Goal: Task Accomplishment & Management: Manage account settings

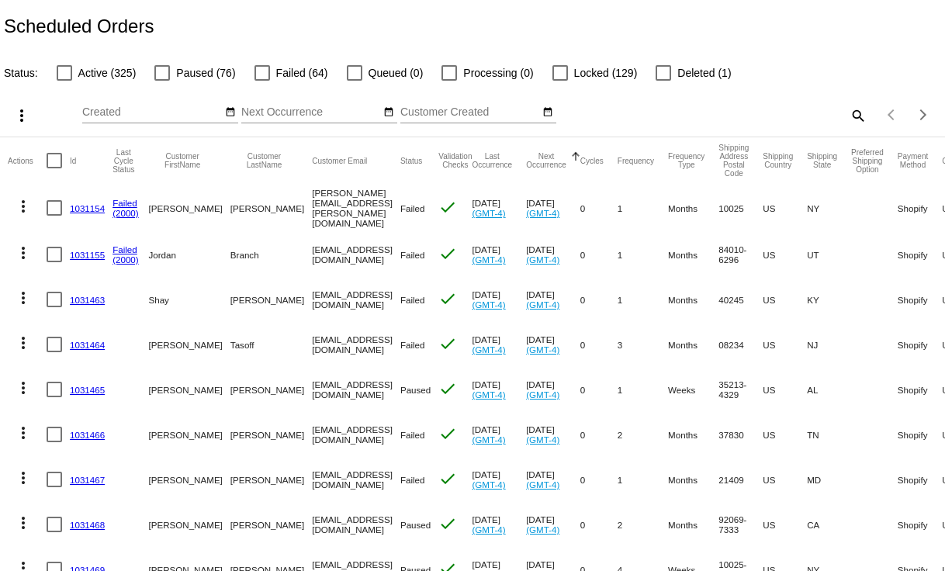
click at [65, 74] on div at bounding box center [65, 73] width 16 height 16
click at [64, 81] on input "Active (325)" at bounding box center [64, 81] width 1 height 1
checkbox input "true"
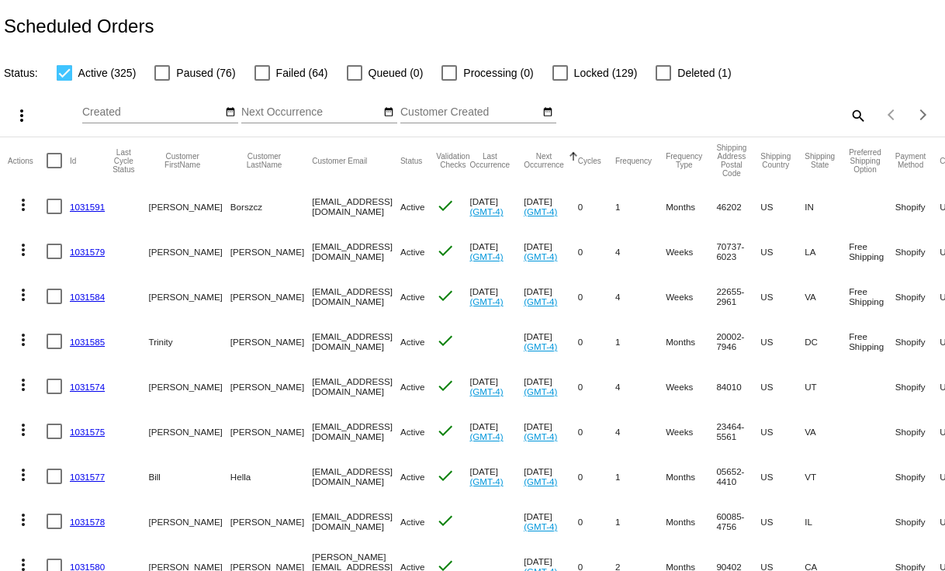
click at [548, 158] on button "Next Occurrence" at bounding box center [544, 160] width 40 height 17
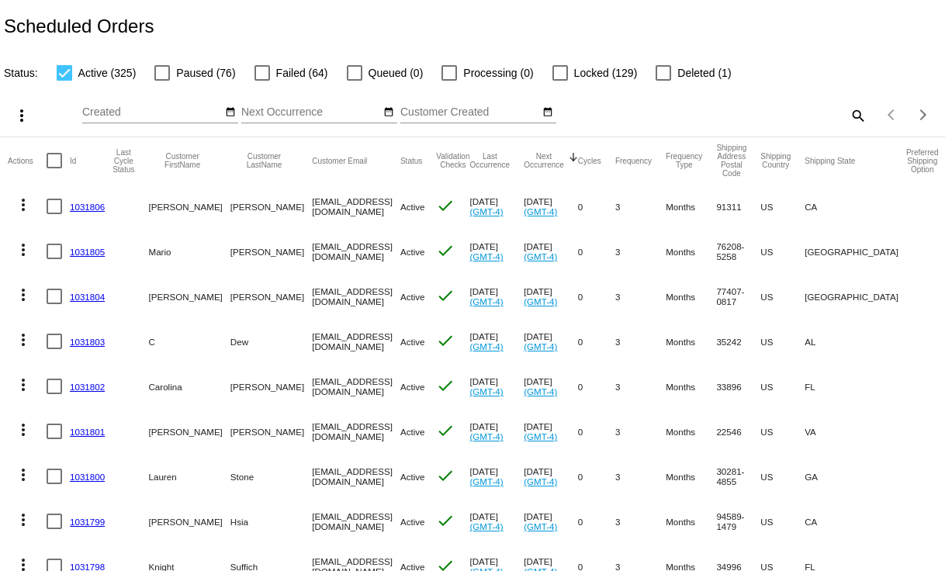
click at [541, 158] on button "Next Occurrence" at bounding box center [544, 160] width 40 height 17
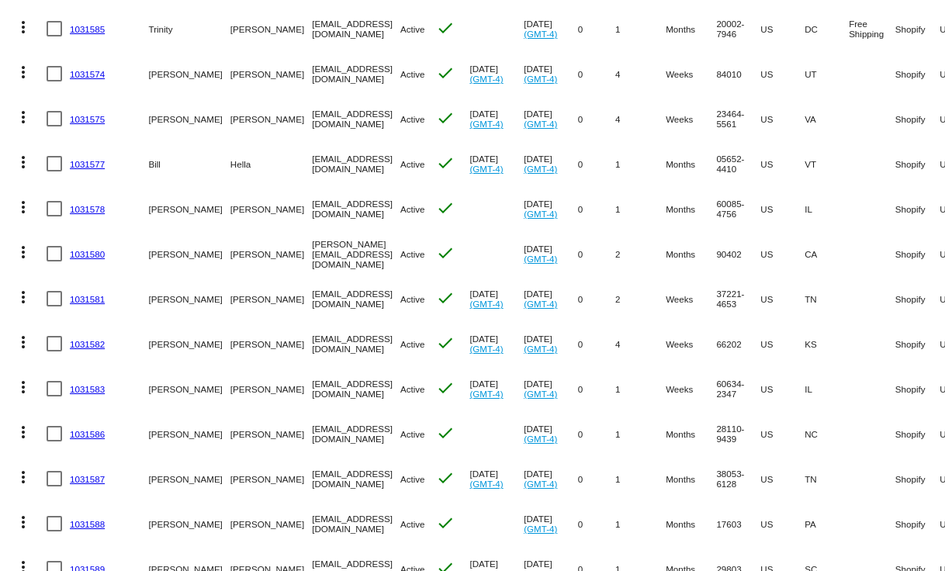
scroll to position [569, 0]
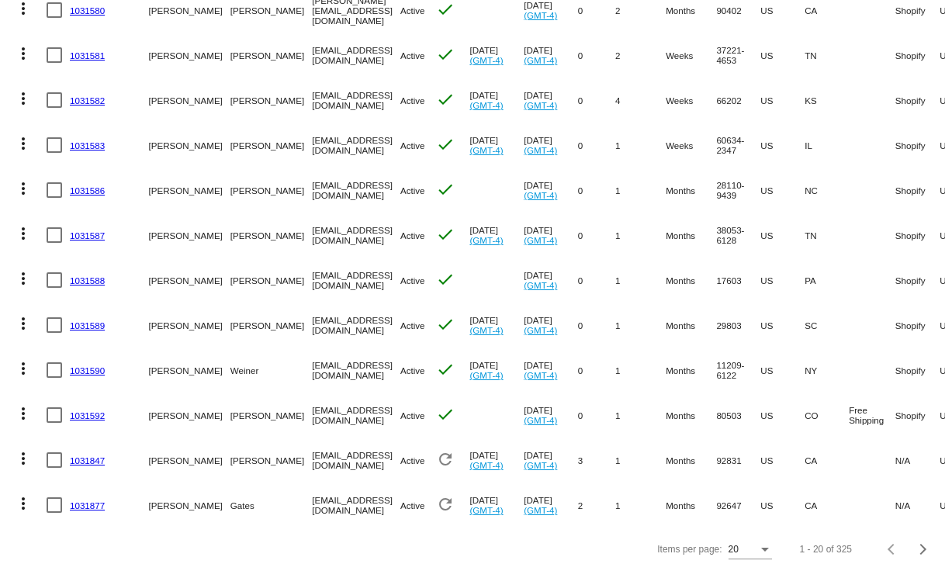
click at [758, 552] on div "Items per page:" at bounding box center [765, 550] width 14 height 11
click at [739, 541] on span "100" at bounding box center [737, 541] width 43 height 28
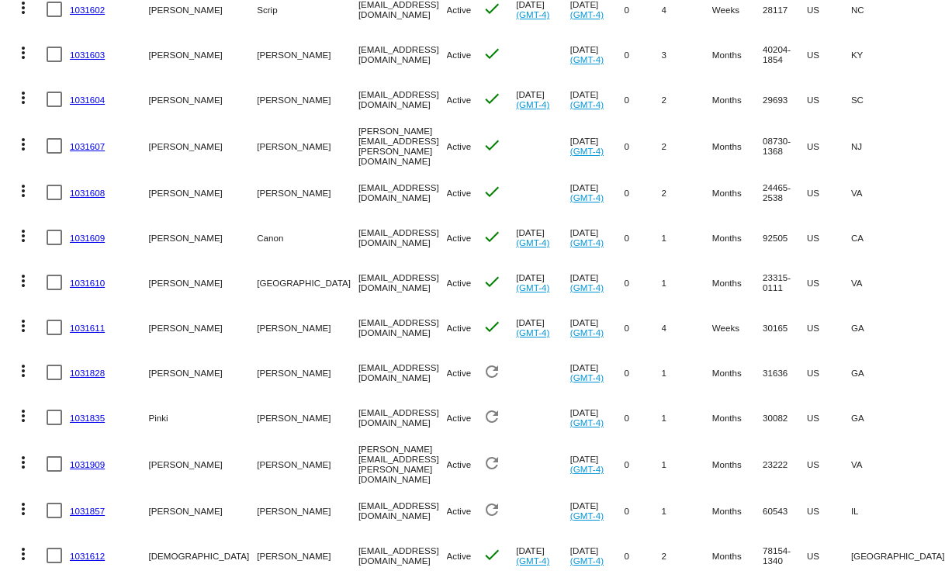
scroll to position [4168, 0]
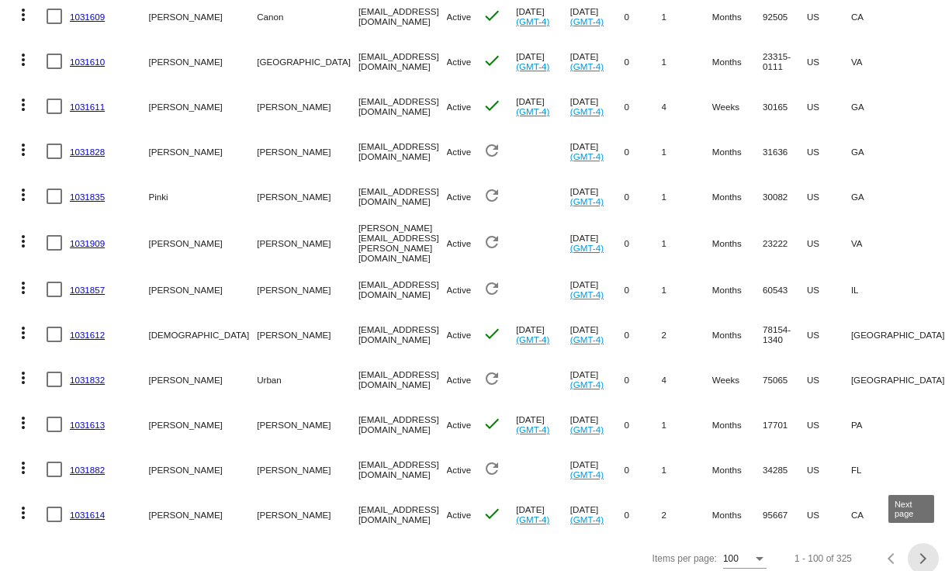
click at [908, 555] on span "Next page" at bounding box center [923, 559] width 31 height 8
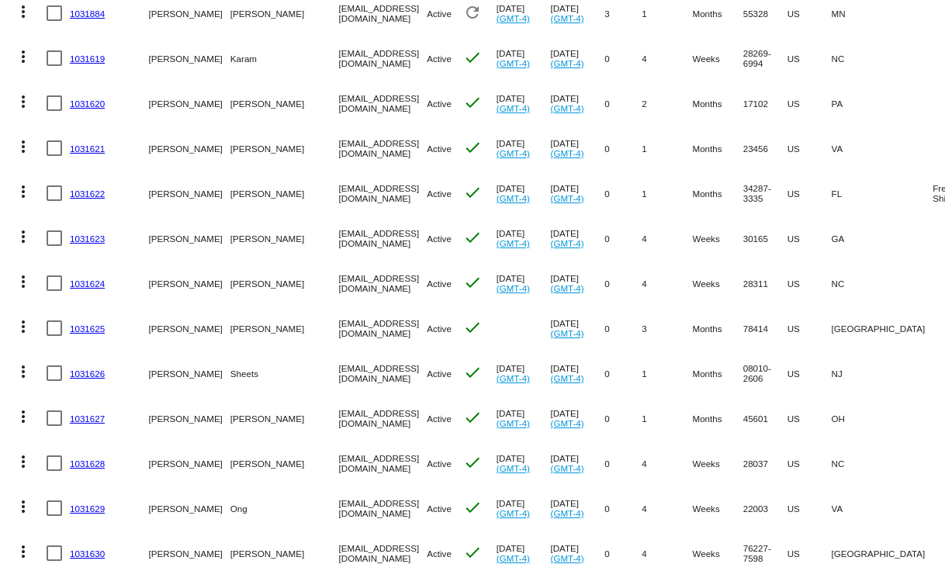
scroll to position [348, 0]
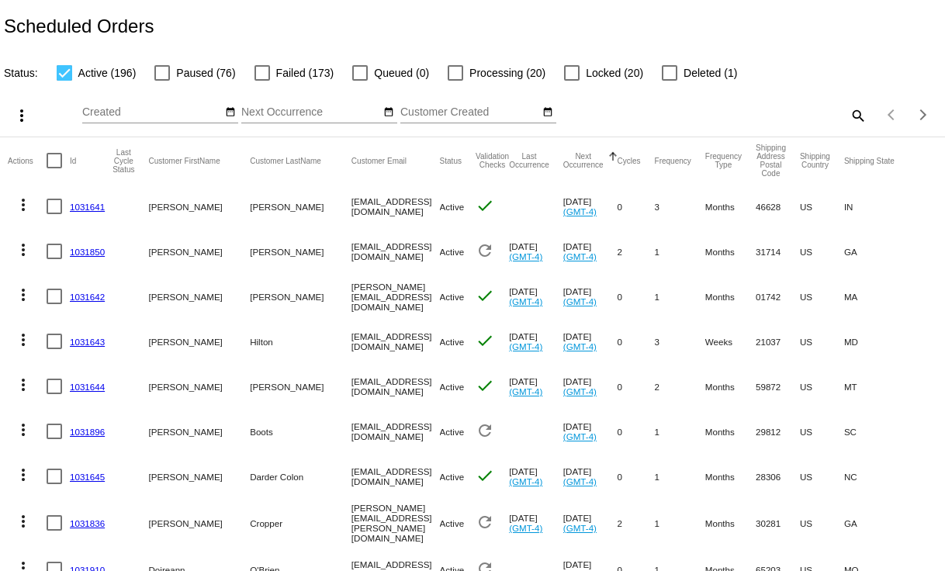
click at [851, 114] on mat-icon "search" at bounding box center [857, 115] width 19 height 24
click at [700, 114] on input "Search" at bounding box center [748, 112] width 235 height 12
paste input "1031390"
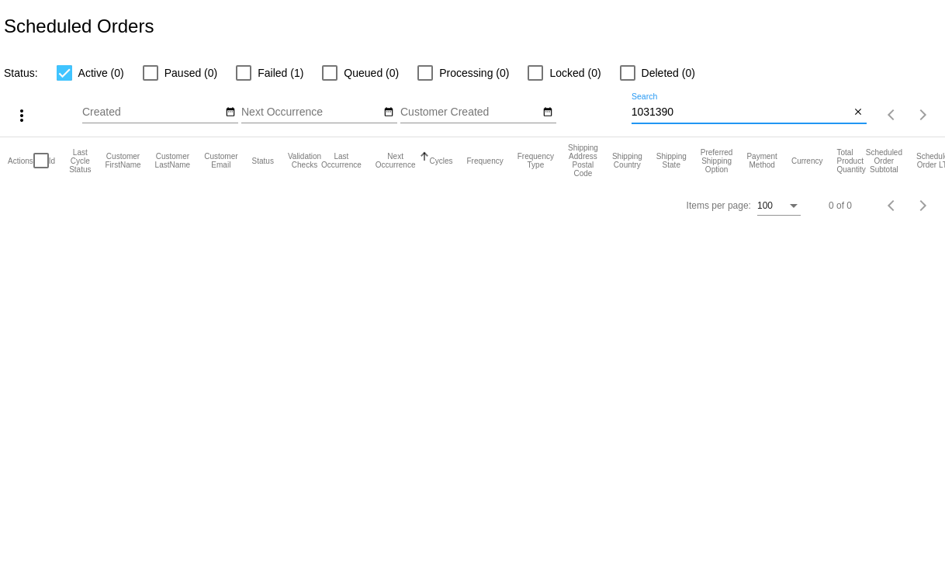
type input "1031390"
click at [61, 74] on div at bounding box center [65, 73] width 16 height 16
click at [64, 81] on input "Active (0)" at bounding box center [64, 81] width 1 height 1
checkbox input "false"
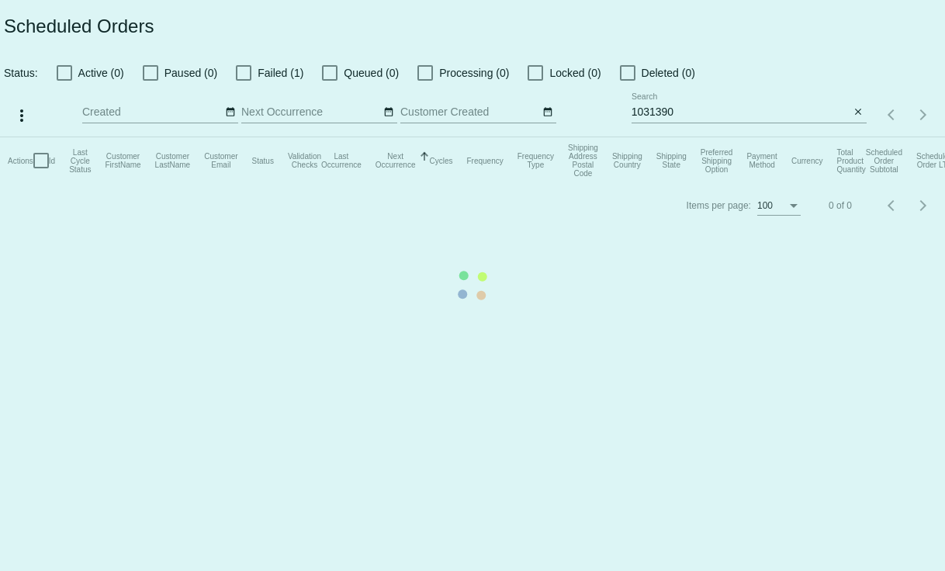
click at [242, 137] on mat-table "Actions Id Last Cycle Status Customer FirstName Customer LastName Customer Emai…" at bounding box center [472, 160] width 945 height 47
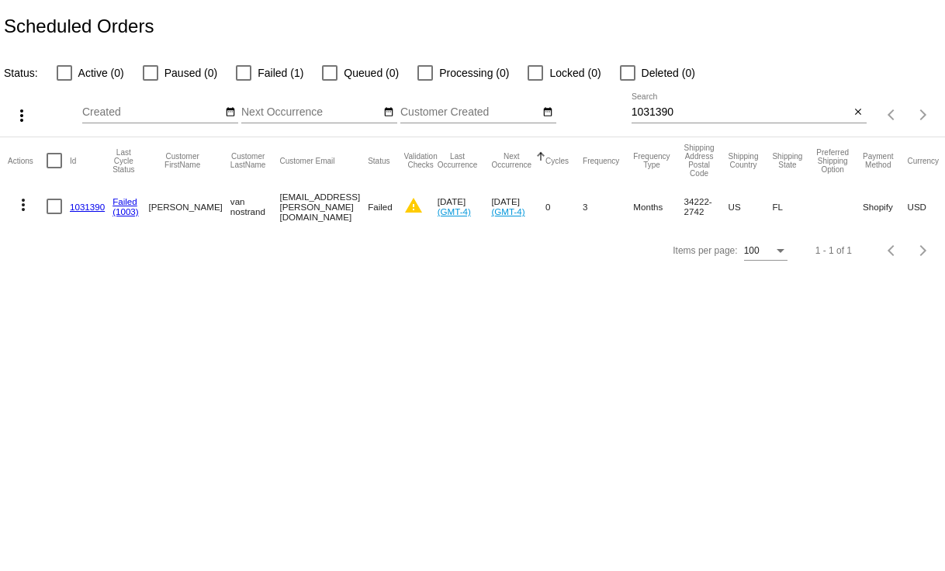
click at [242, 70] on div at bounding box center [244, 73] width 16 height 16
click at [243, 81] on input "Failed (1)" at bounding box center [243, 81] width 1 height 1
checkbox input "true"
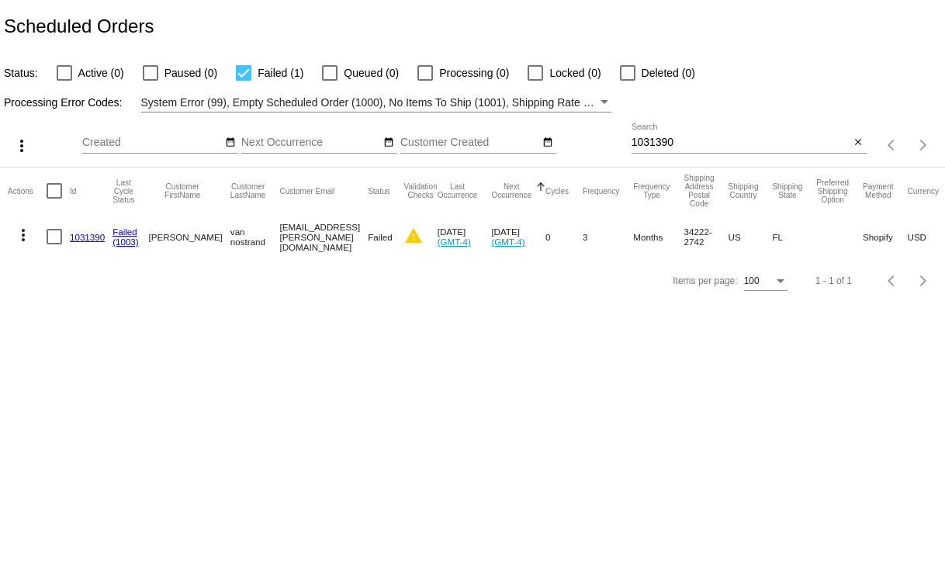
click at [22, 233] on mat-icon "more_vert" at bounding box center [23, 235] width 19 height 19
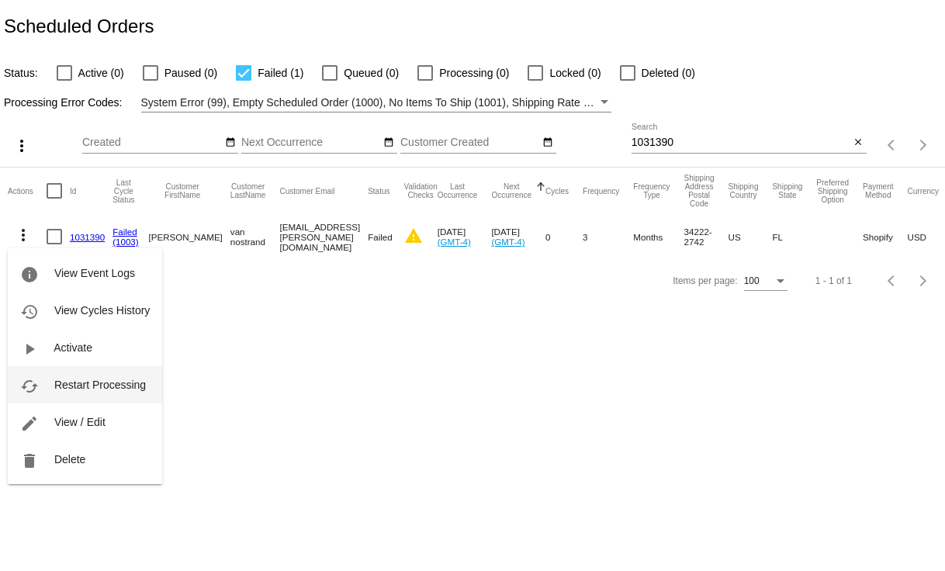
click at [90, 380] on span "Restart Processing" at bounding box center [100, 385] width 92 height 12
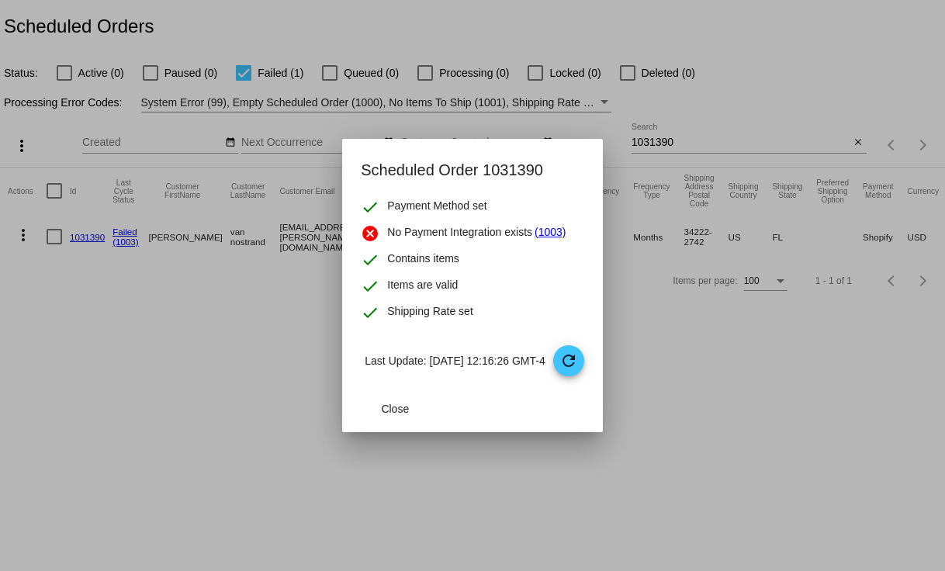
click at [537, 228] on link "(1003)" at bounding box center [549, 233] width 31 height 19
click at [578, 364] on mat-icon "refresh" at bounding box center [568, 360] width 19 height 19
click at [381, 408] on span "Close" at bounding box center [395, 409] width 28 height 12
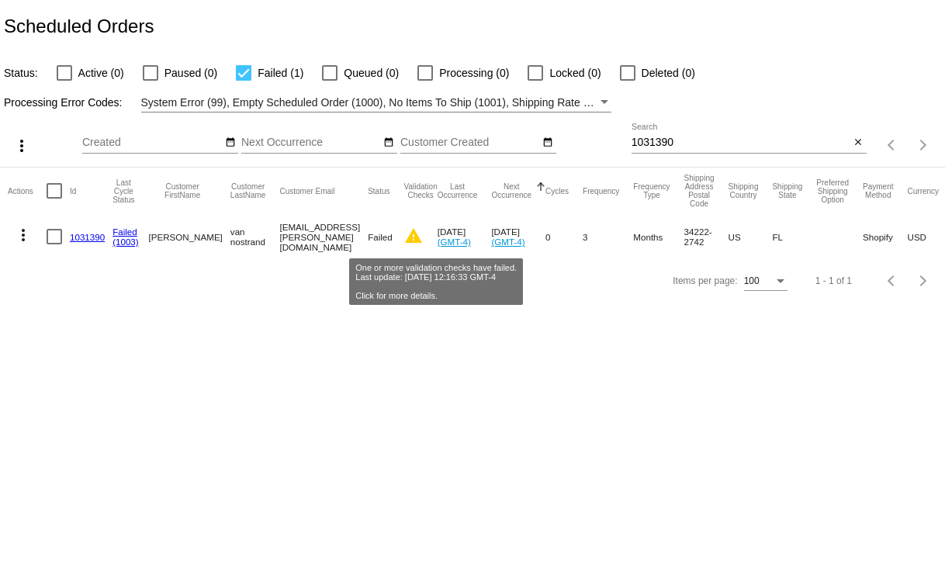
click at [423, 234] on mat-icon "warning" at bounding box center [413, 236] width 19 height 19
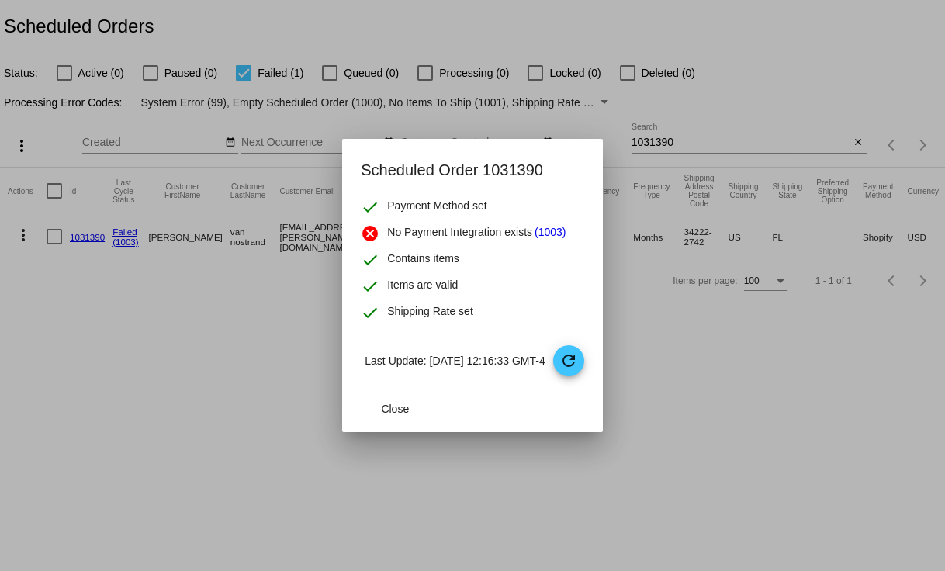
click at [361, 233] on mat-icon "cancel" at bounding box center [370, 233] width 19 height 19
click at [381, 413] on span "Close" at bounding box center [395, 409] width 28 height 12
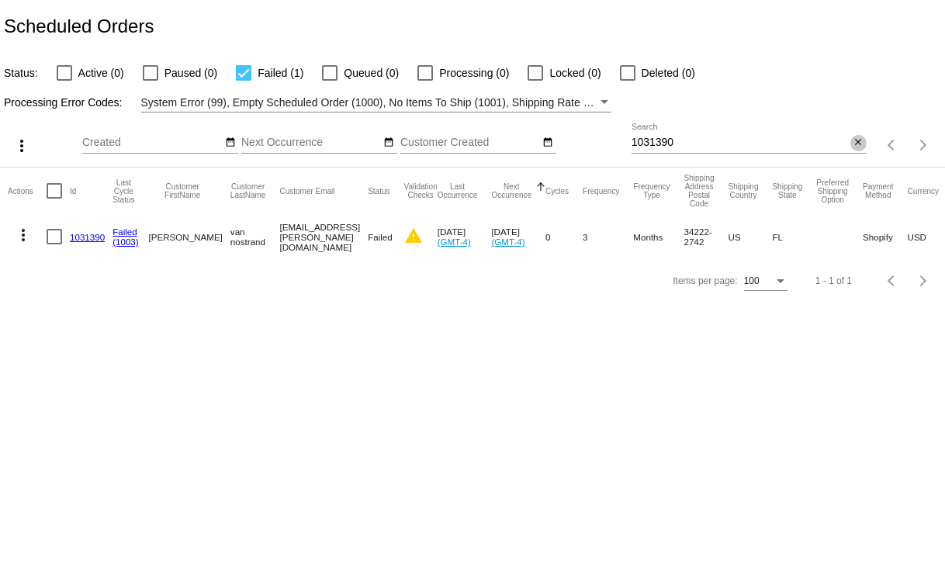
click at [862, 144] on mat-icon "close" at bounding box center [858, 143] width 11 height 12
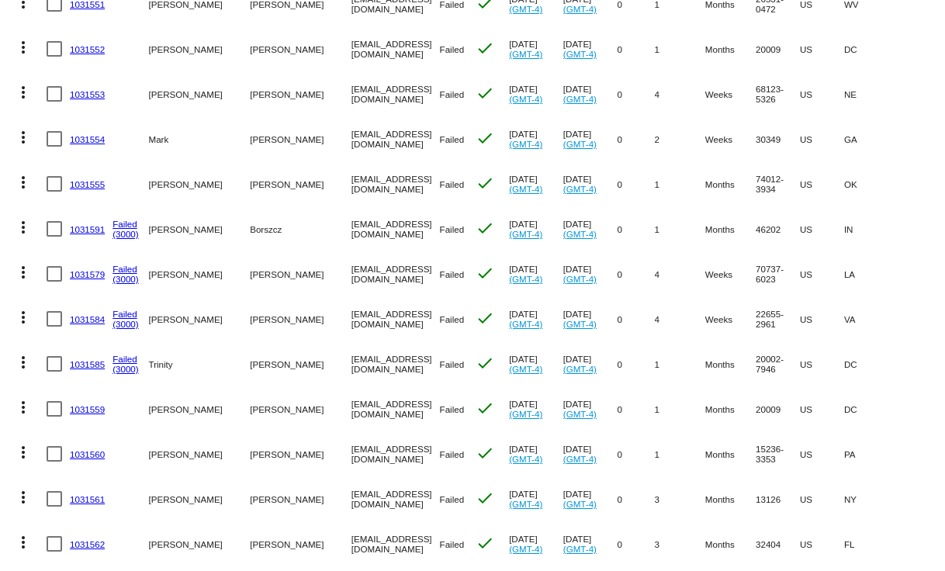
scroll to position [1752, 0]
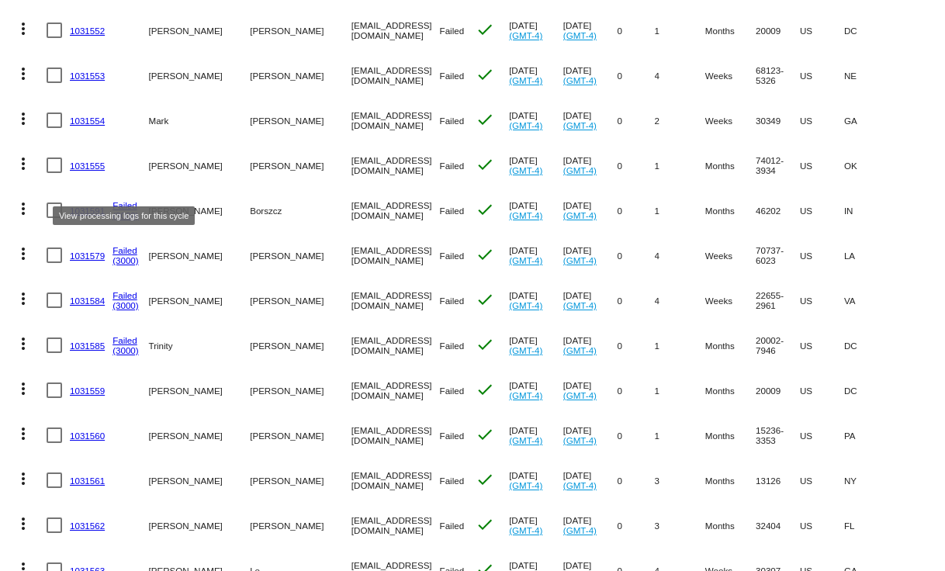
click at [122, 200] on link "Failed" at bounding box center [124, 205] width 25 height 10
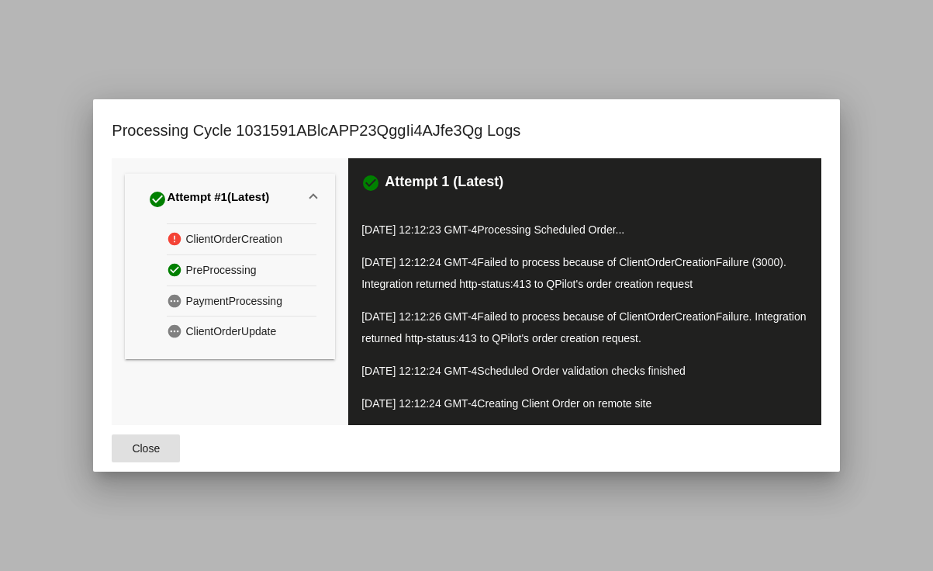
click at [147, 444] on span "Close" at bounding box center [146, 448] width 28 height 12
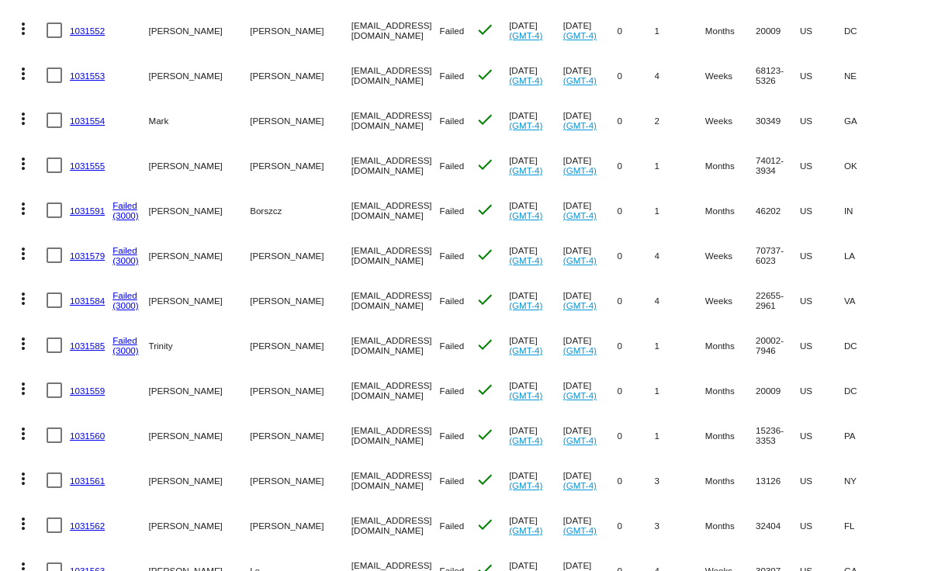
click at [96, 386] on link "1031559" at bounding box center [87, 391] width 35 height 10
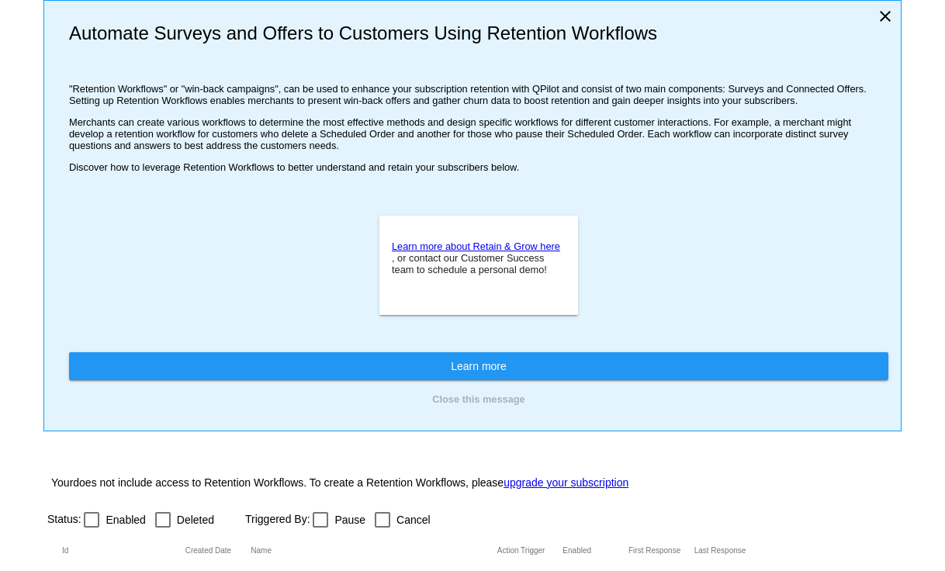
scroll to position [79, 0]
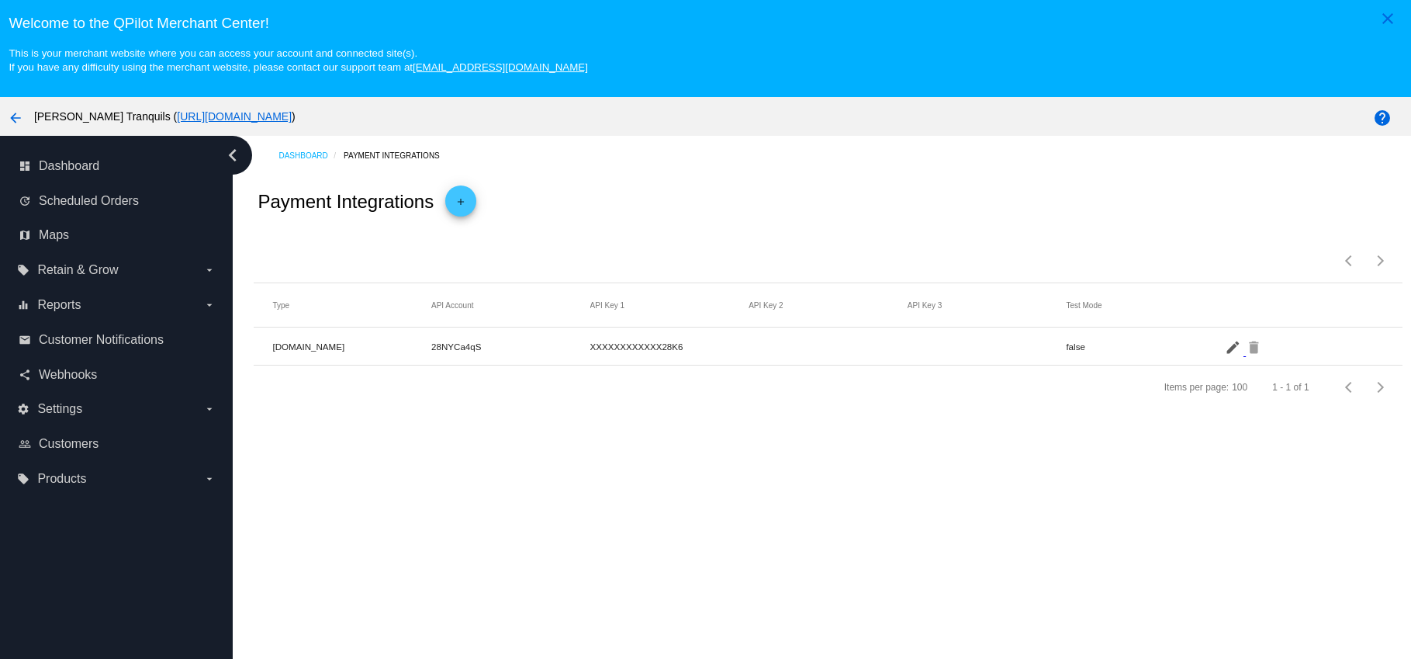
click at [1225, 348] on mat-icon "edit" at bounding box center [1234, 346] width 19 height 24
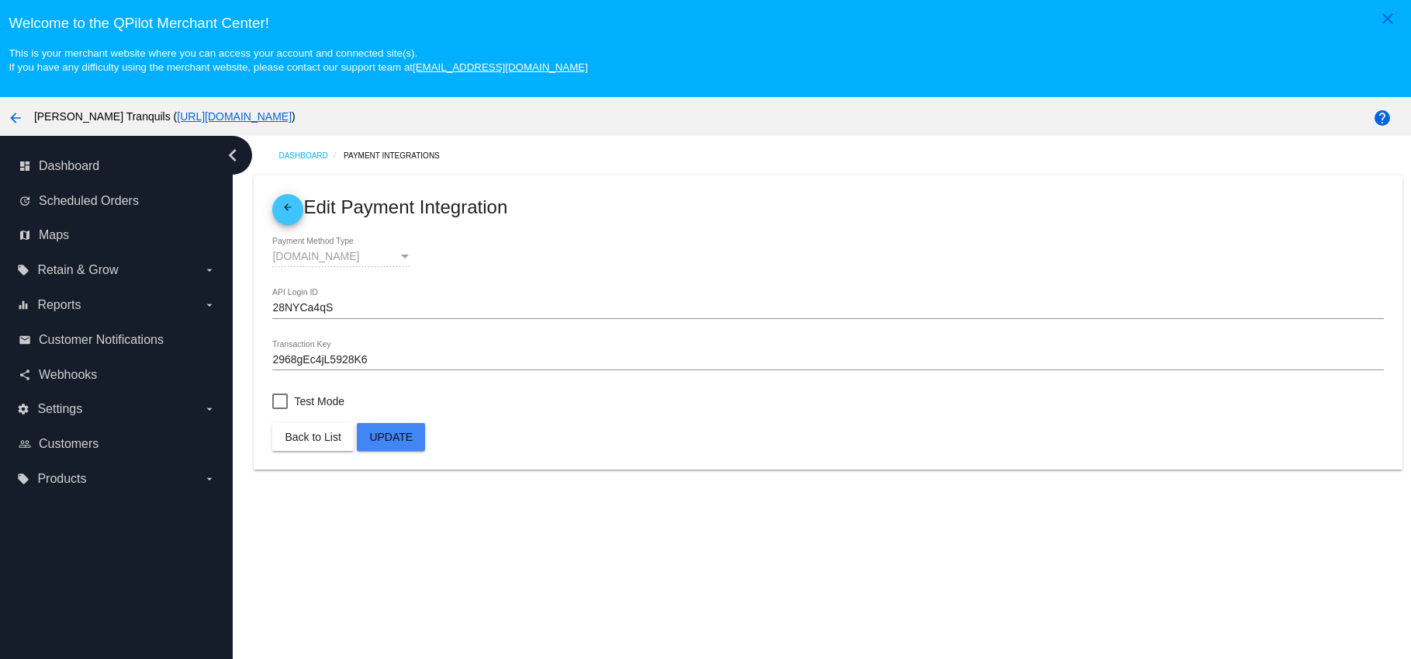
click at [310, 306] on input "28NYCa4qS" at bounding box center [827, 308] width 1111 height 12
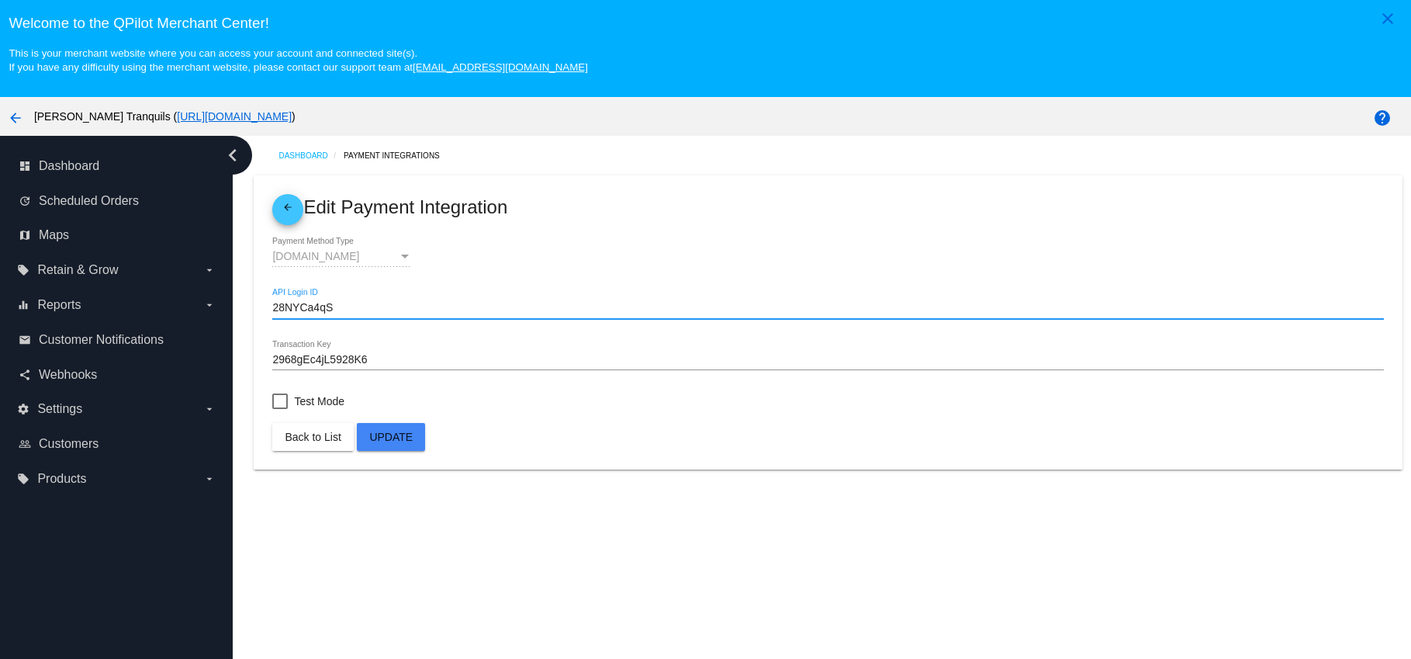
click at [310, 306] on input "28NYCa4qS" at bounding box center [827, 308] width 1111 height 12
click at [299, 358] on input "2968gEc4jL5928K6" at bounding box center [827, 360] width 1111 height 12
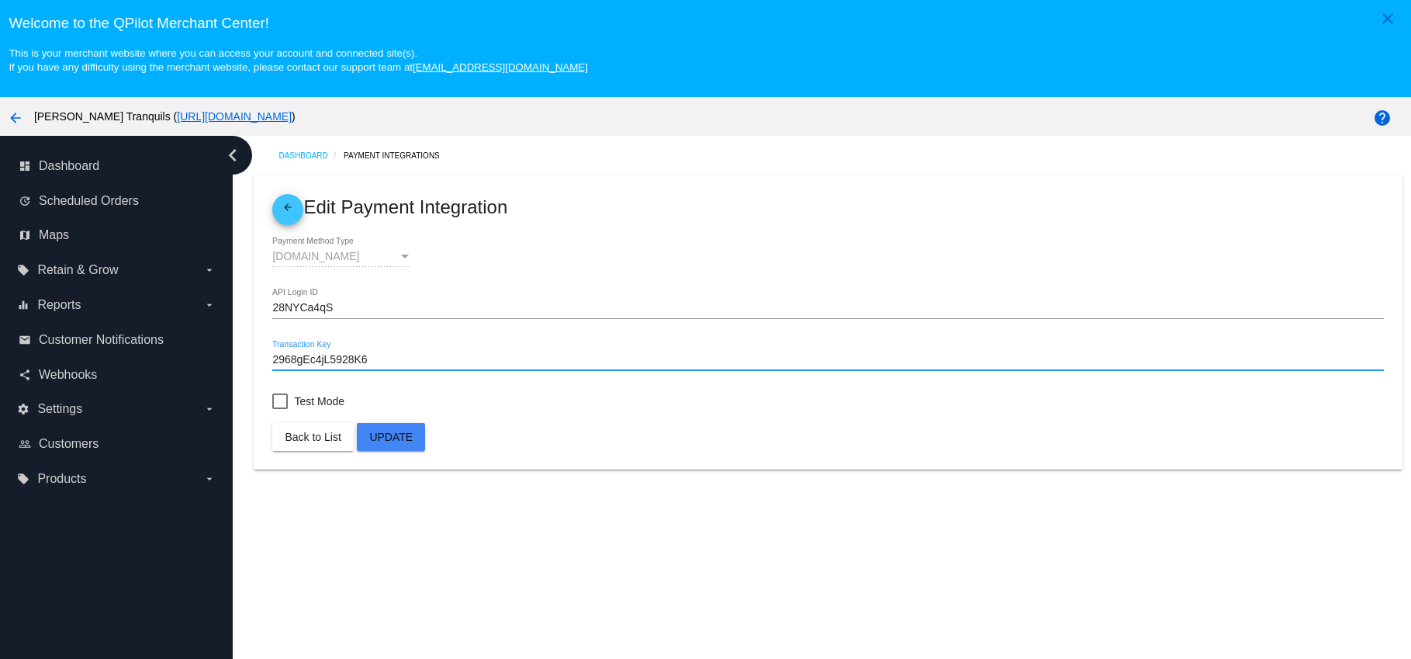
click at [299, 358] on input "2968gEc4jL5928K6" at bounding box center [827, 360] width 1111 height 12
paste input "38rc7VY5P2Mb6zgG"
type input "38rc7VY5P2Mb6zgG"
click at [389, 443] on span "Update" at bounding box center [390, 437] width 43 height 12
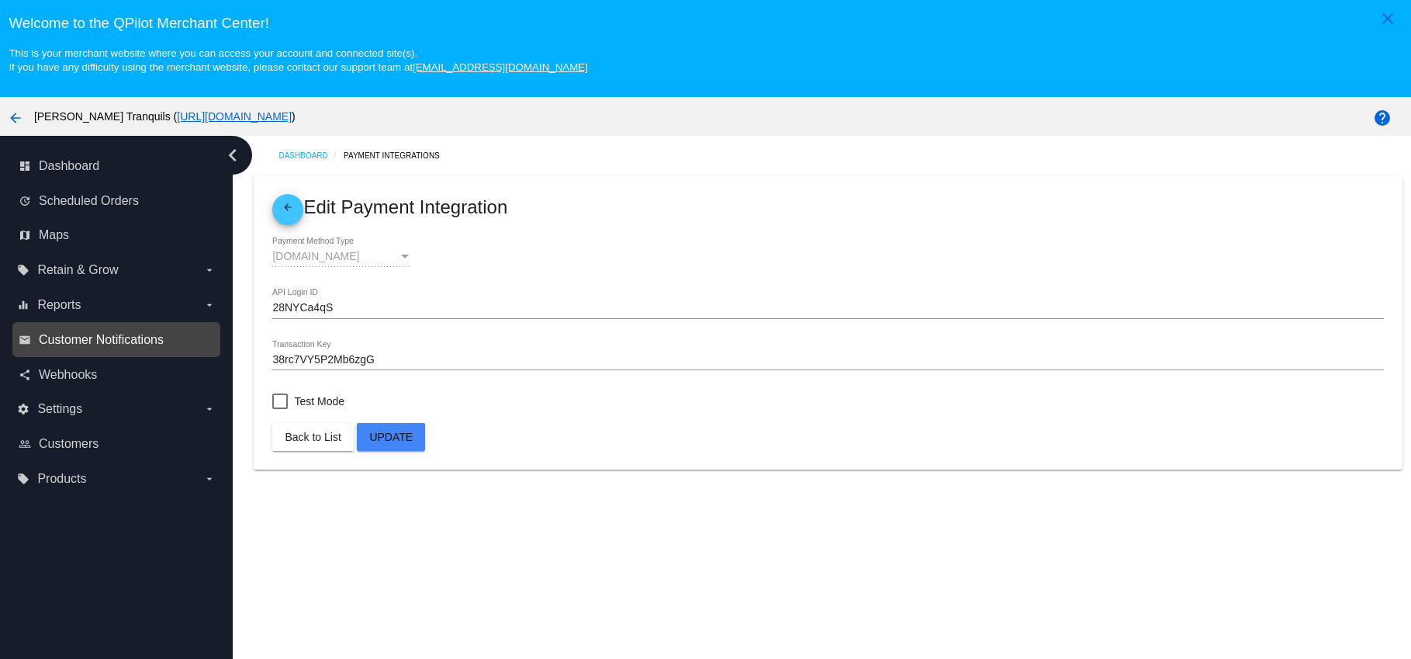
click at [74, 344] on span "Customer Notifications" at bounding box center [101, 340] width 125 height 14
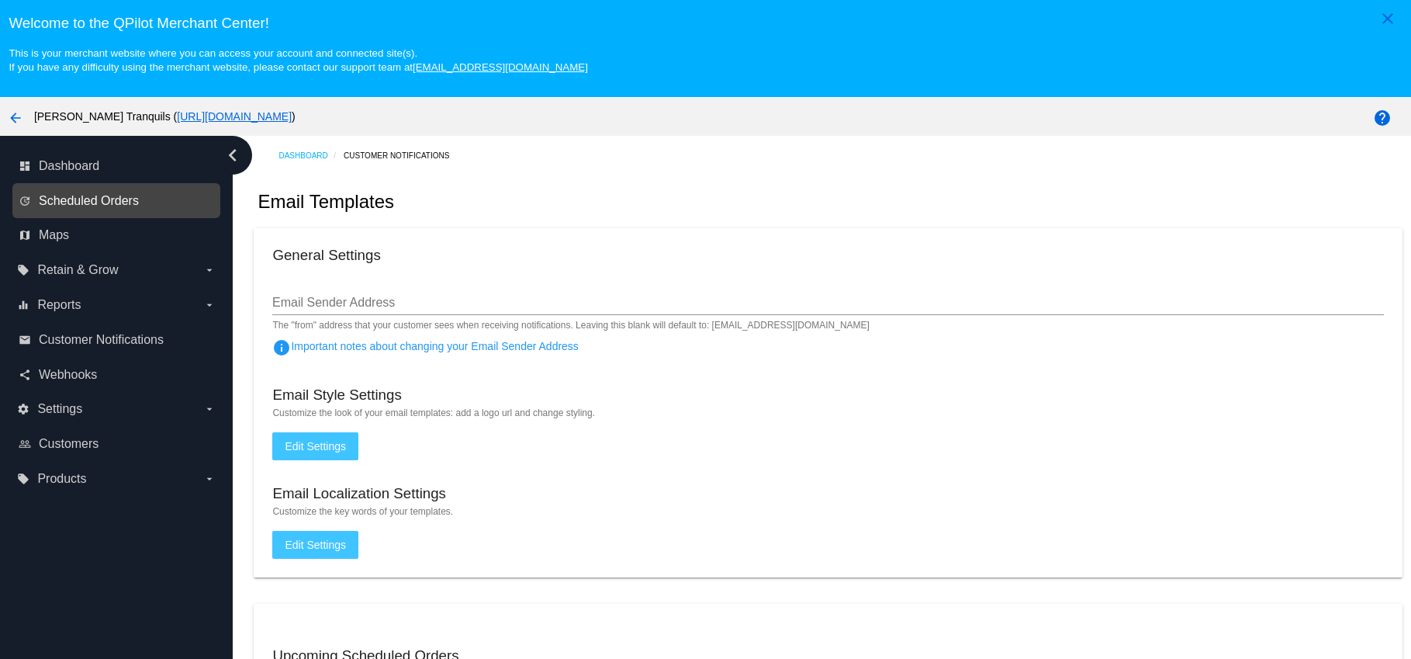
click at [66, 202] on span "Scheduled Orders" at bounding box center [89, 201] width 100 height 14
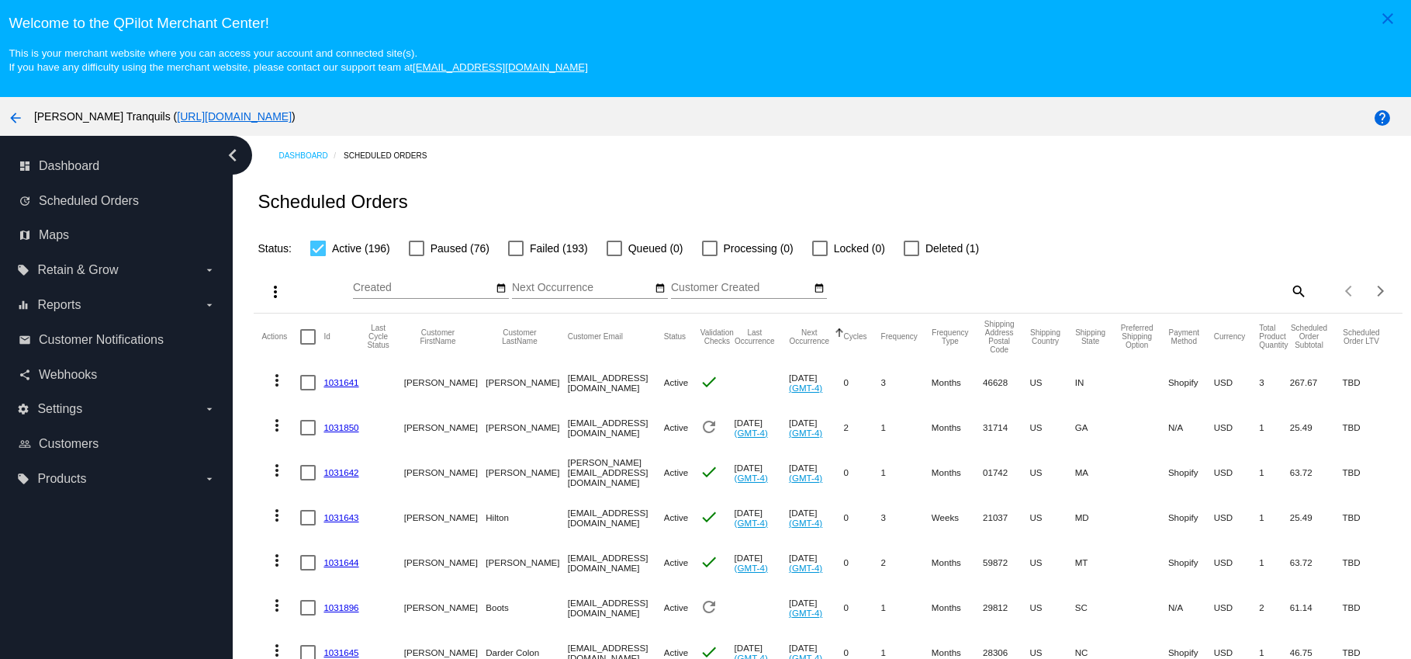
click at [525, 251] on label "Failed (193)" at bounding box center [548, 248] width 80 height 19
click at [516, 256] on input "Failed (193)" at bounding box center [515, 256] width 1 height 1
checkbox input "true"
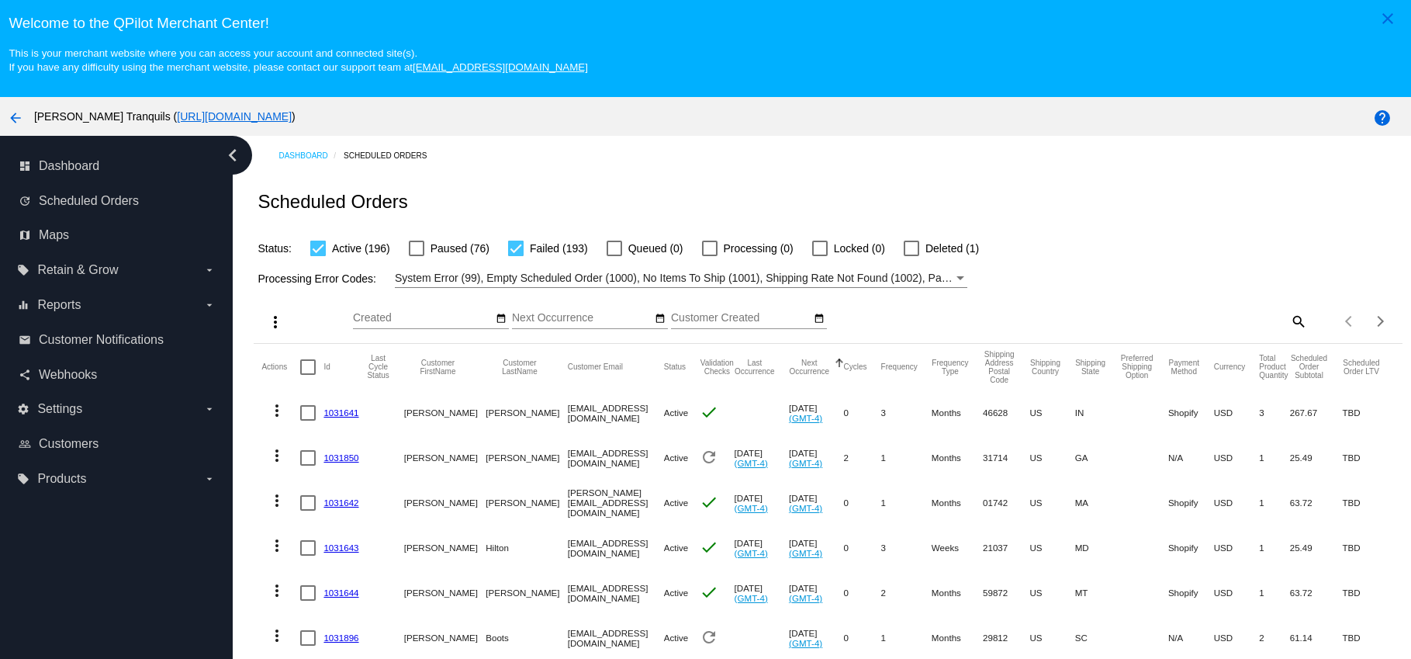
click at [317, 256] on div at bounding box center [318, 248] width 16 height 16
click at [317, 257] on input "Active (196)" at bounding box center [317, 256] width 1 height 1
checkbox input "false"
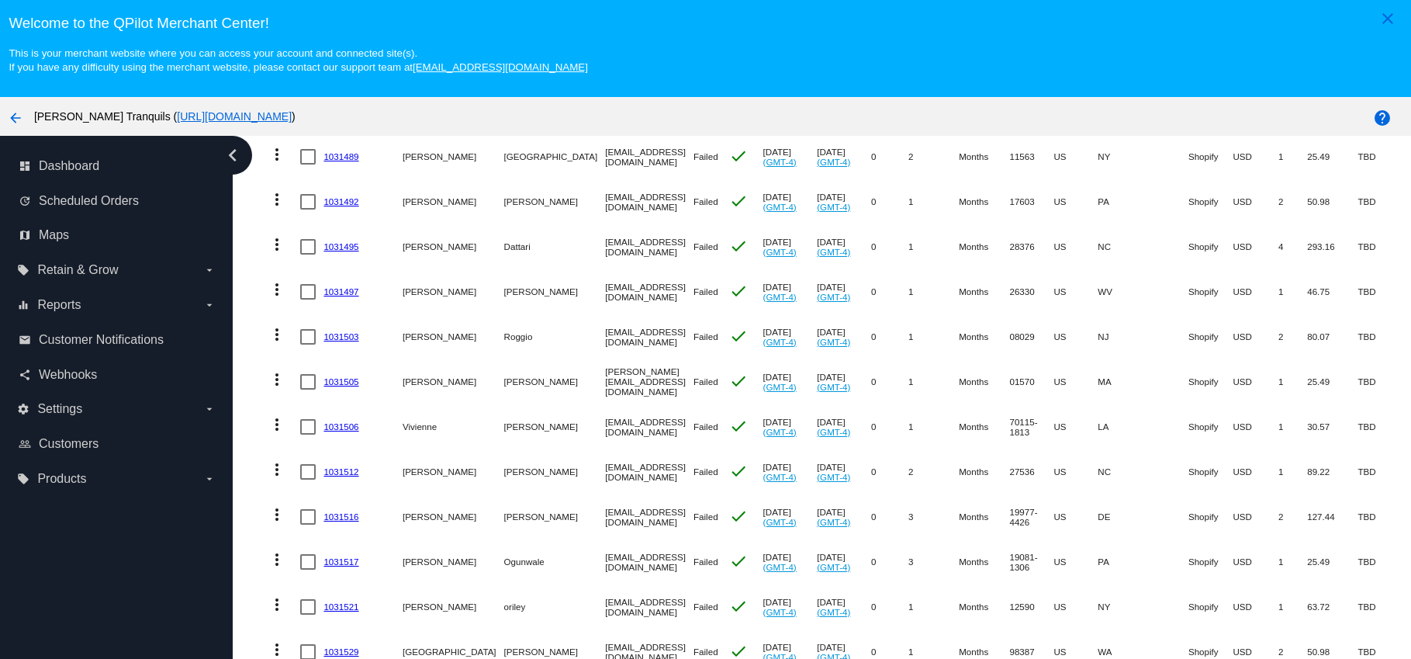
scroll to position [99, 0]
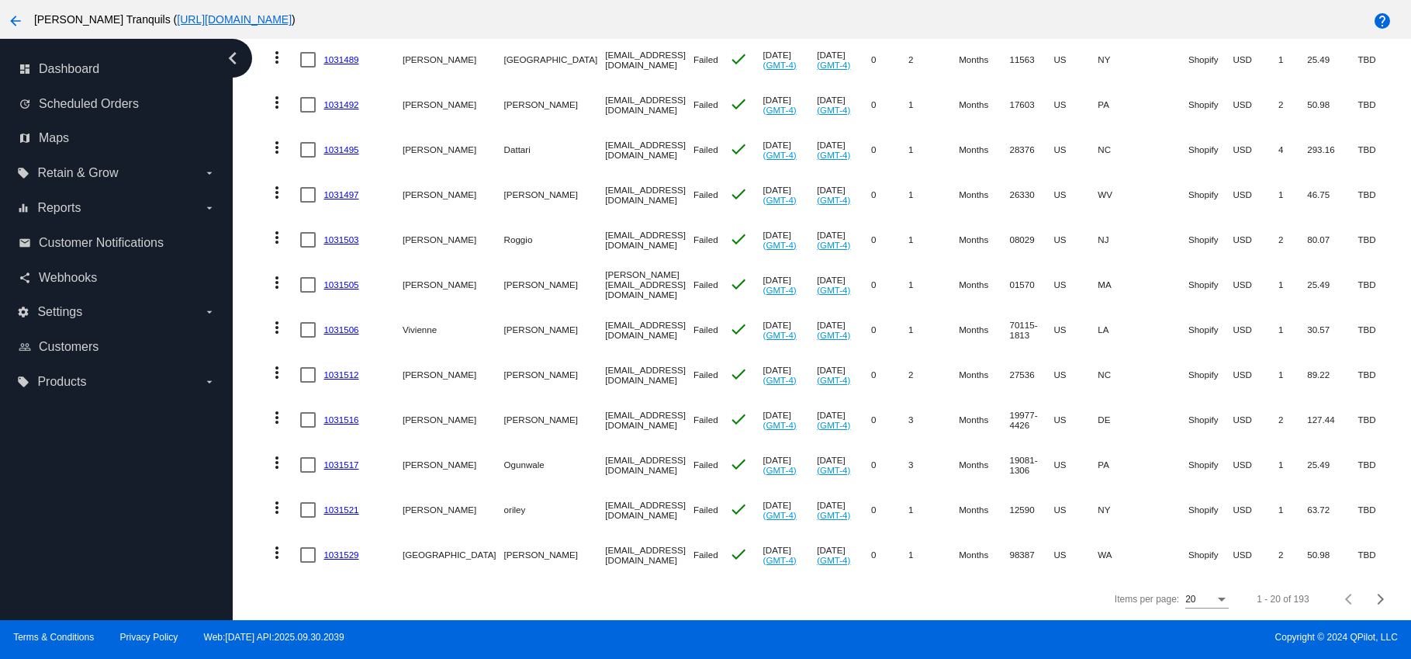
click at [274, 543] on mat-icon "more_vert" at bounding box center [277, 552] width 19 height 19
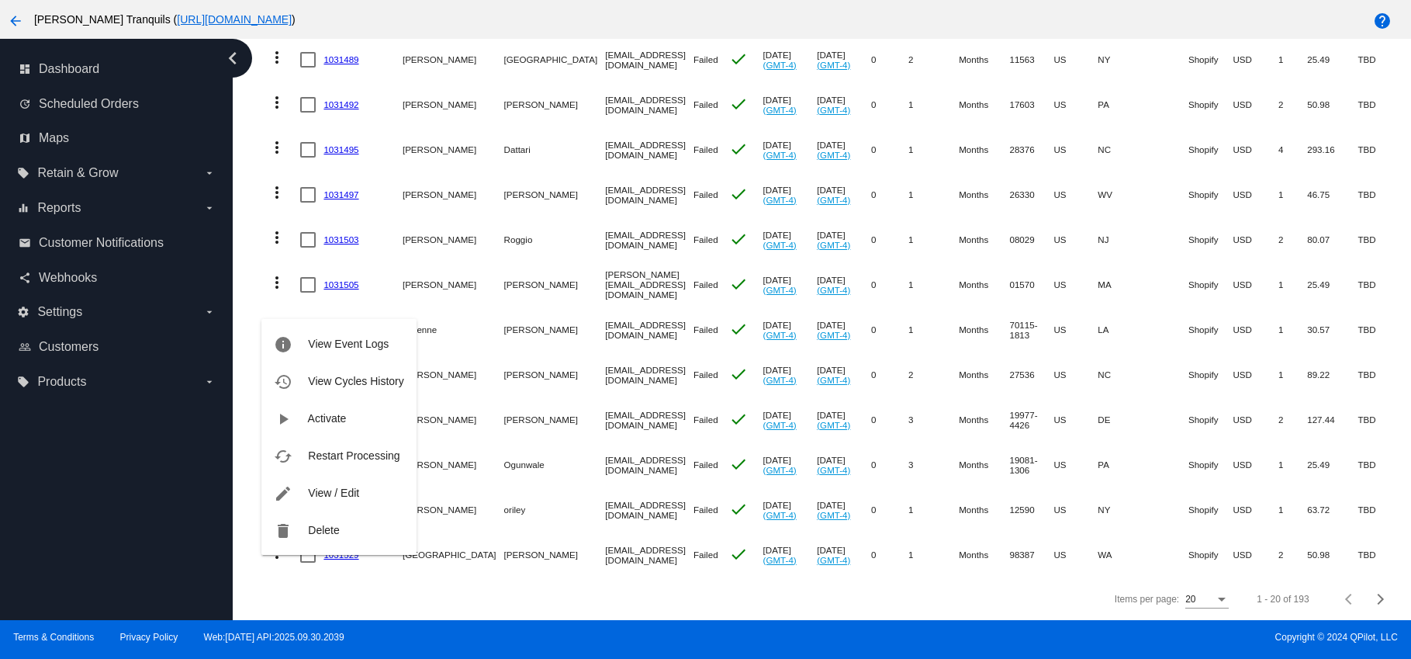
click at [567, 479] on div at bounding box center [705, 329] width 1411 height 659
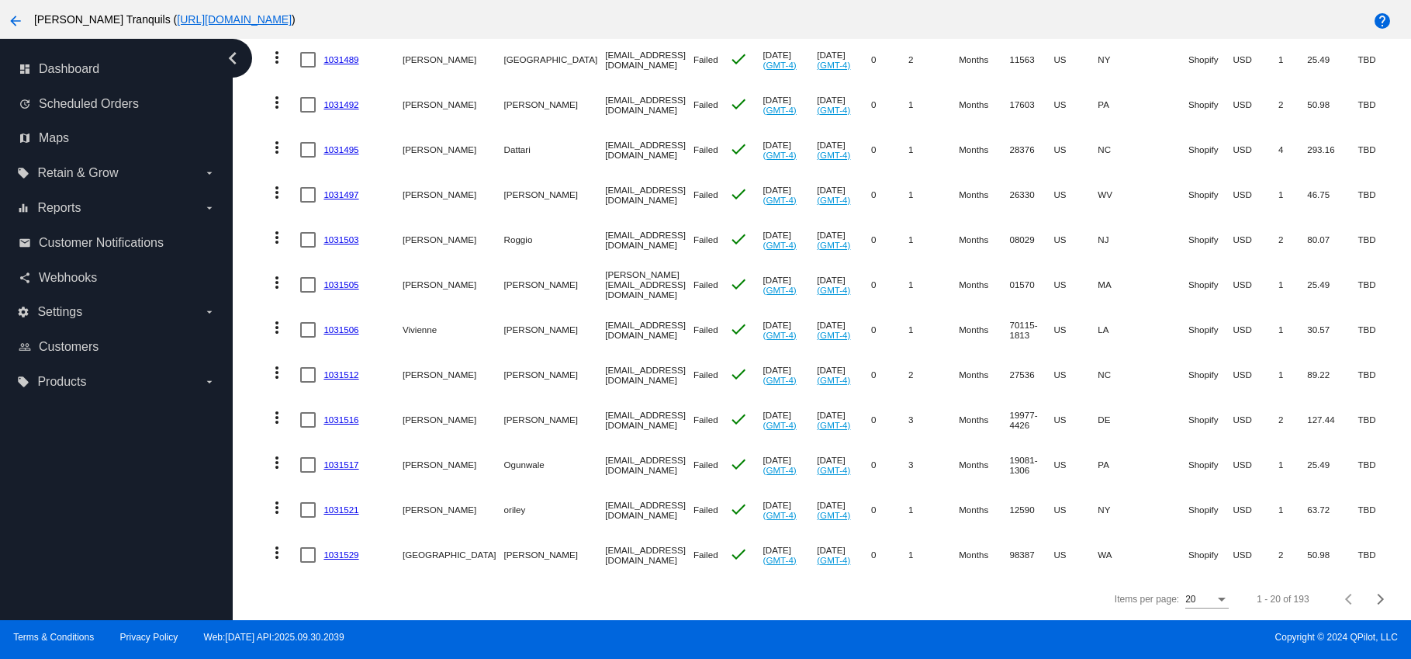
click at [1189, 594] on div "20" at bounding box center [1199, 599] width 29 height 11
click at [1181, 559] on span "30" at bounding box center [1182, 562] width 43 height 28
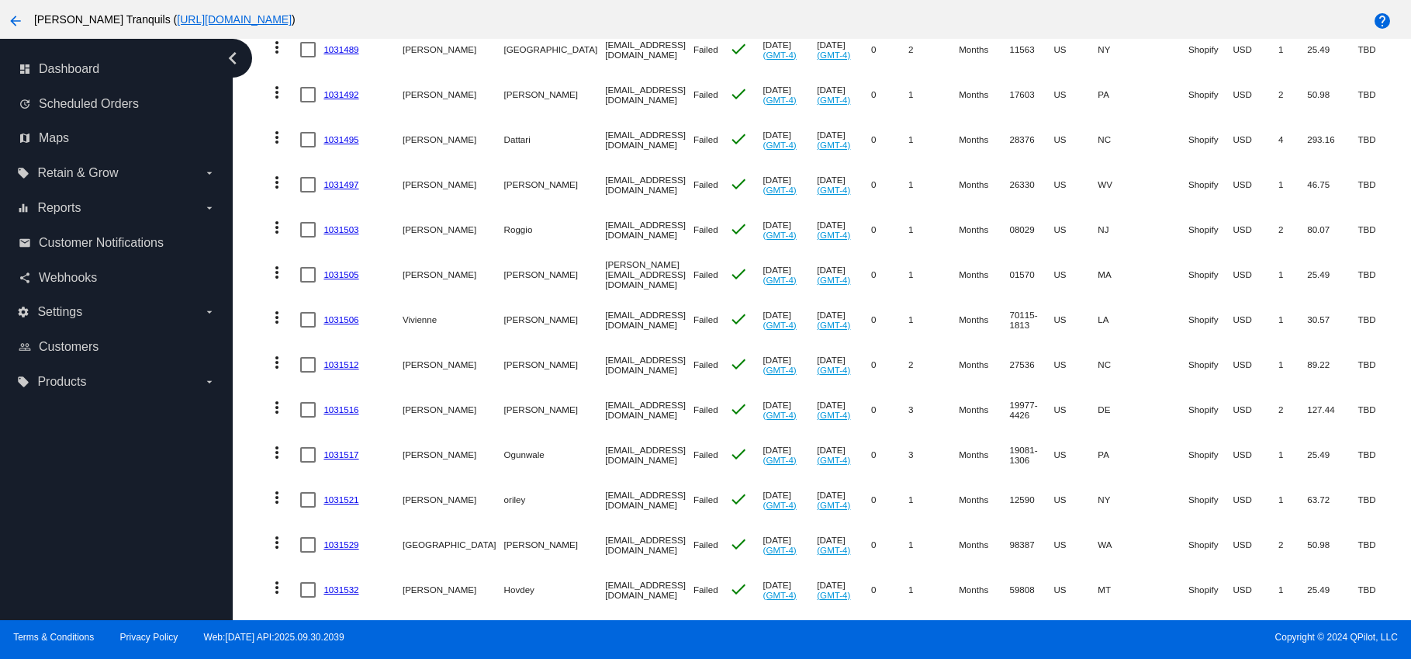
scroll to position [1079, 0]
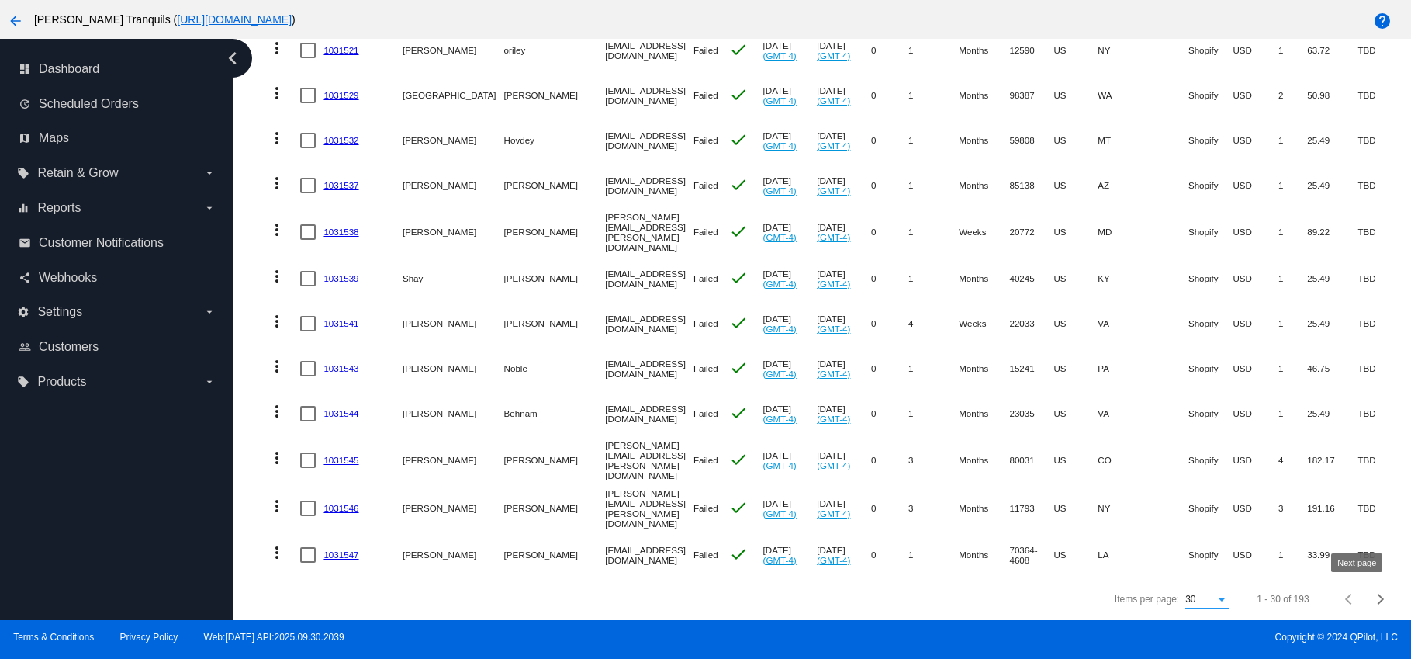
click at [1365, 600] on span "Next page" at bounding box center [1380, 599] width 31 height 8
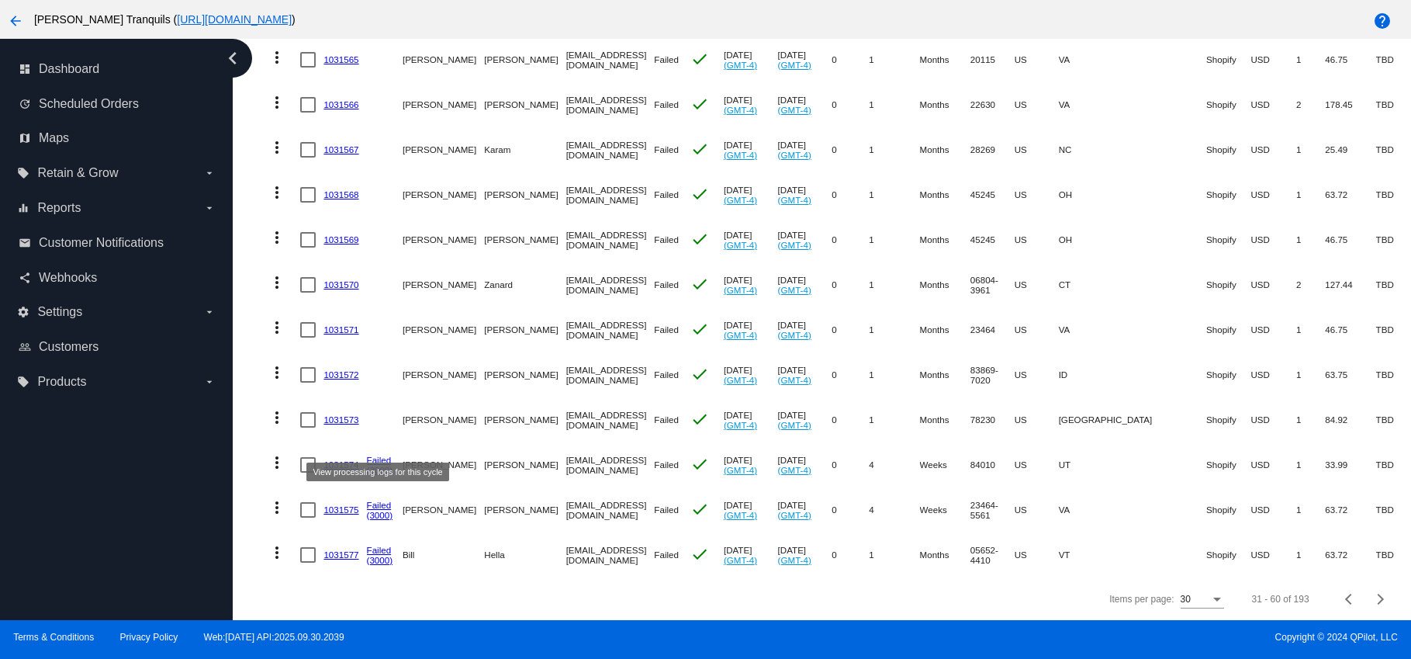
click at [379, 455] on link "Failed" at bounding box center [379, 460] width 25 height 10
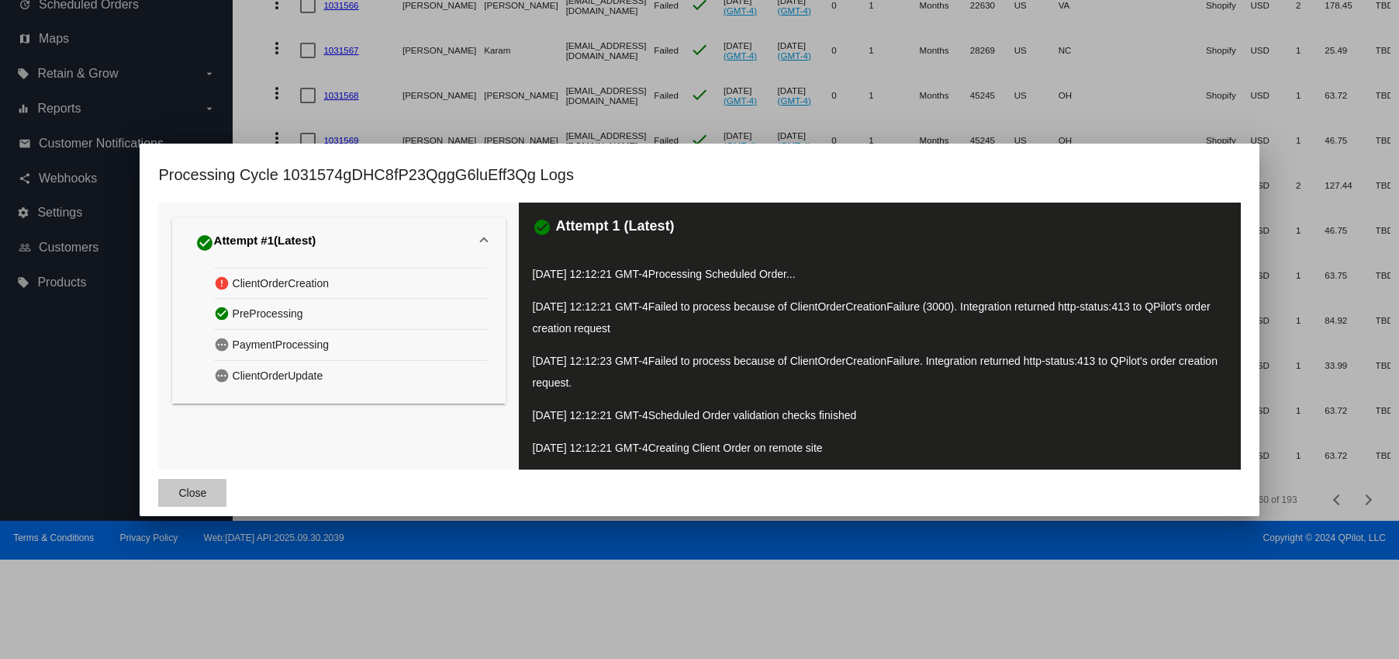
click at [190, 486] on span "Close" at bounding box center [193, 492] width 28 height 12
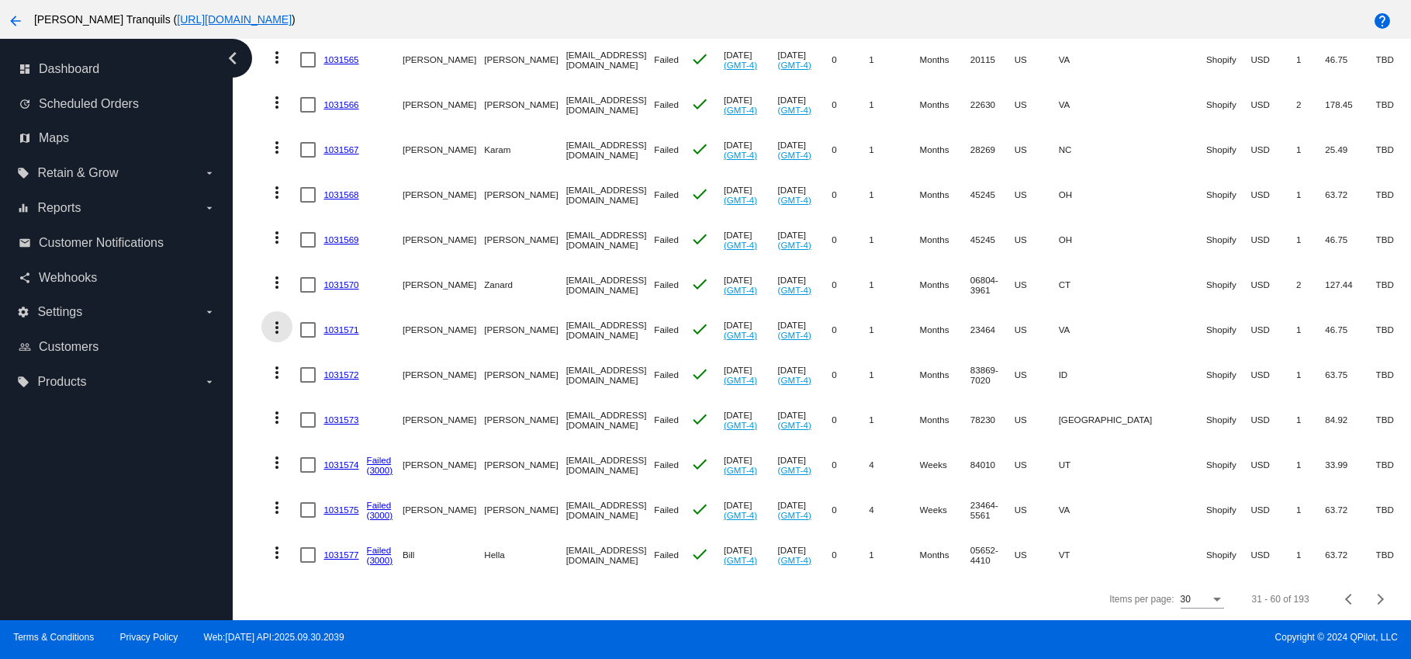
click at [278, 318] on mat-icon "more_vert" at bounding box center [277, 327] width 19 height 19
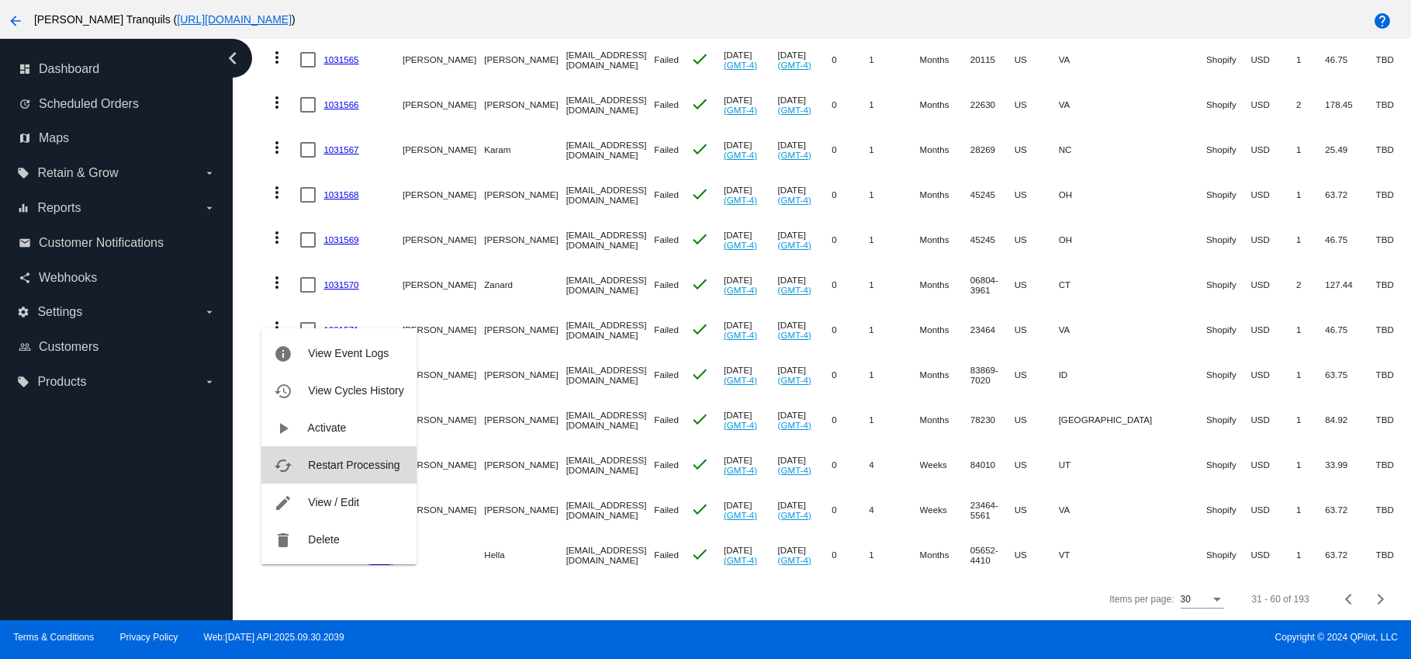
click at [325, 466] on span "Restart Processing" at bounding box center [354, 464] width 92 height 12
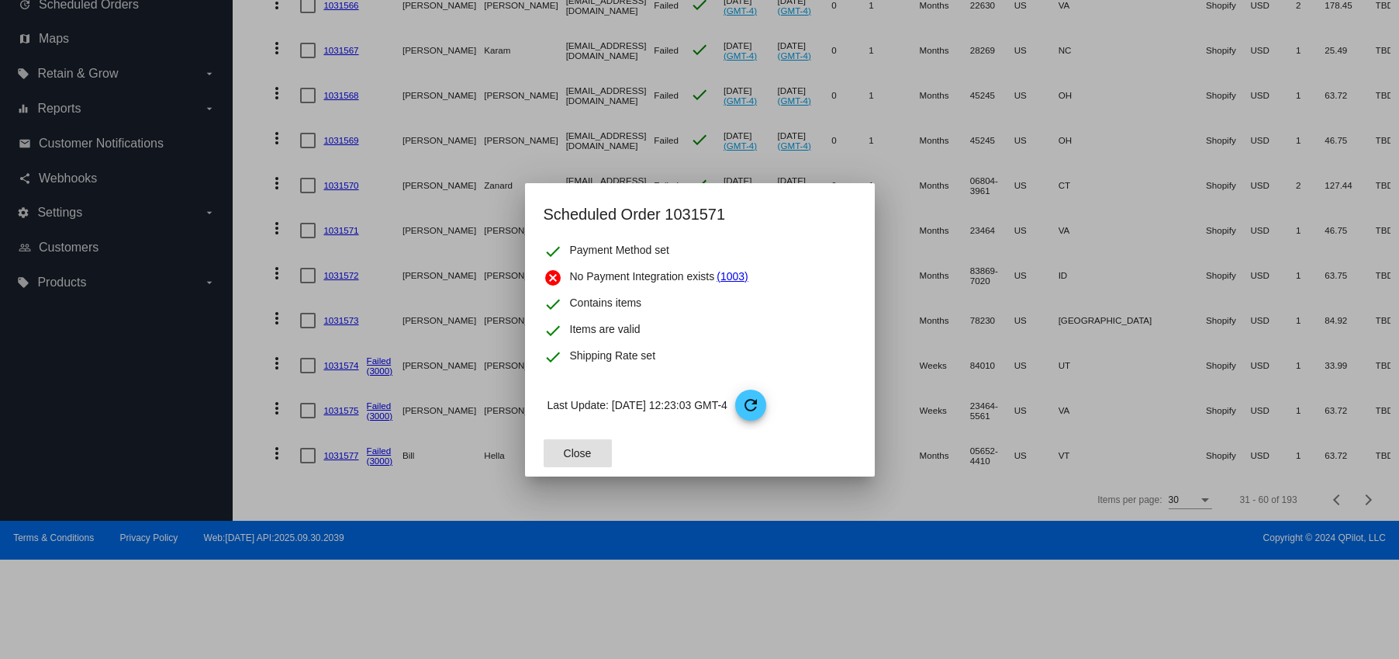
click at [765, 407] on span "refresh" at bounding box center [751, 405] width 33 height 33
click at [572, 448] on span "Close" at bounding box center [578, 453] width 28 height 12
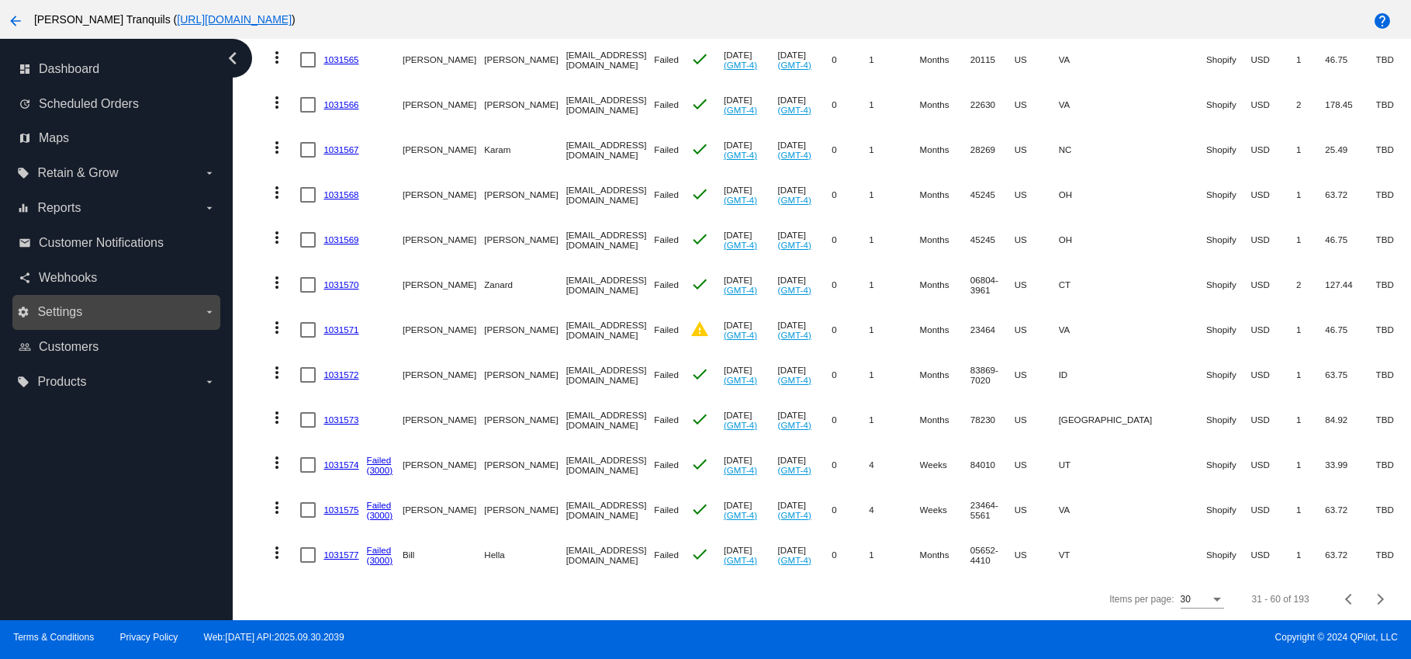
click at [86, 310] on label "settings Settings arrow_drop_down" at bounding box center [116, 311] width 198 height 25
click at [0, 0] on input "settings Settings arrow_drop_down" at bounding box center [0, 0] width 0 height 0
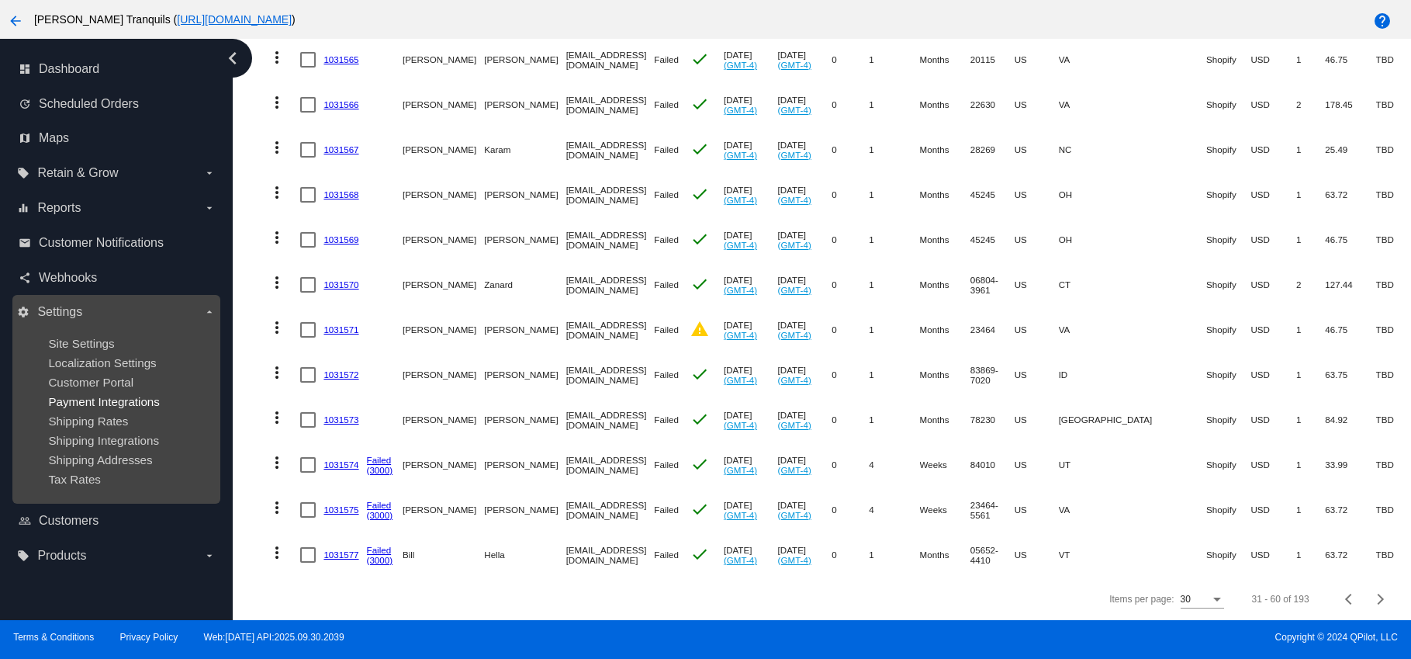
click at [89, 400] on span "Payment Integrations" at bounding box center [104, 401] width 112 height 13
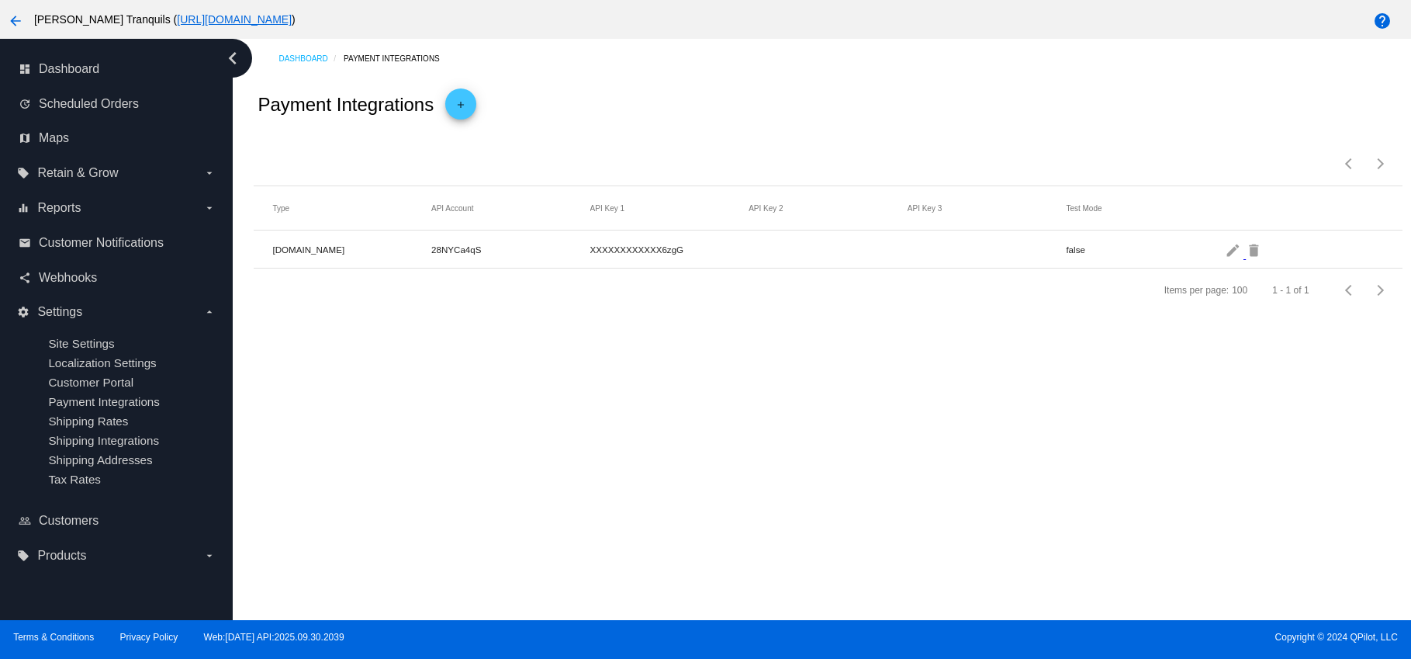
drag, startPoint x: 272, startPoint y: 249, endPoint x: 691, endPoint y: 254, distance: 419.7
click at [691, 254] on mat-row "Authorize.Net 28NYCa4qS XXXXXXXXXXXX6zgG false edit delete" at bounding box center [828, 249] width 1148 height 38
click at [691, 254] on mat-cell "XXXXXXXXXXXX6zgG" at bounding box center [669, 249] width 159 height 18
click at [1225, 251] on mat-icon "edit" at bounding box center [1234, 249] width 19 height 24
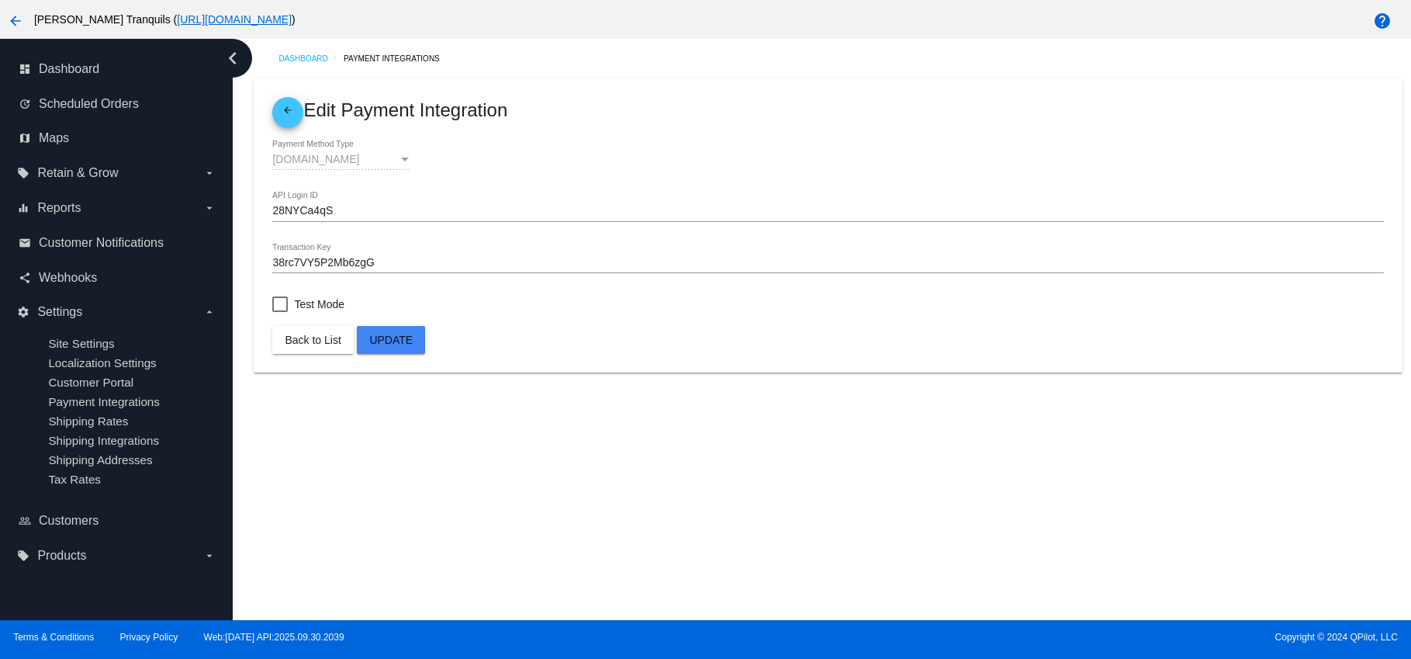
click at [324, 267] on input "38rc7VY5P2Mb6zgG" at bounding box center [827, 263] width 1111 height 12
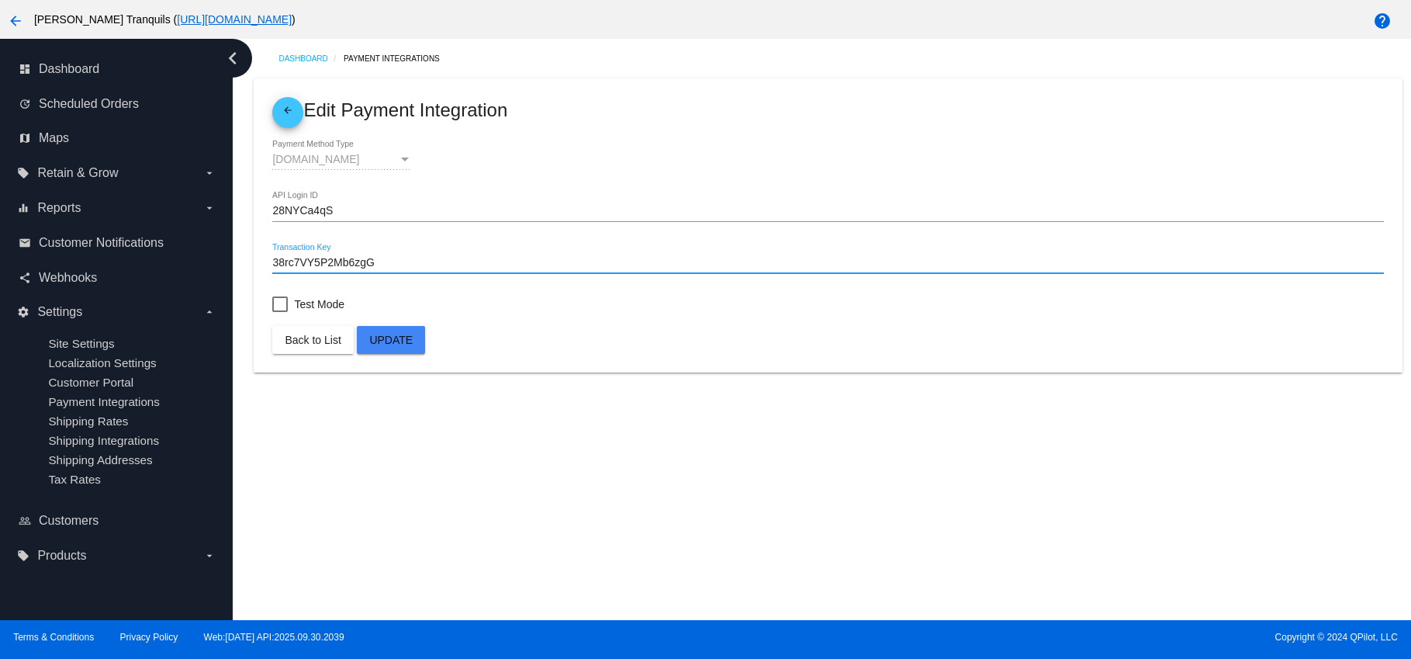
click at [324, 267] on input "38rc7VY5P2Mb6zgG" at bounding box center [827, 263] width 1111 height 12
paste input "2Uns642Zag6MB5"
type input "32Uns642Zag6MB5G"
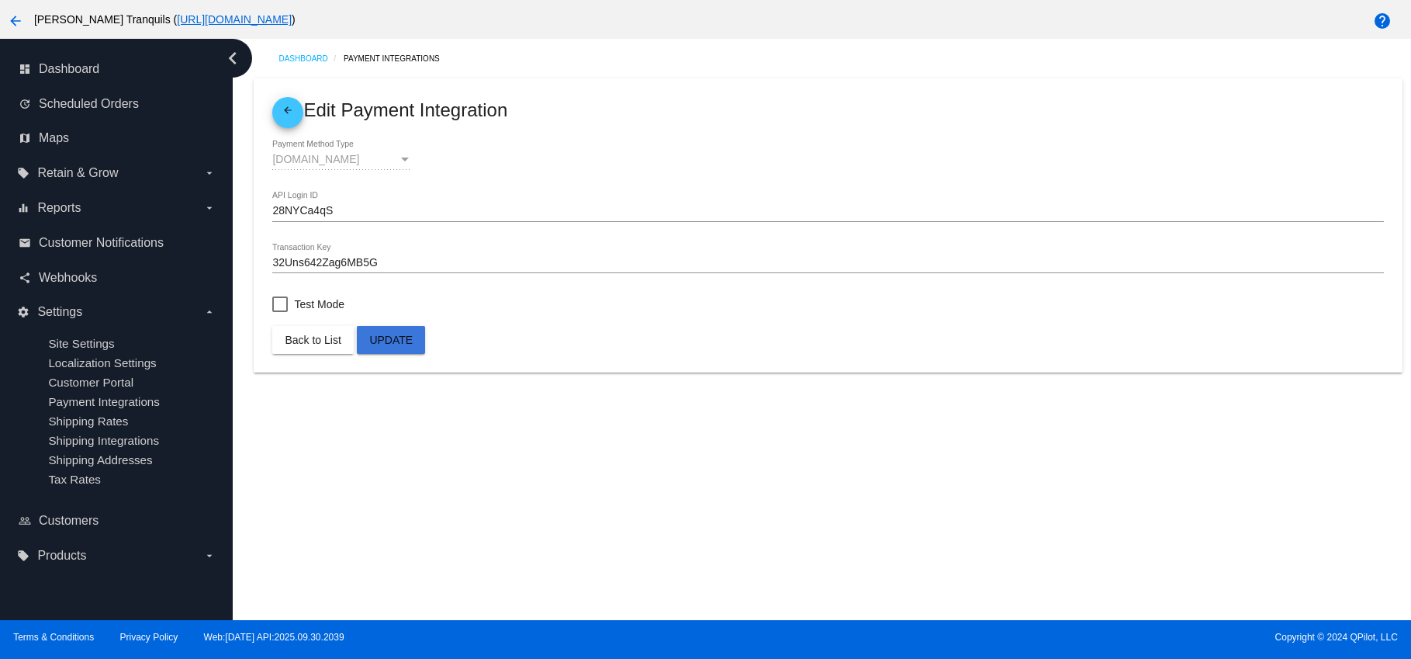
click at [403, 344] on span "Update" at bounding box center [390, 340] width 43 height 12
click at [417, 341] on button "Update" at bounding box center [391, 340] width 68 height 28
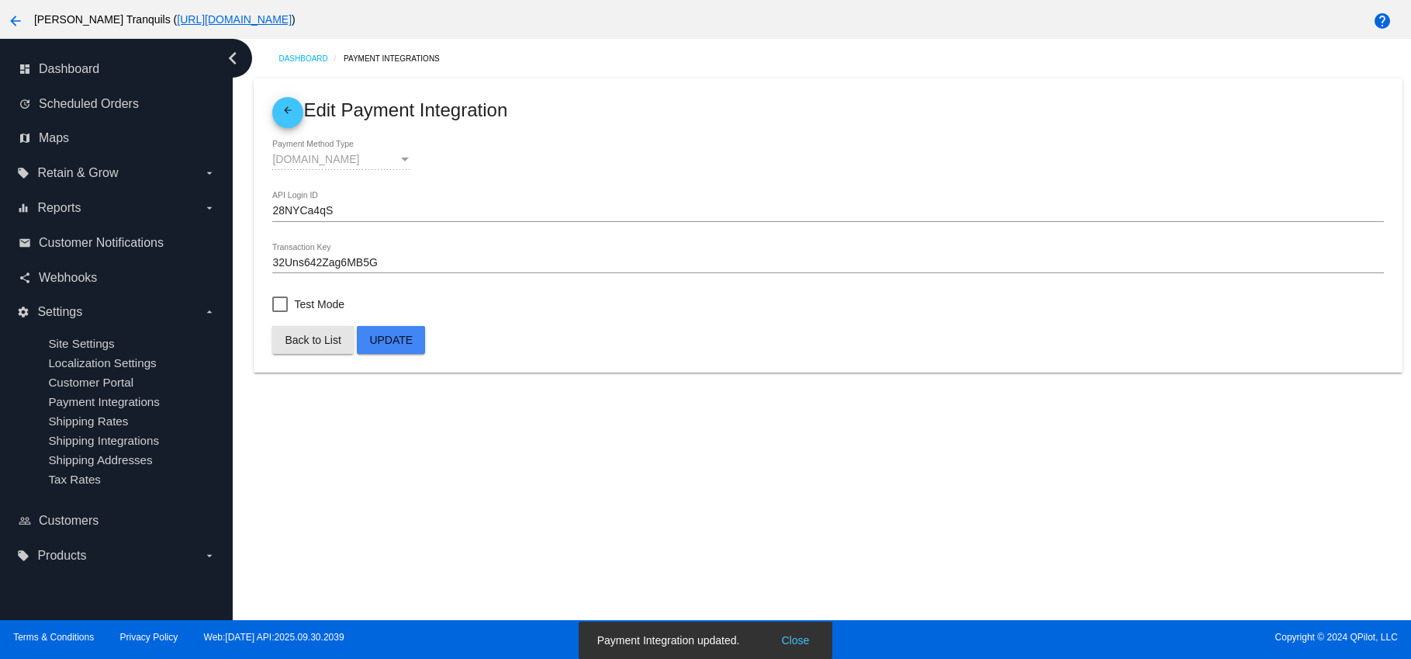
click at [310, 345] on span "Back to List" at bounding box center [313, 340] width 56 height 12
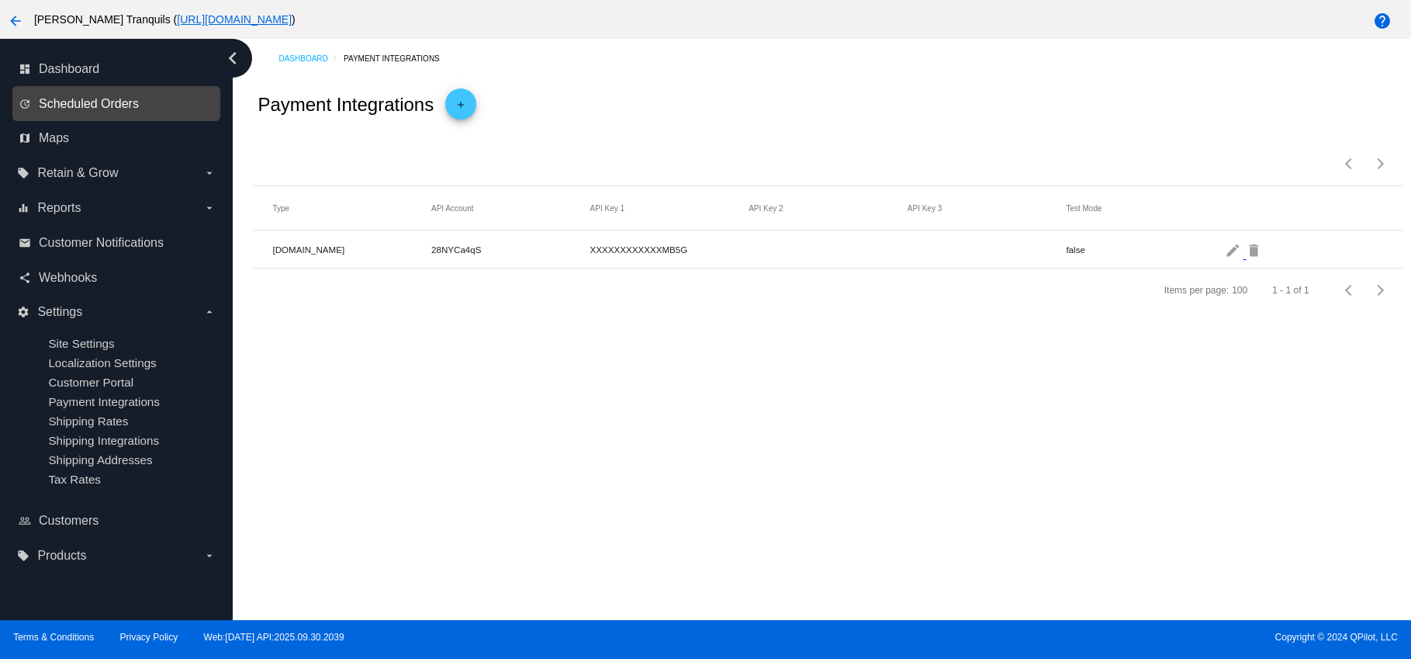
click at [77, 101] on span "Scheduled Orders" at bounding box center [89, 104] width 100 height 14
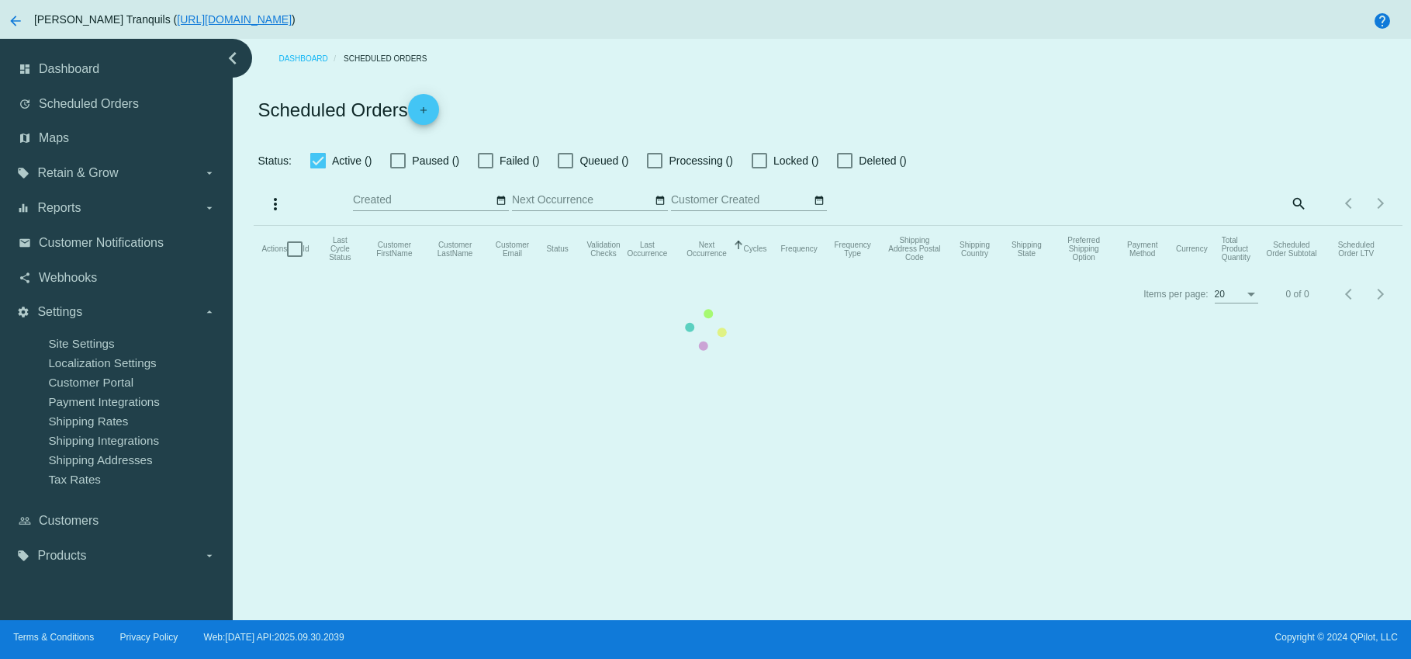
checkbox input "false"
checkbox input "true"
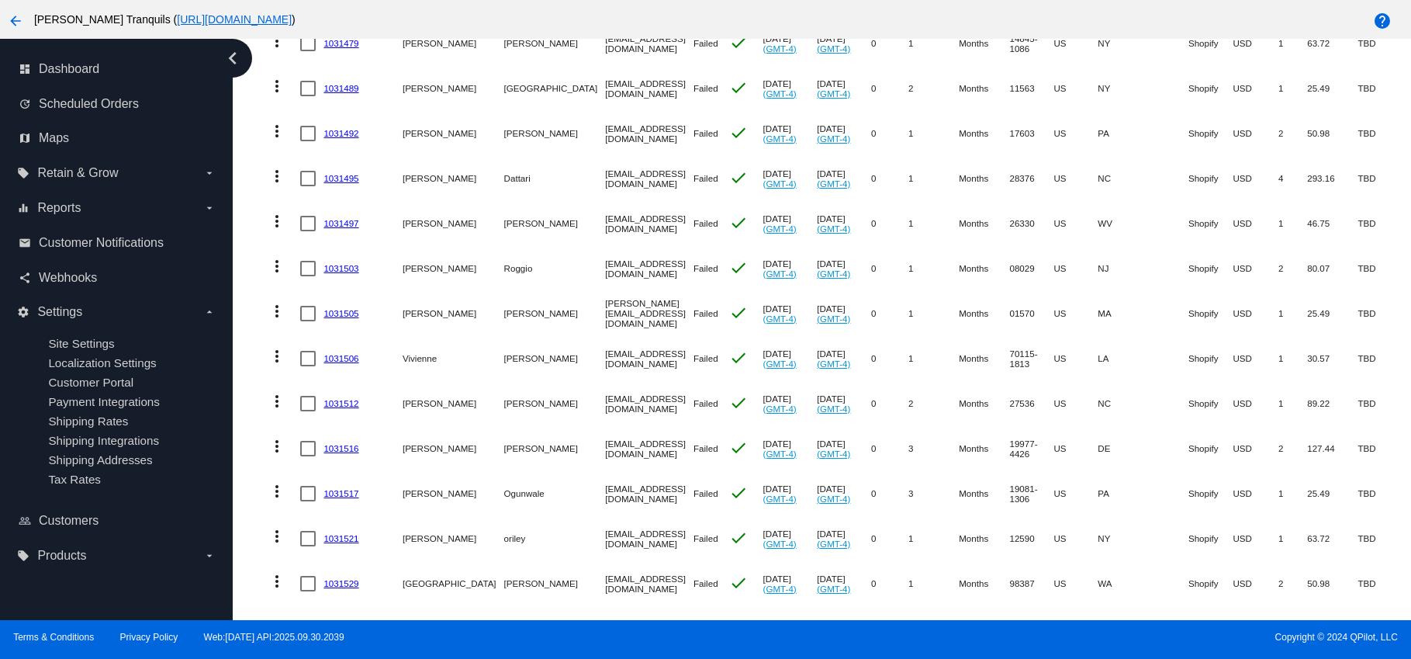
scroll to position [670, 0]
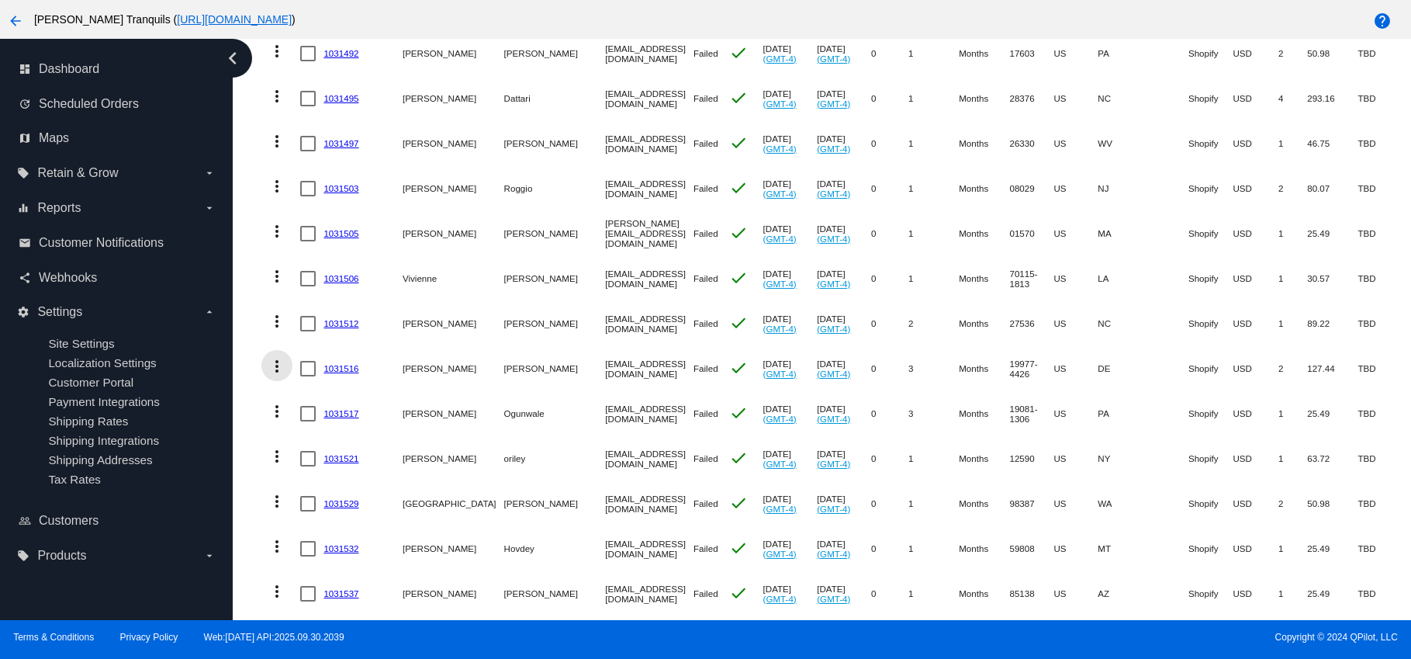
click at [276, 365] on mat-icon "more_vert" at bounding box center [277, 366] width 19 height 19
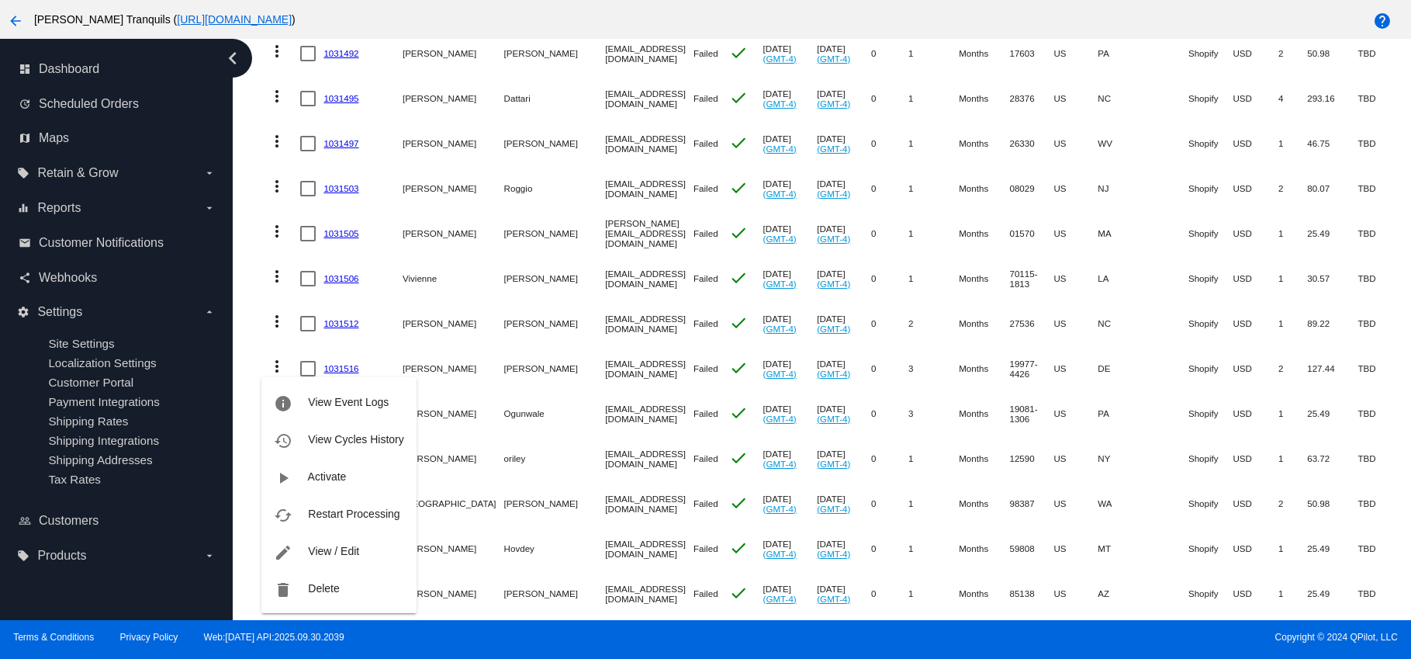
click at [1394, 199] on div at bounding box center [705, 329] width 1411 height 659
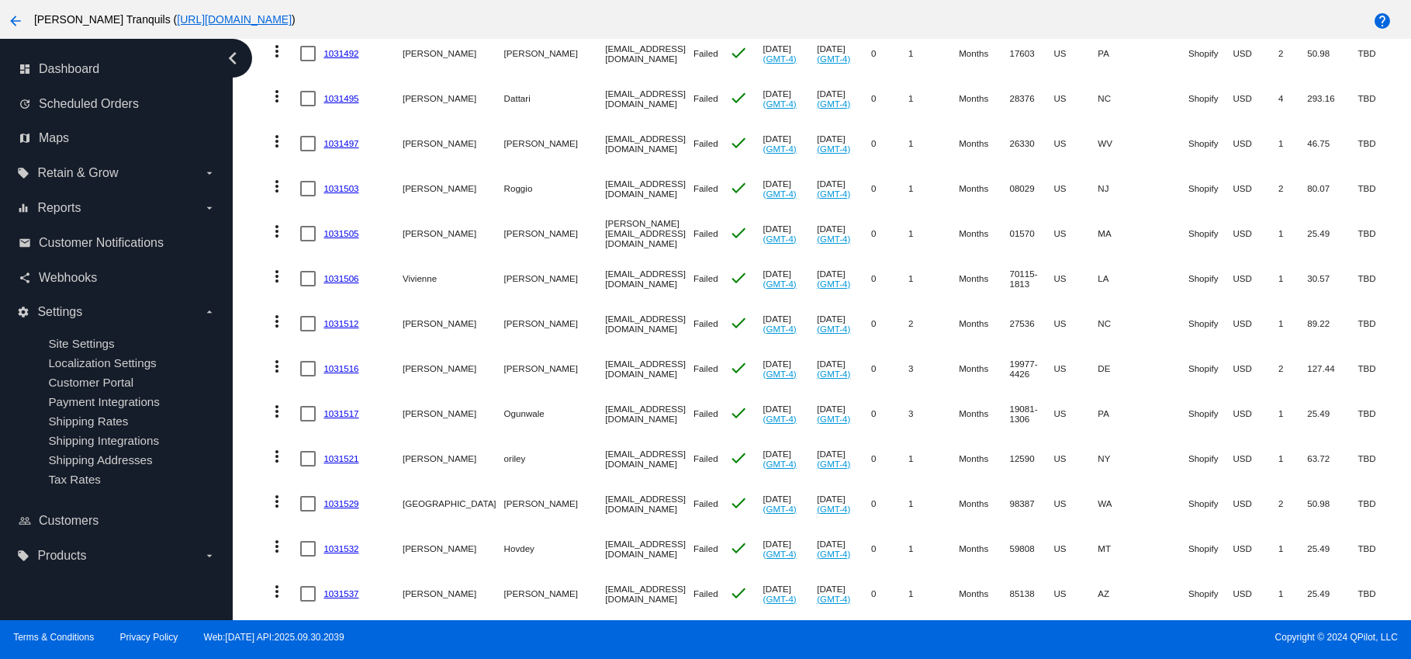
scroll to position [105, 0]
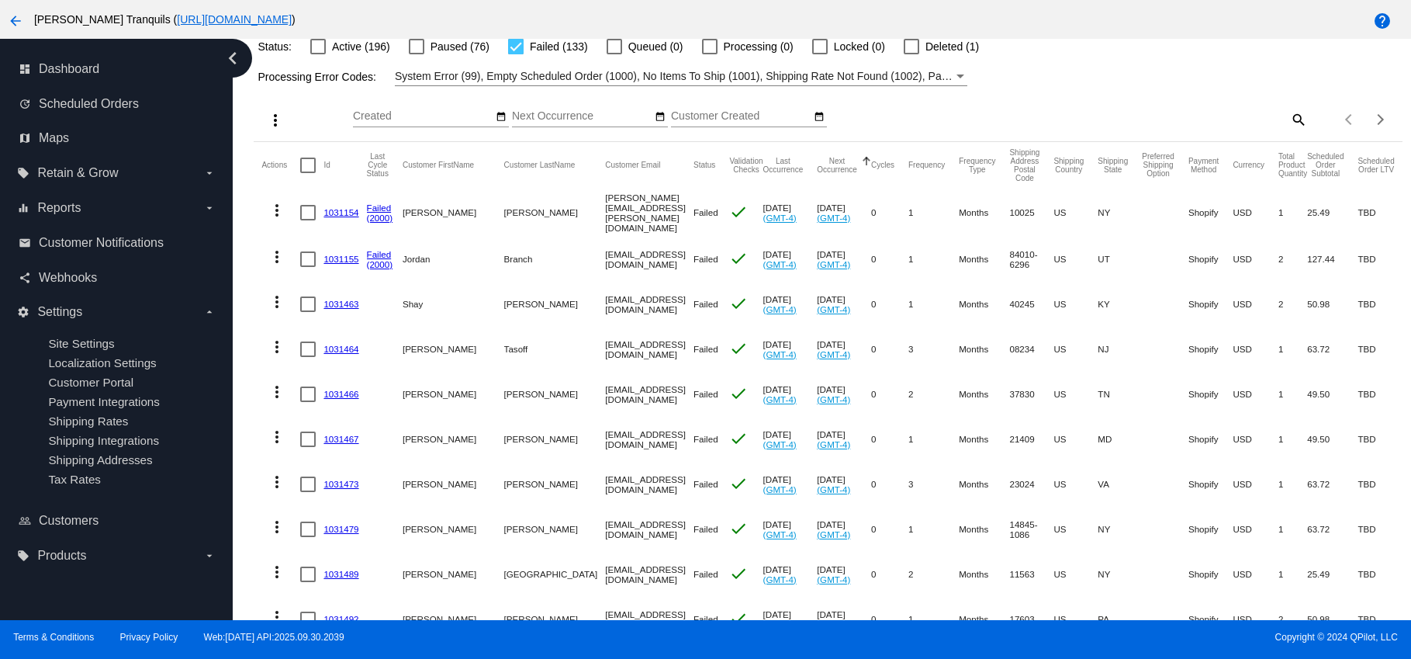
click at [1288, 119] on mat-icon "search" at bounding box center [1297, 119] width 19 height 24
click at [1053, 117] on input "Search" at bounding box center [1164, 116] width 286 height 12
paste input "1031399"
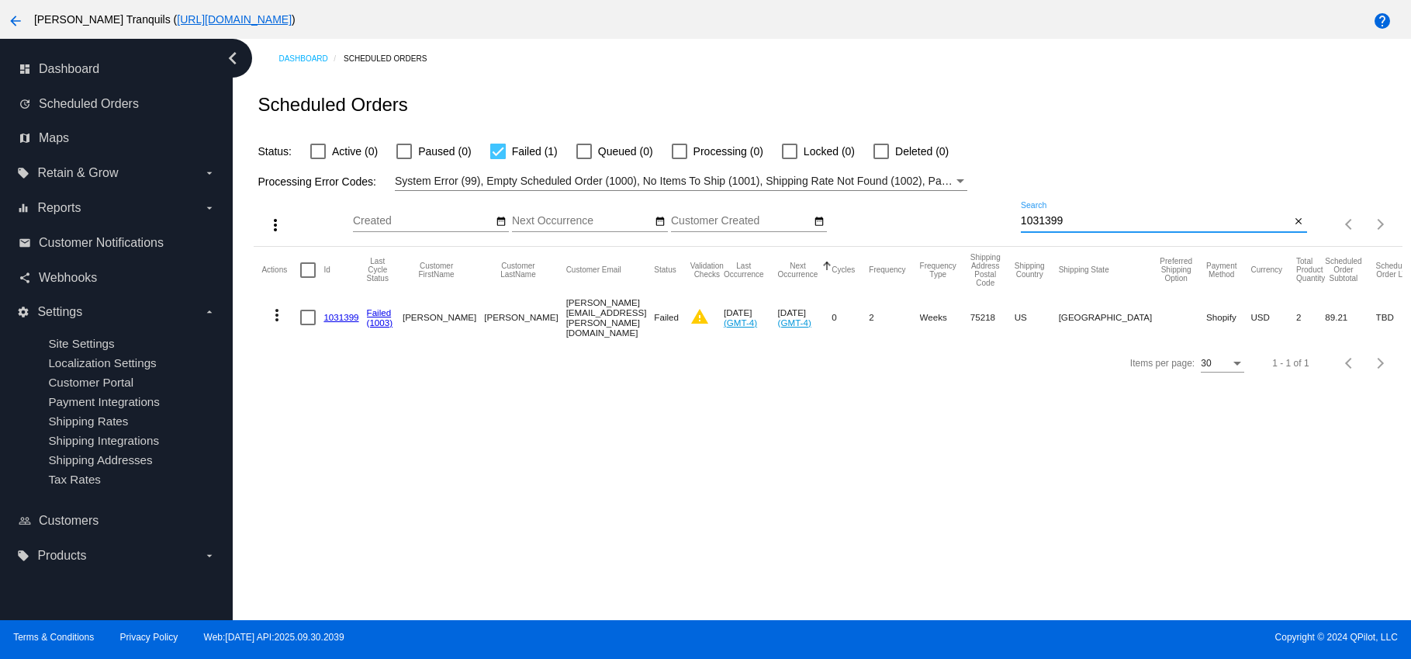
scroll to position [0, 0]
type input "1031399"
click at [275, 311] on mat-icon "more_vert" at bounding box center [277, 315] width 19 height 19
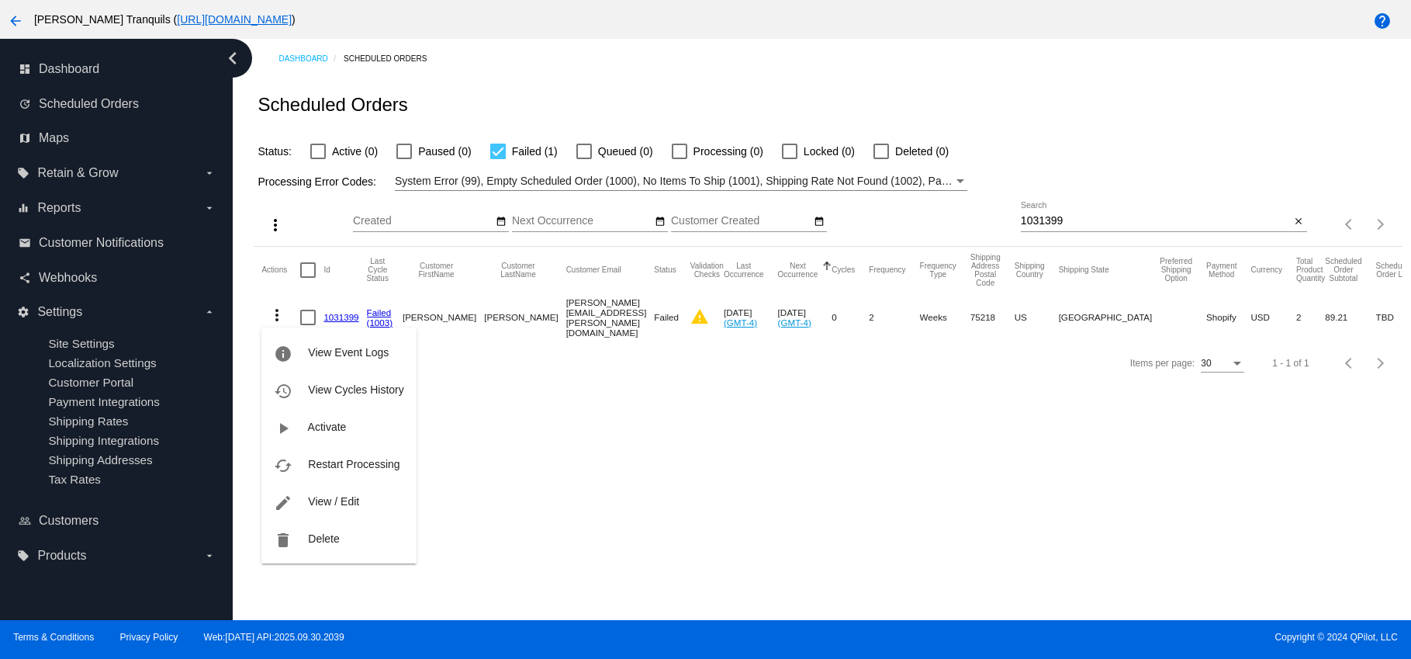
click at [345, 460] on span "Restart Processing" at bounding box center [354, 464] width 92 height 12
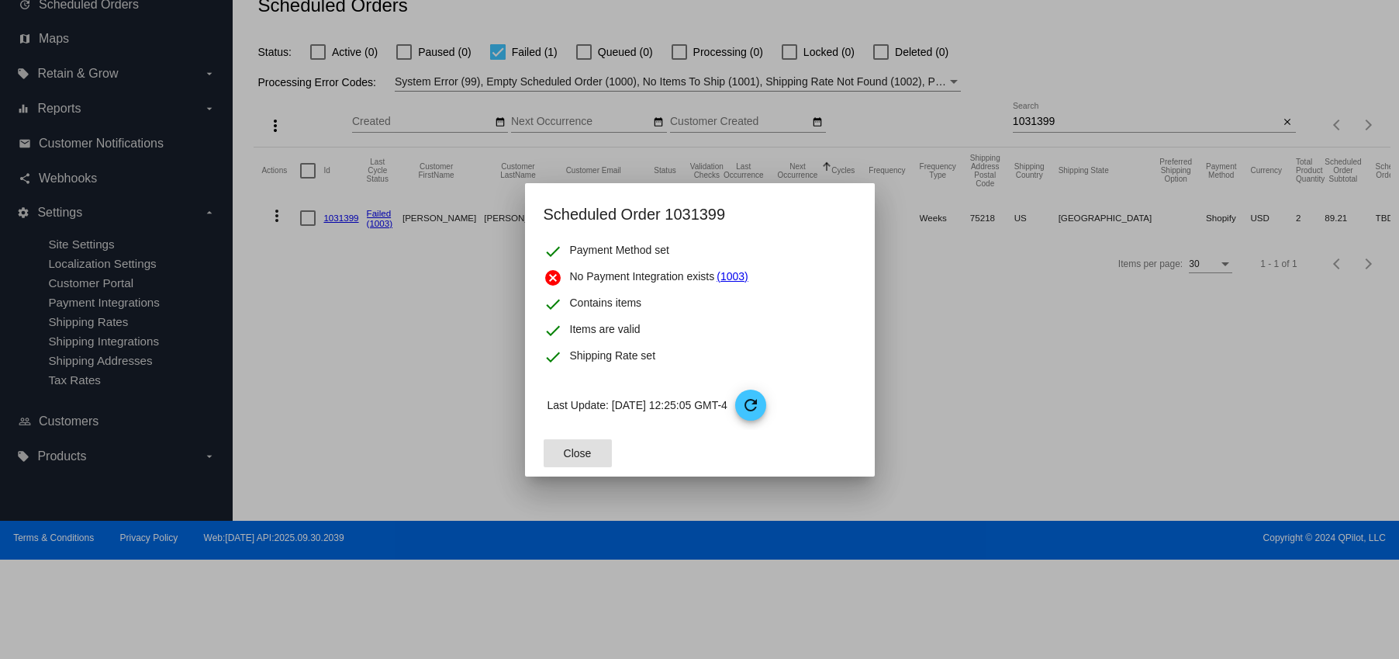
drag, startPoint x: 576, startPoint y: 453, endPoint x: 491, endPoint y: 399, distance: 101.1
click at [576, 453] on span "Close" at bounding box center [578, 453] width 28 height 12
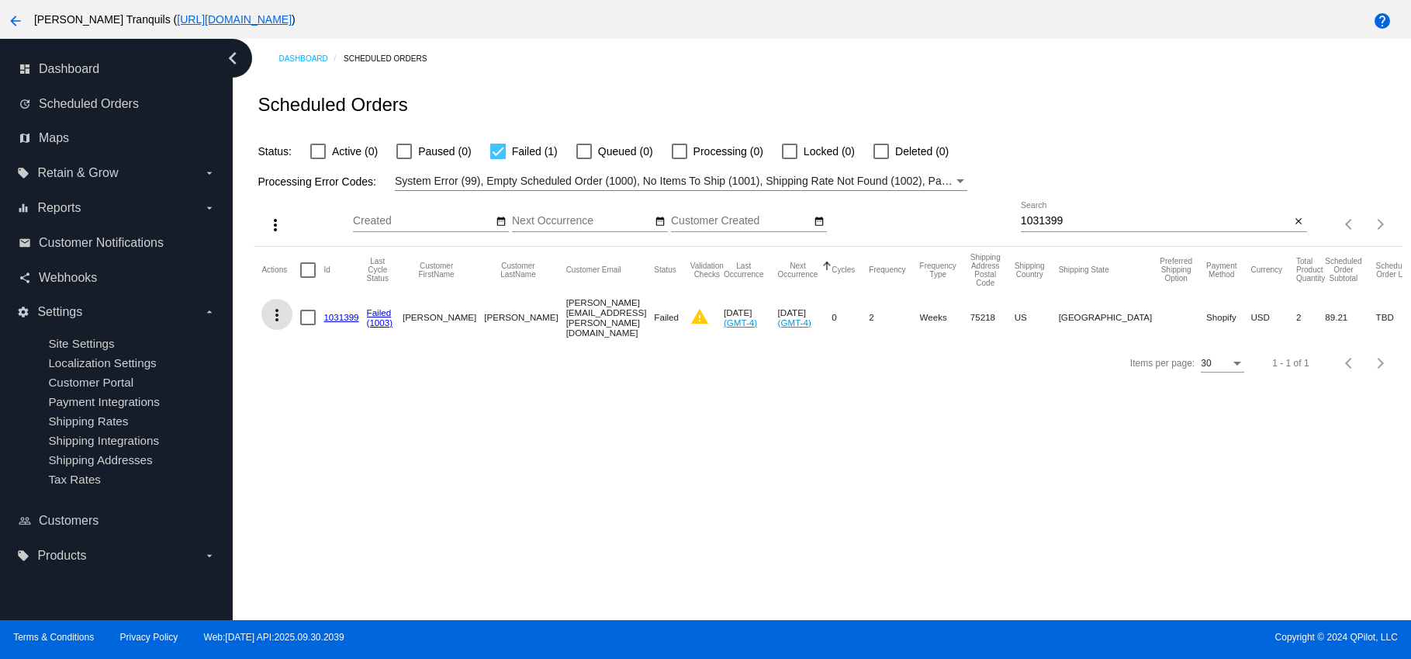
click at [275, 312] on mat-icon "more_vert" at bounding box center [277, 315] width 19 height 19
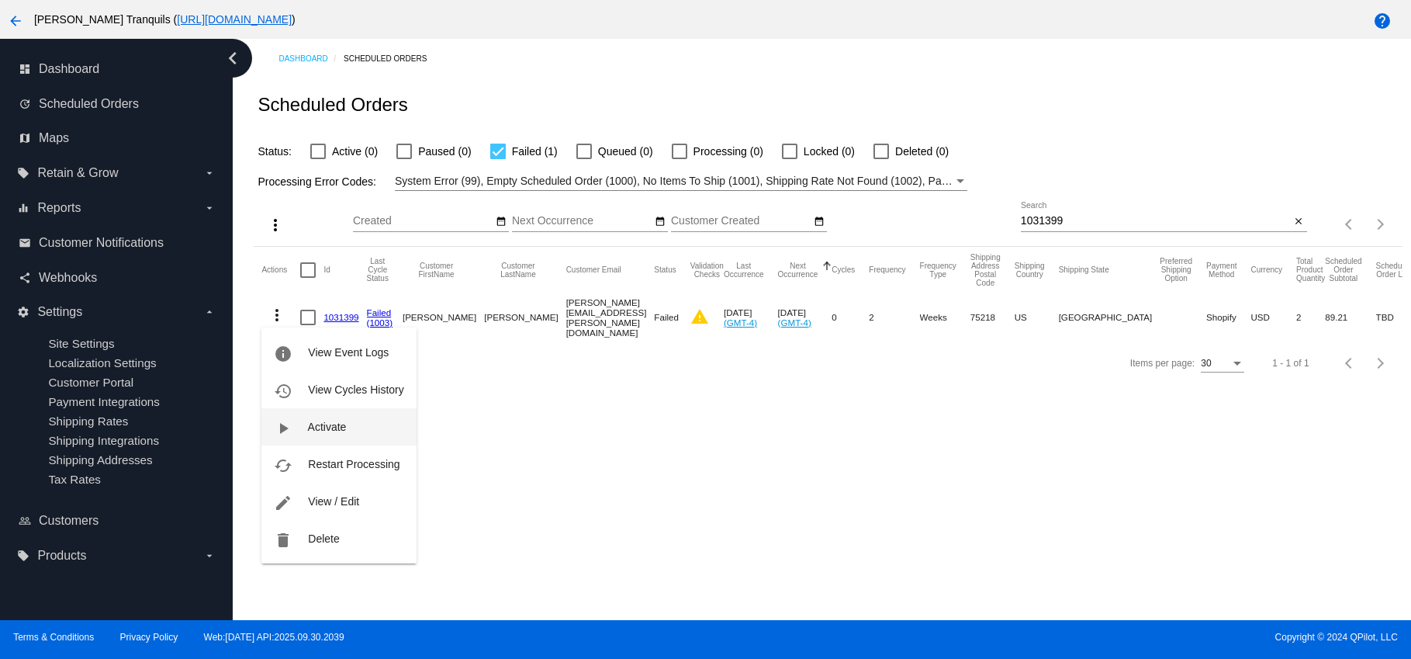
click at [345, 427] on span "Activate" at bounding box center [327, 426] width 39 height 12
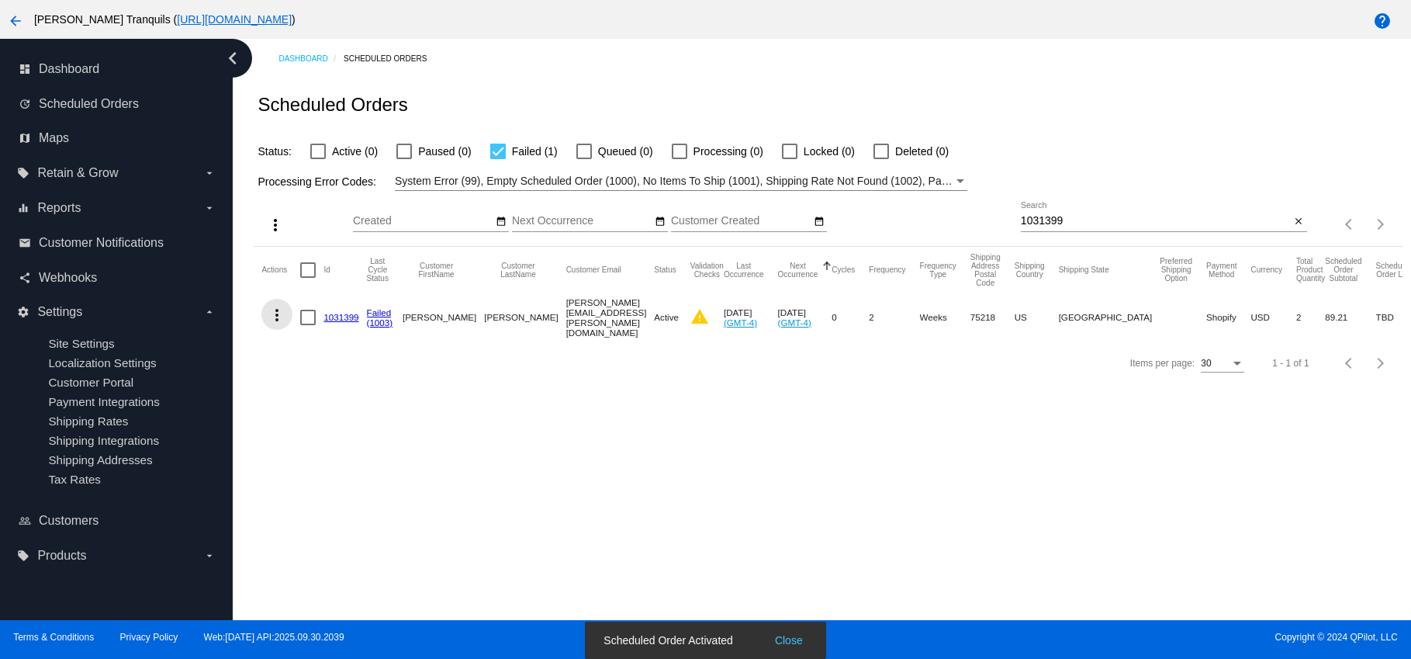
click at [273, 311] on mat-icon "more_vert" at bounding box center [277, 315] width 19 height 19
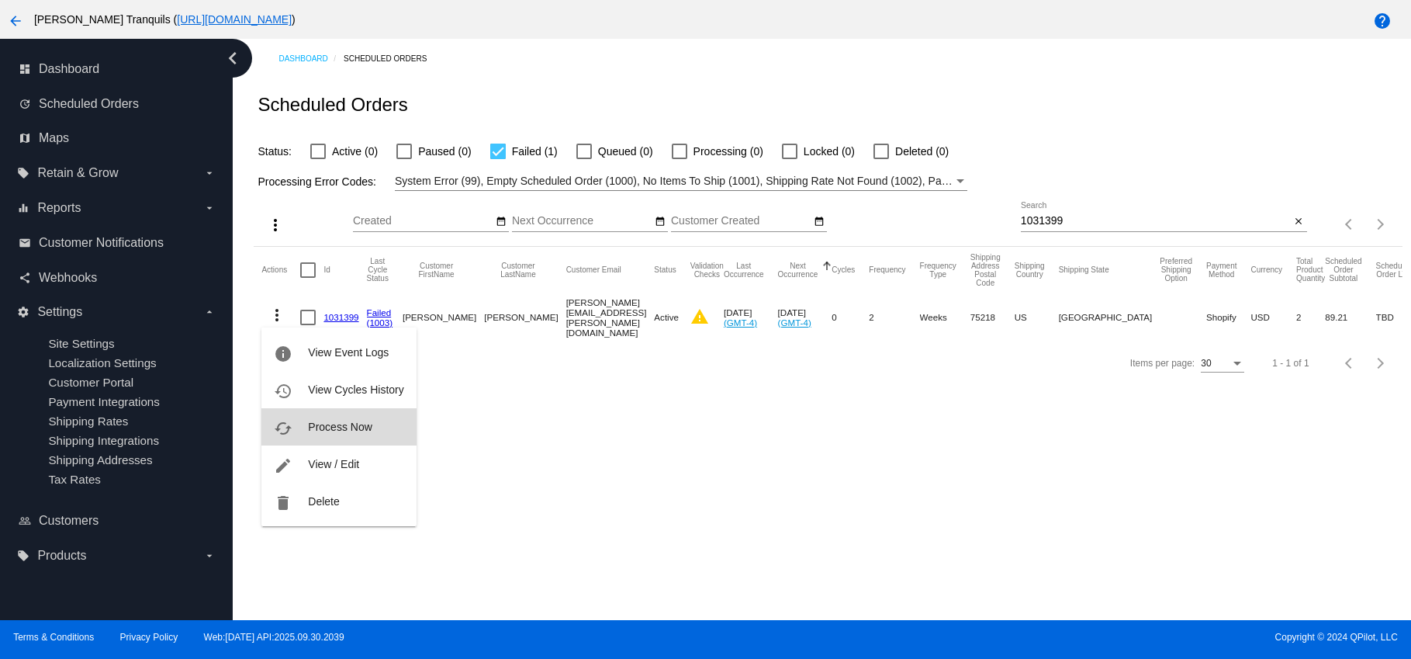
click at [325, 422] on span "Process Now" at bounding box center [340, 426] width 64 height 12
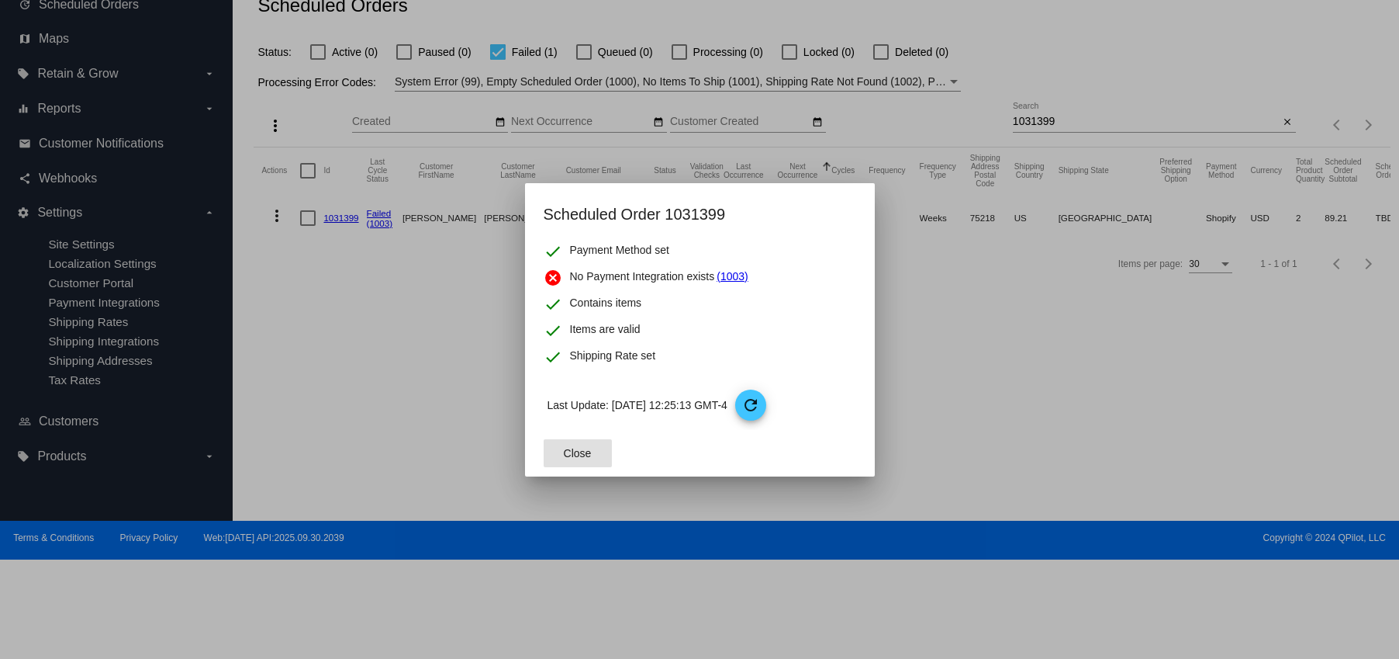
click at [575, 447] on span "Close" at bounding box center [578, 453] width 28 height 12
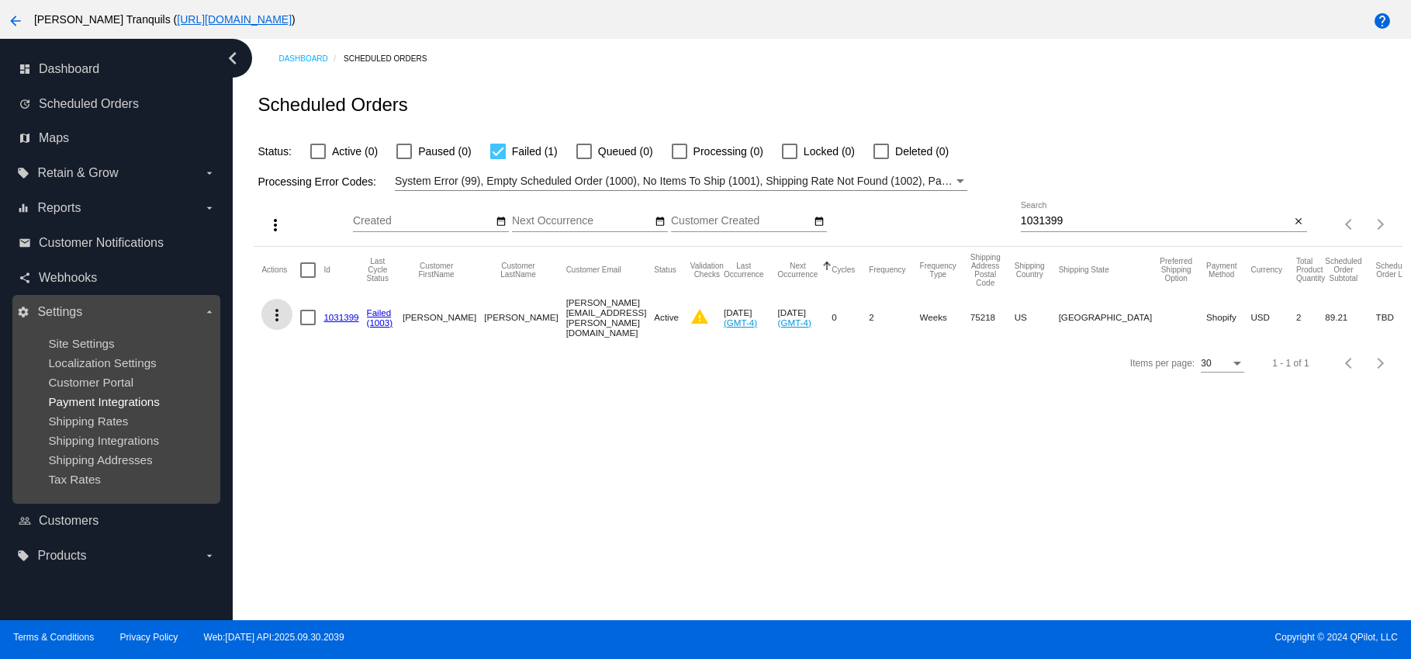
click at [83, 403] on span "Payment Integrations" at bounding box center [104, 401] width 112 height 13
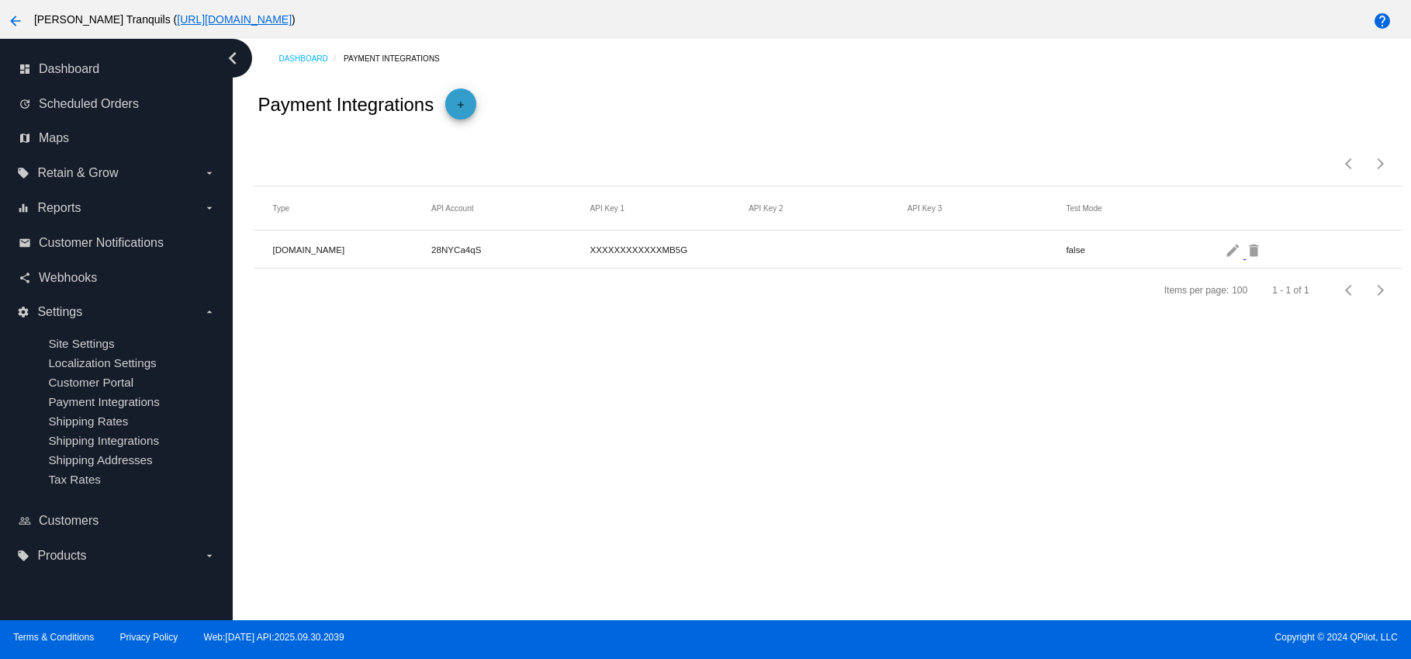
click at [455, 107] on mat-icon "add" at bounding box center [460, 108] width 19 height 19
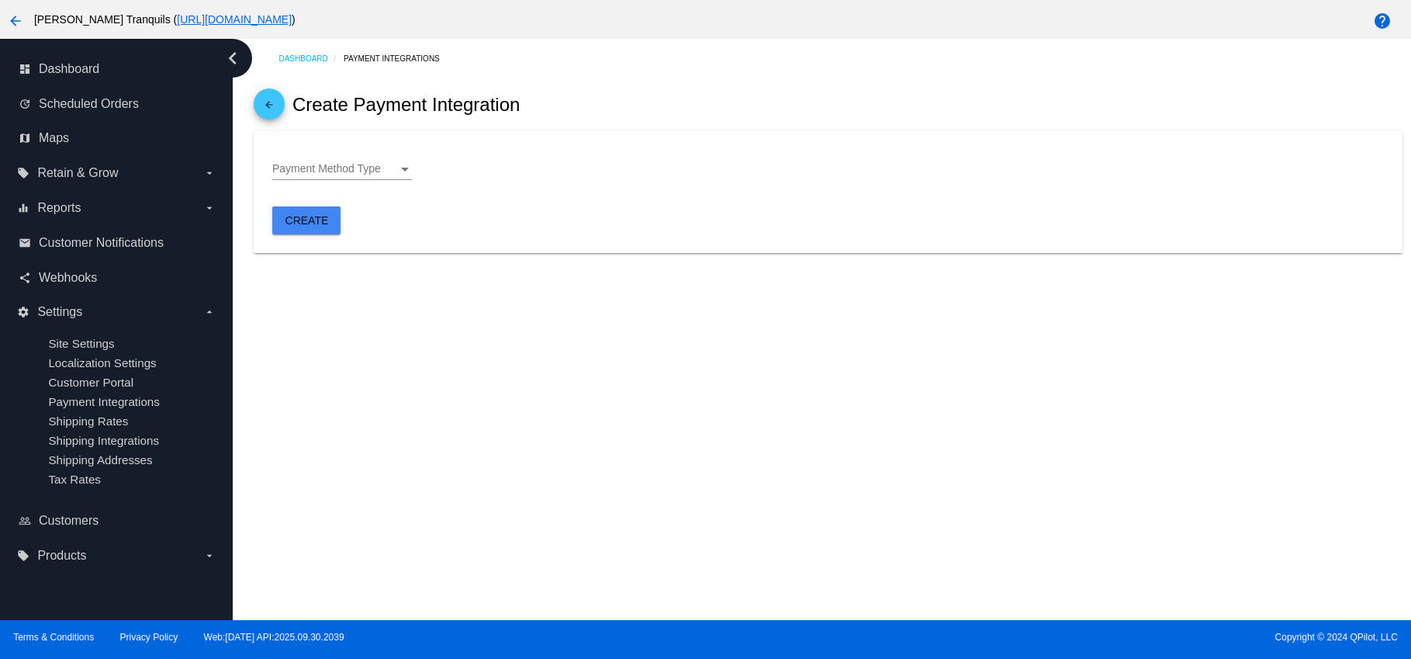
click at [356, 158] on div "Payment Method Type Payment Method Type" at bounding box center [342, 165] width 140 height 30
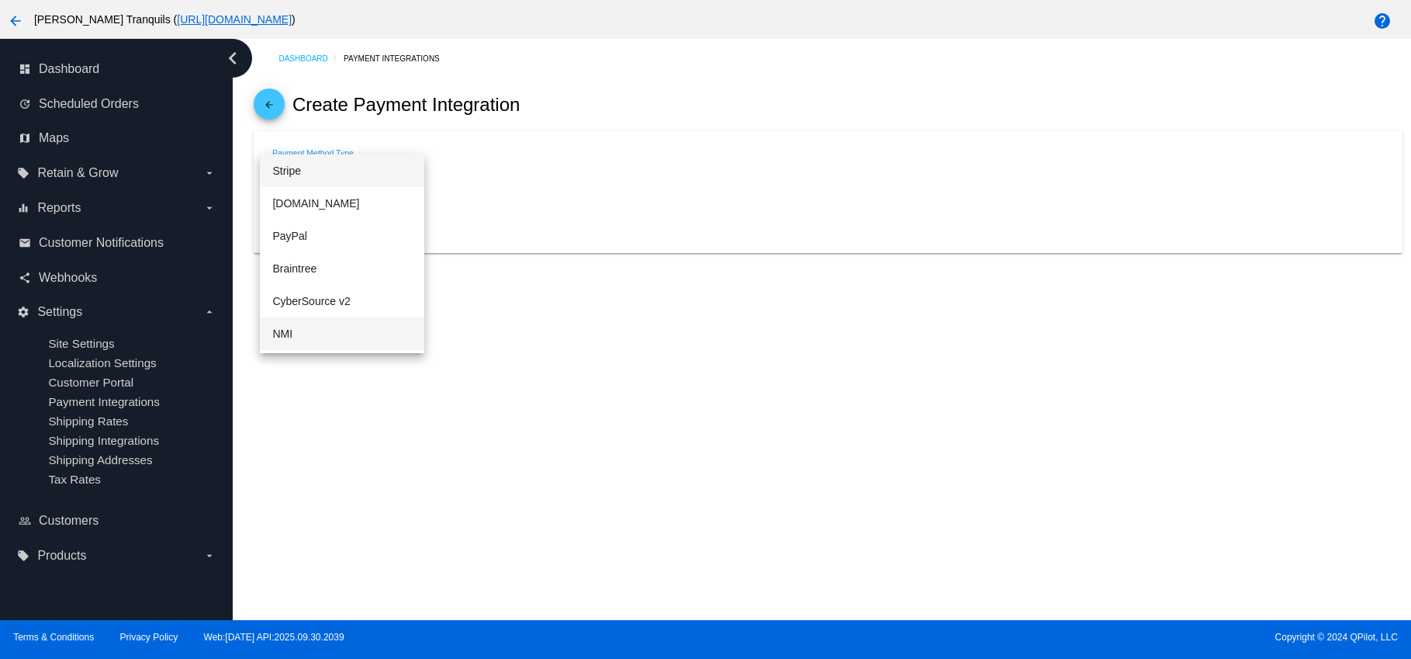
scroll to position [323, 0]
click at [309, 309] on span "Shopify" at bounding box center [342, 304] width 140 height 33
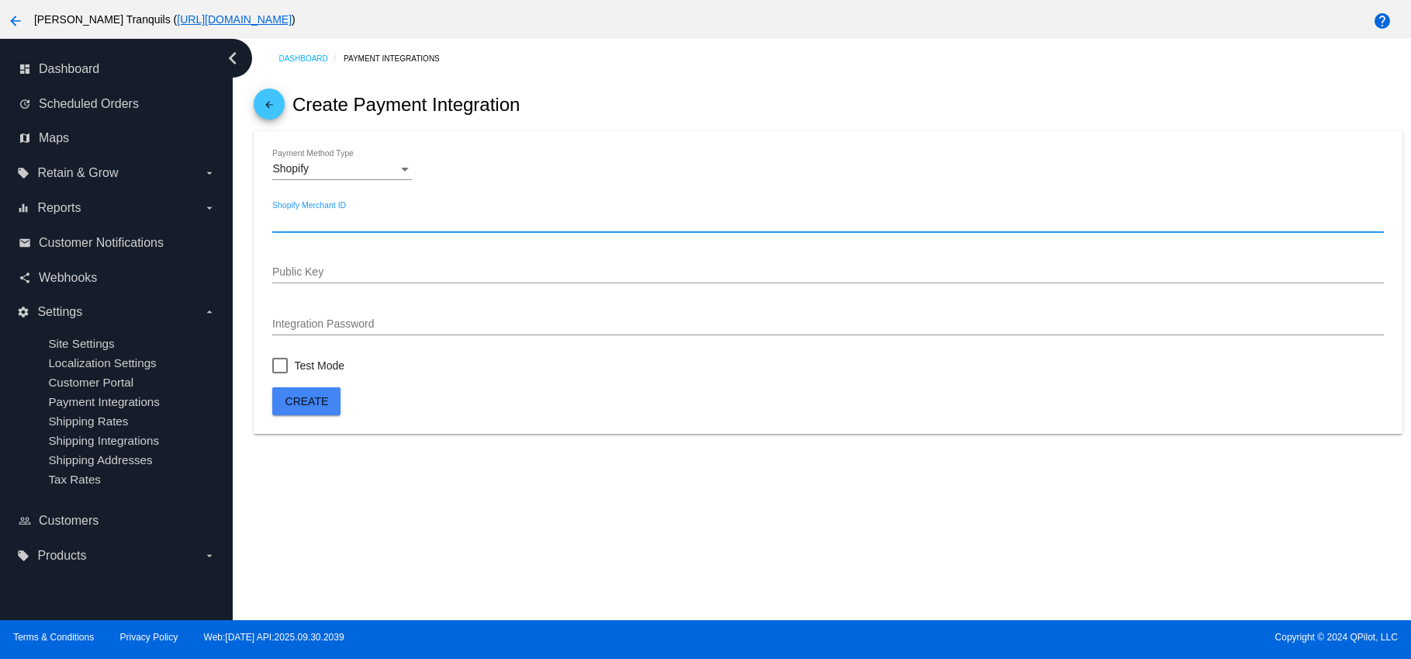
click at [320, 227] on input "Shopify Merchant ID" at bounding box center [827, 221] width 1111 height 12
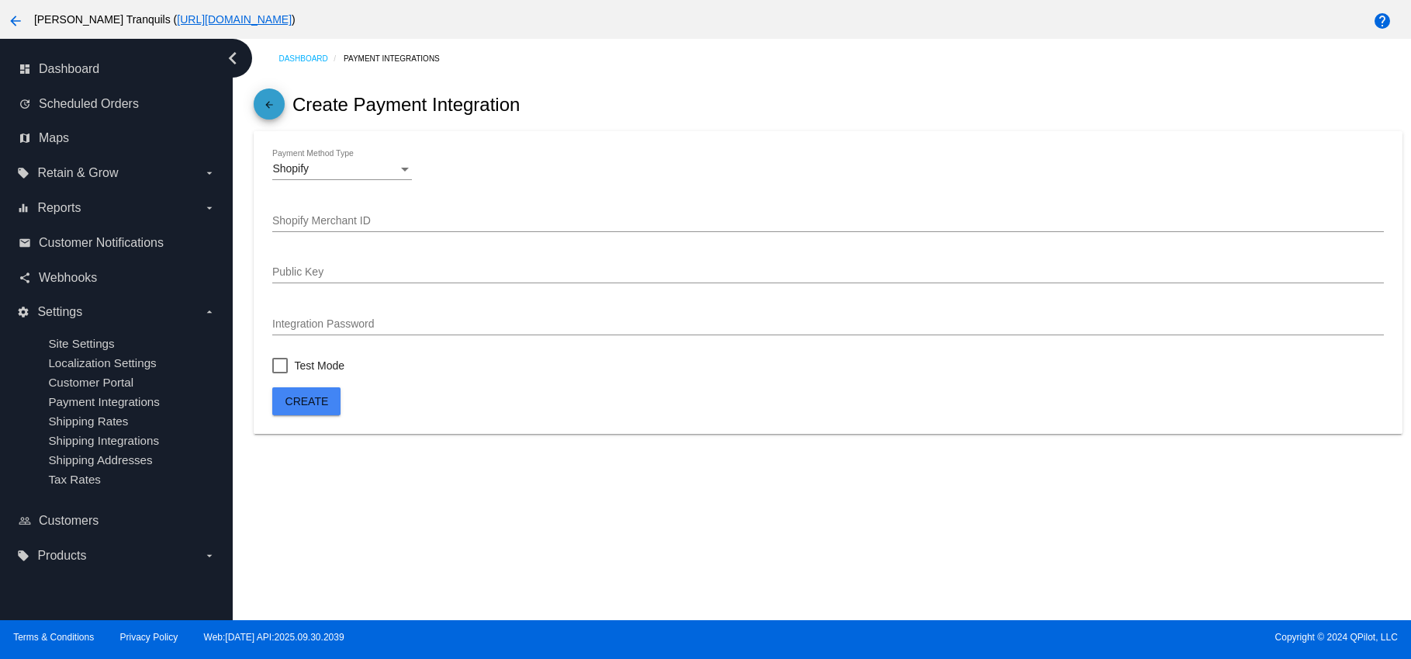
click at [269, 103] on mat-icon "arrow_back" at bounding box center [269, 108] width 19 height 19
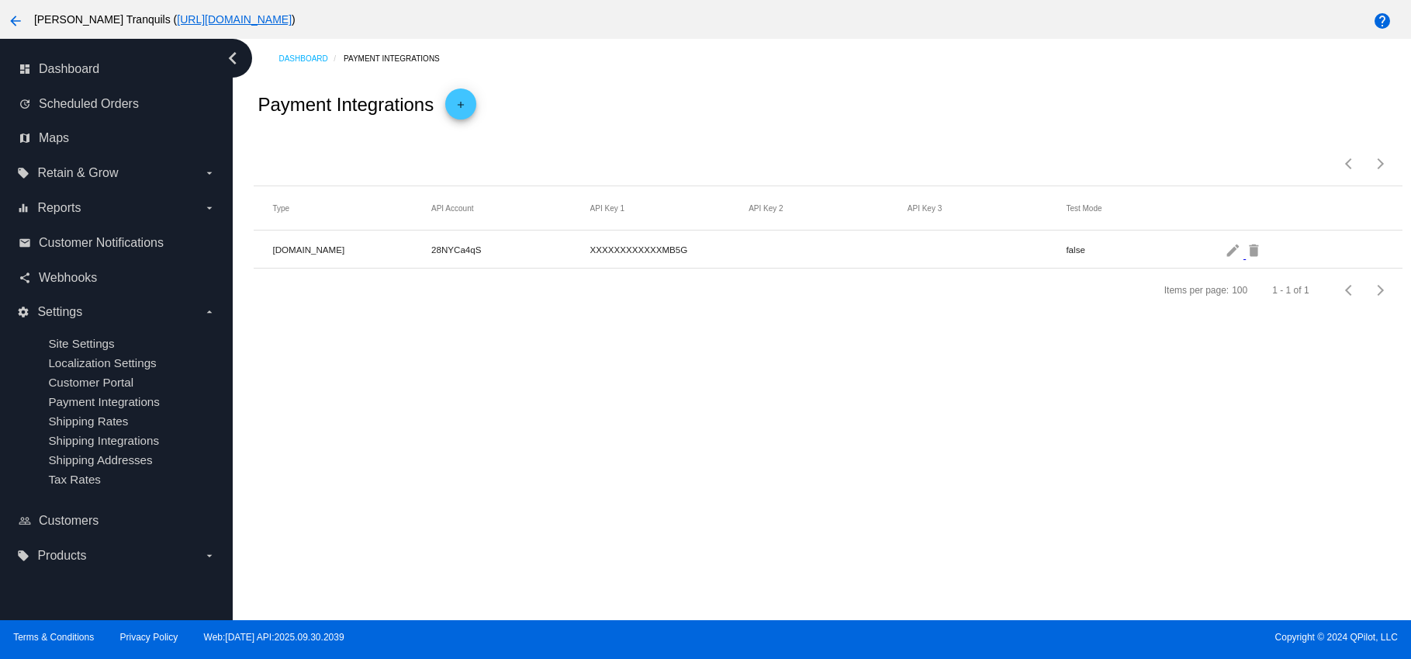
drag, startPoint x: 275, startPoint y: 250, endPoint x: 1005, endPoint y: 250, distance: 729.2
click at [1005, 250] on mat-row "Authorize.Net 28NYCa4qS XXXXXXXXXXXXMB5G false edit delete" at bounding box center [828, 249] width 1148 height 38
click at [339, 180] on div "Items per page: 100 1 - 1 of 1" at bounding box center [828, 158] width 1148 height 54
click at [465, 109] on mat-icon "add" at bounding box center [460, 108] width 19 height 19
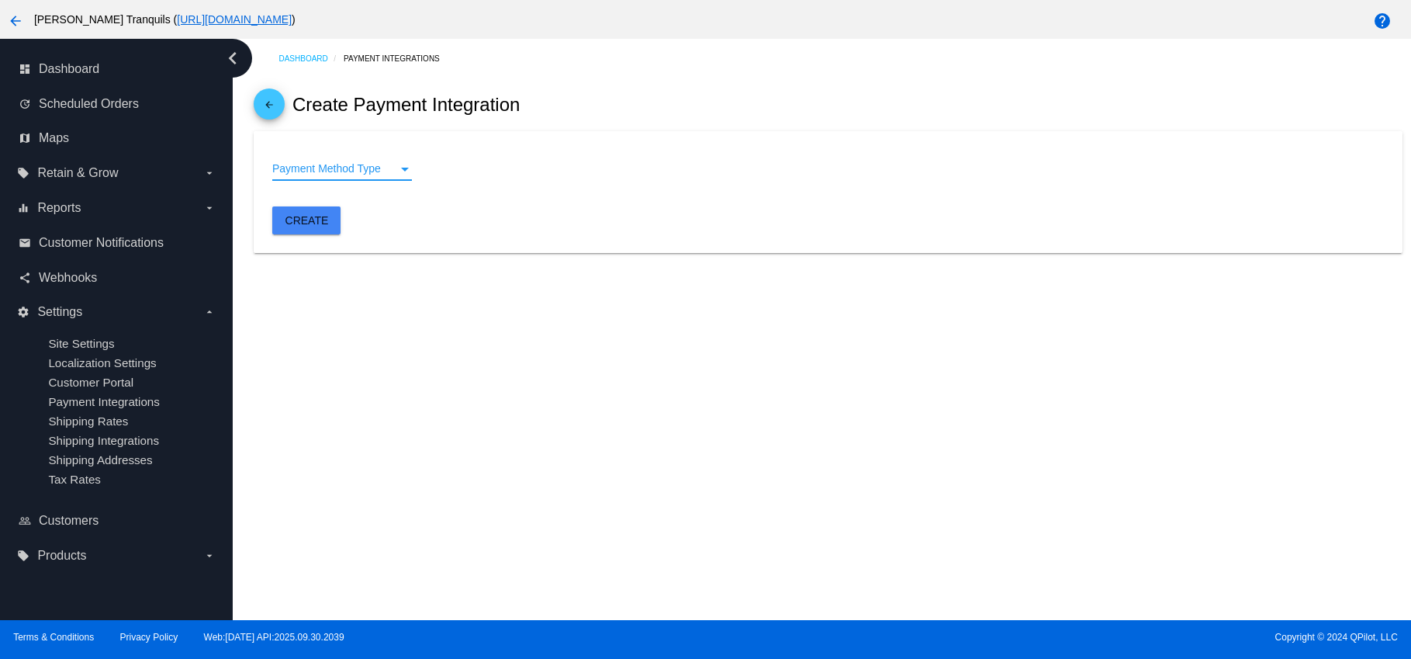
click at [313, 168] on span "Payment Method Type" at bounding box center [326, 168] width 109 height 12
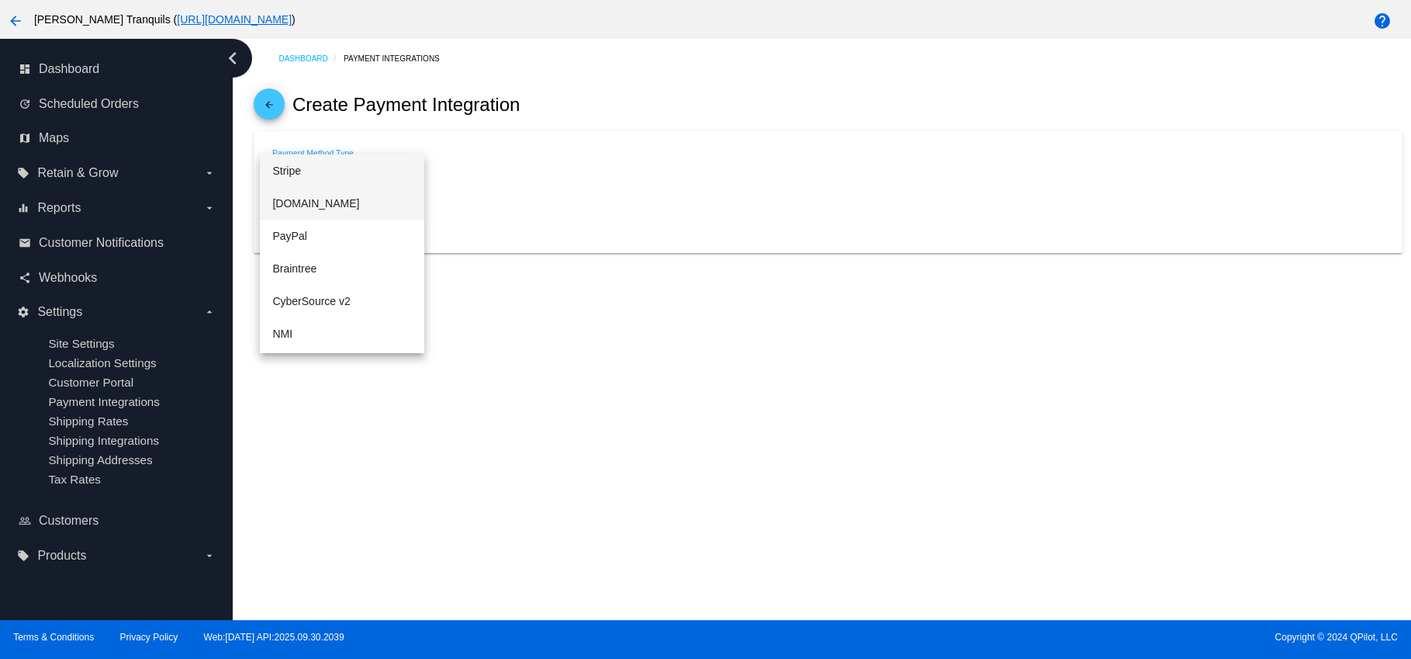
click at [329, 213] on span "[DOMAIN_NAME]" at bounding box center [342, 203] width 140 height 33
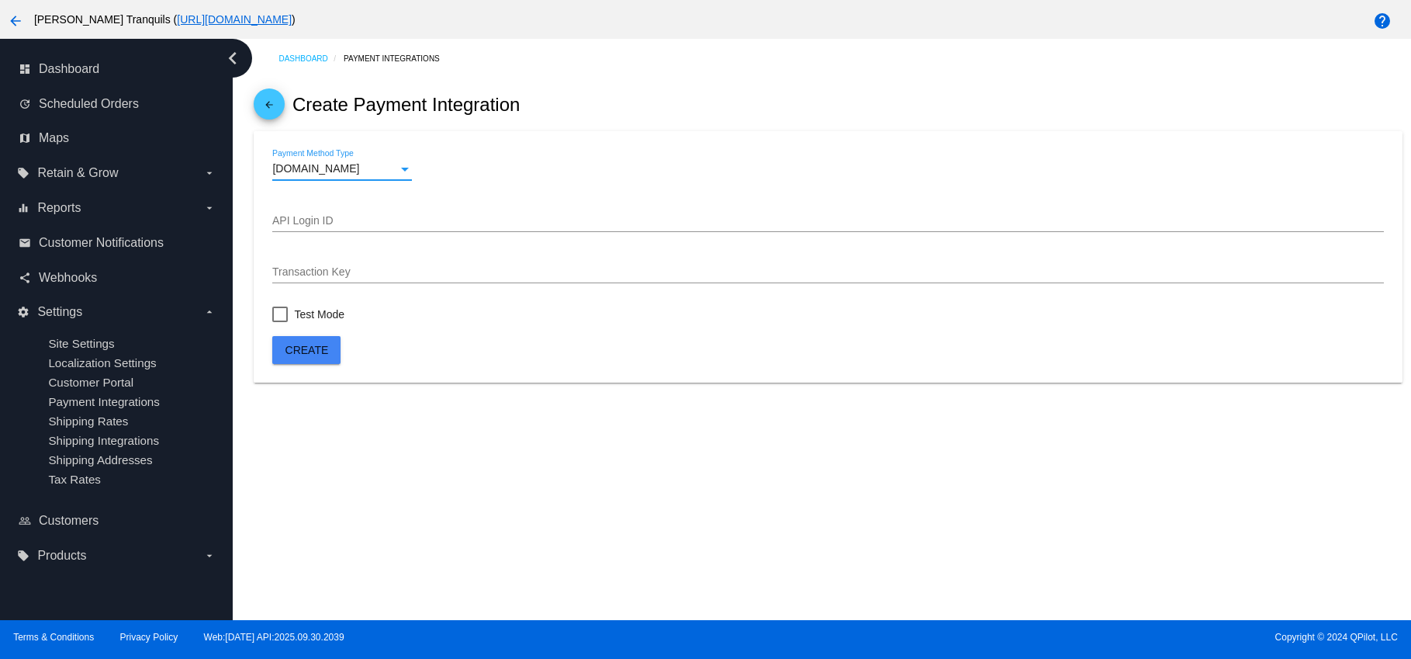
click at [308, 275] on input "Transaction Key" at bounding box center [827, 272] width 1111 height 12
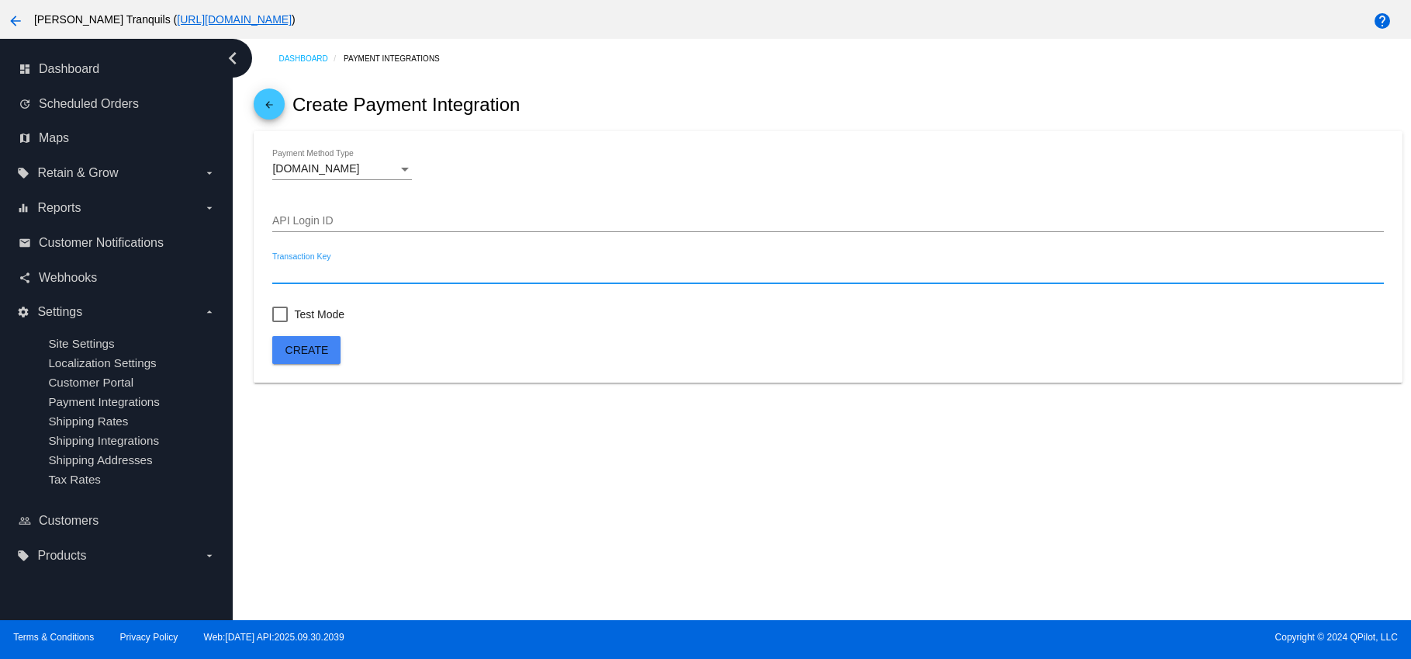
paste input "1031399"
click at [294, 267] on div "1031399 Transaction Key" at bounding box center [827, 268] width 1111 height 30
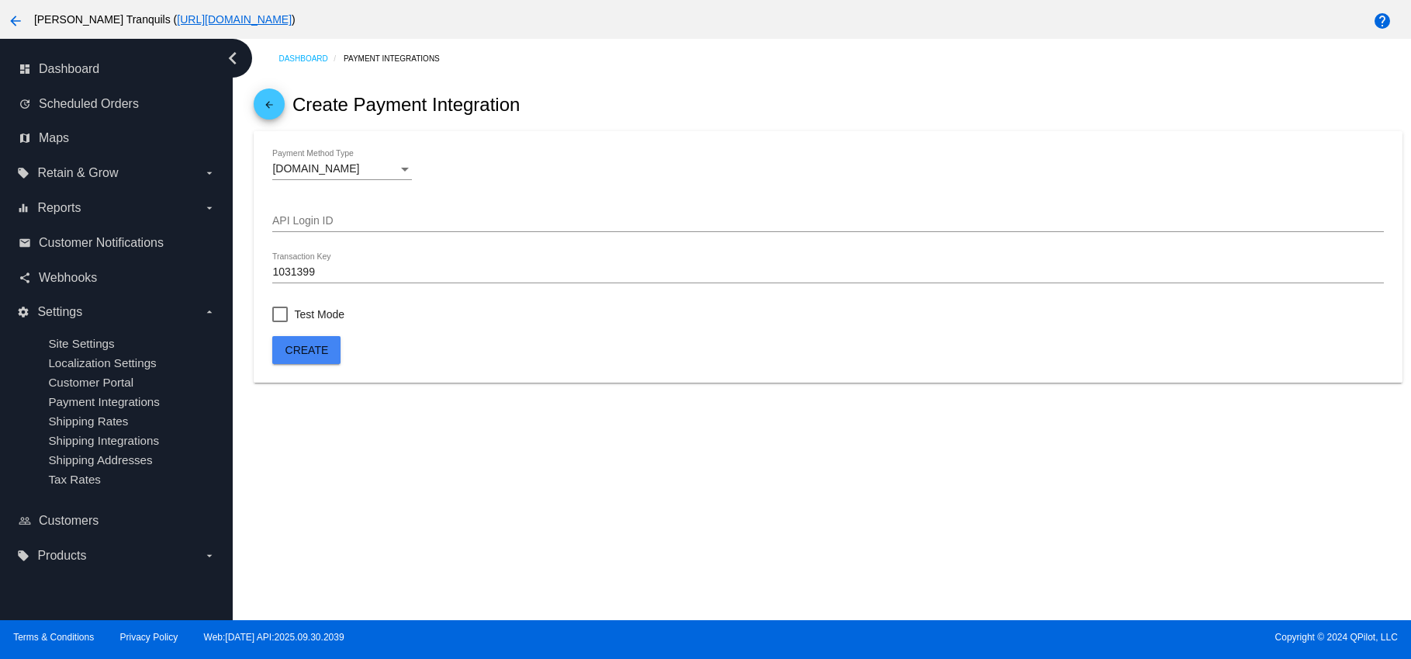
click at [294, 267] on div "1031399 Transaction Key" at bounding box center [827, 268] width 1111 height 30
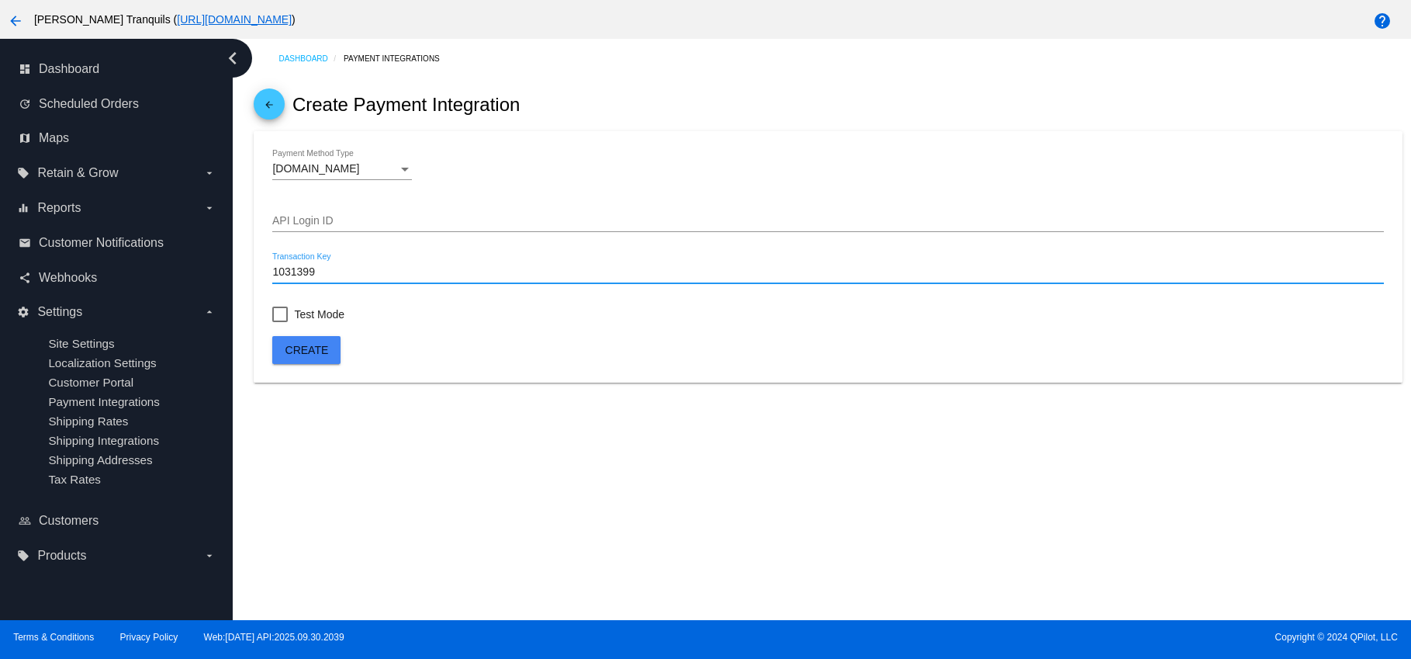
click at [293, 275] on input "1031399" at bounding box center [827, 272] width 1111 height 12
paste input "32Uns642Zag6MB5G"
type input "32Uns642Zag6MB5G"
click at [308, 219] on input "API Login ID" at bounding box center [827, 221] width 1111 height 12
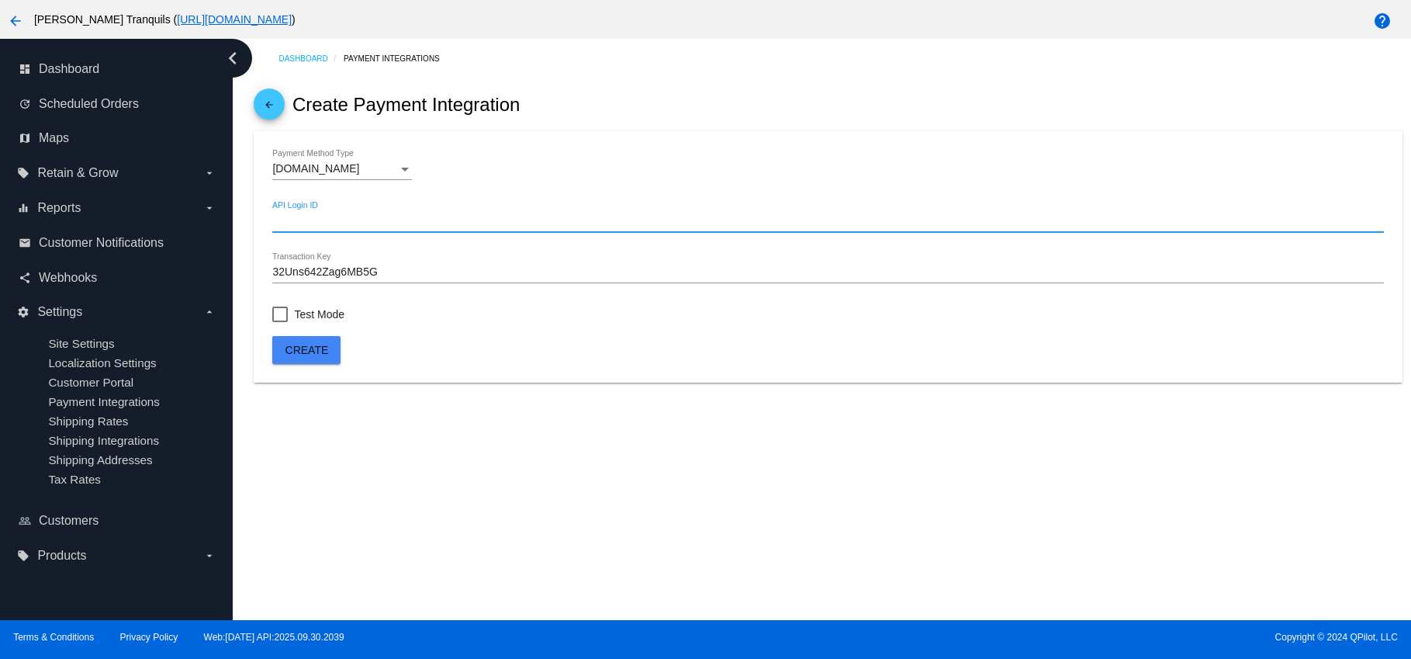
paste input "28NYCa4qS"
type input "28NYCa4qS"
click at [305, 347] on span "Create" at bounding box center [306, 350] width 43 height 12
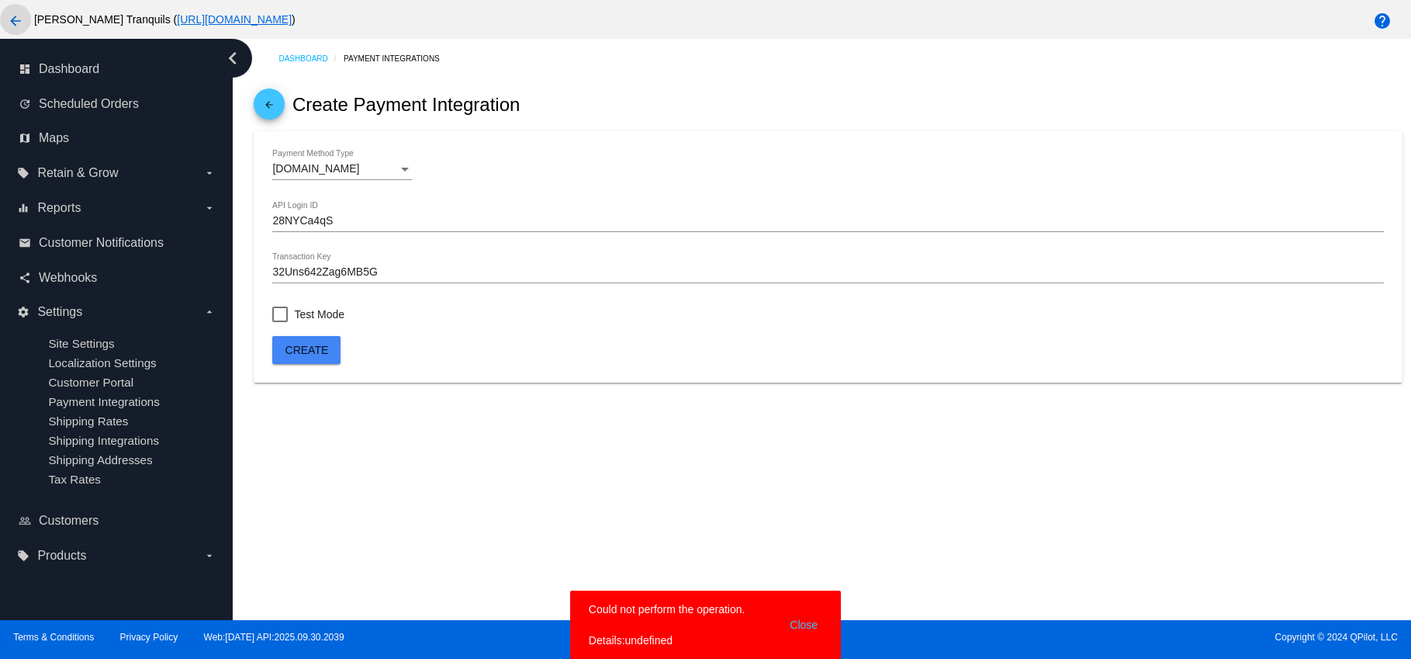
click at [12, 23] on mat-icon "arrow_back" at bounding box center [15, 21] width 19 height 19
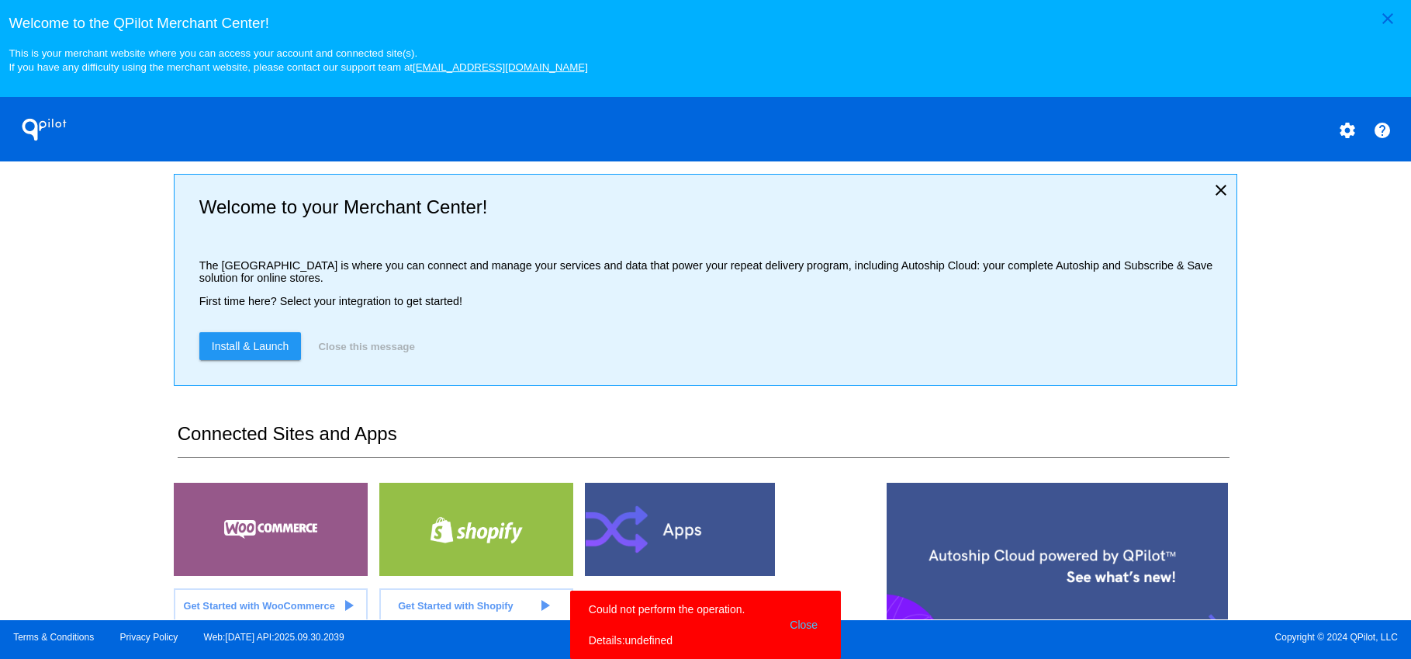
scroll to position [65, 0]
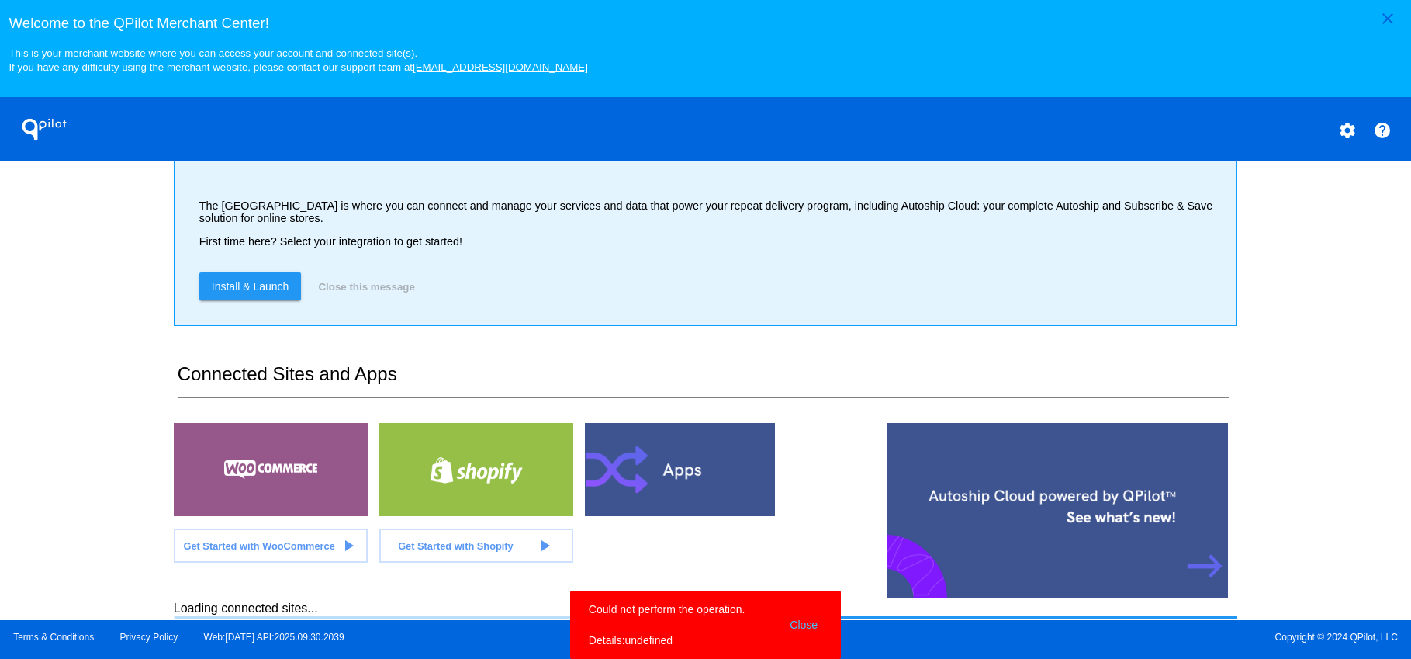
click at [101, 386] on div "close Welcome to the QPilot Merchant Center! This is your merchant website wher…" at bounding box center [705, 310] width 1411 height 620
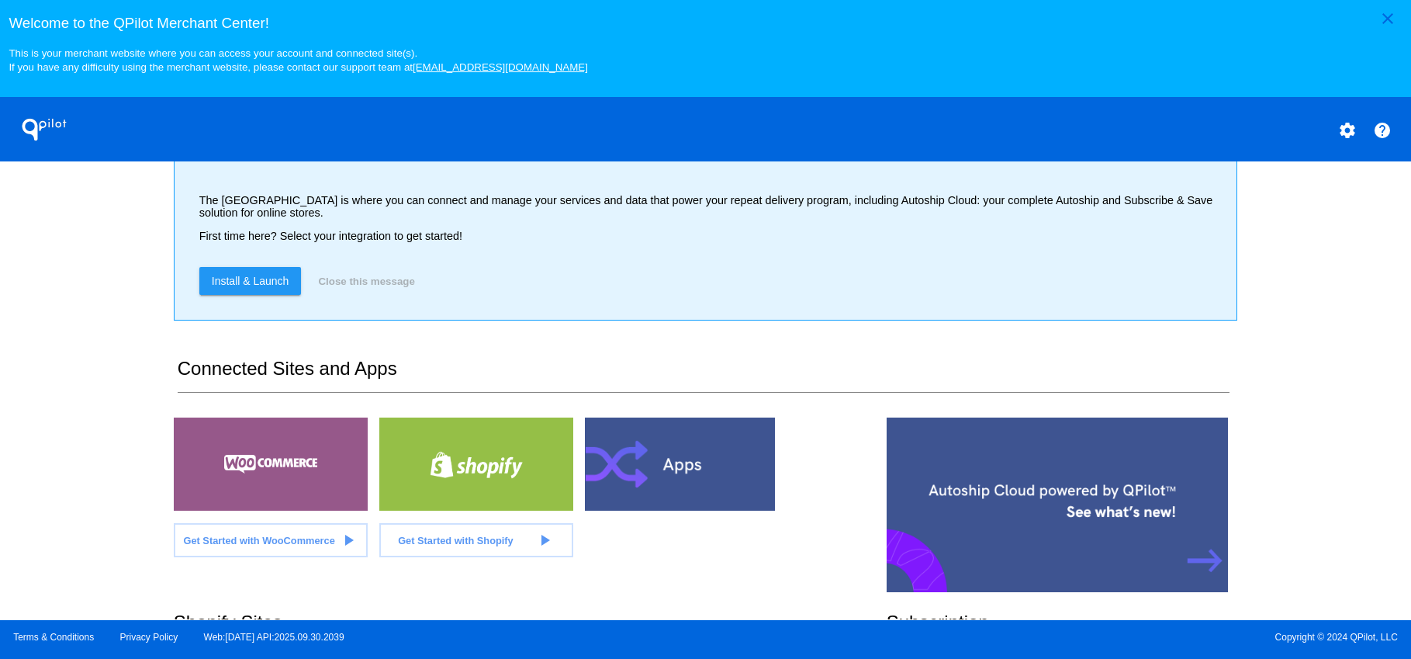
click at [130, 301] on div "close Welcome to the QPilot Merchant Center! This is your merchant website wher…" at bounding box center [705, 310] width 1411 height 620
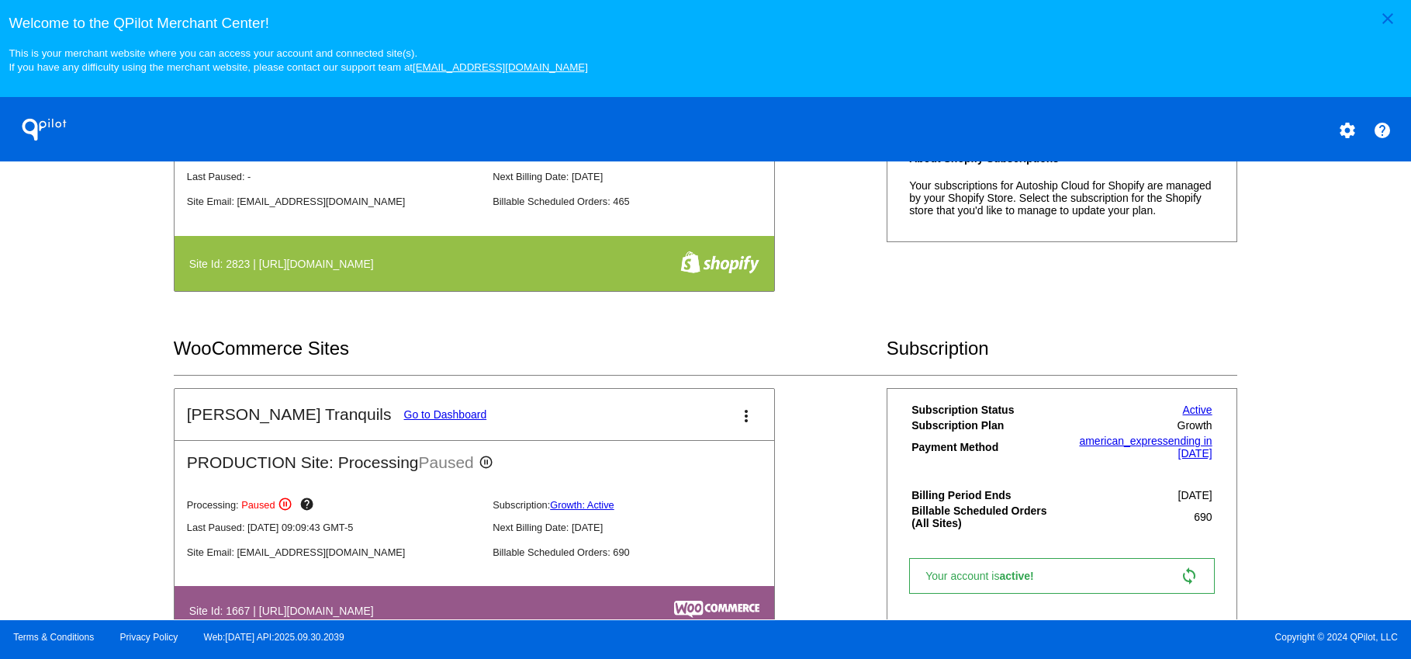
scroll to position [552, 0]
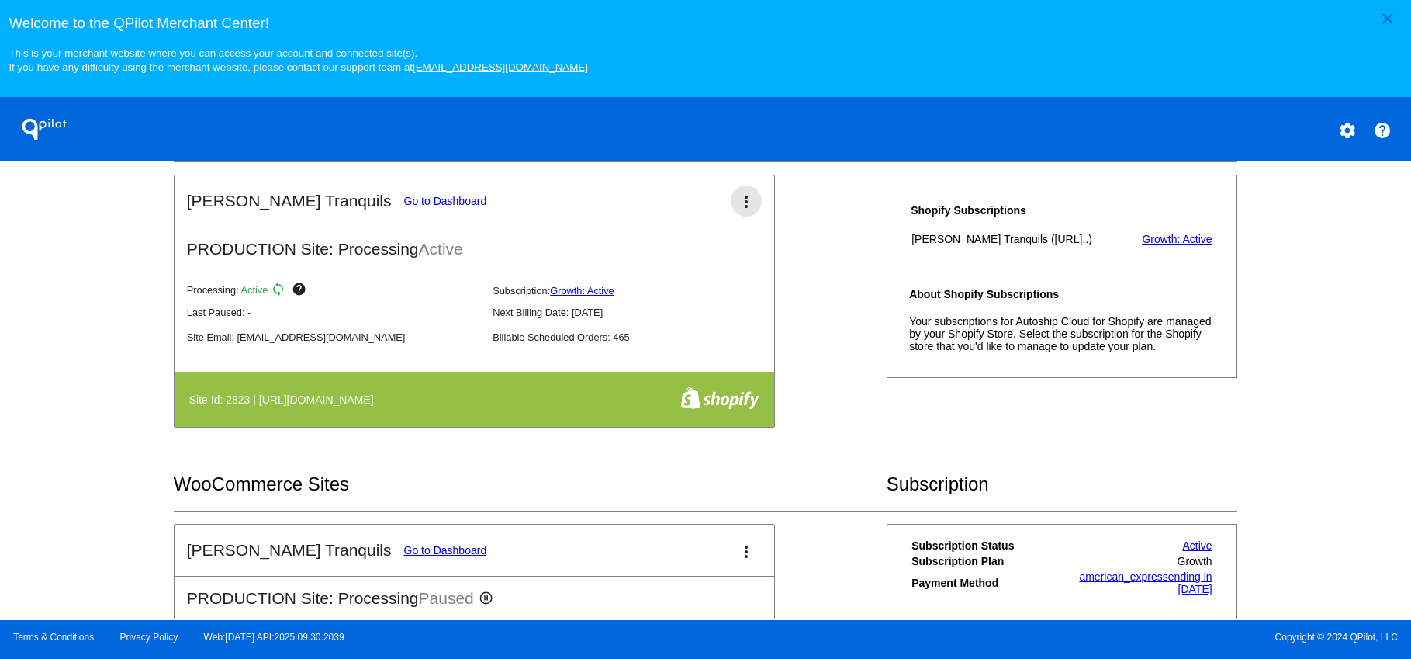
click at [741, 199] on mat-icon "more_vert" at bounding box center [746, 201] width 19 height 19
click at [670, 252] on span "edit" at bounding box center [666, 253] width 20 height 13
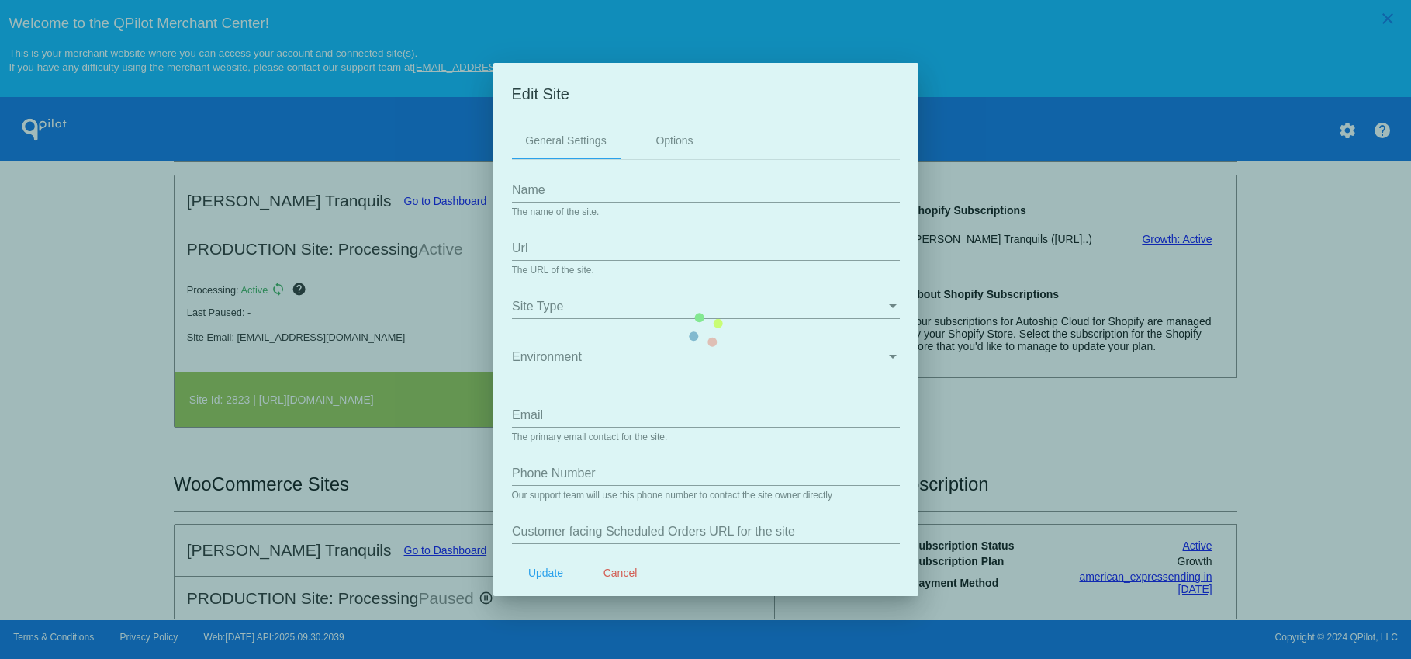
type input "[PERSON_NAME] Tranquils"
type input "[URL][DOMAIN_NAME]"
type input "[EMAIL_ADDRESS][DOMAIN_NAME]"
type input "9548736965"
type input "/a/subscriptions/subscriptions"
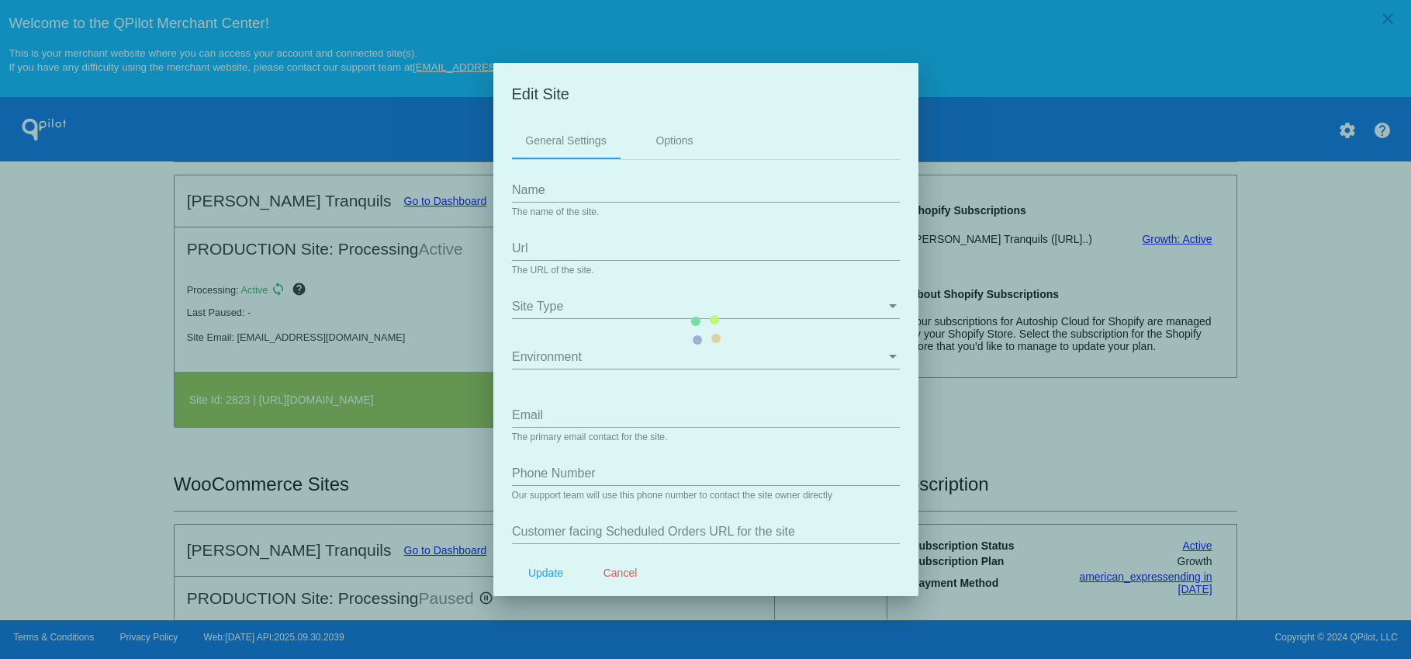
type input "/a/subscriptions/payment_methods"
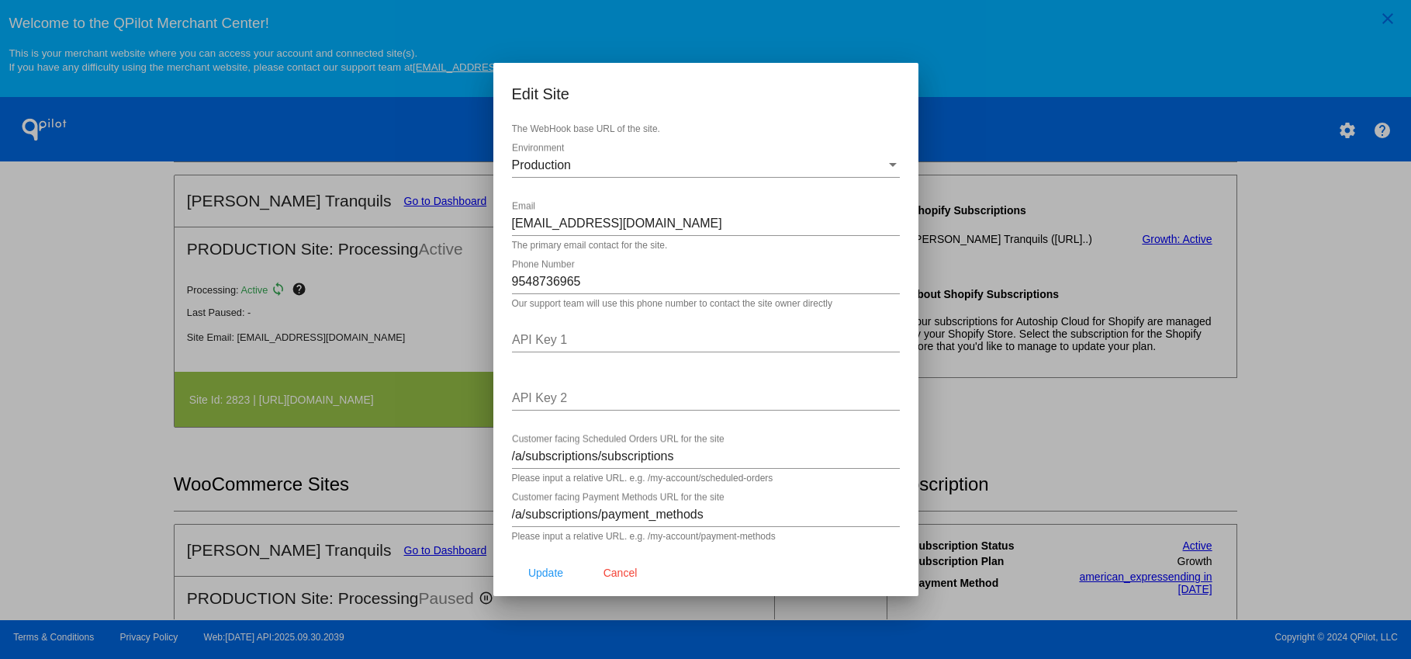
scroll to position [0, 0]
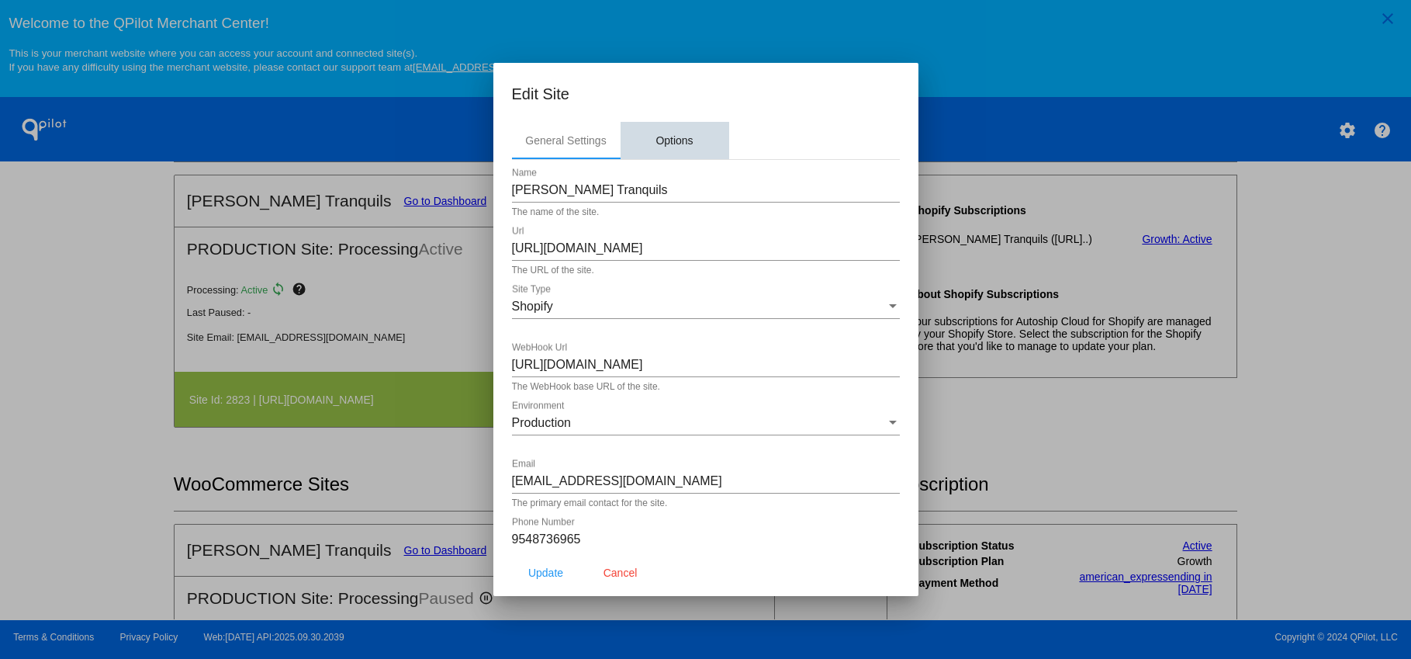
click at [676, 144] on div "Options" at bounding box center [673, 140] width 37 height 12
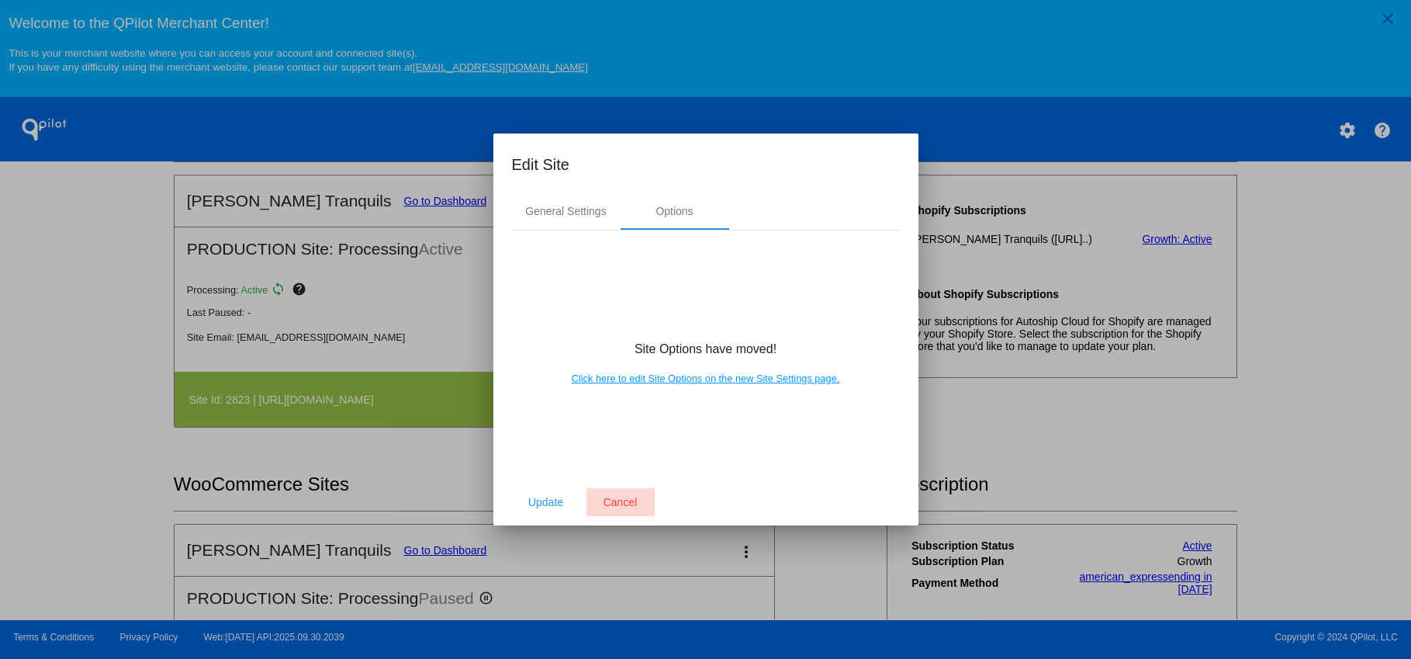
click at [623, 500] on span "Cancel" at bounding box center [621, 502] width 34 height 12
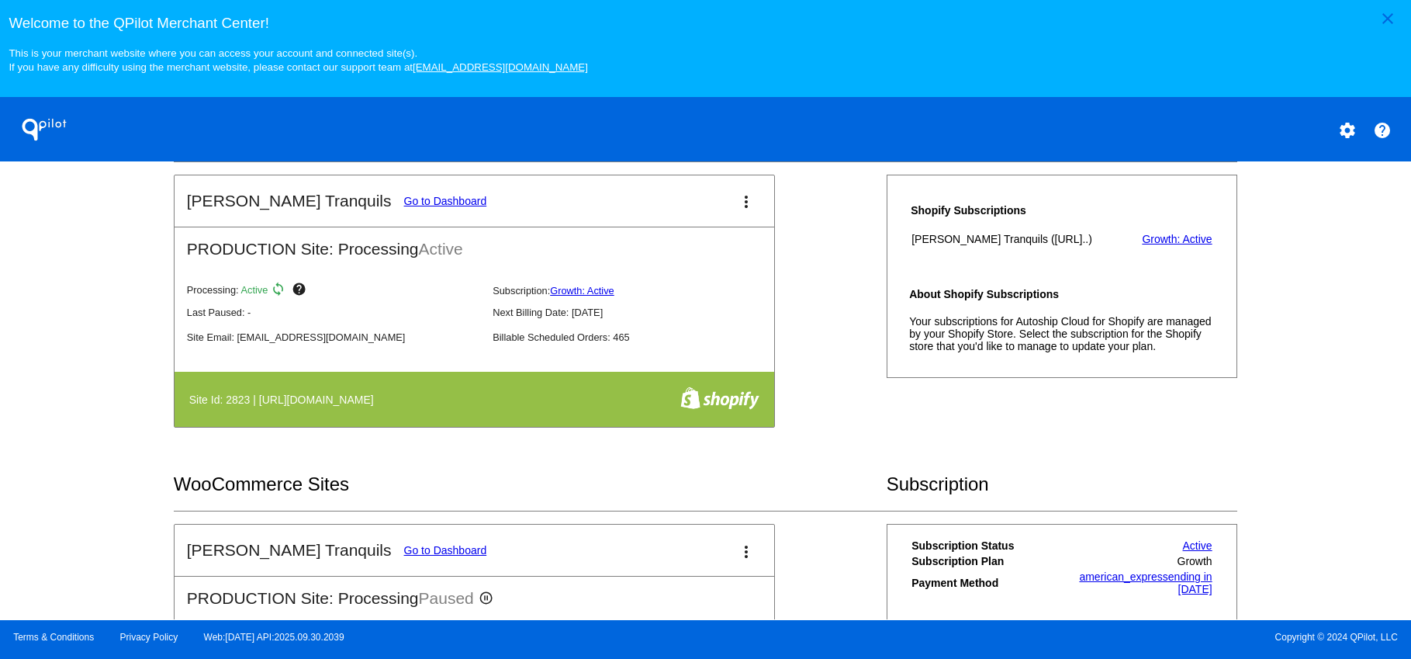
scroll to position [743, 0]
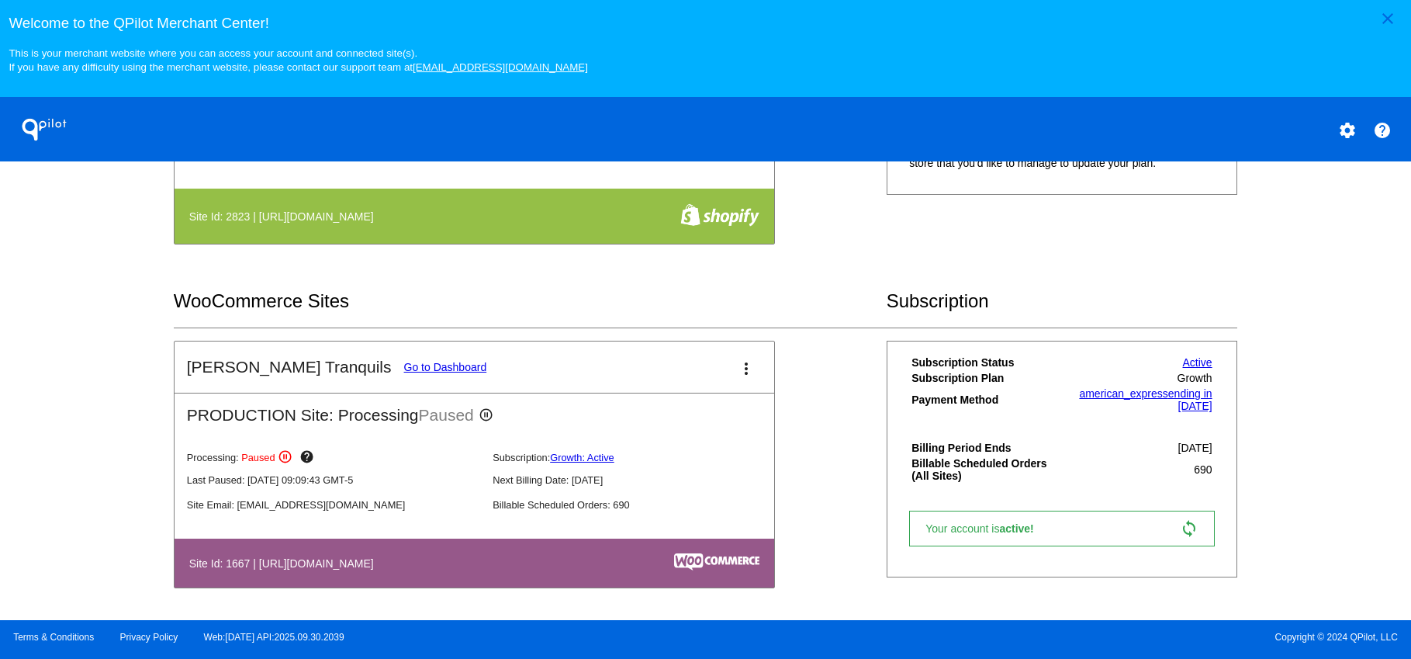
click at [737, 370] on mat-icon "more_vert" at bounding box center [746, 368] width 19 height 19
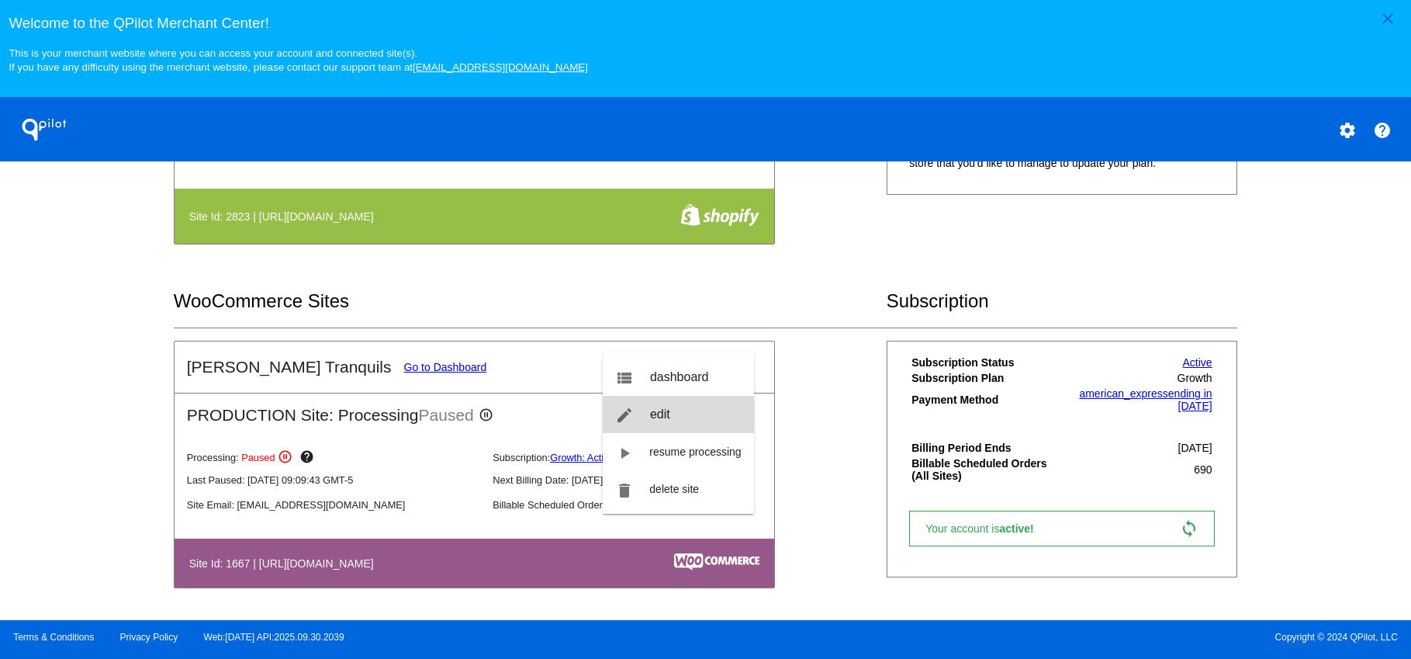
click at [666, 411] on span "edit" at bounding box center [660, 413] width 20 height 13
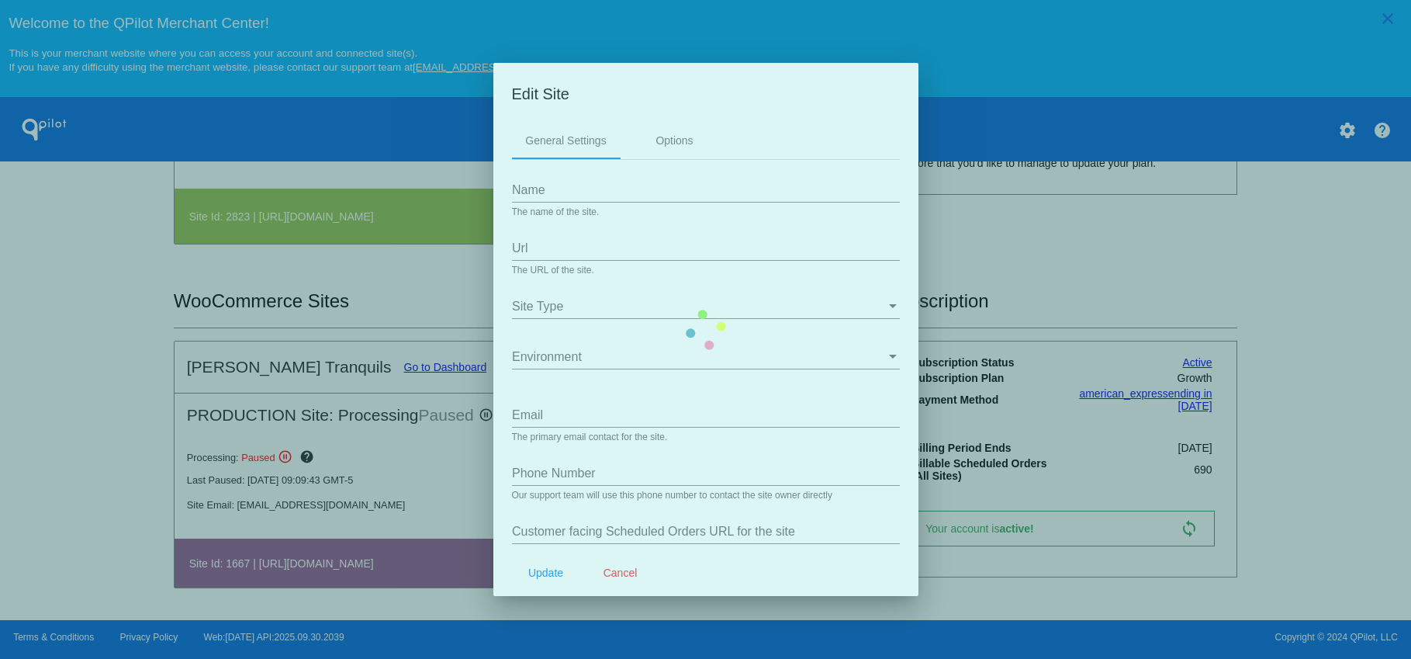
type input "Tillman&#039;s Tranquils"
type input "[URL][DOMAIN_NAME]"
type input "[EMAIL_ADDRESS][DOMAIN_NAME]"
type input "/my-account/scheduled-orders/"
type input "/my-account/payment-methods/"
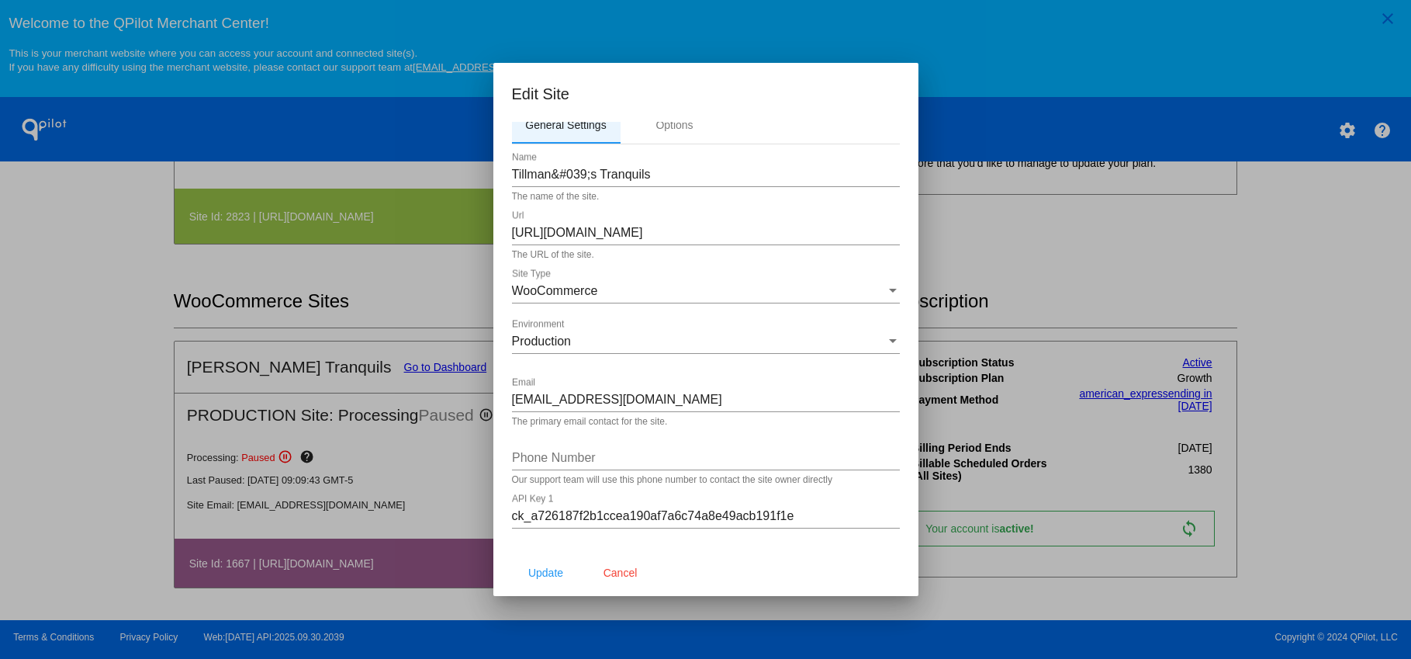
scroll to position [0, 0]
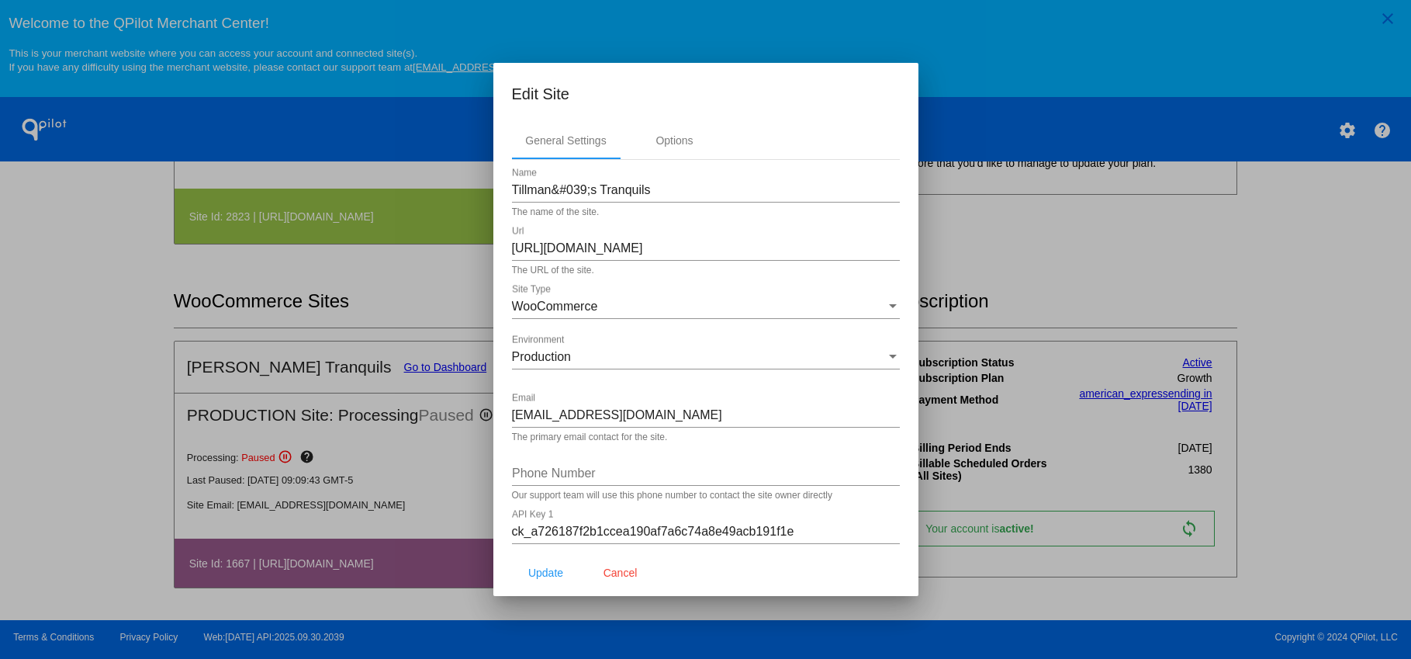
click at [618, 577] on span "Cancel" at bounding box center [621, 572] width 34 height 12
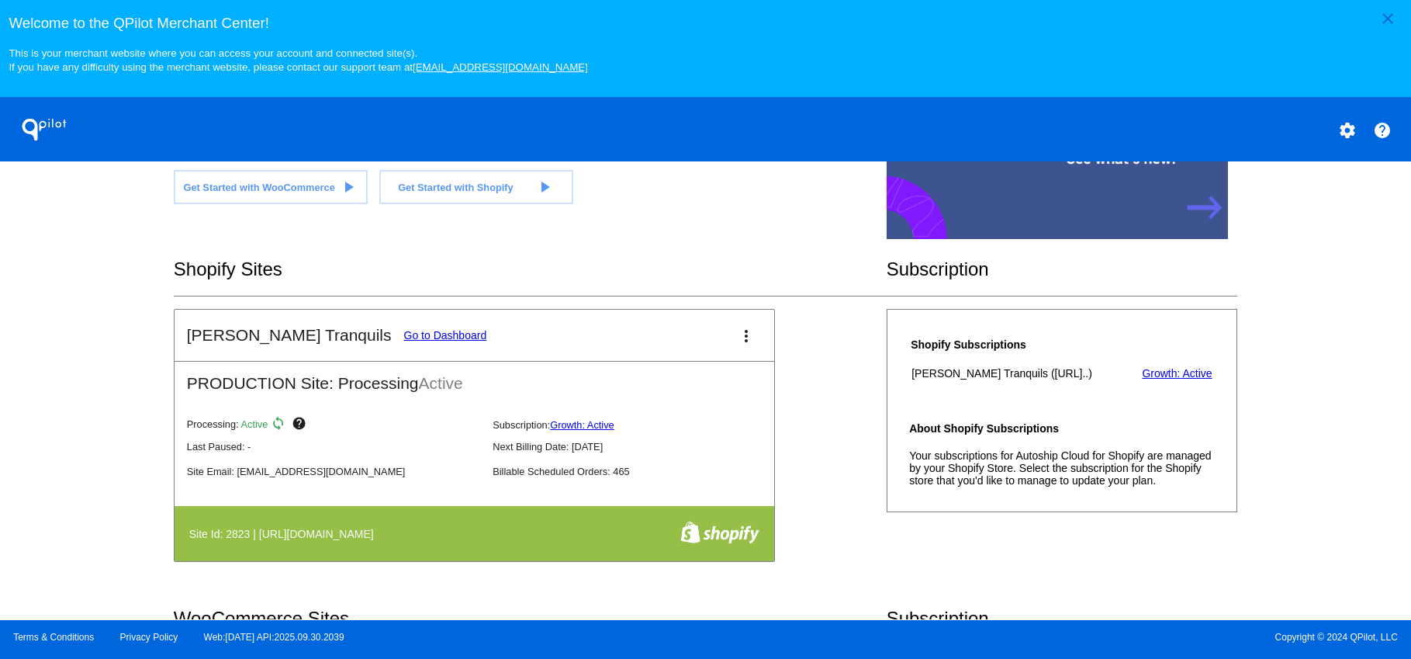
scroll to position [428, 0]
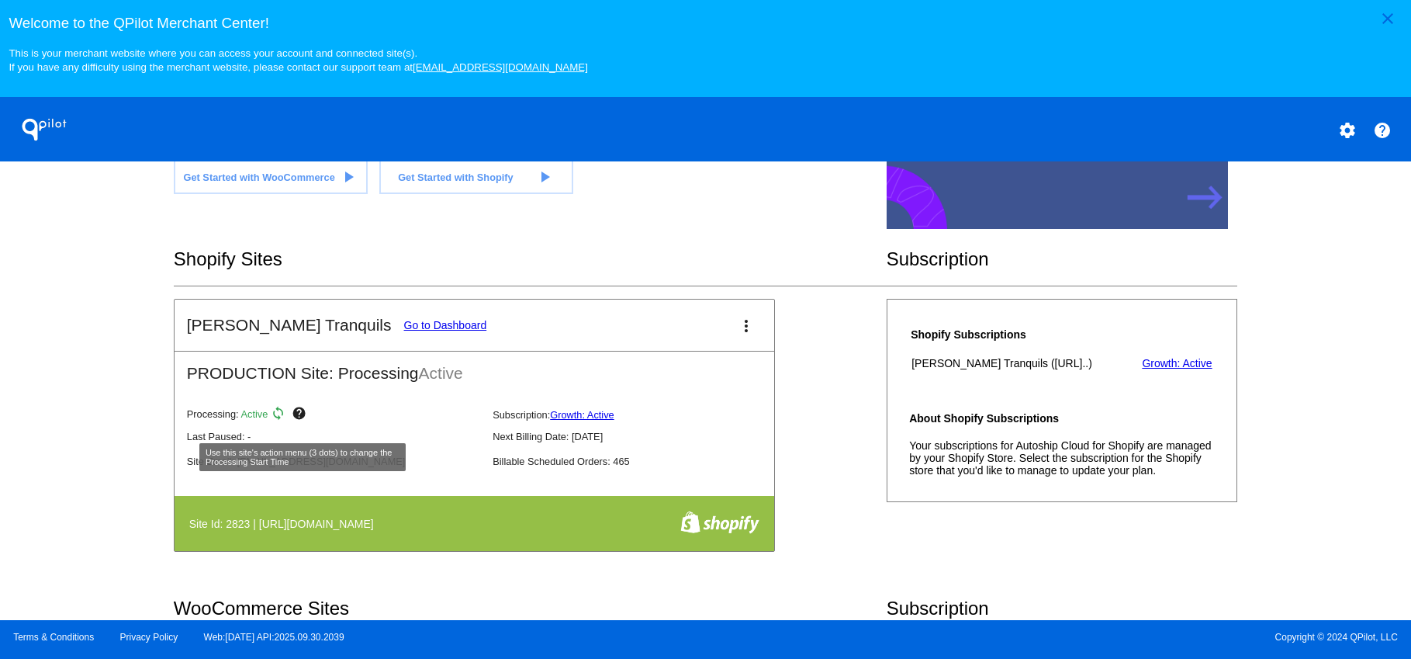
click at [303, 422] on mat-icon "help" at bounding box center [301, 415] width 19 height 19
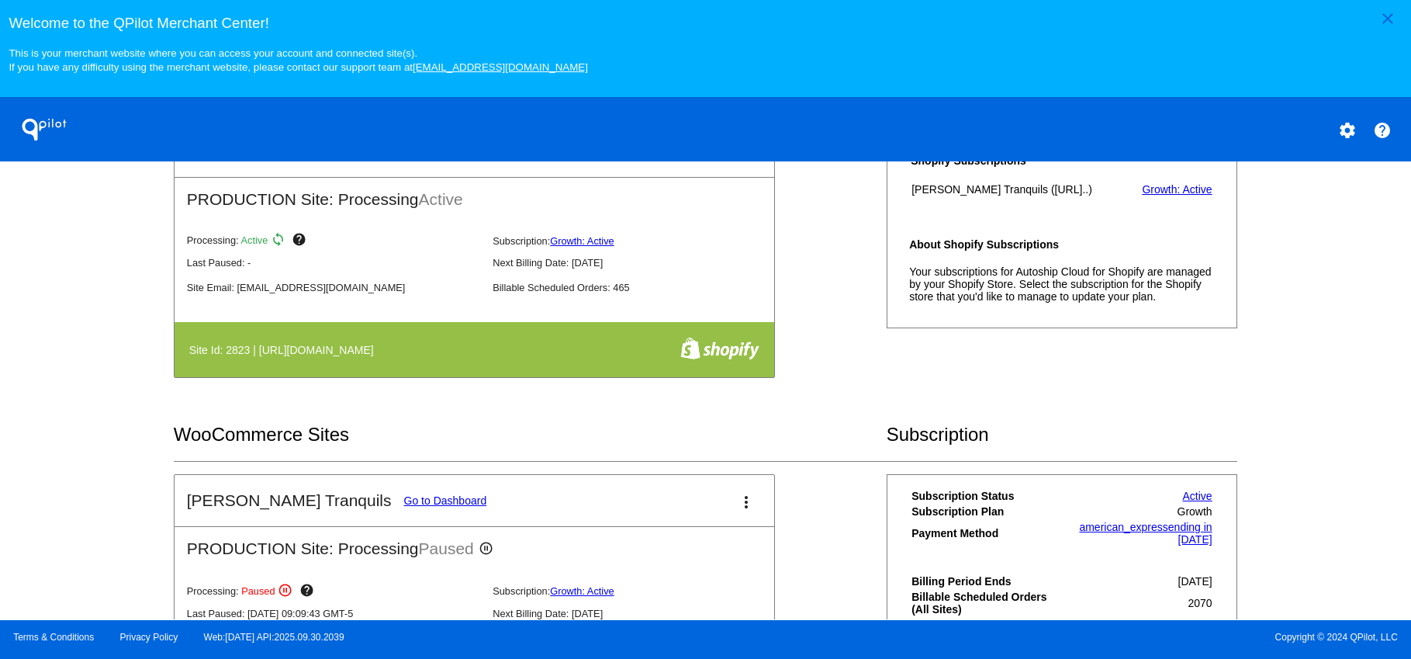
scroll to position [592, 0]
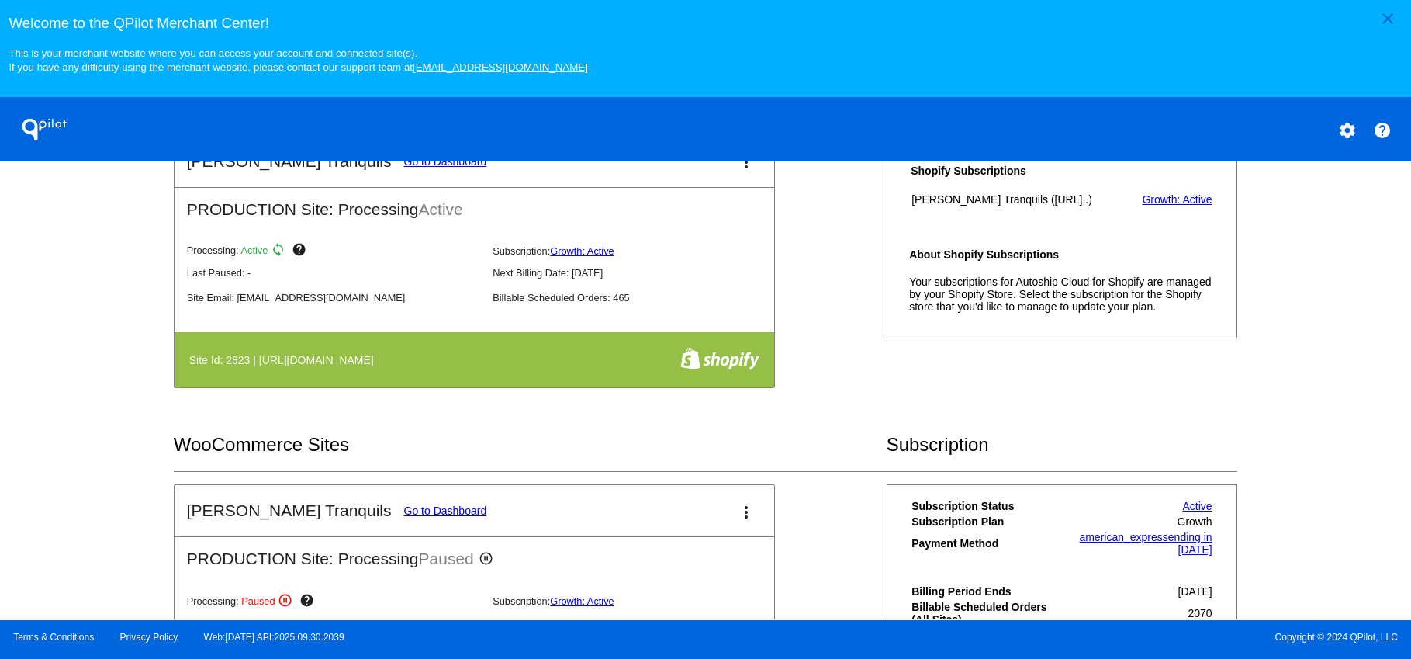
click at [1170, 203] on link "Growth: Active" at bounding box center [1177, 199] width 70 height 12
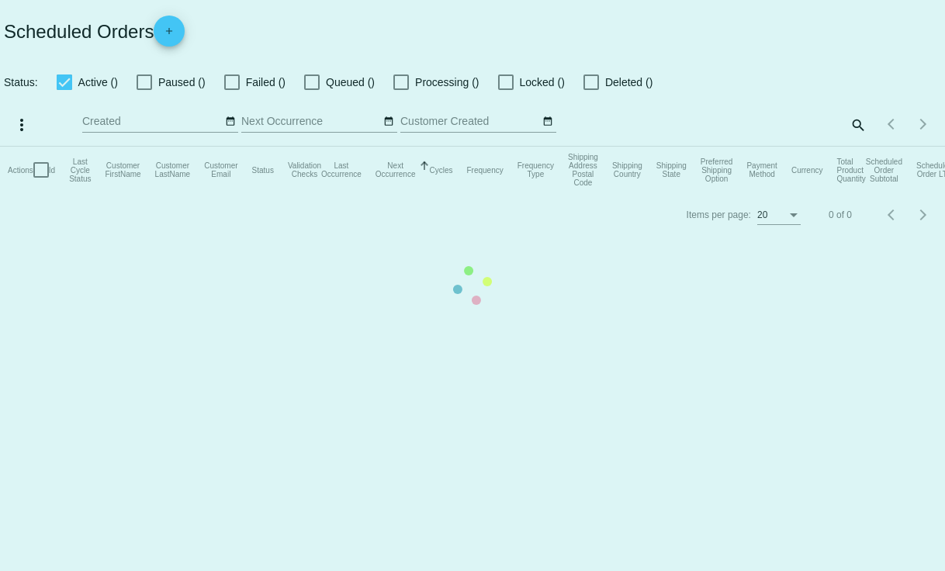
checkbox input "false"
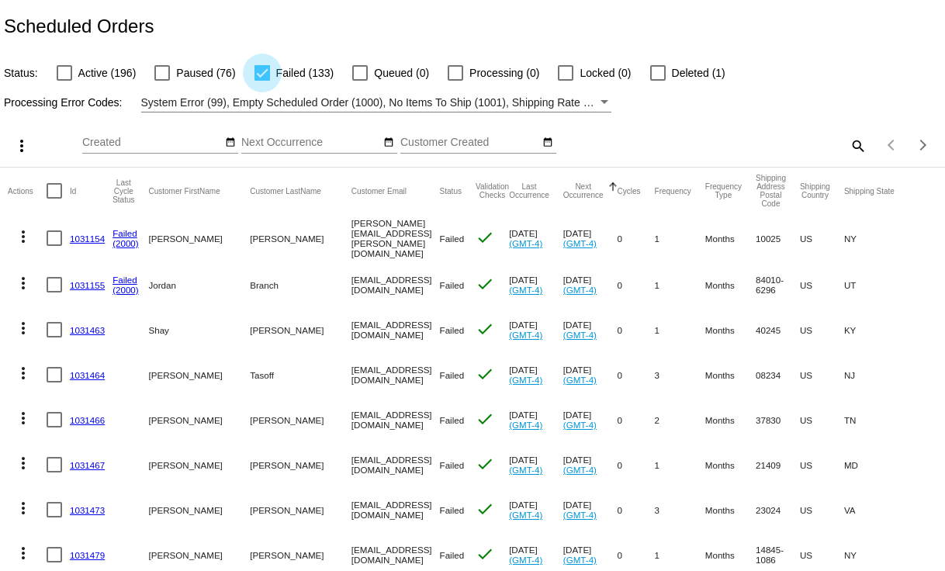
click at [260, 70] on div at bounding box center [262, 73] width 16 height 16
click at [261, 81] on input "Failed (133)" at bounding box center [261, 81] width 1 height 1
checkbox input "false"
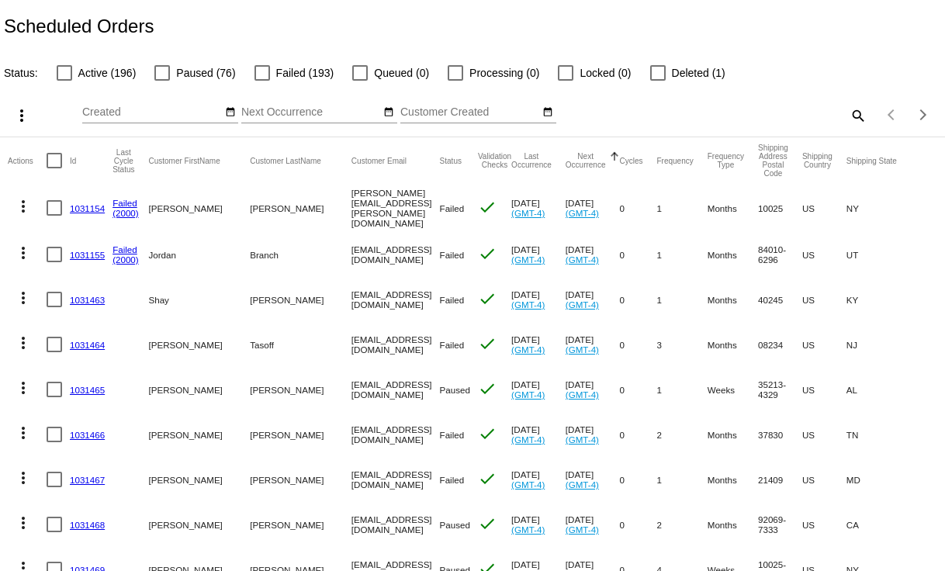
click at [848, 114] on mat-icon "search" at bounding box center [857, 115] width 19 height 24
click at [740, 111] on input "Search" at bounding box center [748, 112] width 235 height 12
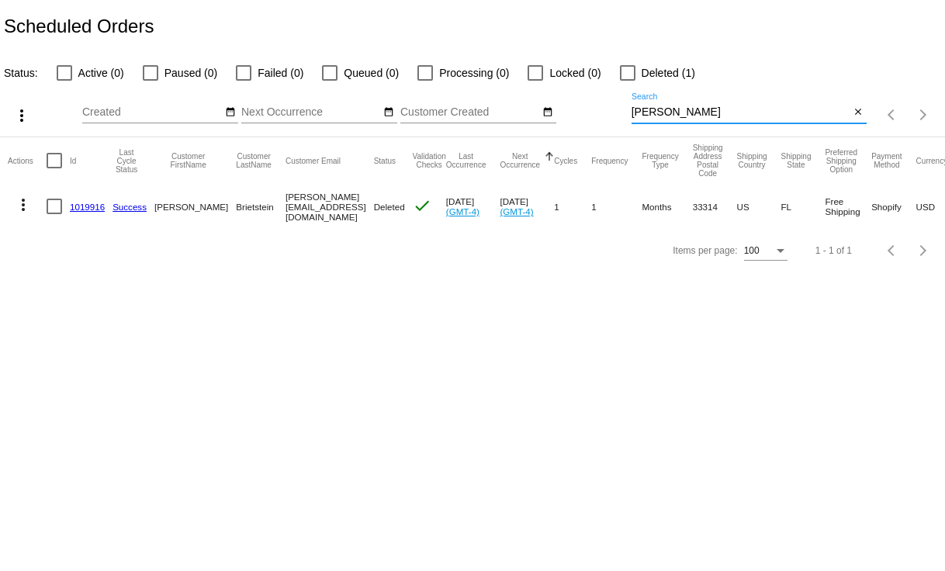
type input "jason"
click at [25, 206] on mat-icon "more_vert" at bounding box center [23, 204] width 19 height 19
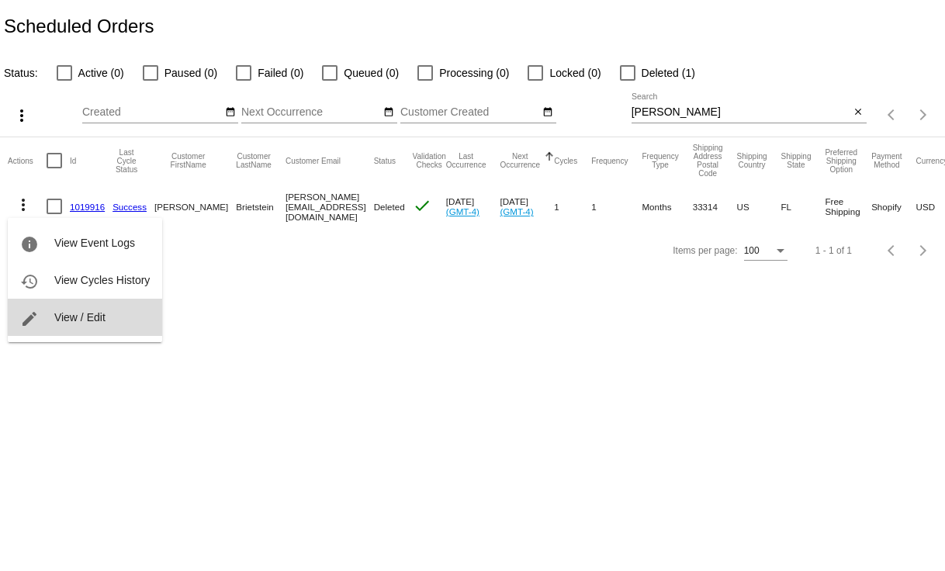
click at [61, 311] on span "View / Edit" at bounding box center [79, 317] width 51 height 12
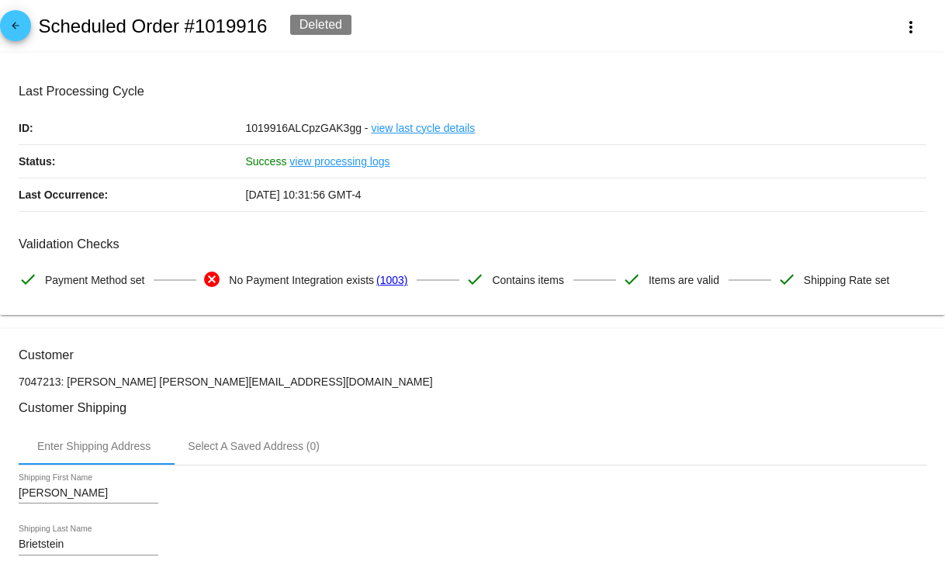
click at [211, 279] on mat-icon "cancel" at bounding box center [211, 279] width 19 height 19
drag, startPoint x: 232, startPoint y: 282, endPoint x: 375, endPoint y: 285, distance: 143.5
click at [374, 285] on span "No Payment Integration exists" at bounding box center [301, 280] width 145 height 33
copy span "No Payment Integration exists"
click at [16, 25] on mat-icon "arrow_back" at bounding box center [15, 29] width 19 height 19
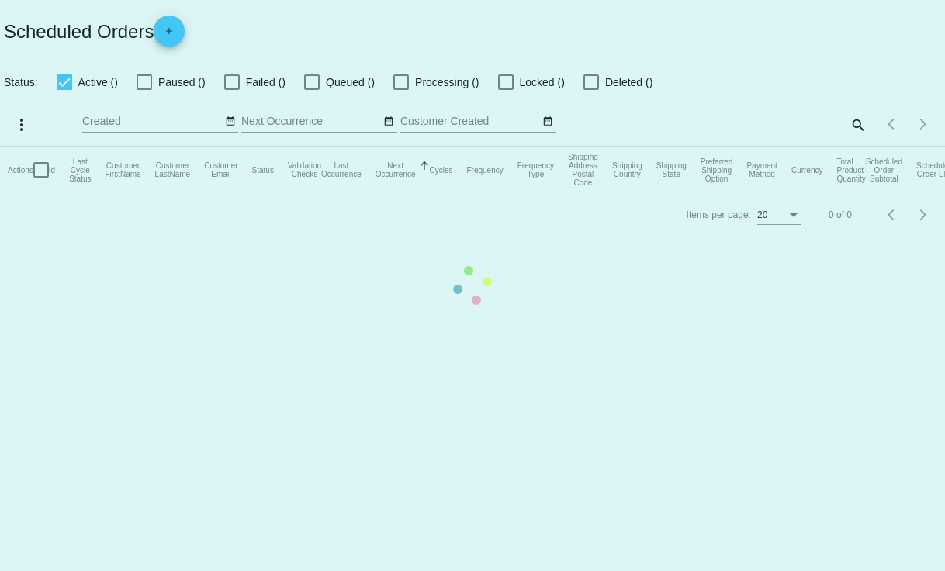
checkbox input "false"
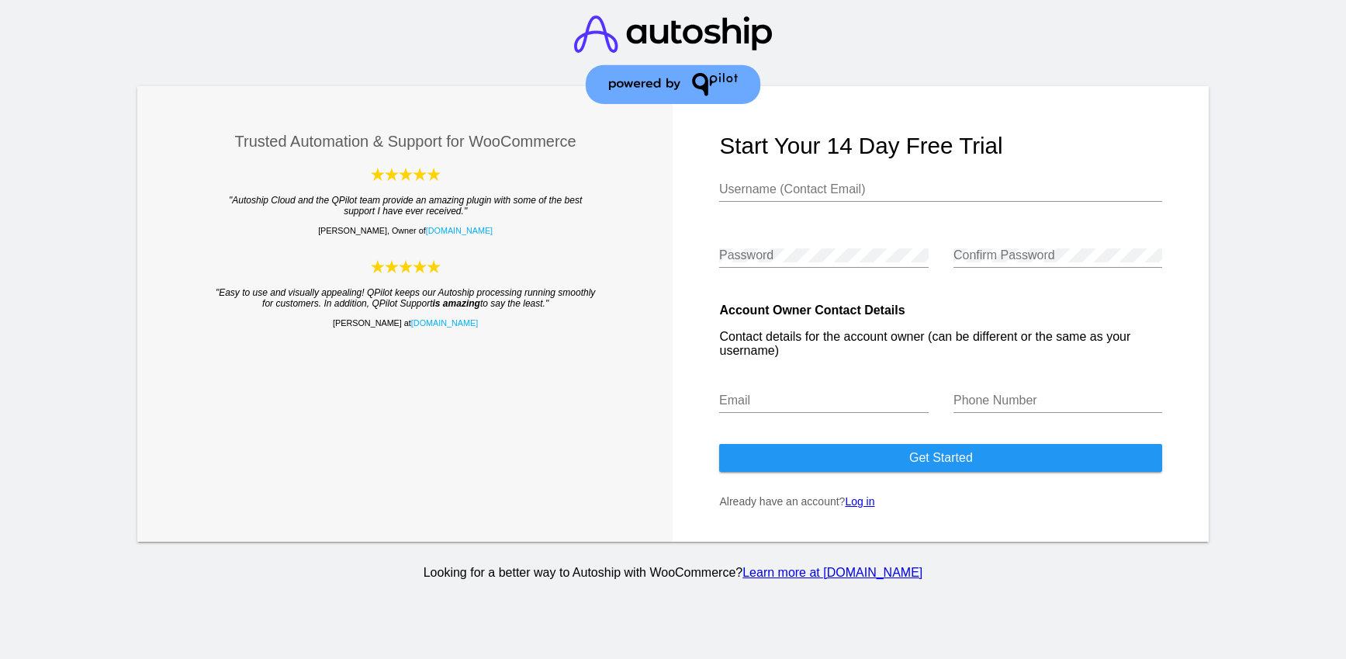
click at [868, 507] on link "Log in" at bounding box center [859, 501] width 29 height 12
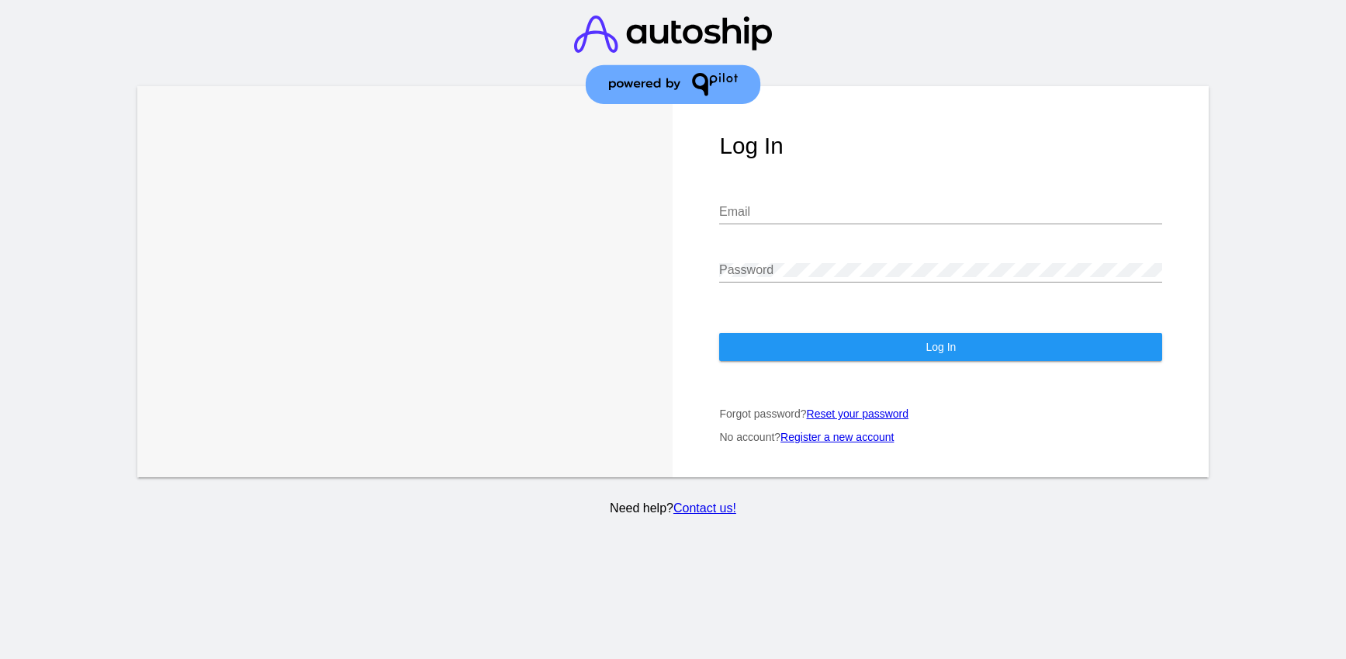
type input "[EMAIL_ADDRESS][DOMAIN_NAME]"
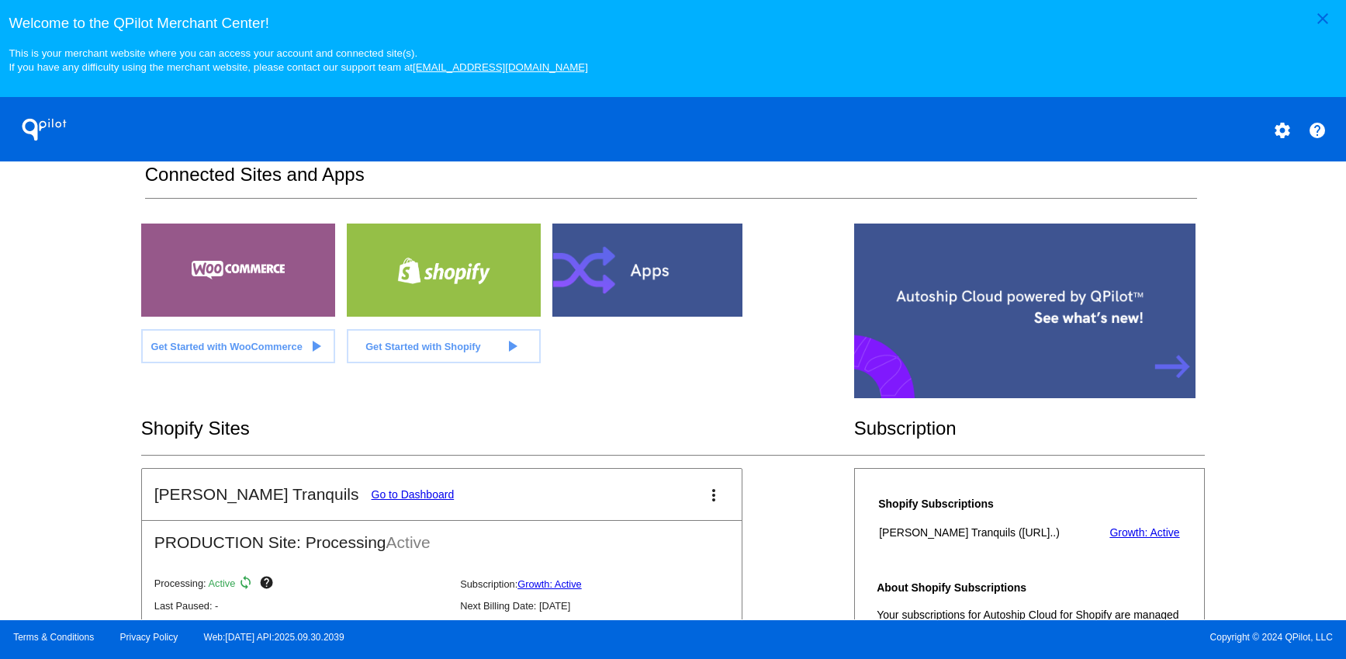
scroll to position [514, 0]
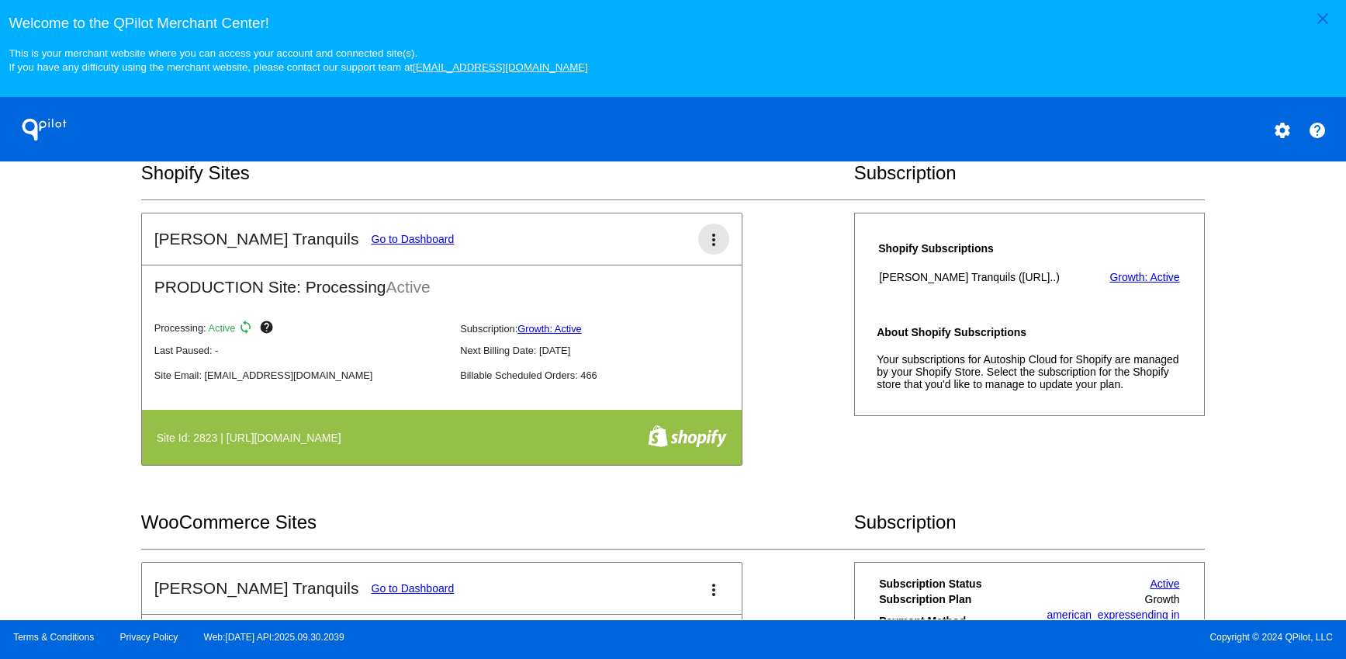
click at [704, 242] on mat-icon "more_vert" at bounding box center [713, 239] width 19 height 19
click at [633, 292] on span "edit" at bounding box center [634, 291] width 20 height 13
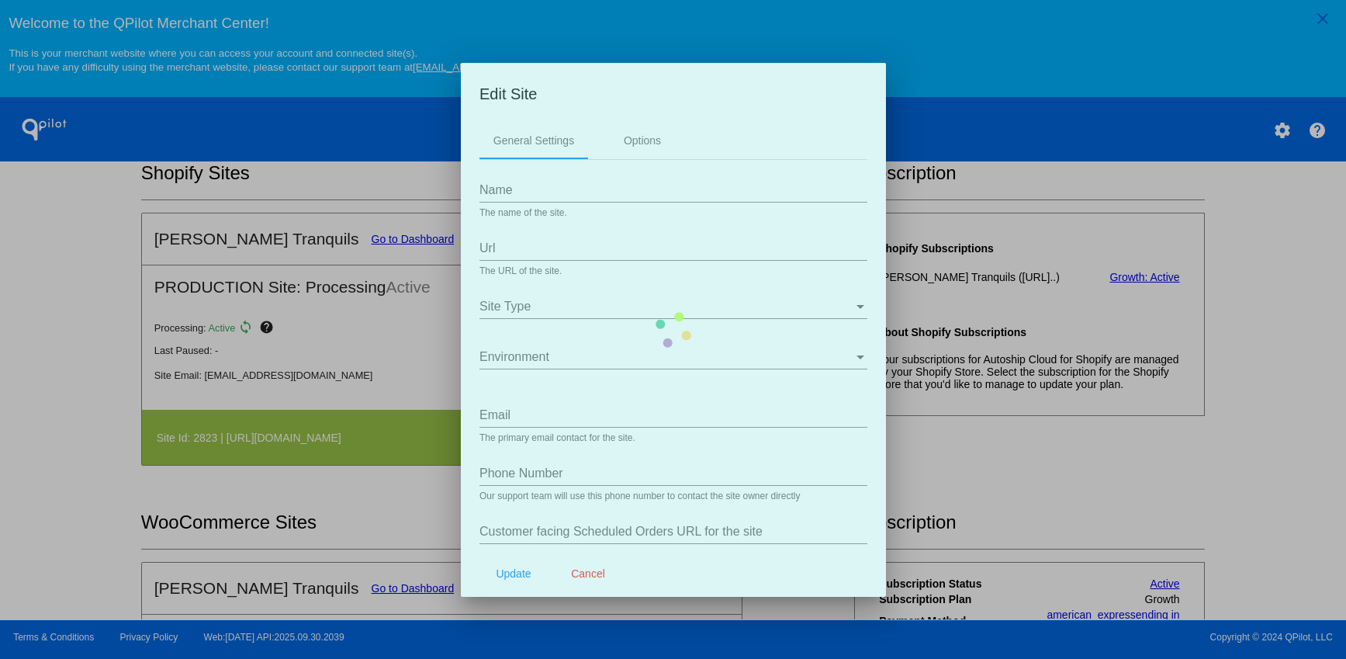
type input "[PERSON_NAME] Tranquils"
type input "[URL][DOMAIN_NAME]"
type input "[EMAIL_ADDRESS][DOMAIN_NAME]"
type input "9548736965"
type input "/a/subscriptions/subscriptions"
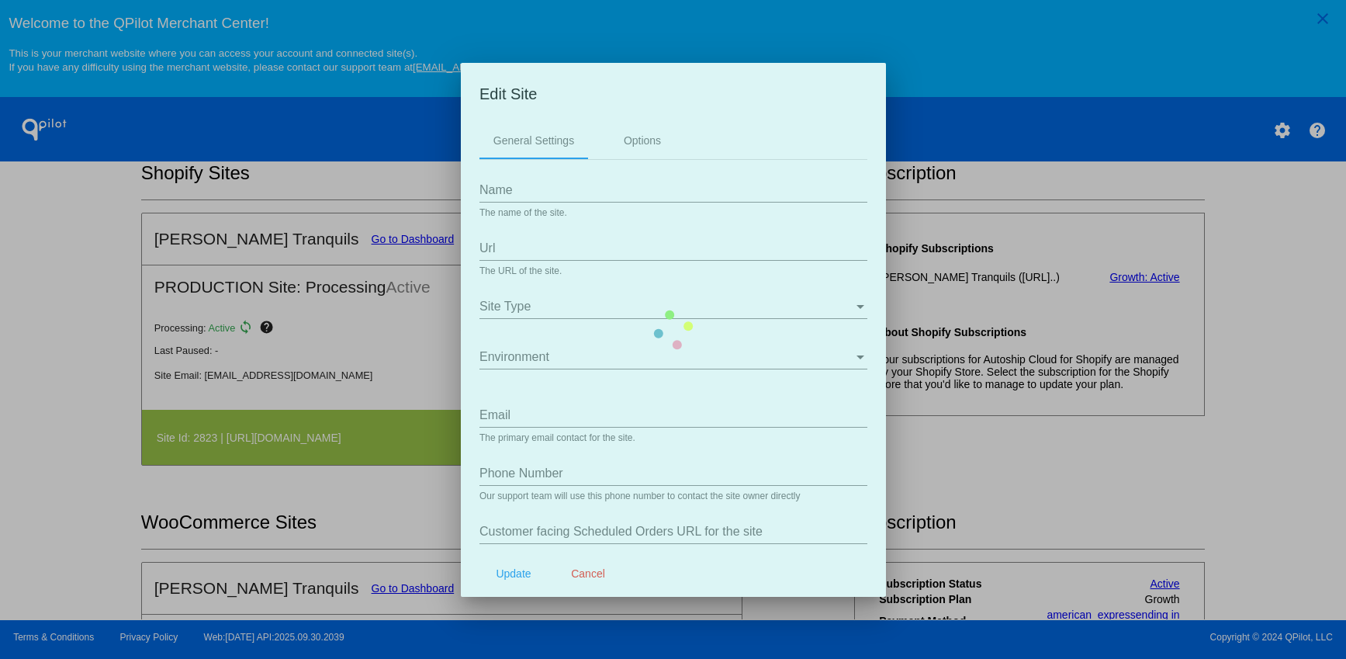
type input "/a/subscriptions/payment_methods"
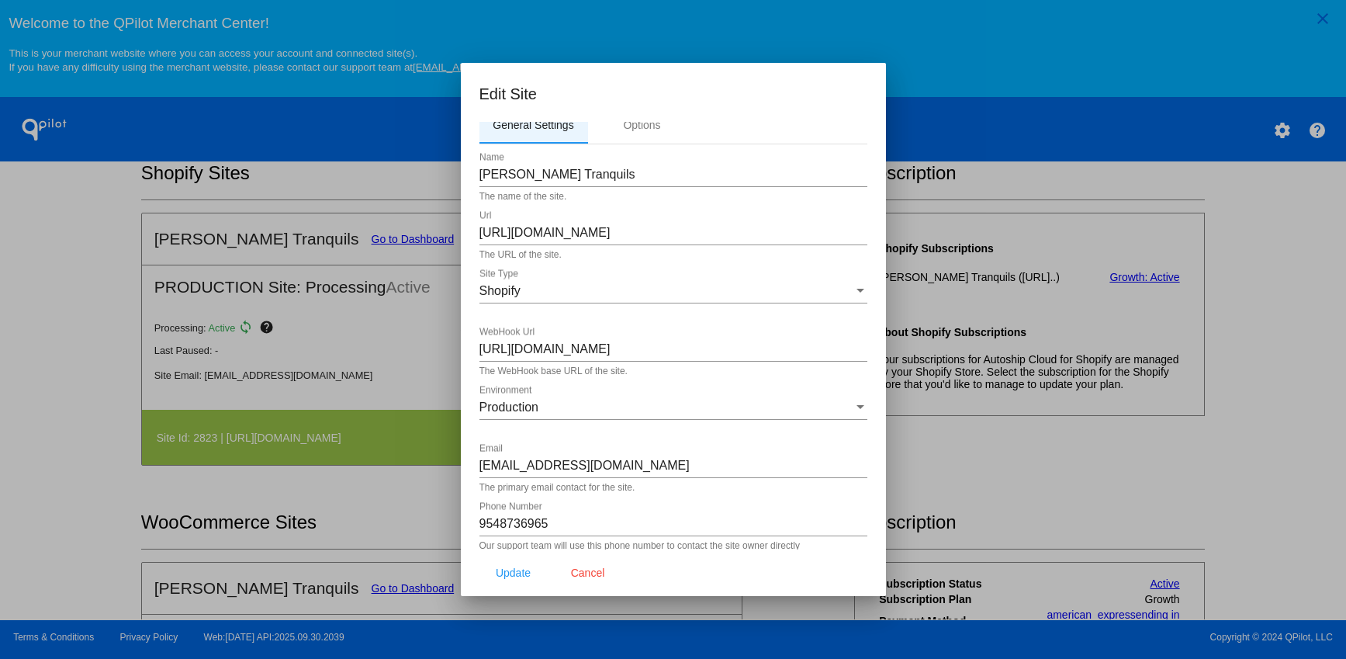
scroll to position [0, 0]
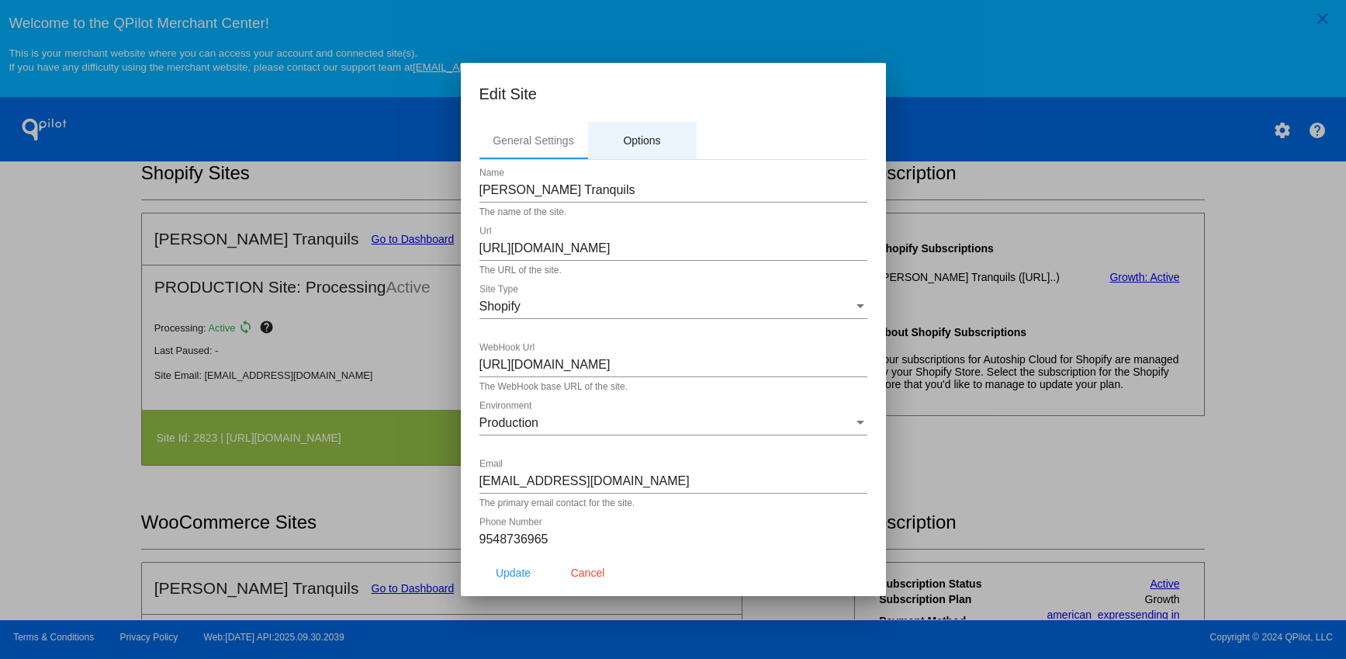
click at [636, 130] on div "Options" at bounding box center [642, 140] width 109 height 37
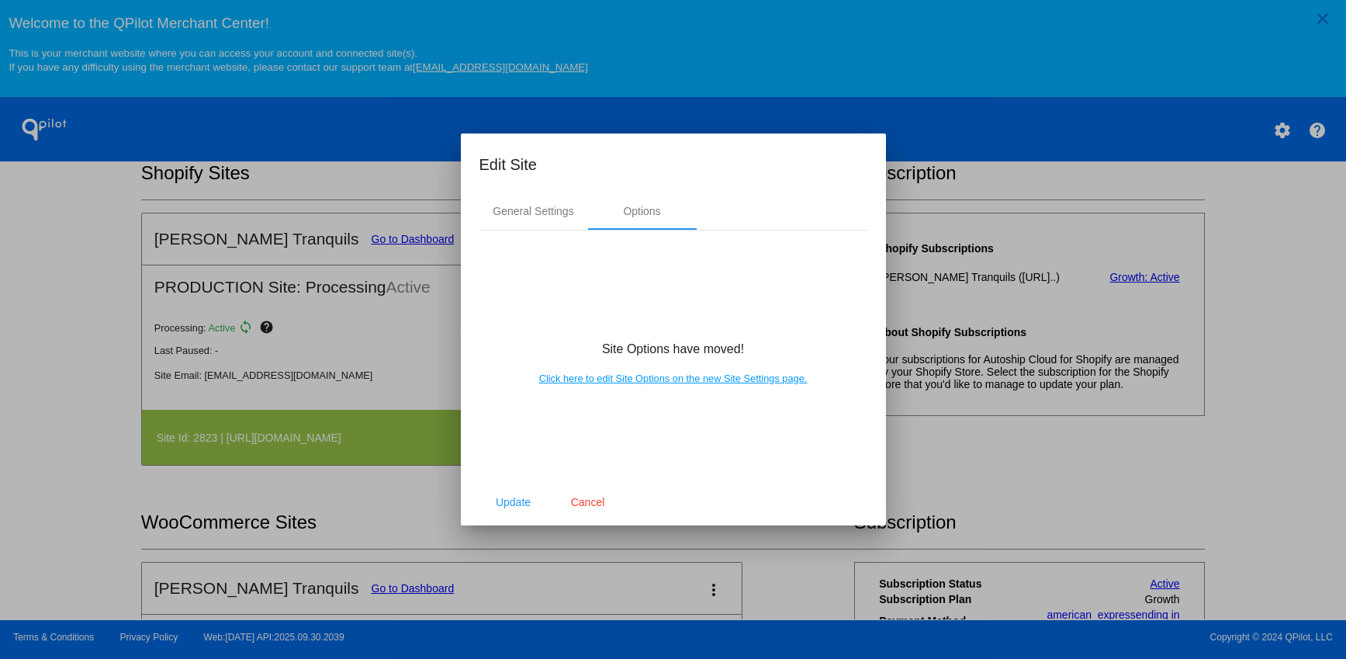
click at [652, 380] on link "Click here to edit Site Options on the new Site Settings page." at bounding box center [673, 378] width 268 height 12
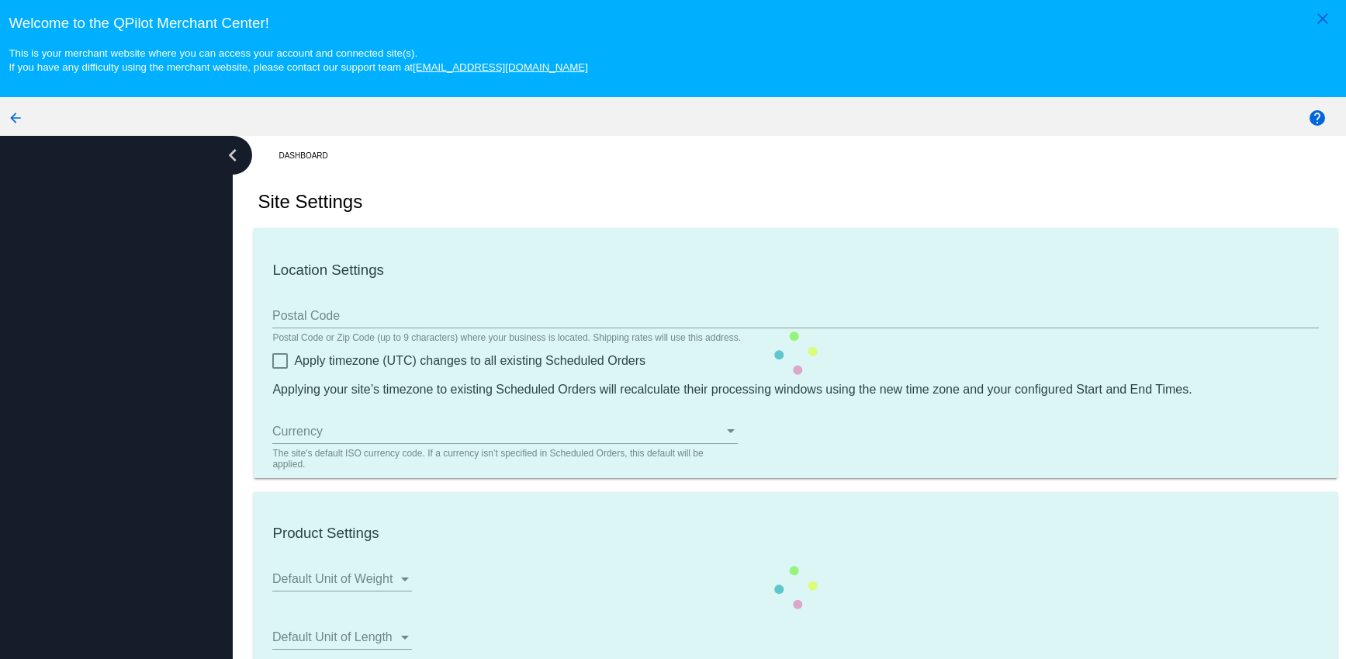
type input "33314"
checkbox input "true"
type input "20:00"
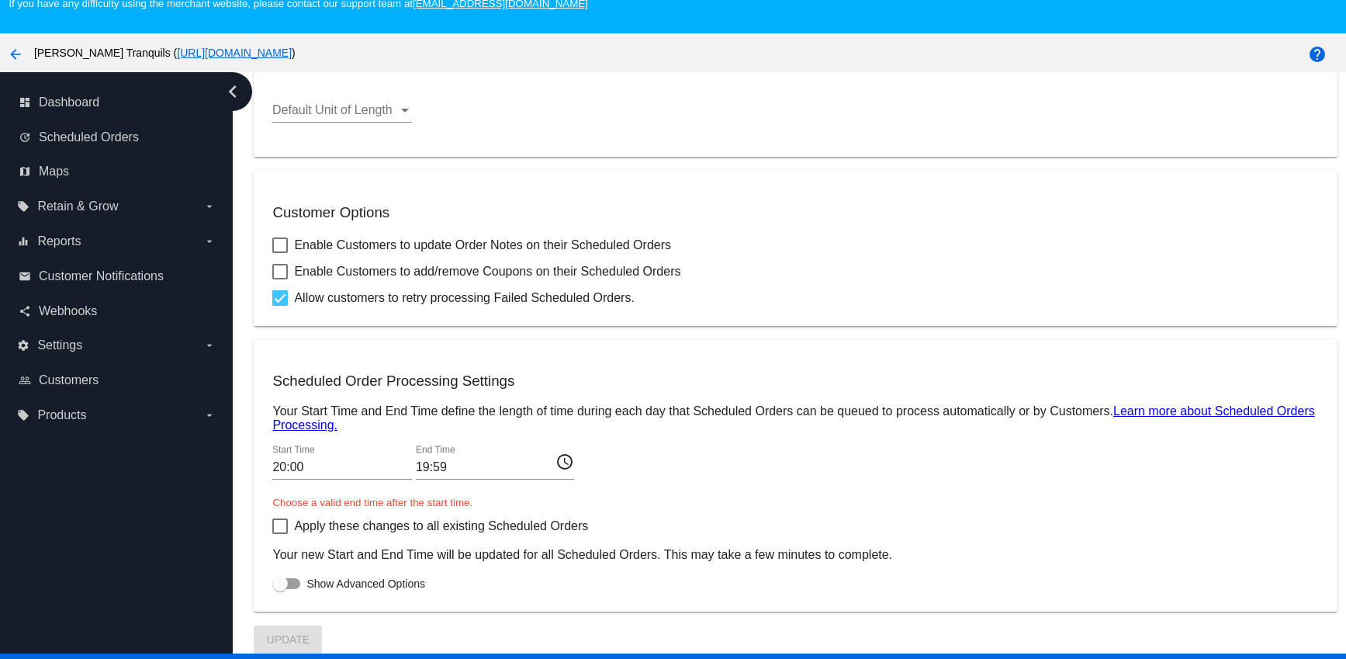
scroll to position [99, 0]
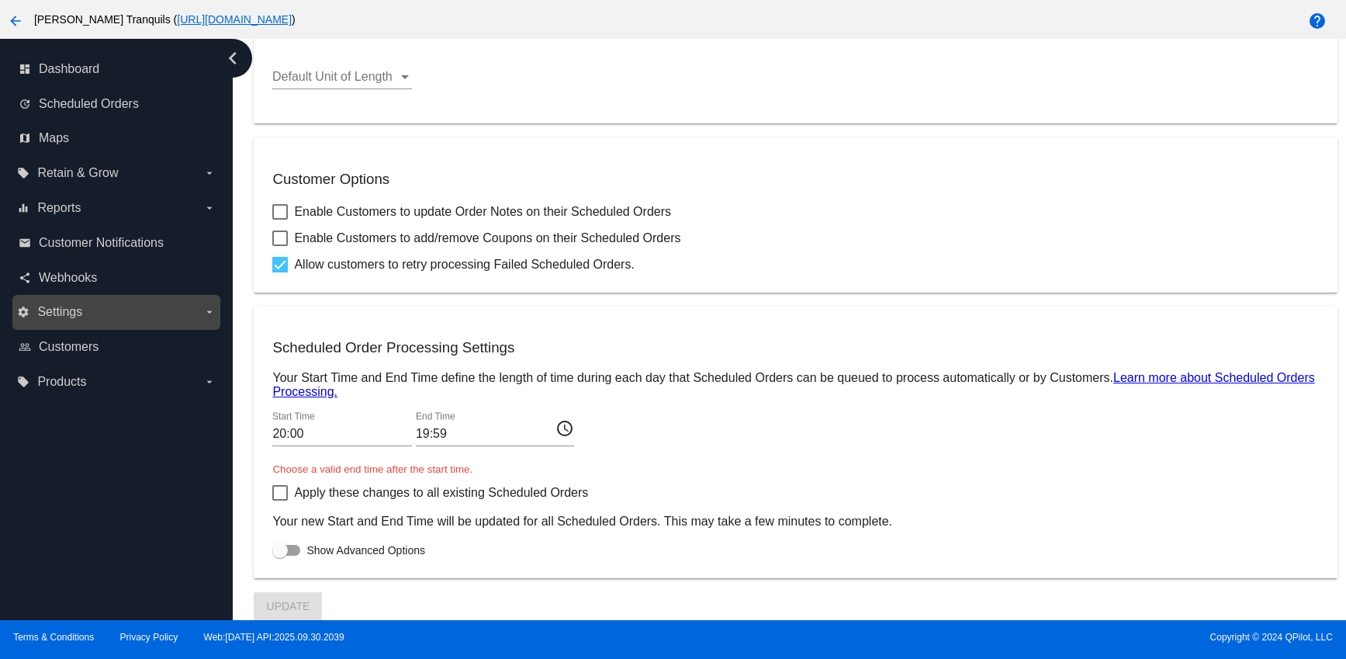
click at [85, 313] on label "settings Settings arrow_drop_down" at bounding box center [116, 311] width 198 height 25
click at [0, 0] on input "settings Settings arrow_drop_down" at bounding box center [0, 0] width 0 height 0
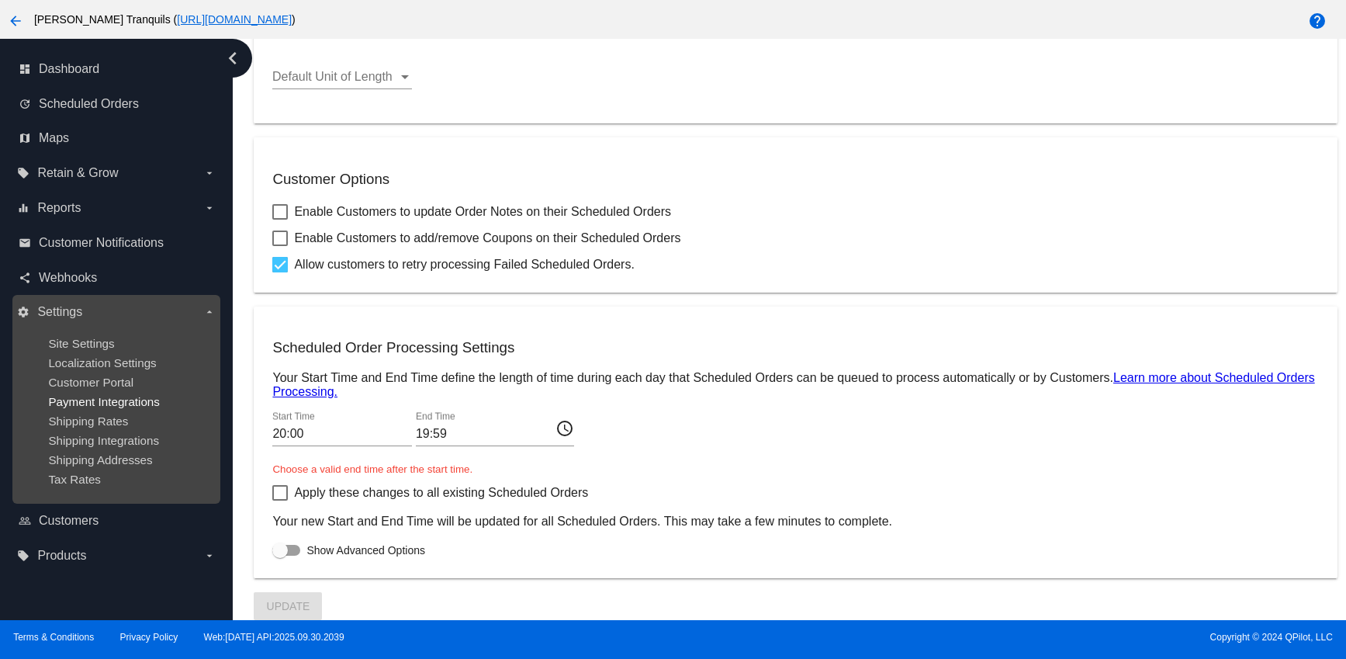
click at [88, 403] on span "Payment Integrations" at bounding box center [104, 401] width 112 height 13
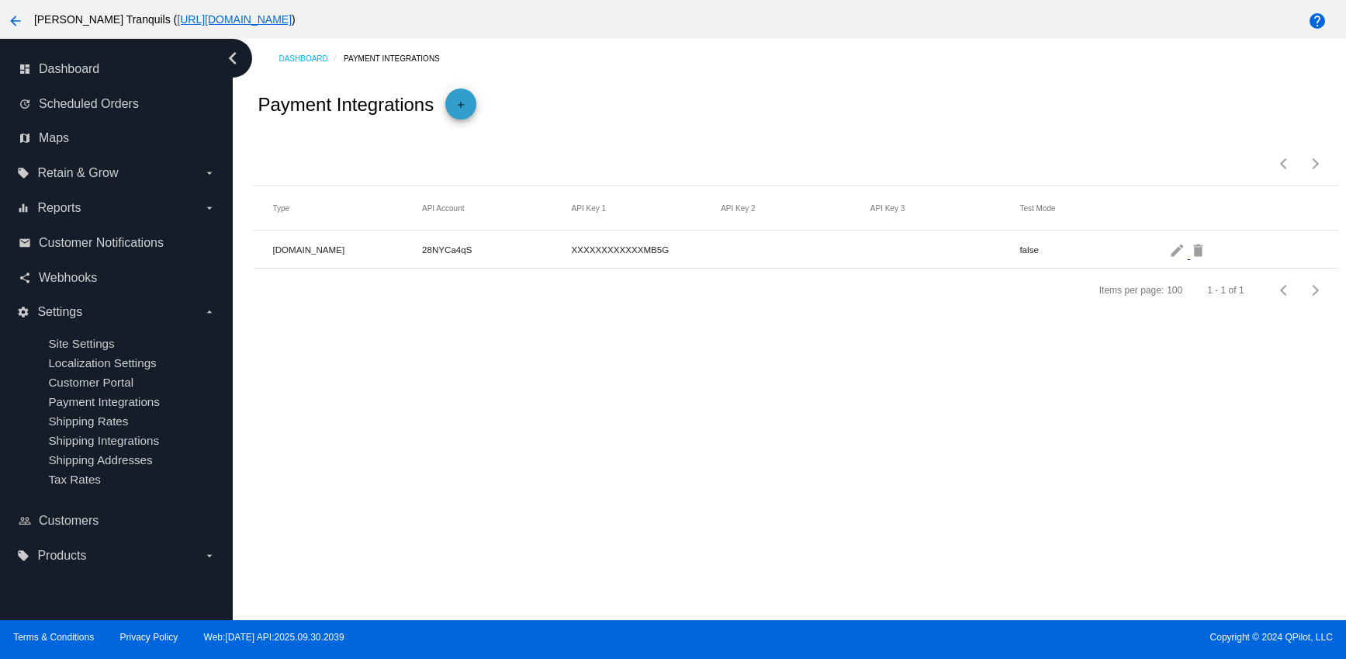
click at [466, 109] on mat-icon "add" at bounding box center [460, 108] width 19 height 19
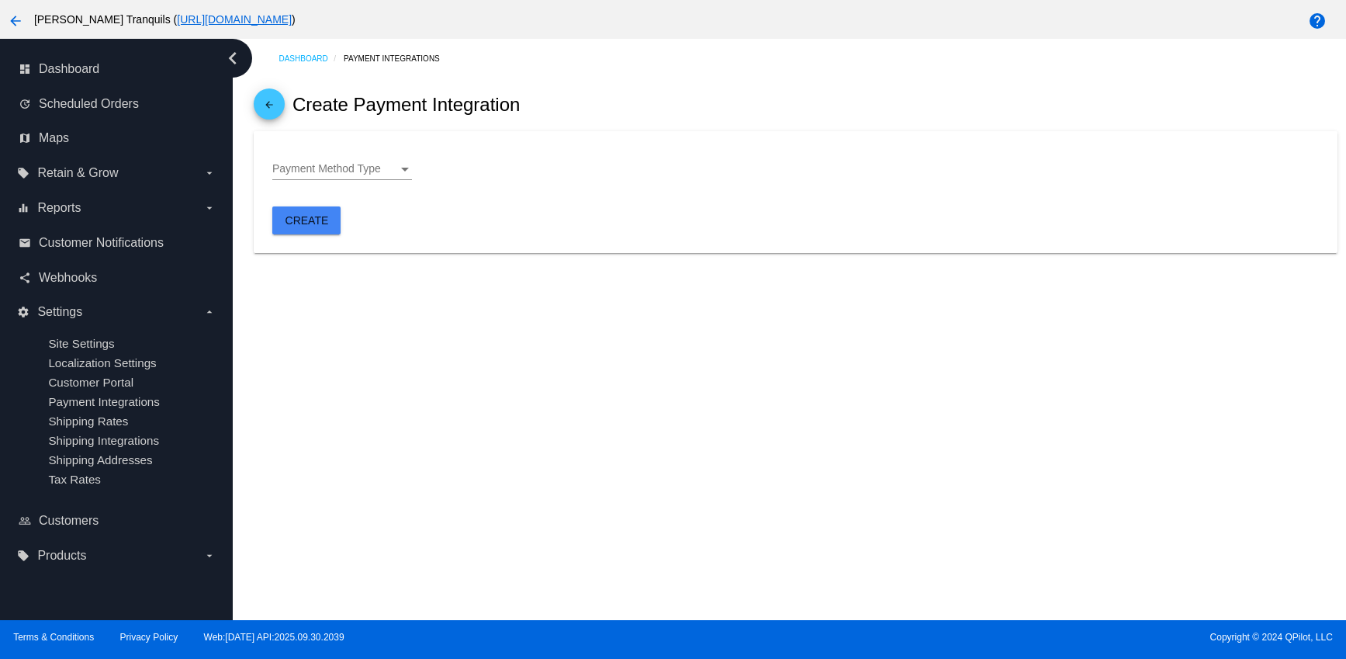
click at [317, 160] on div "Payment Method Type Payment Method Type" at bounding box center [342, 165] width 140 height 30
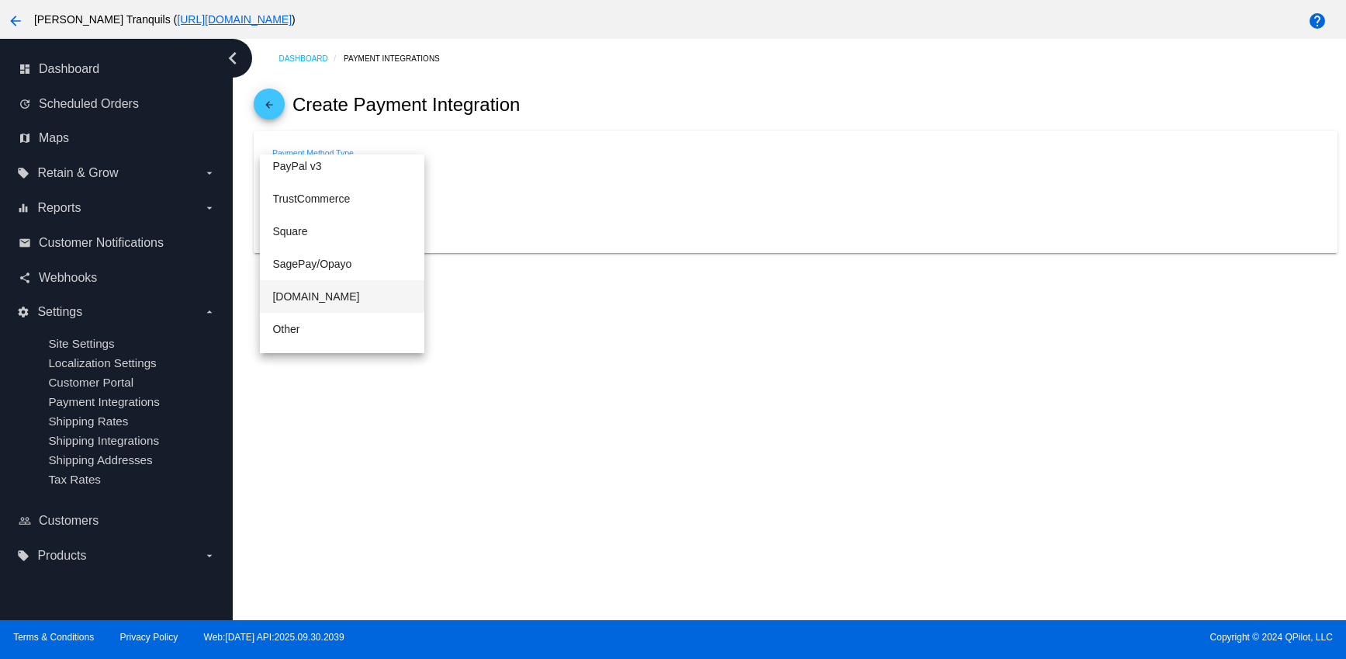
scroll to position [323, 0]
click at [307, 298] on span "Shopify" at bounding box center [342, 304] width 140 height 33
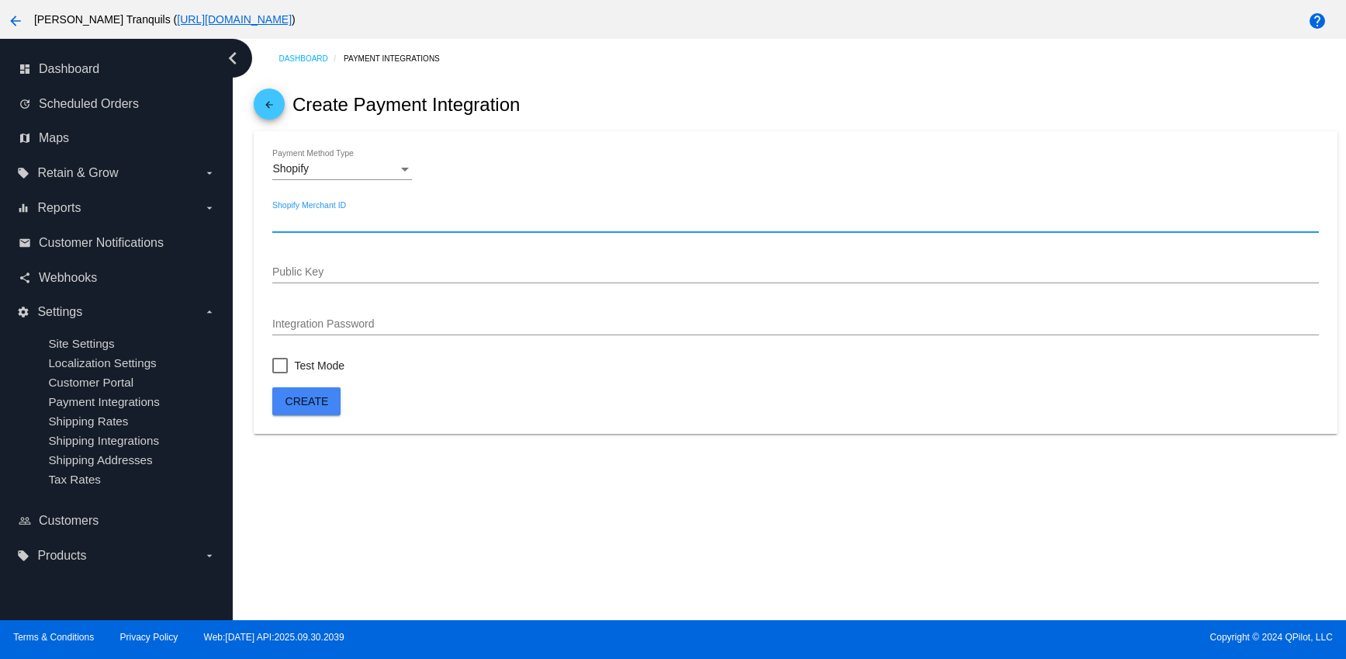
click at [333, 218] on input "Shopify Merchant ID" at bounding box center [795, 221] width 1046 height 12
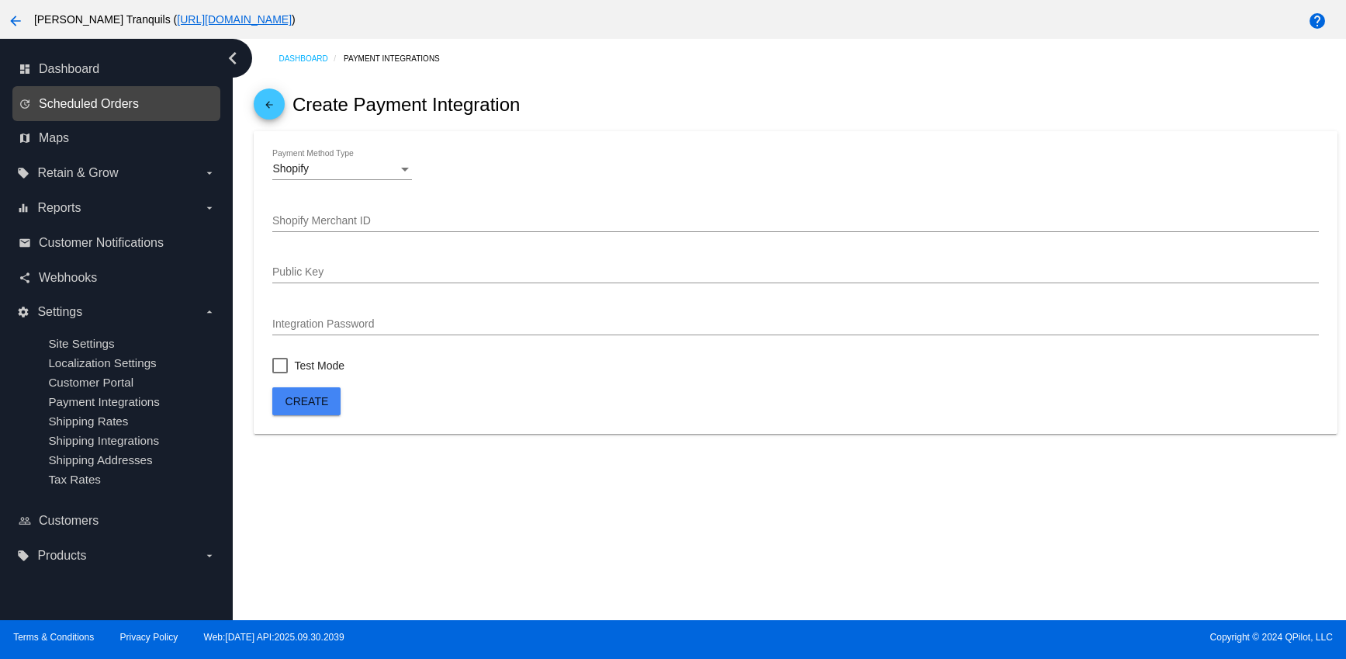
click at [99, 103] on span "Scheduled Orders" at bounding box center [89, 104] width 100 height 14
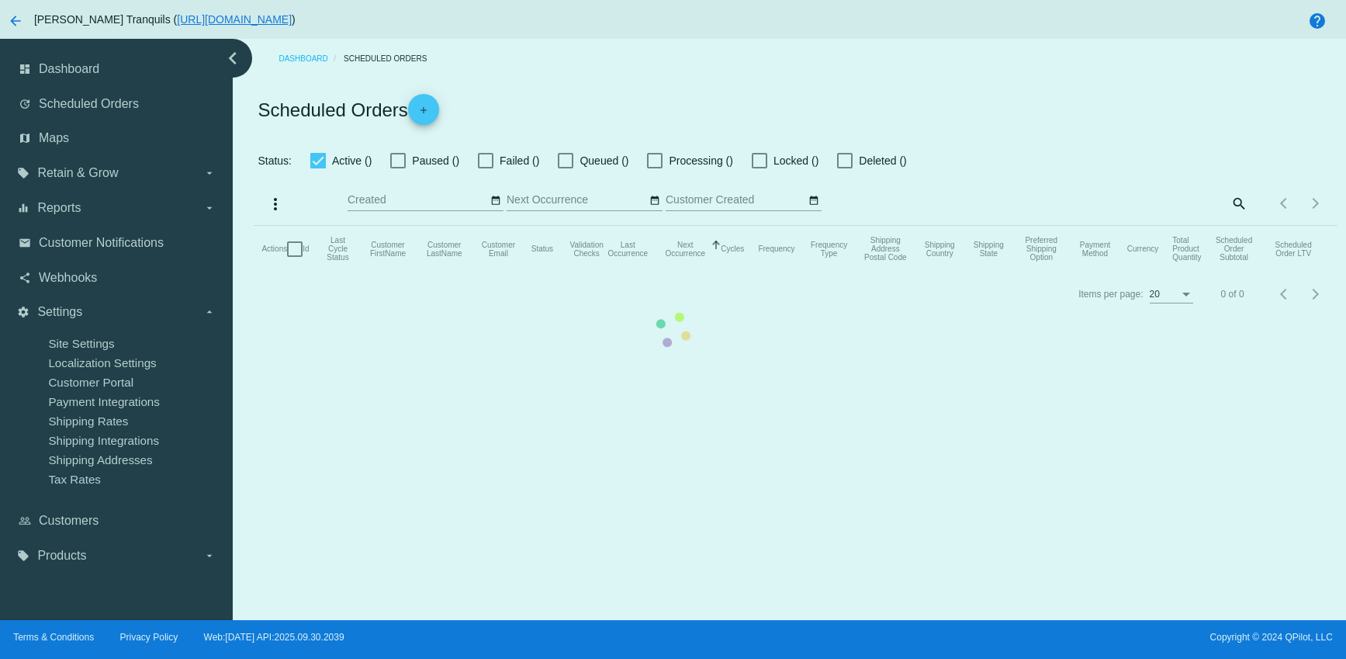
checkbox input "false"
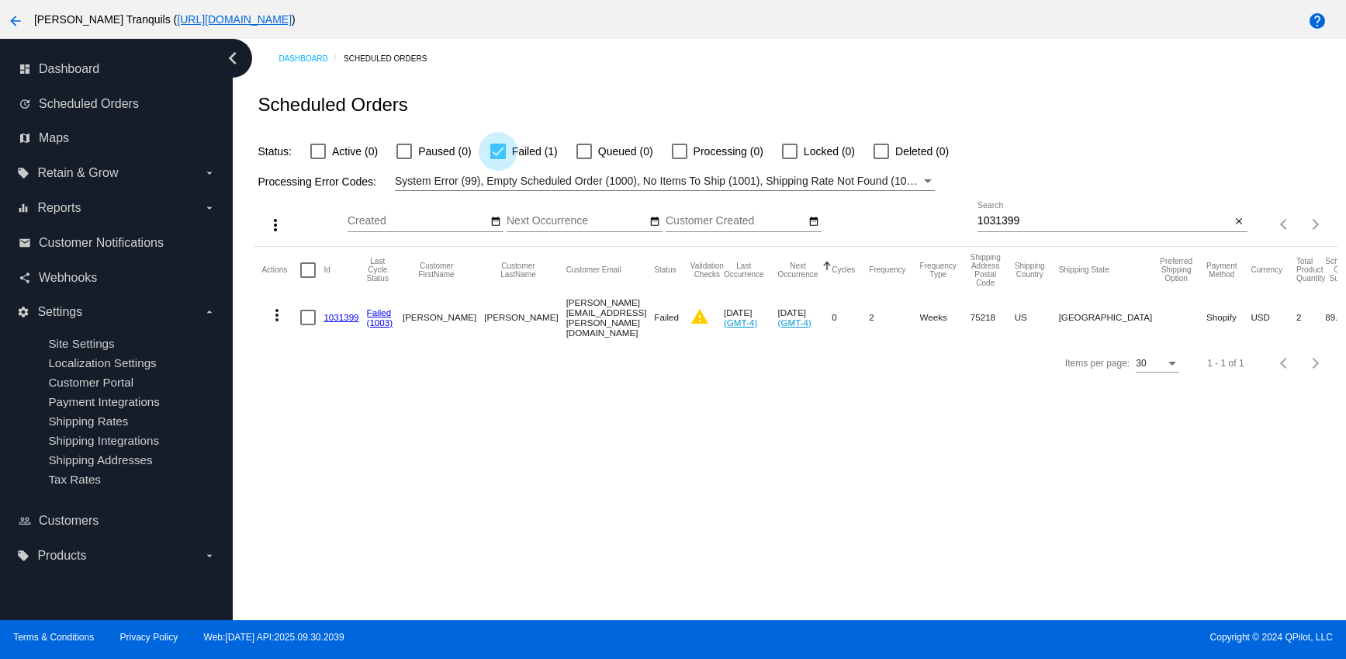
click at [495, 156] on div at bounding box center [498, 152] width 16 height 16
click at [497, 159] on input "Failed (1)" at bounding box center [497, 159] width 1 height 1
checkbox input "false"
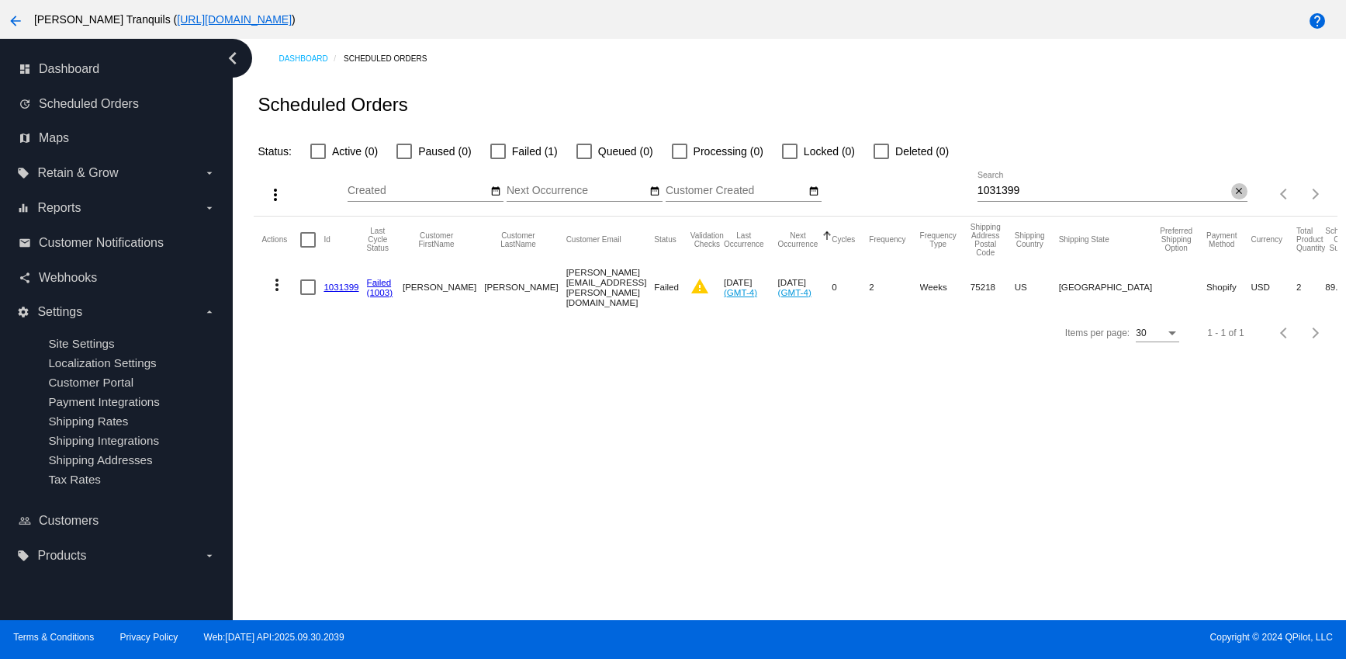
click at [1233, 194] on mat-icon "close" at bounding box center [1238, 191] width 11 height 12
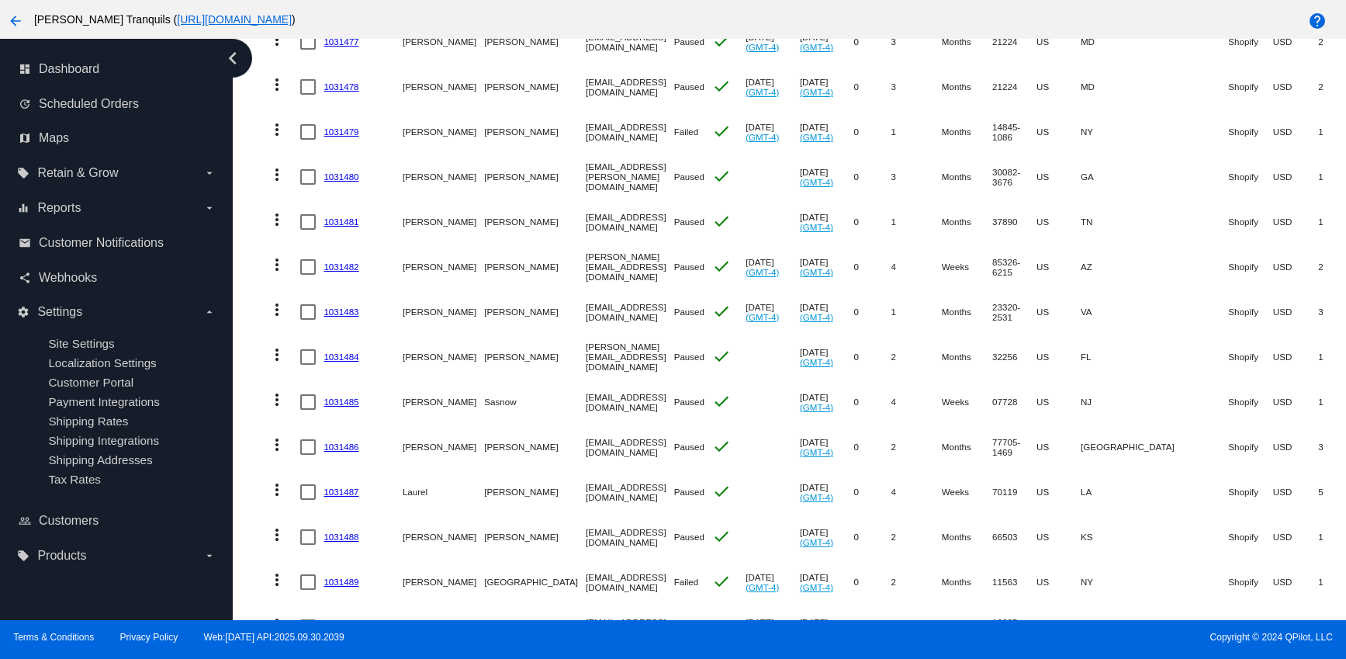
scroll to position [1049, 0]
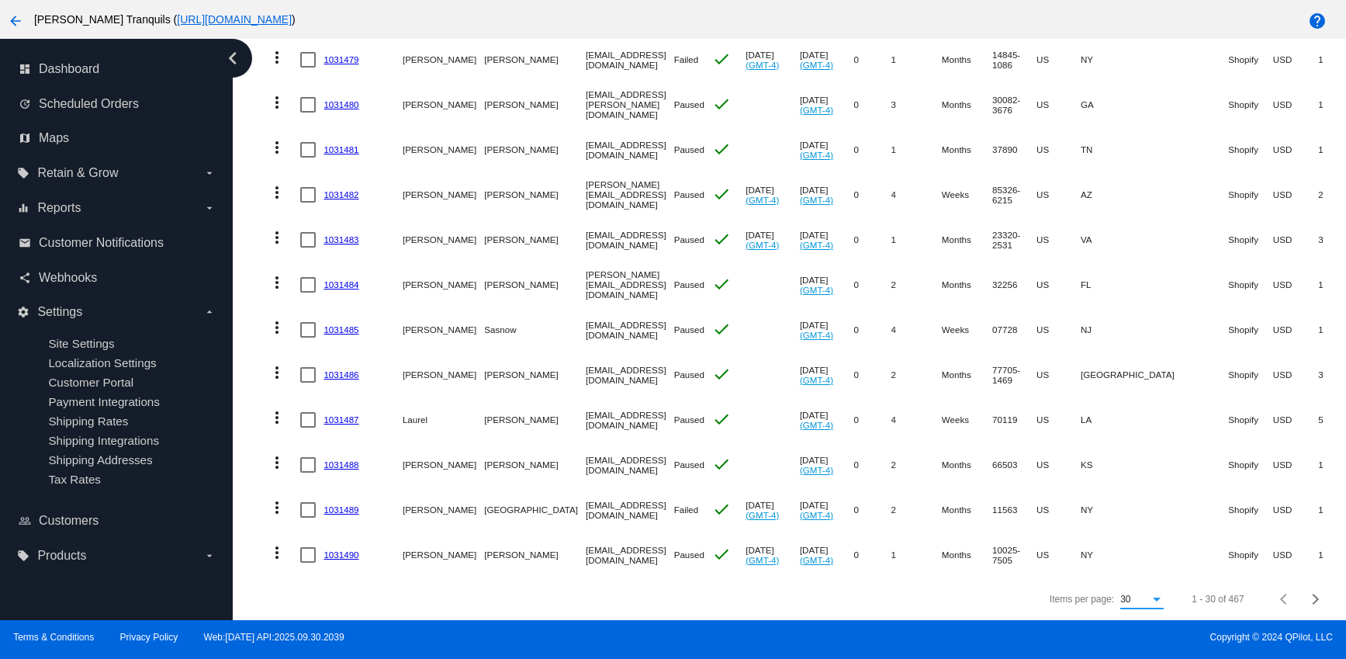
click at [1120, 596] on div "30" at bounding box center [1134, 599] width 29 height 11
click at [1136, 307] on div at bounding box center [673, 329] width 1346 height 659
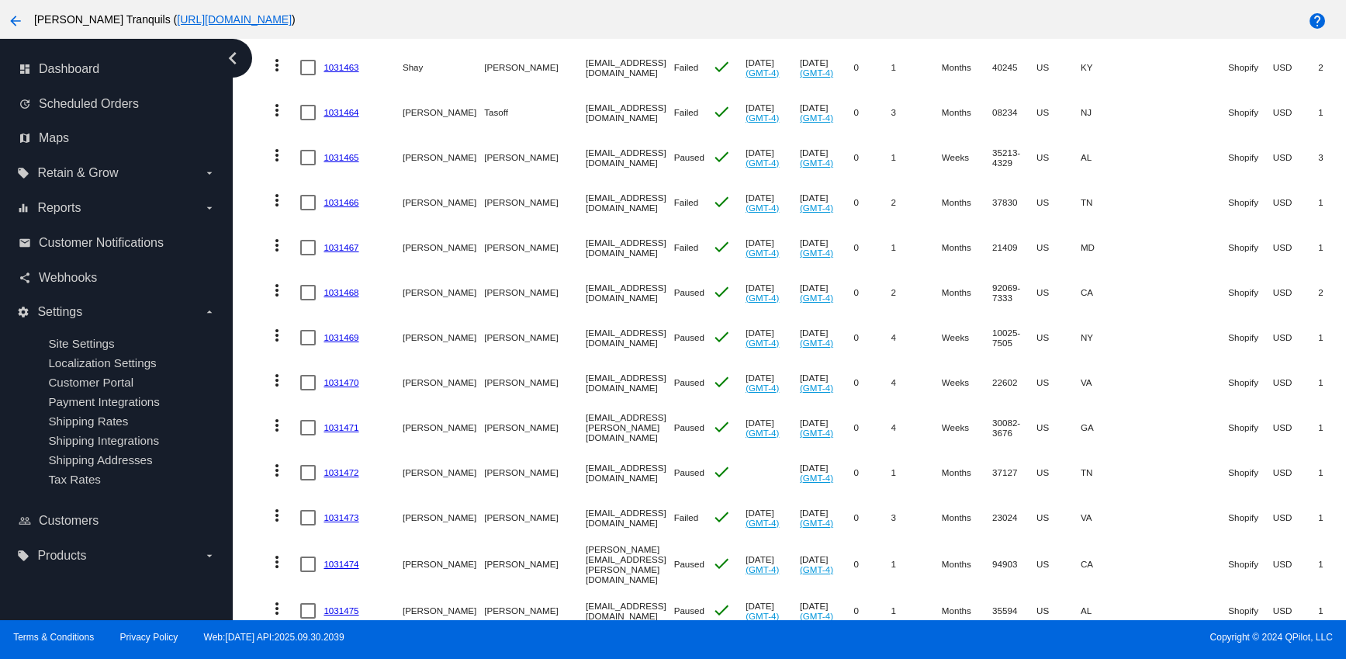
scroll to position [0, 0]
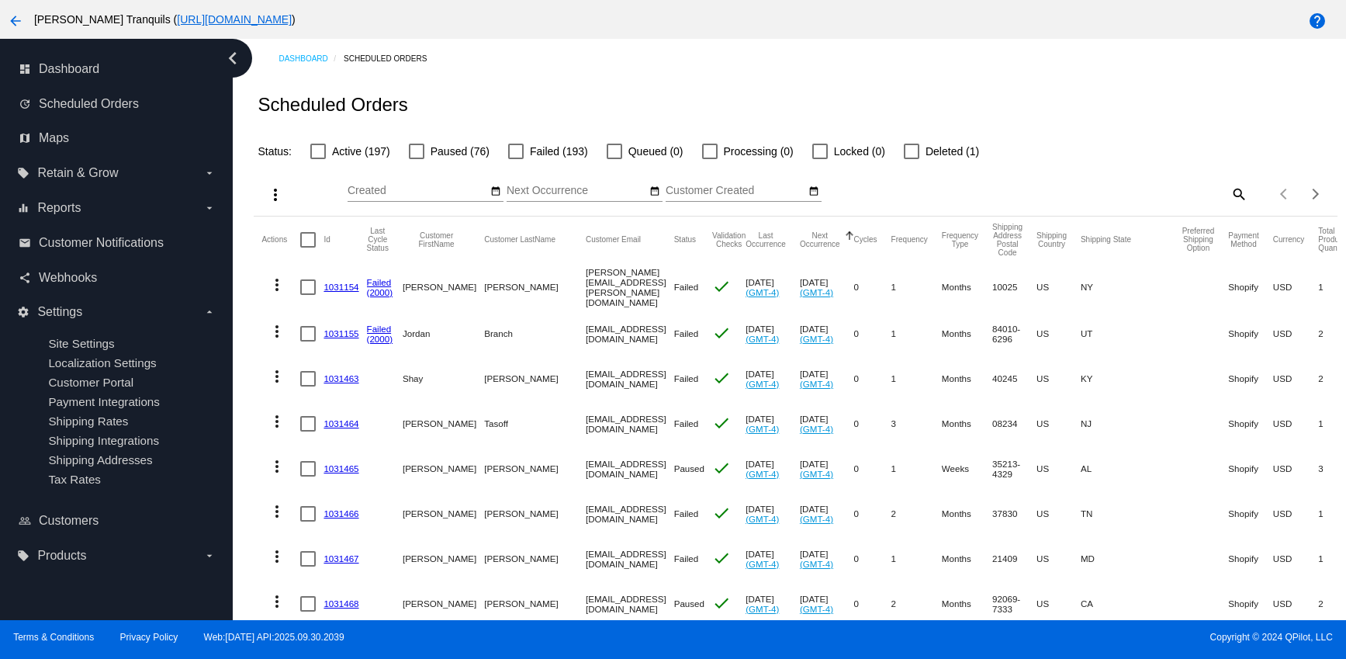
drag, startPoint x: 1160, startPoint y: 288, endPoint x: 1188, endPoint y: 286, distance: 28.0
click at [1228, 286] on mat-cell "Shopify" at bounding box center [1250, 287] width 44 height 48
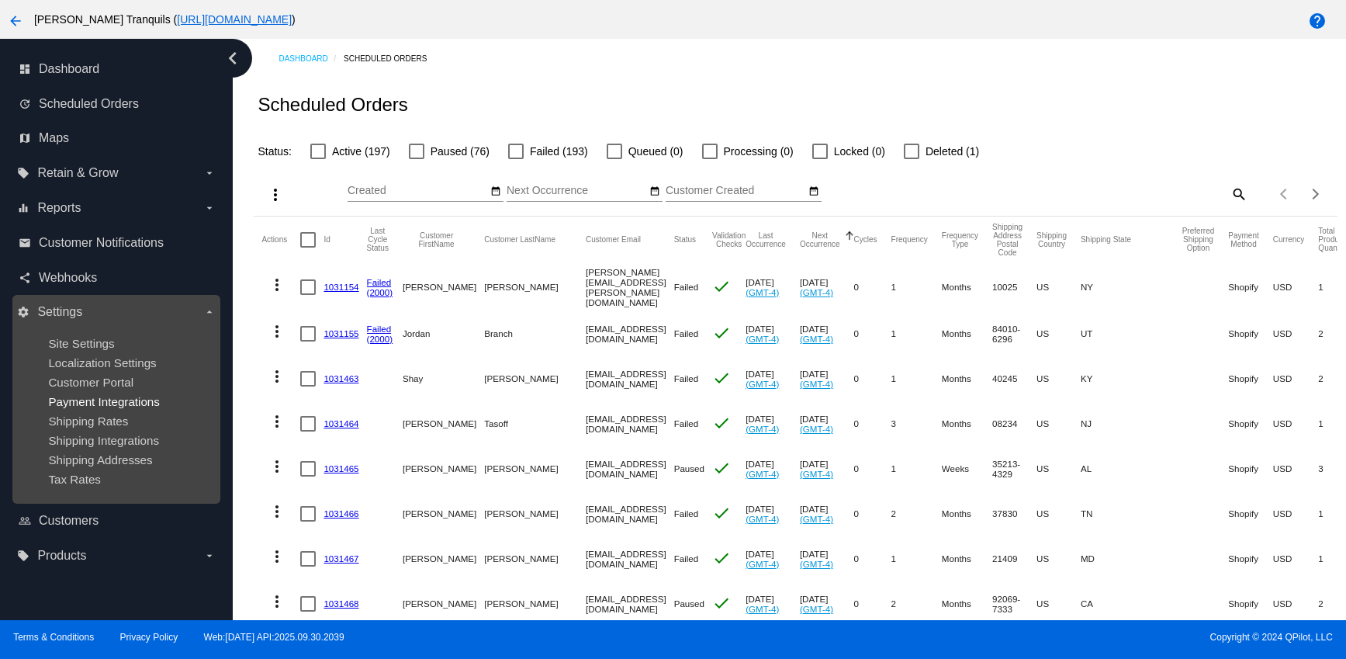
click at [133, 402] on span "Payment Integrations" at bounding box center [104, 401] width 112 height 13
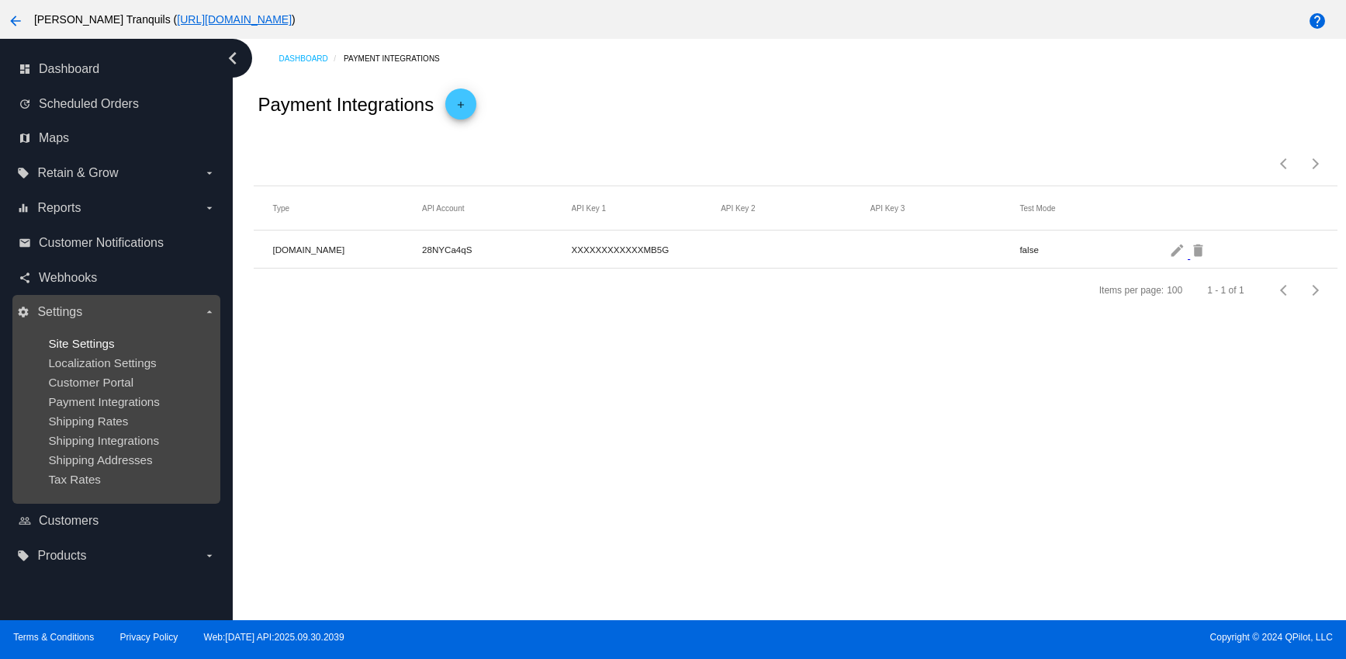
click at [75, 341] on span "Site Settings" at bounding box center [81, 343] width 66 height 13
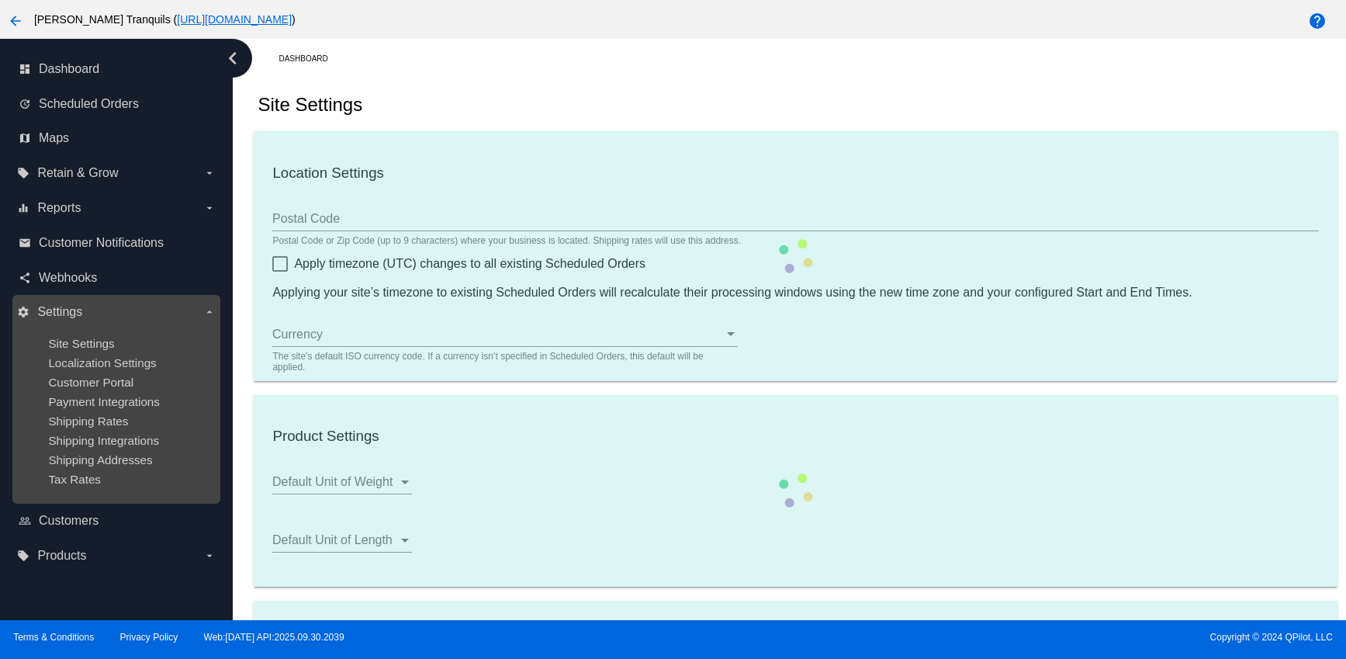
type input "33314"
checkbox input "true"
type input "20:00"
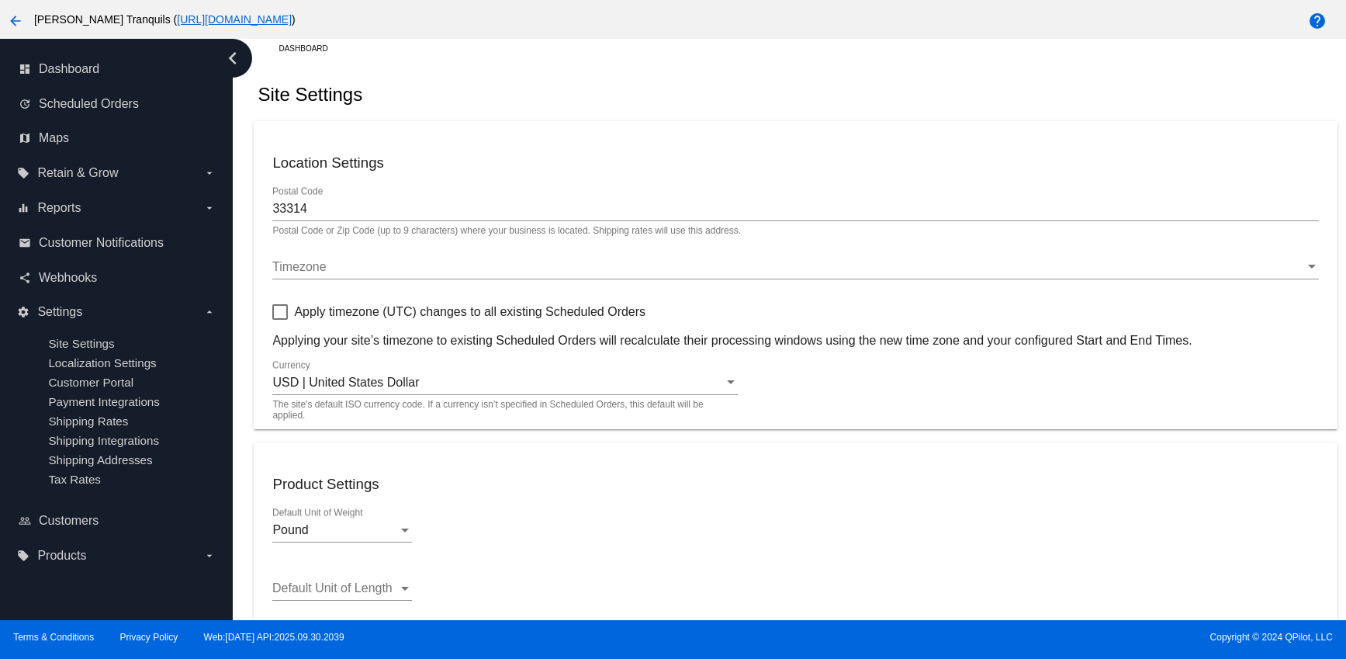
scroll to position [20, 0]
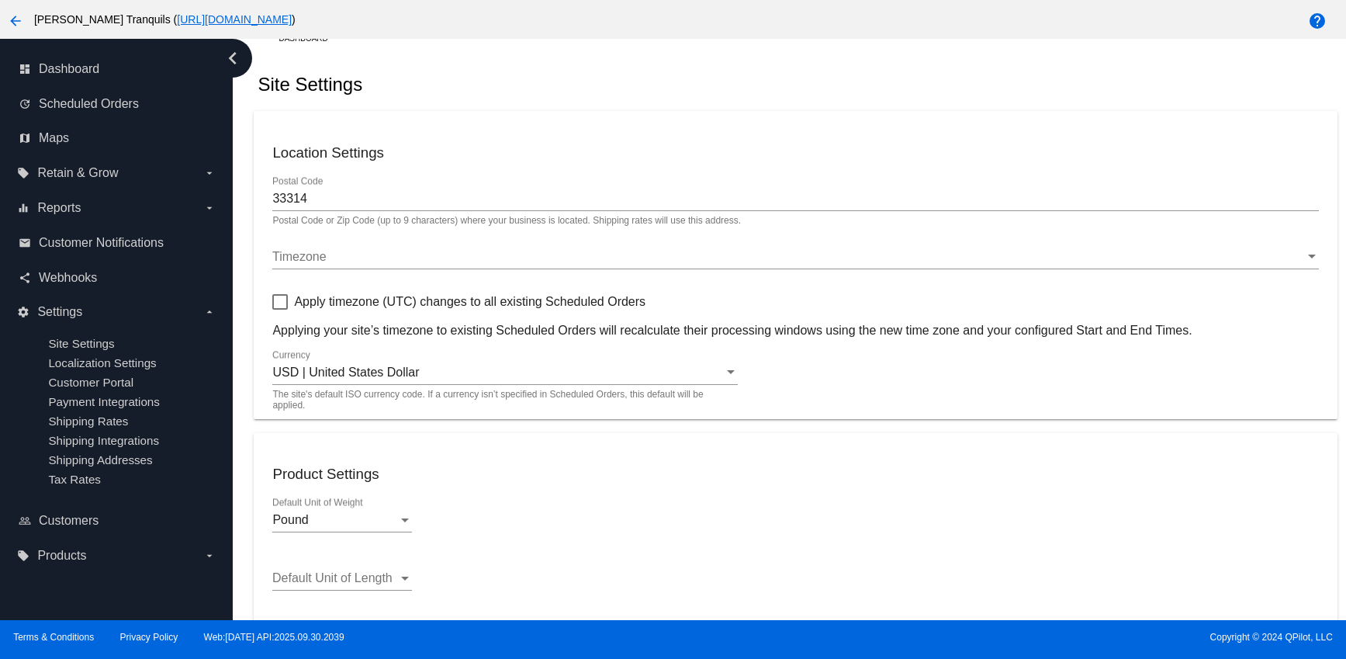
click at [306, 258] on span "Timezone" at bounding box center [299, 256] width 54 height 13
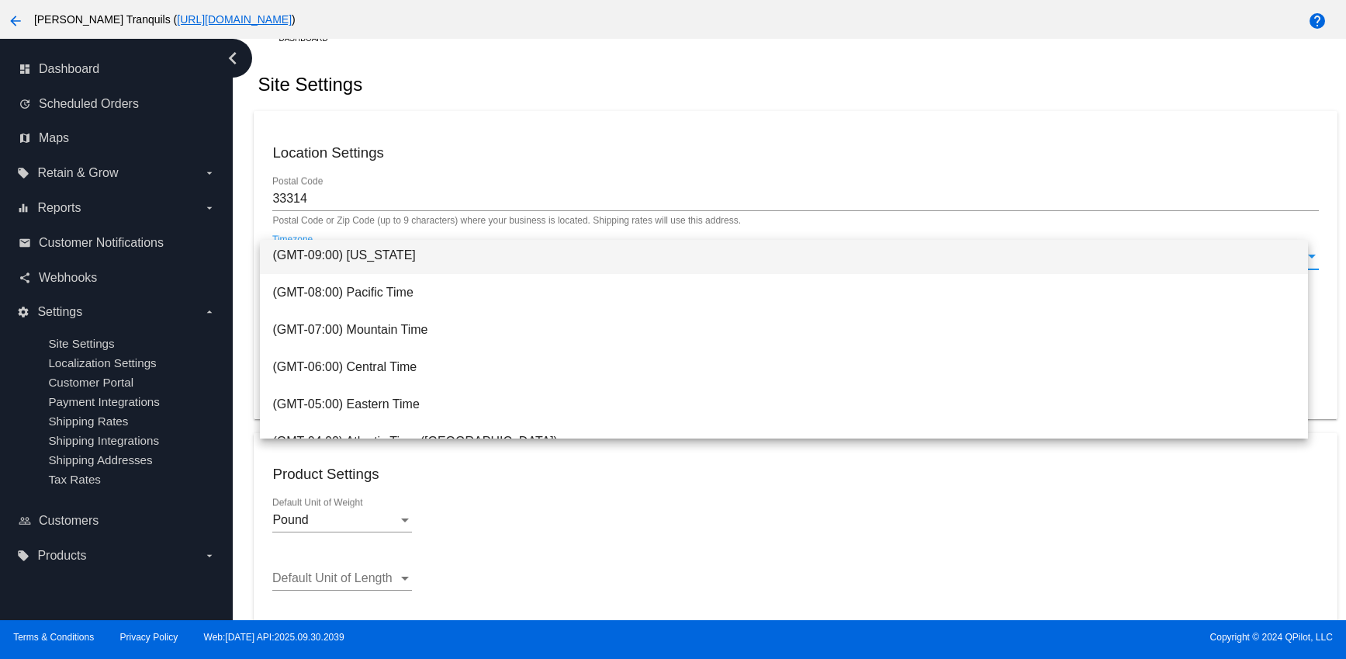
scroll to position [126, 0]
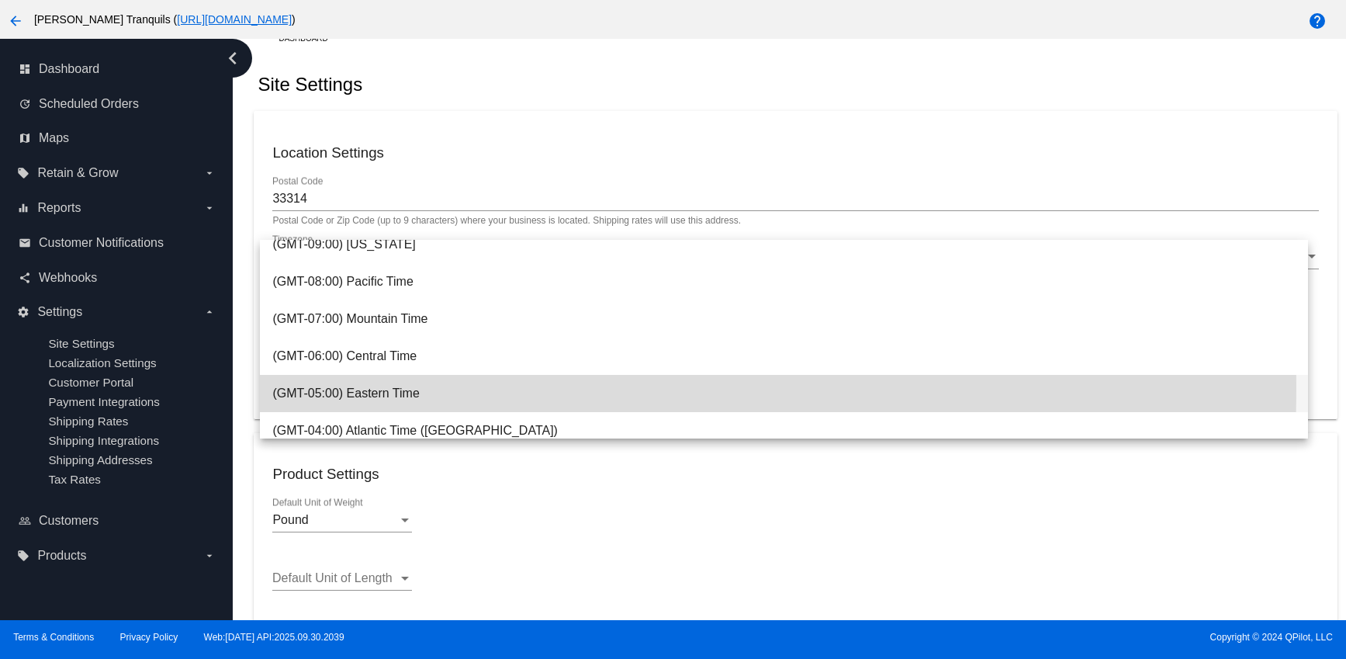
click at [373, 388] on span "(GMT-05:00) Eastern Time" at bounding box center [783, 393] width 1022 height 37
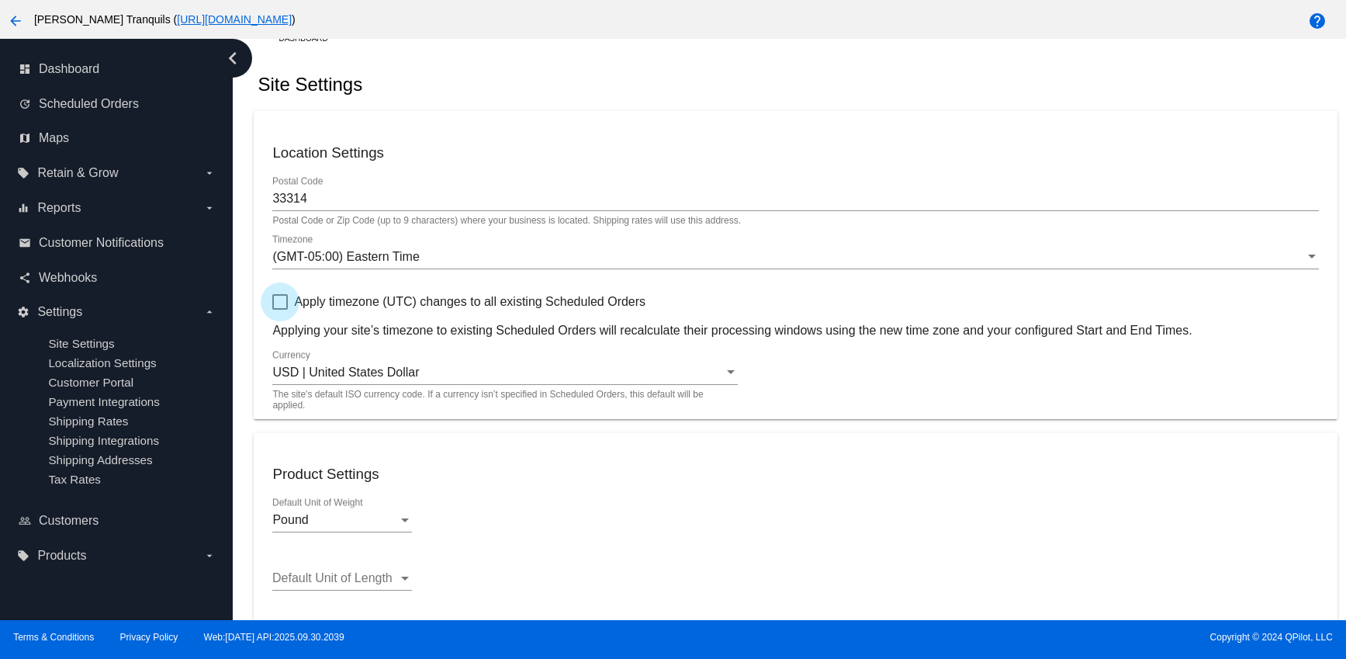
click at [283, 303] on div at bounding box center [280, 302] width 16 height 16
click at [280, 310] on input "Apply timezone (UTC) changes to all existing Scheduled Orders" at bounding box center [279, 310] width 1 height 1
checkbox input "true"
click at [611, 510] on div "Pound Default Unit of Weight" at bounding box center [795, 522] width 1046 height 50
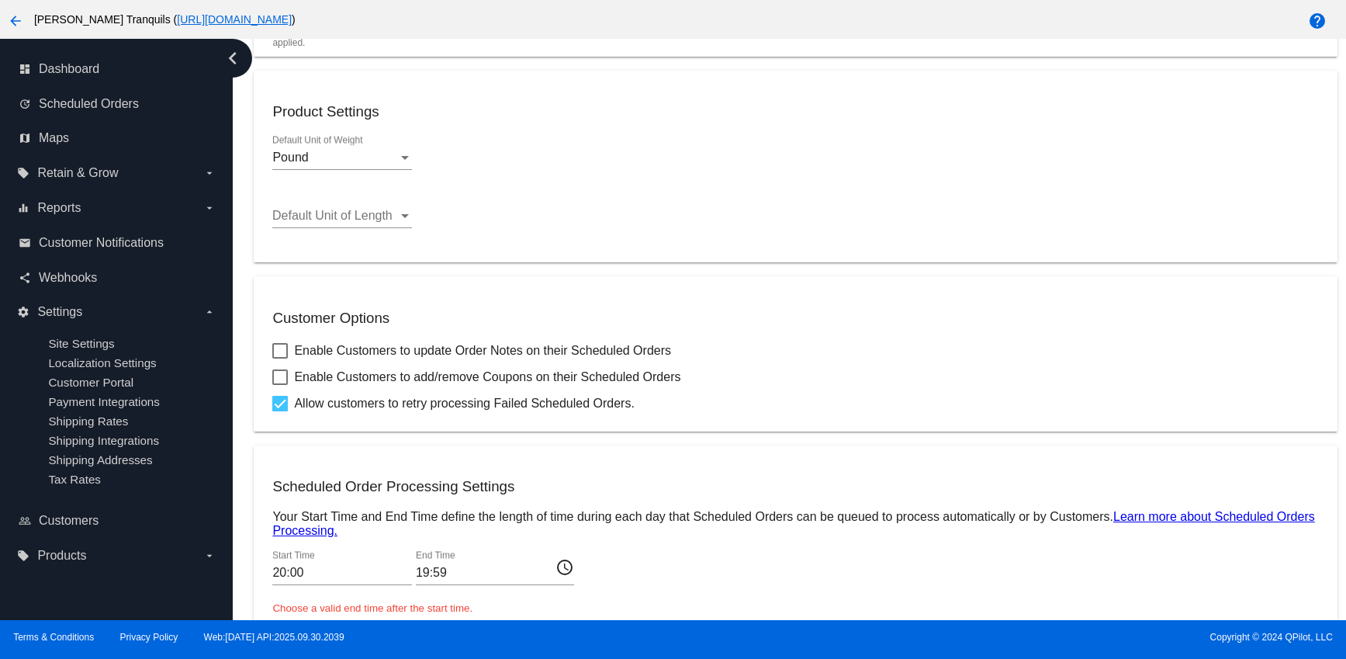
scroll to position [533, 0]
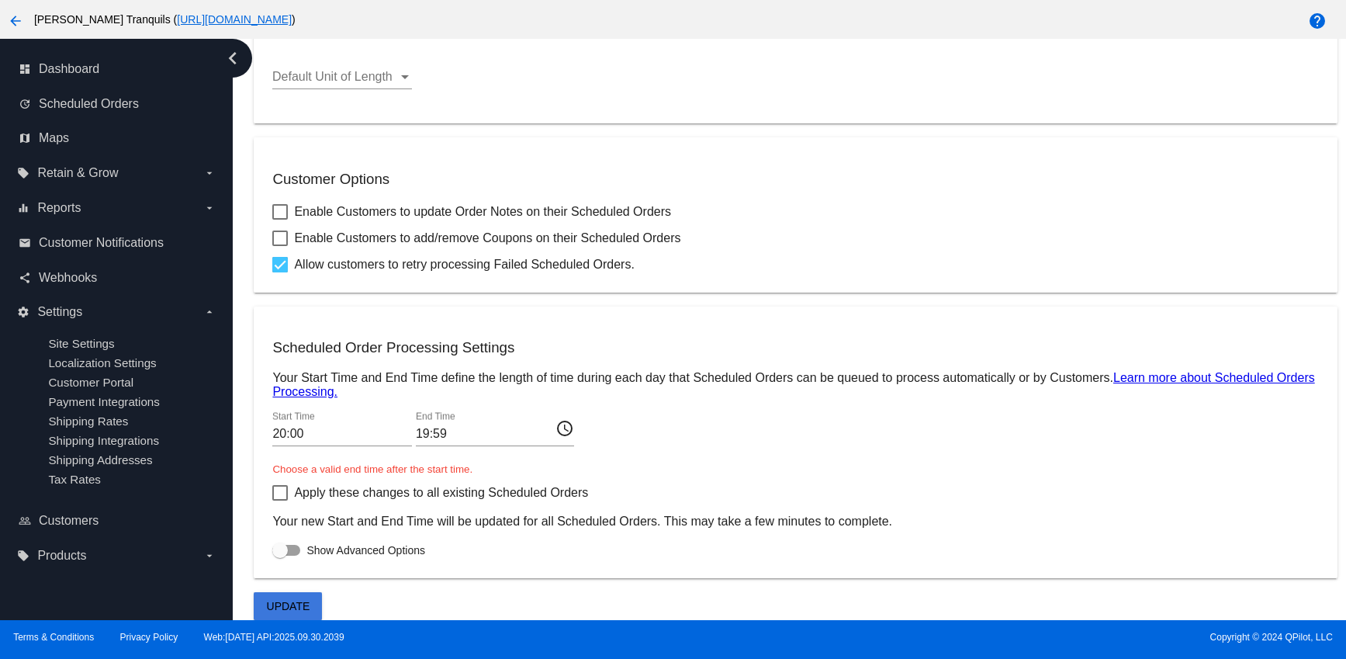
click at [291, 600] on span "Update" at bounding box center [288, 606] width 43 height 12
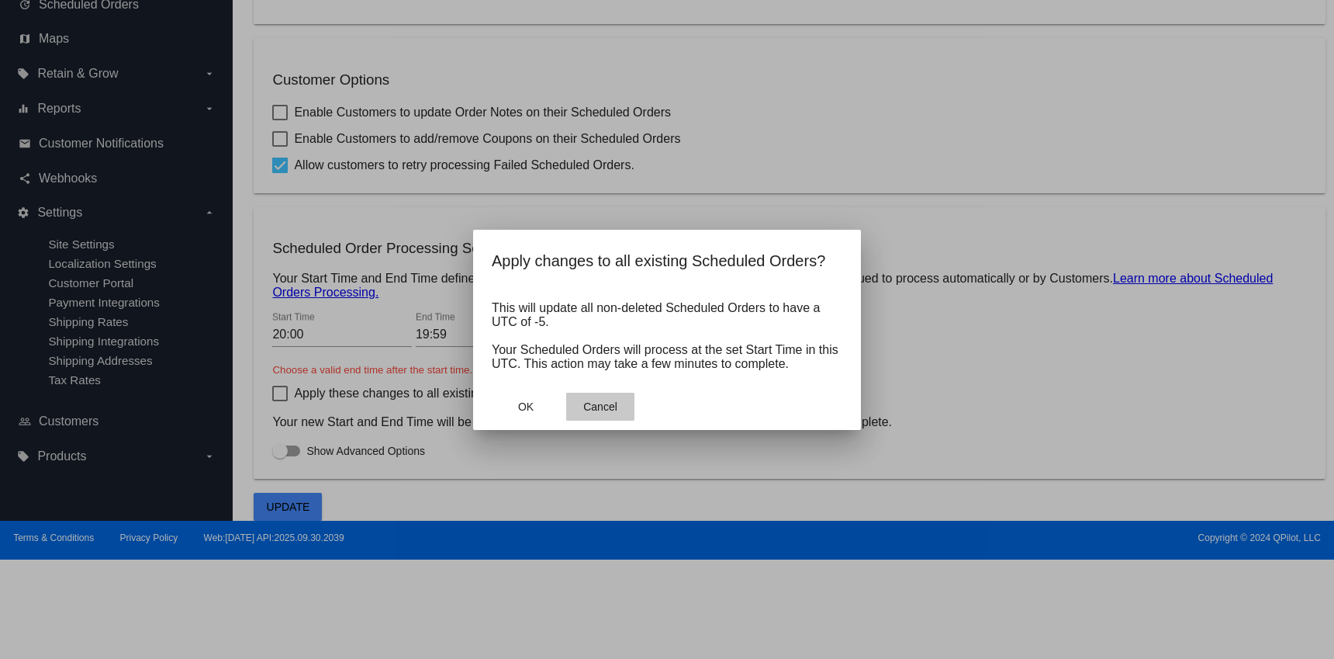
click at [589, 404] on span "Cancel" at bounding box center [600, 406] width 34 height 12
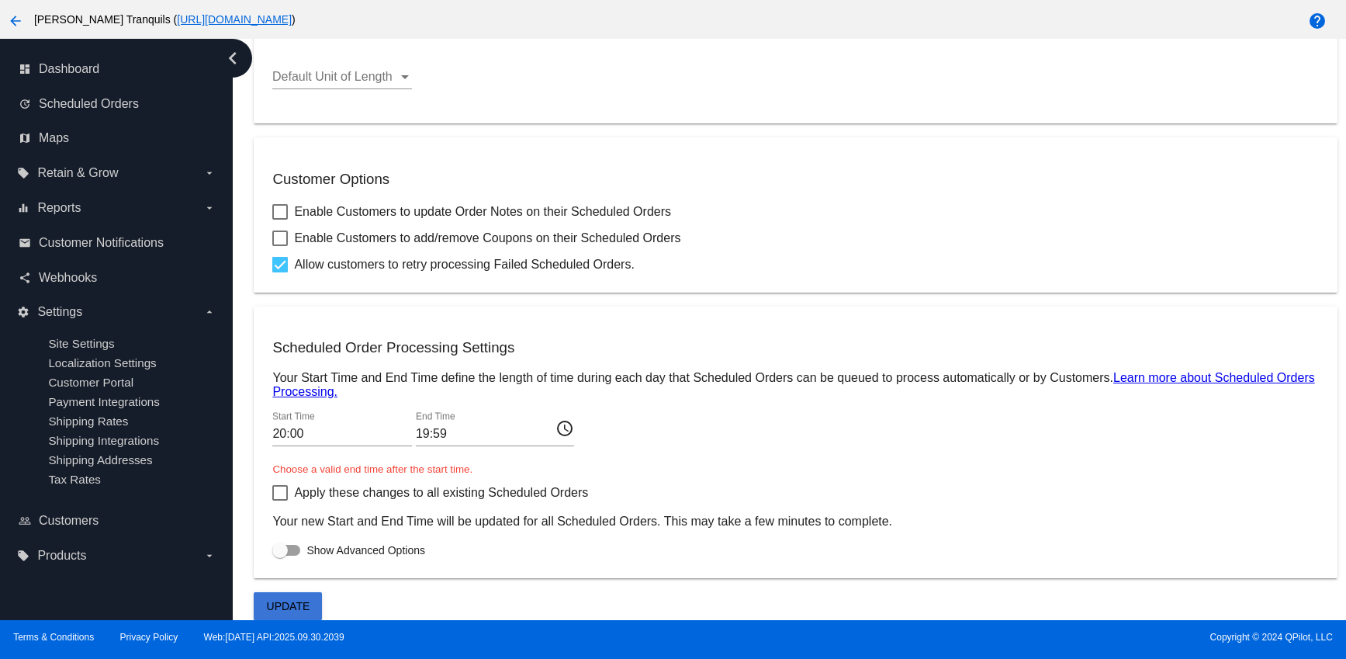
click at [306, 600] on span "Update" at bounding box center [288, 606] width 43 height 12
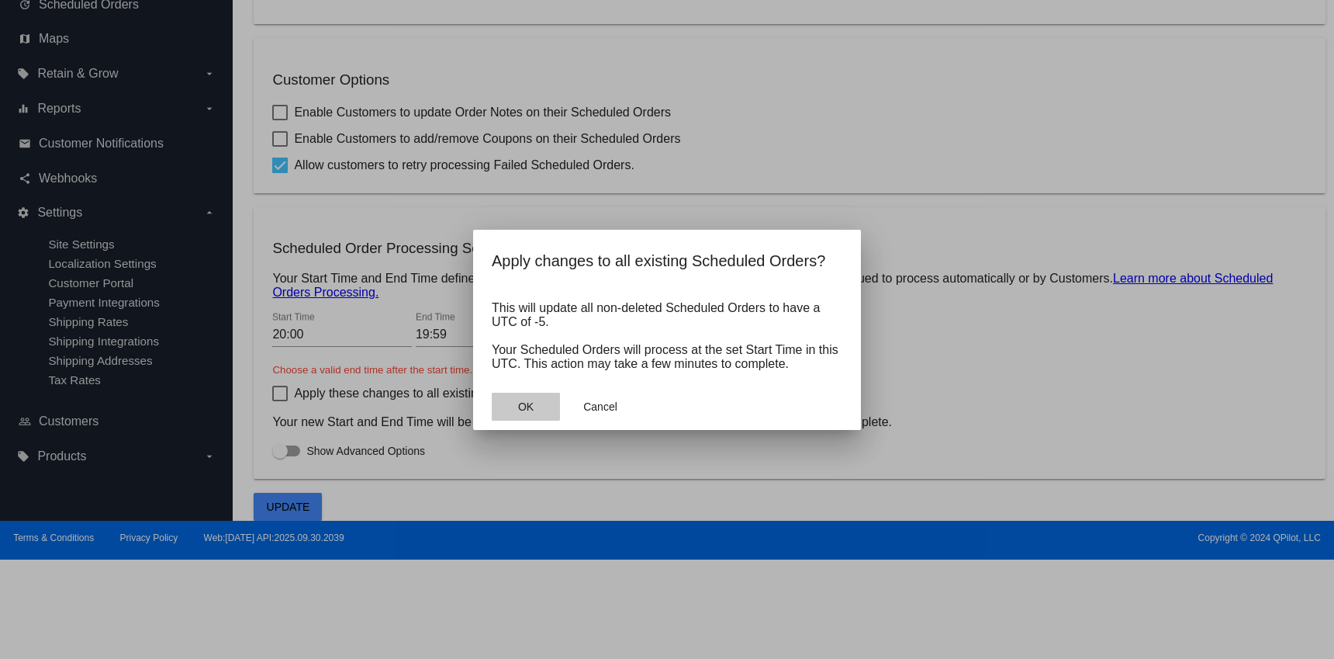
click at [527, 406] on span "OK" at bounding box center [526, 406] width 16 height 12
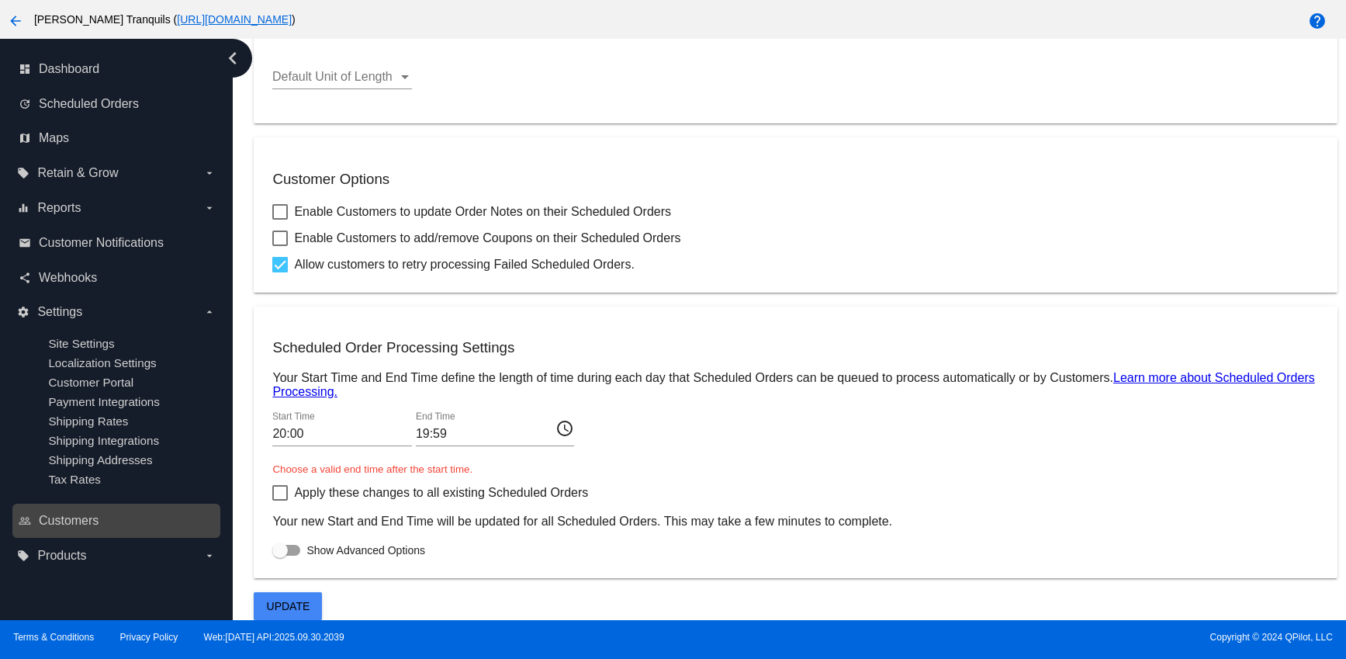
click at [85, 537] on div "people_outline Customers" at bounding box center [116, 520] width 208 height 35
click at [81, 531] on link "people_outline Customers" at bounding box center [117, 520] width 197 height 25
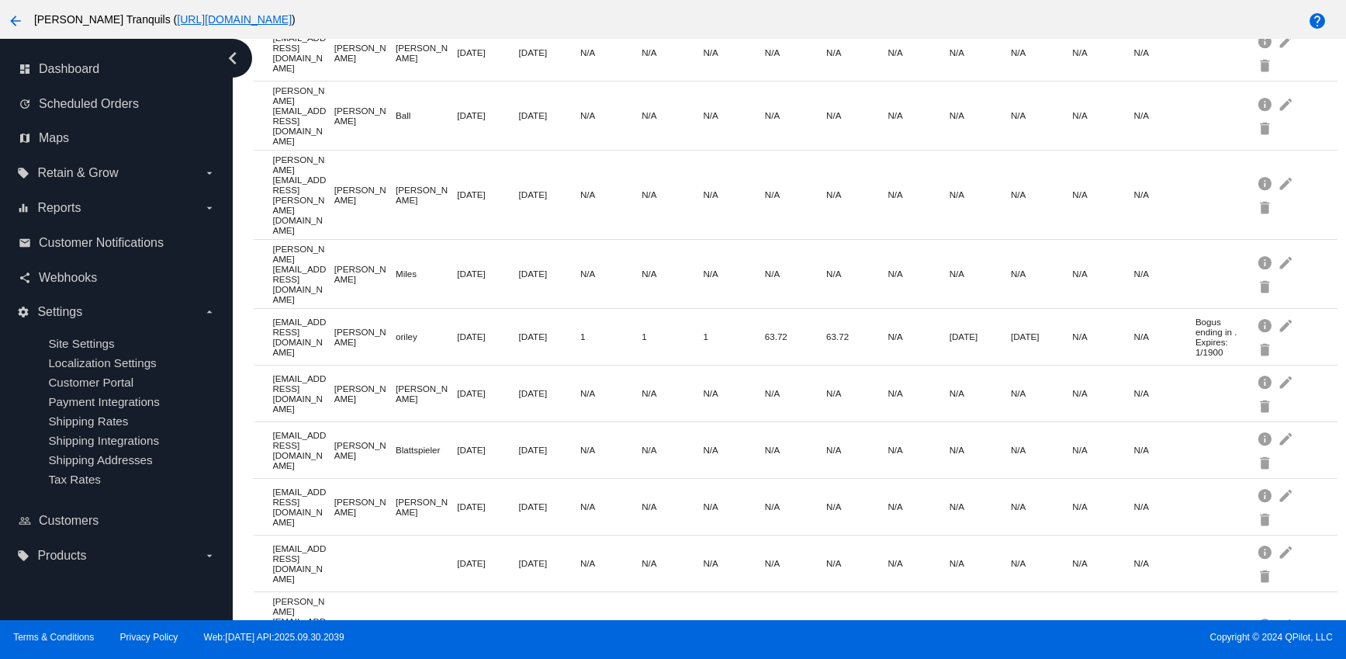
scroll to position [762, 0]
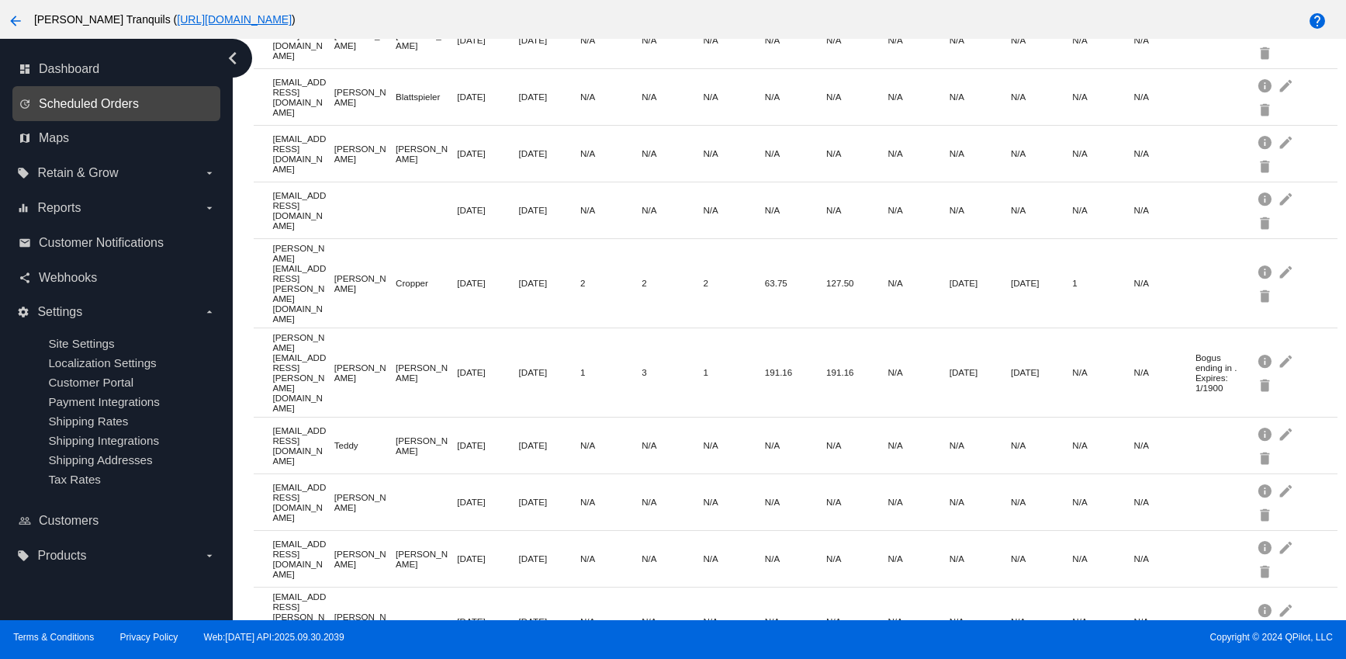
click at [70, 101] on span "Scheduled Orders" at bounding box center [89, 104] width 100 height 14
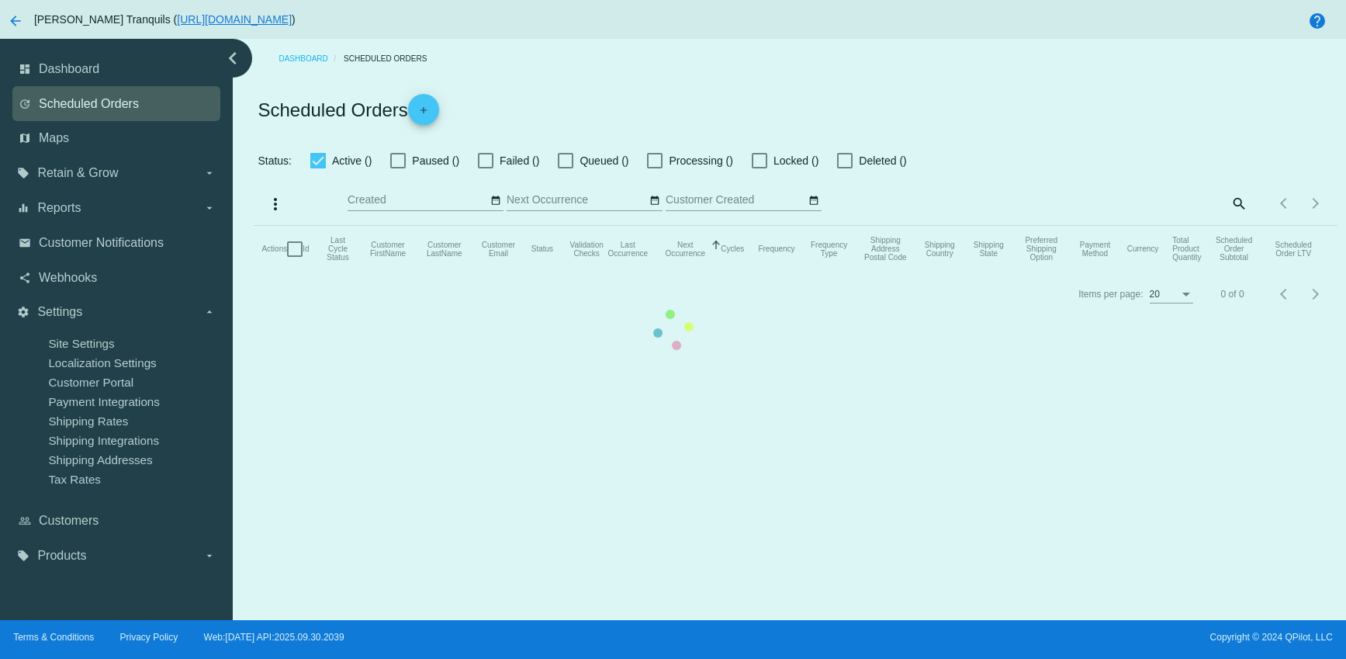
checkbox input "false"
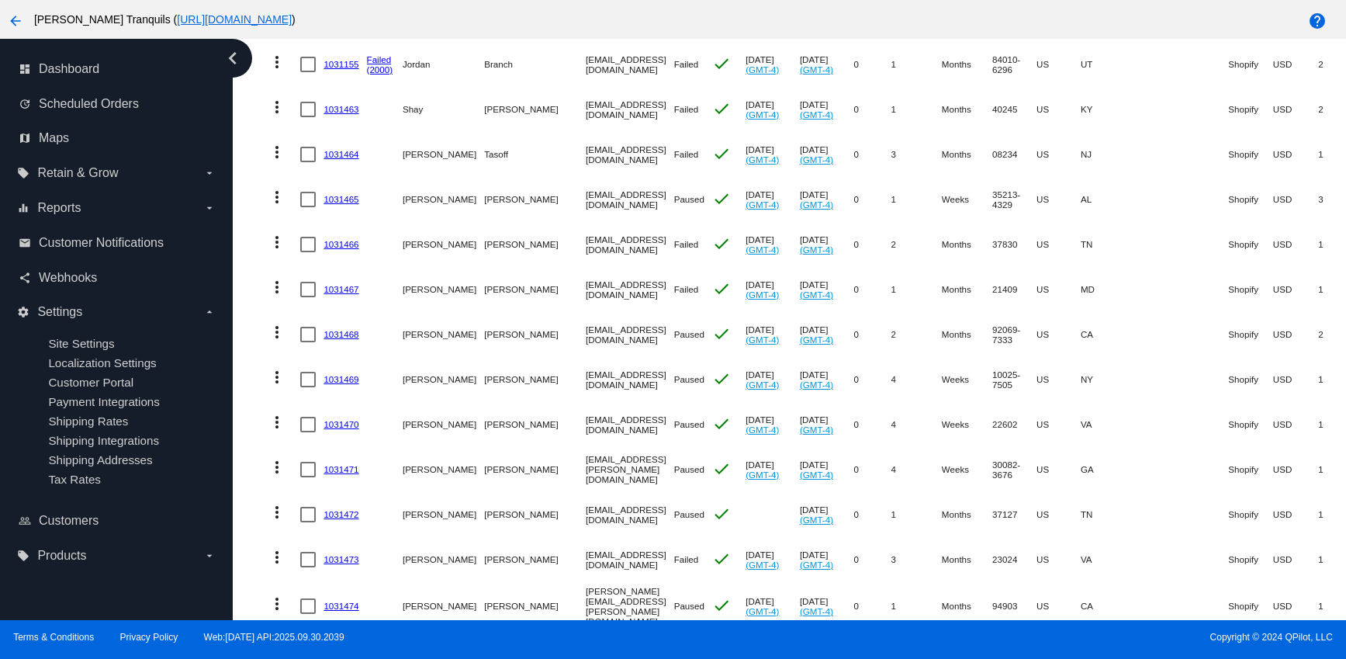
scroll to position [541, 0]
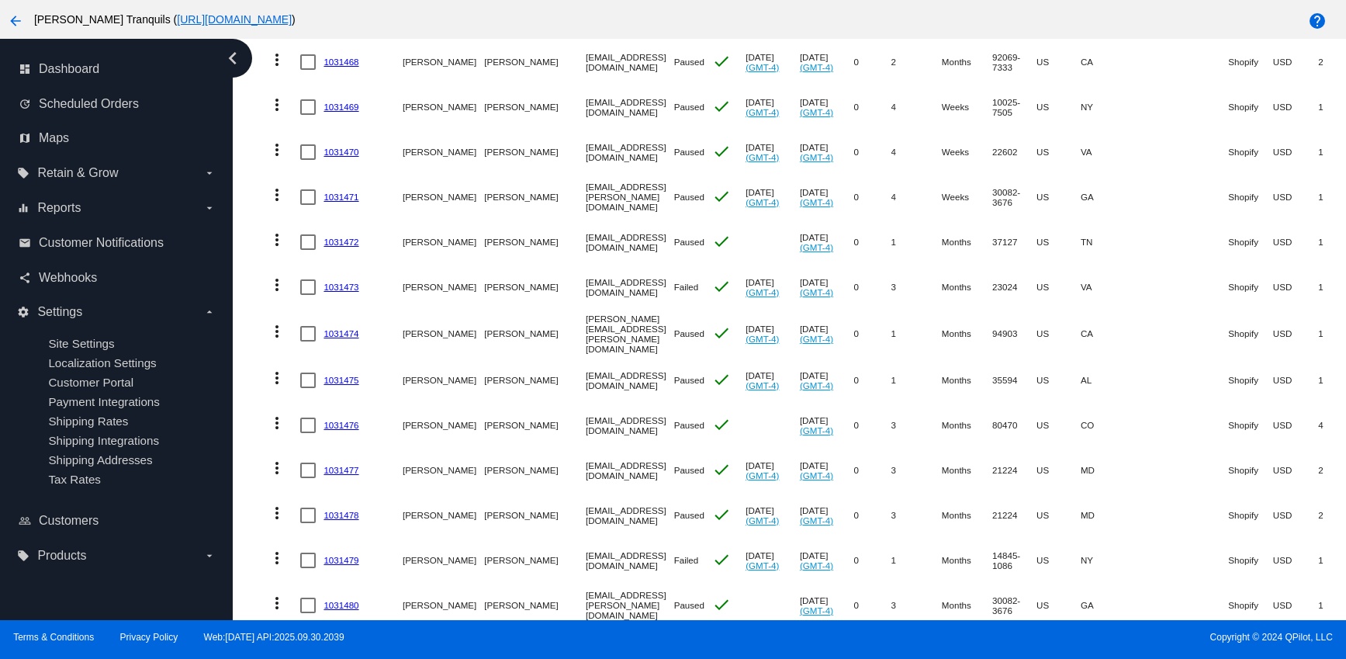
click at [340, 377] on link "1031475" at bounding box center [340, 380] width 35 height 10
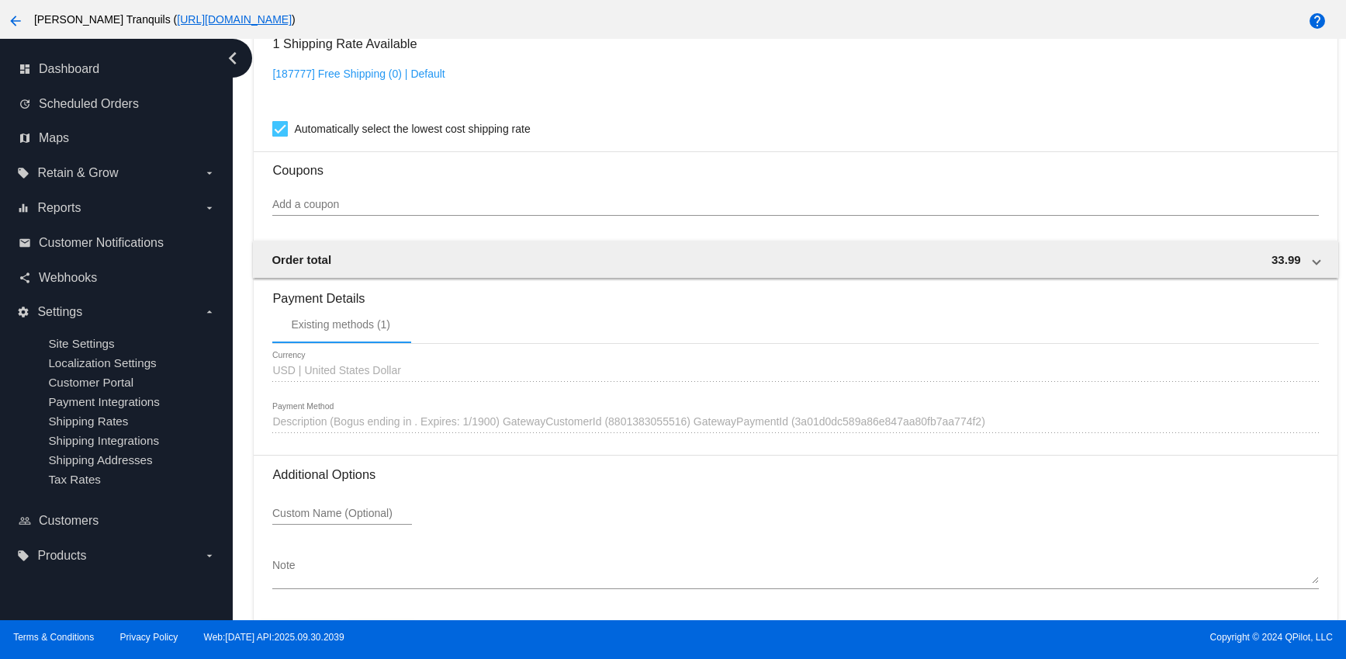
scroll to position [1181, 0]
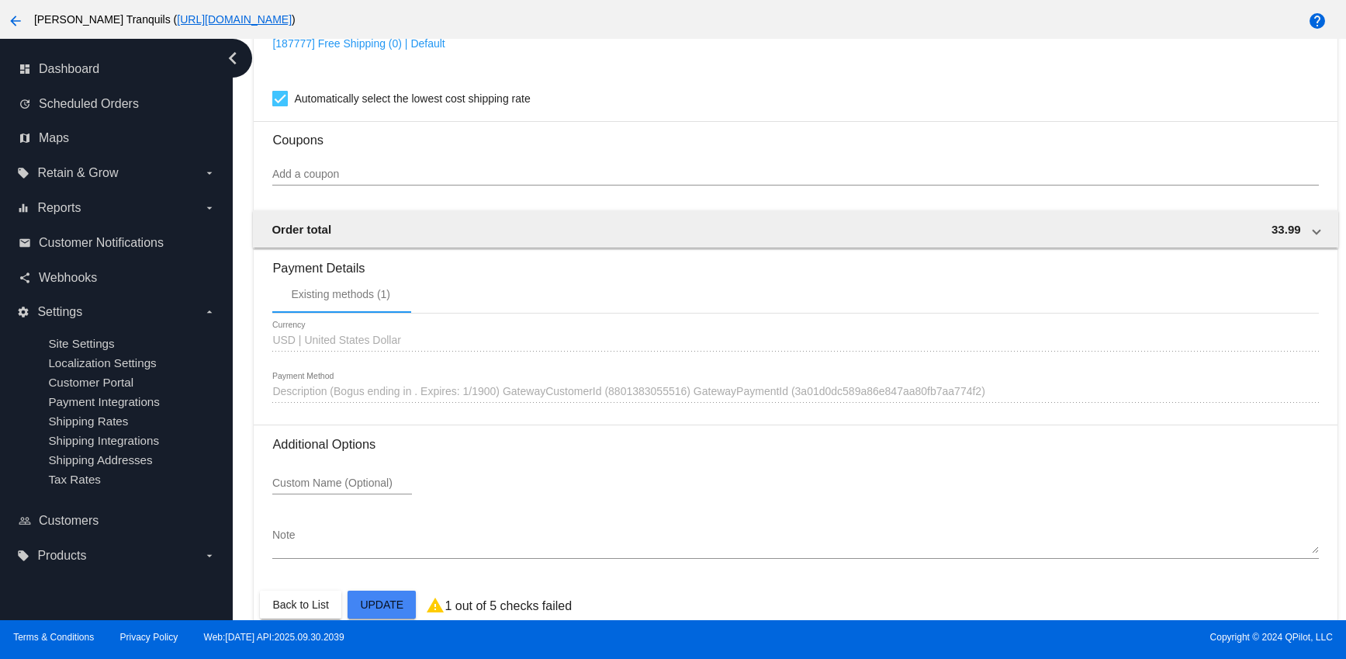
click at [634, 397] on span "Description (Bogus ending in . Expires: 1/1900) GatewayCustomerId (880138305551…" at bounding box center [628, 391] width 712 height 12
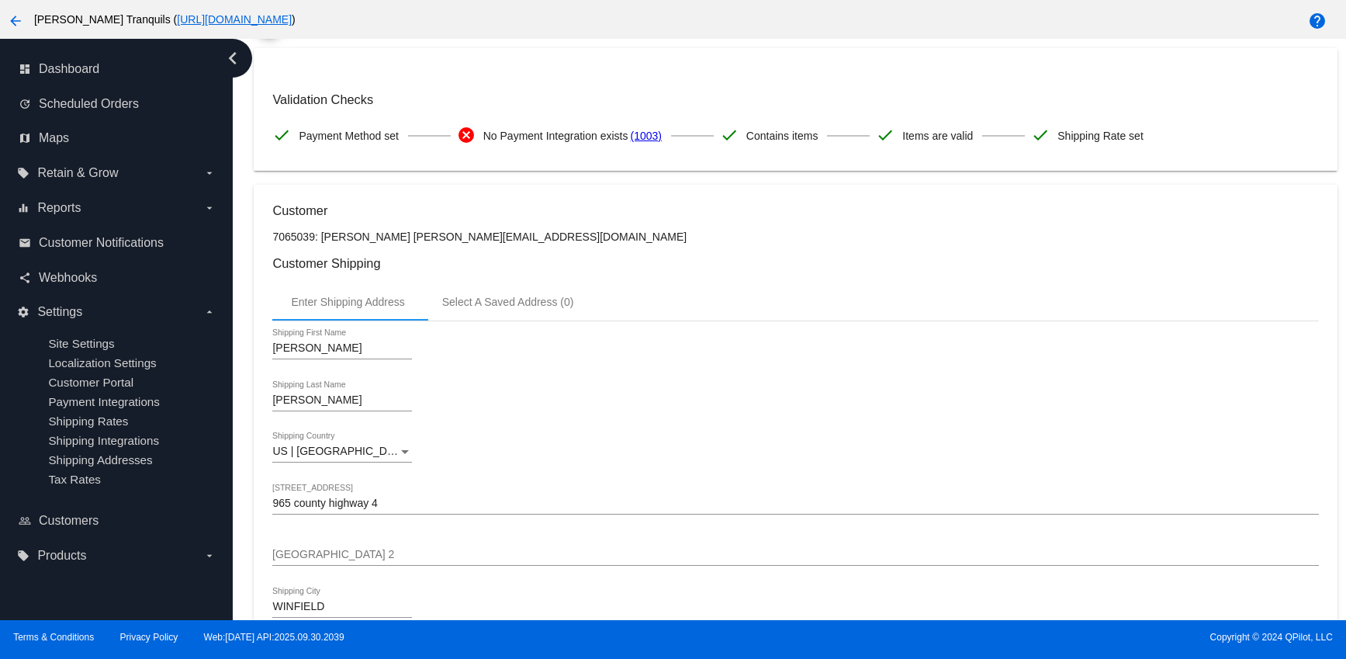
scroll to position [22, 0]
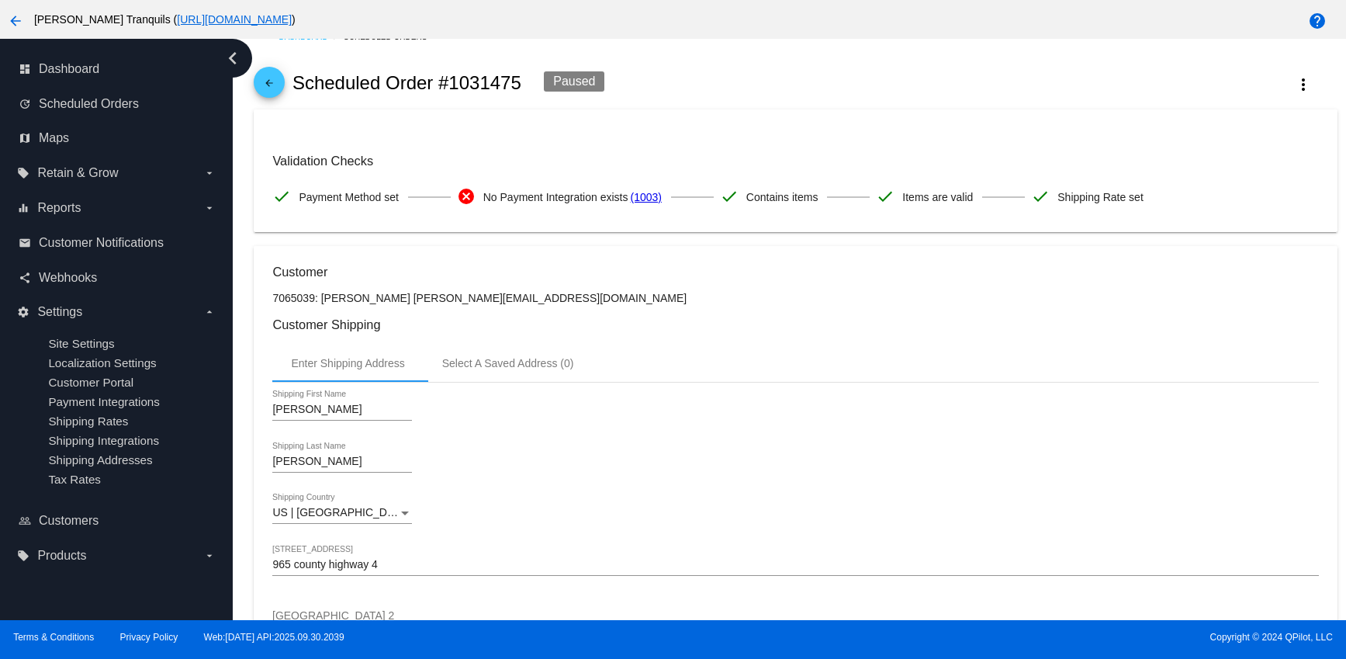
click at [270, 75] on span "arrow_back" at bounding box center [269, 86] width 19 height 38
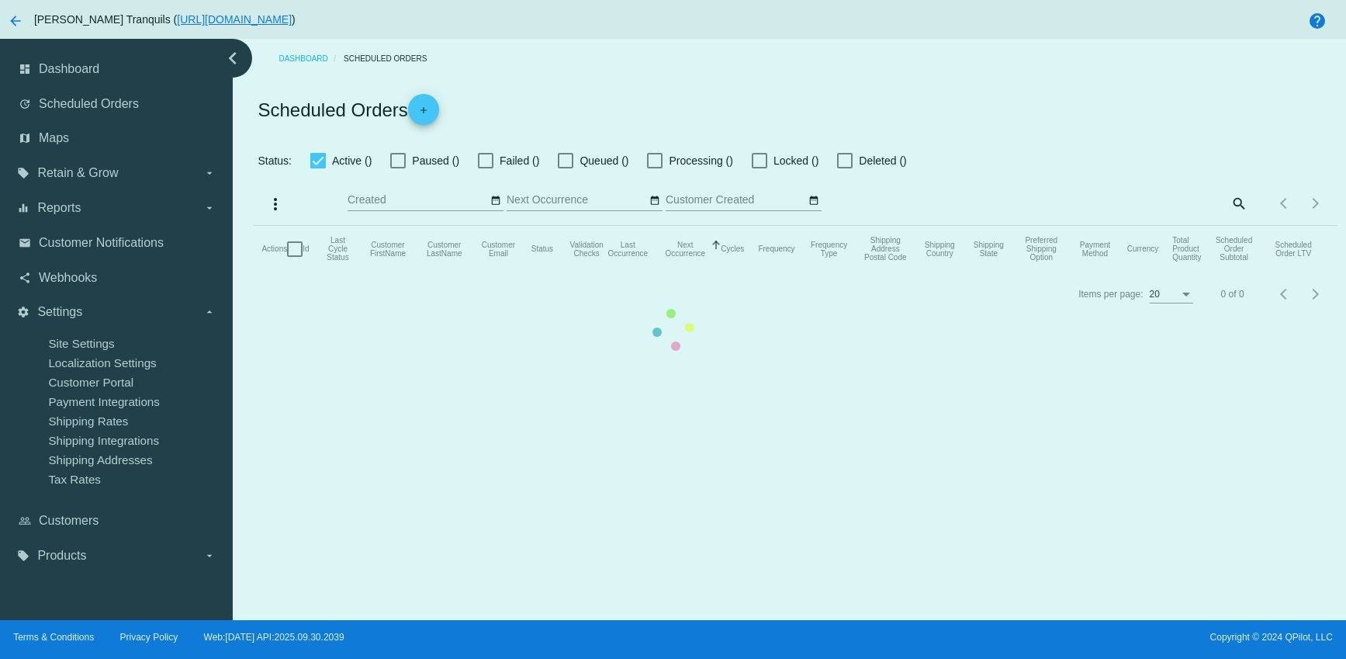
checkbox input "false"
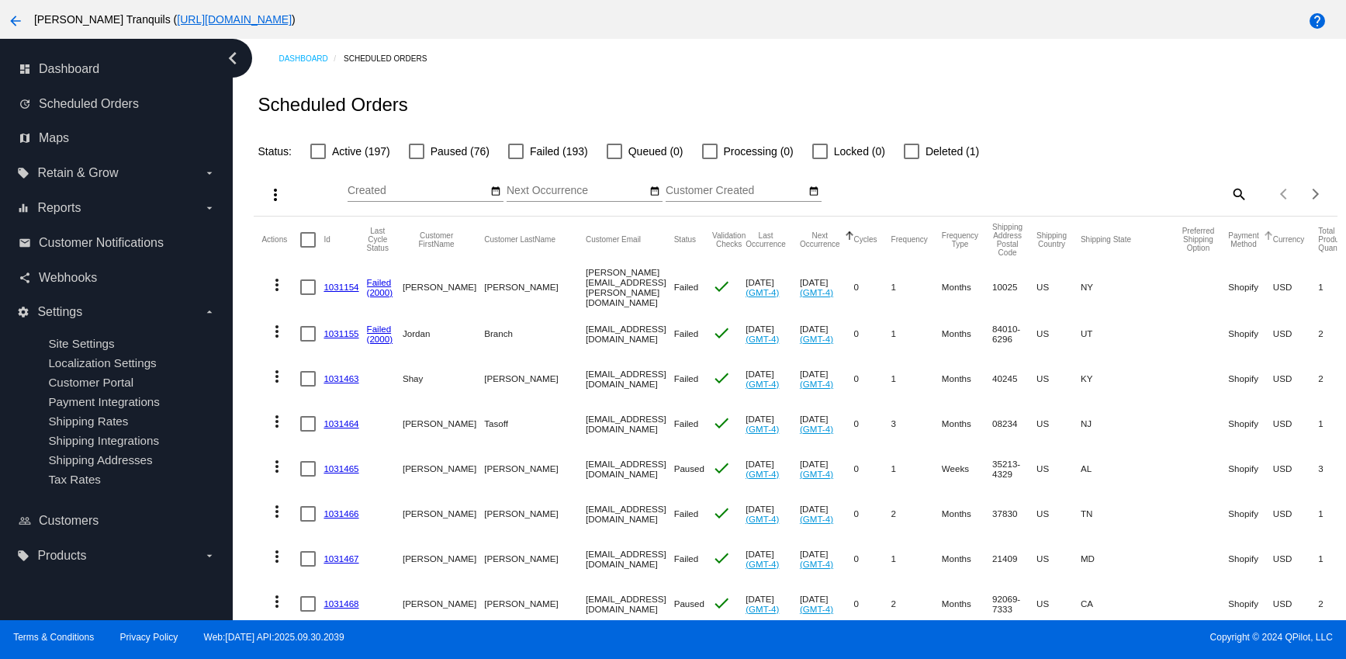
click at [1228, 248] on button "Payment Method" at bounding box center [1243, 239] width 30 height 17
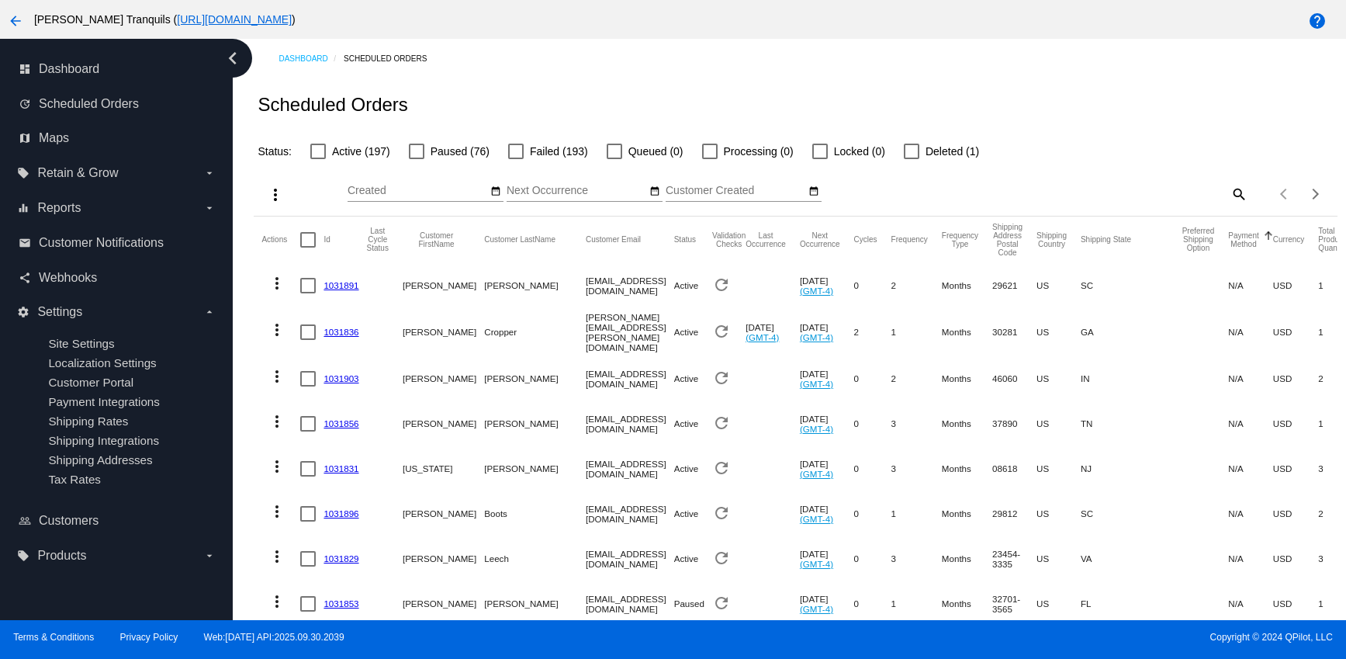
click at [1228, 244] on div "Payment Method" at bounding box center [1250, 239] width 44 height 17
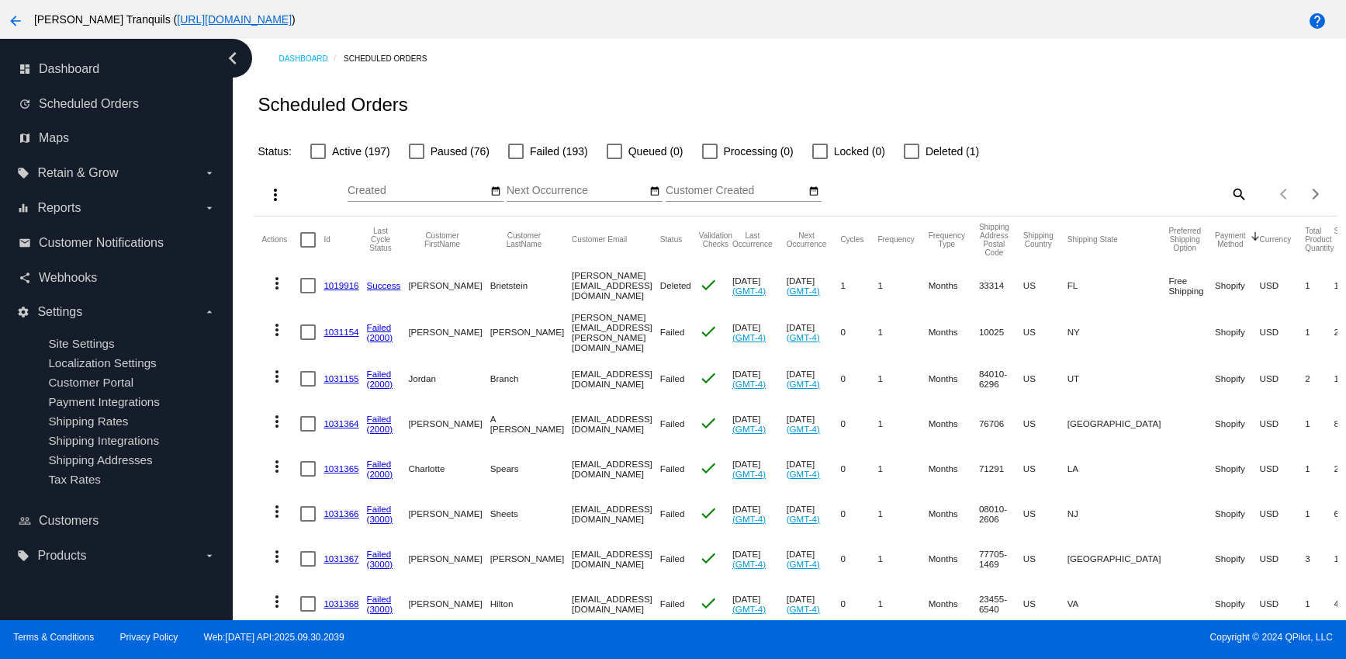
drag, startPoint x: 1172, startPoint y: 288, endPoint x: 1214, endPoint y: 491, distance: 207.5
click at [1260, 491] on mat-cell "USD" at bounding box center [1283, 513] width 46 height 45
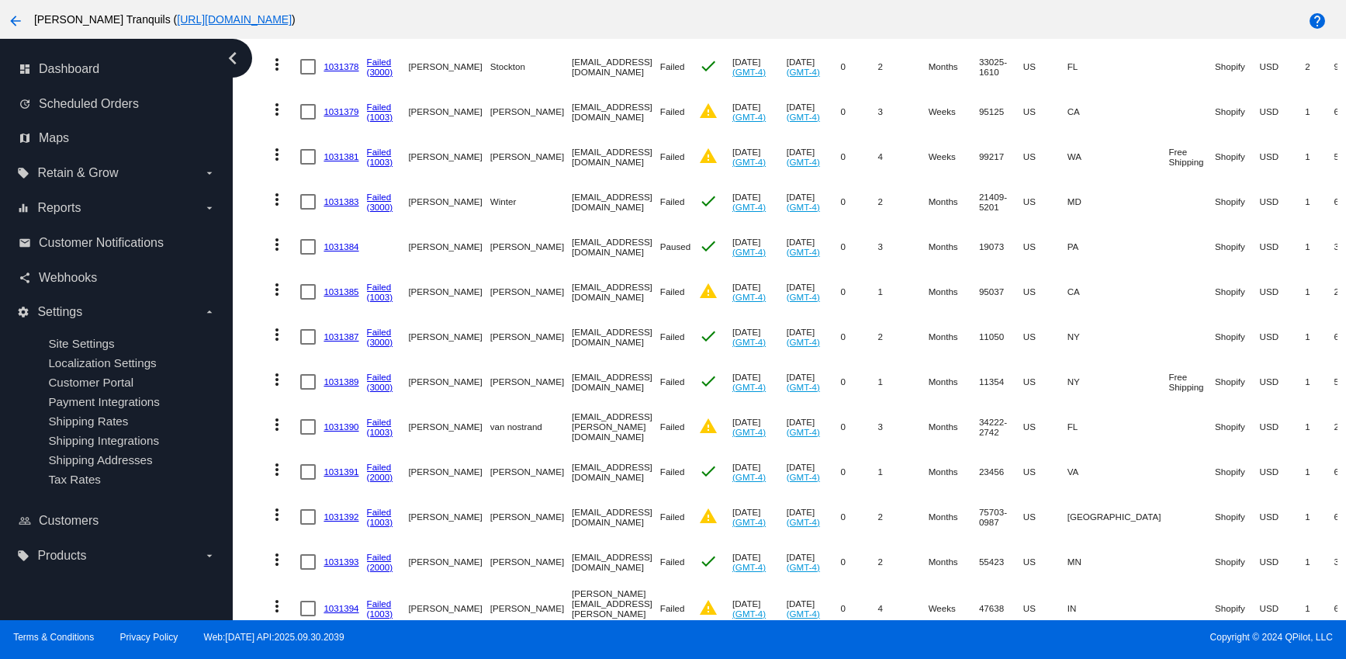
scroll to position [1049, 0]
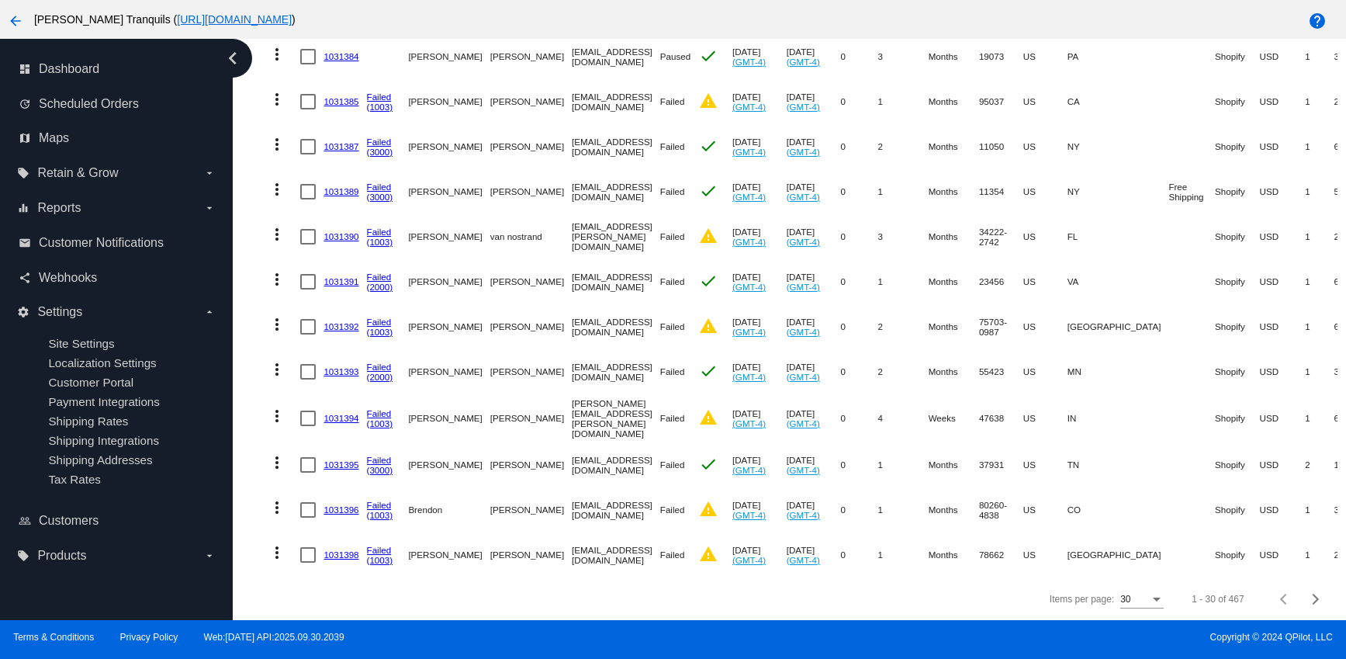
click at [278, 360] on mat-icon "more_vert" at bounding box center [277, 369] width 19 height 19
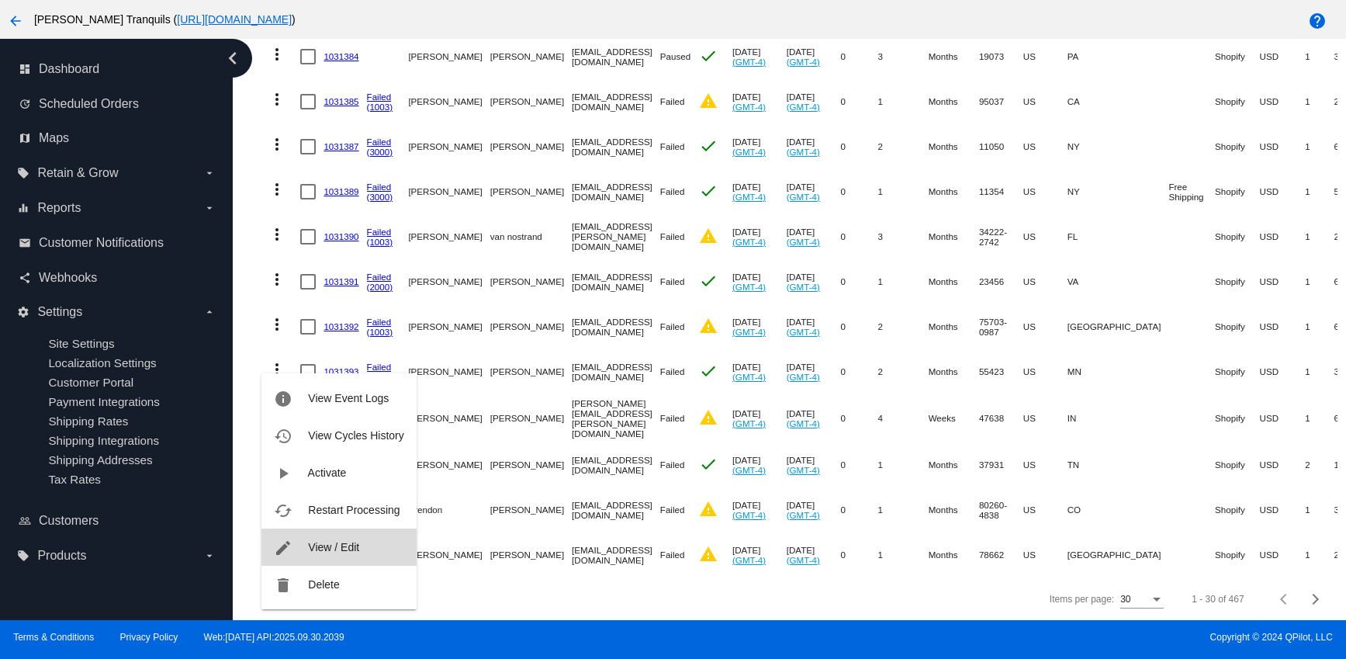
click at [343, 541] on span "View / Edit" at bounding box center [333, 547] width 51 height 12
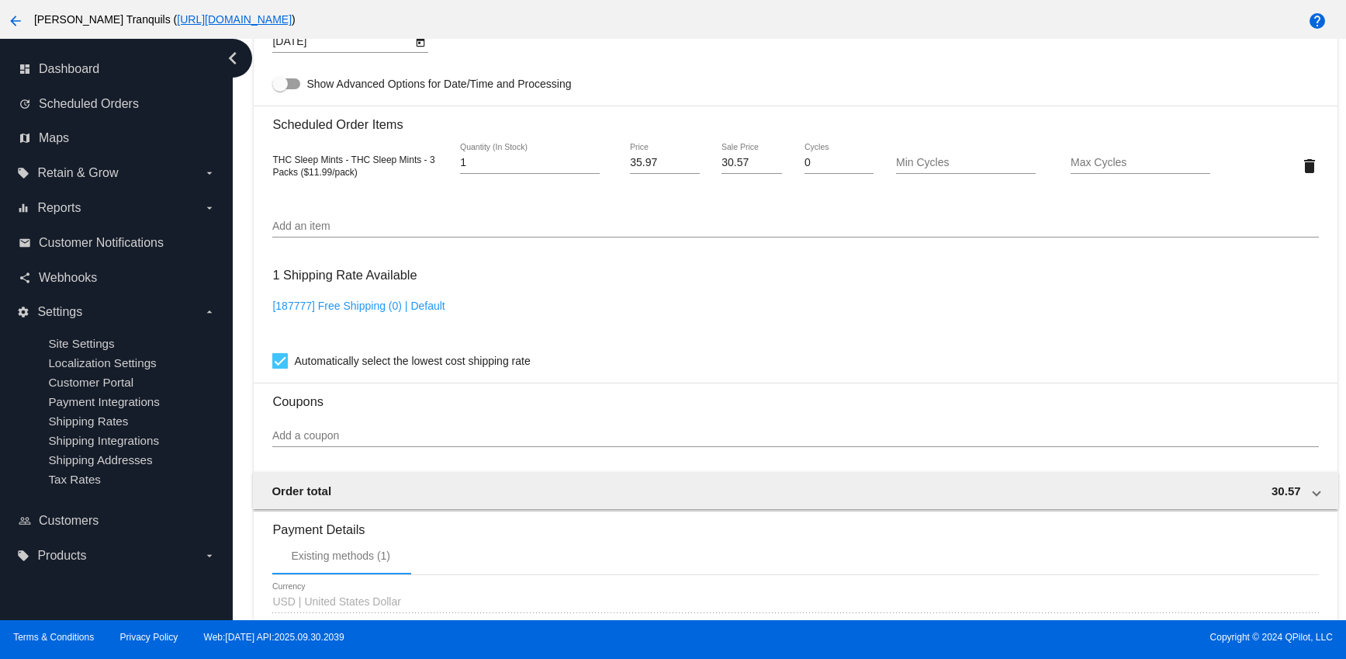
scroll to position [1138, 0]
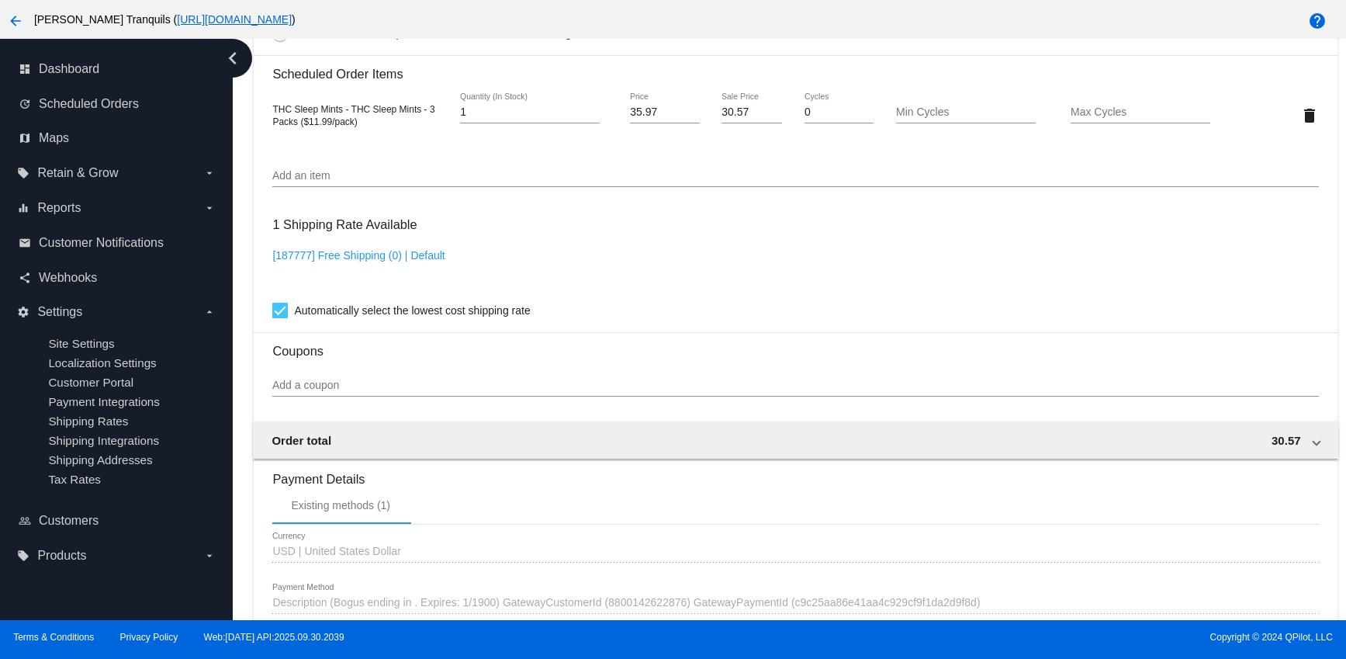
click at [370, 261] on link "[187777] Free Shipping (0) | Default" at bounding box center [358, 255] width 172 height 12
checkbox input "false"
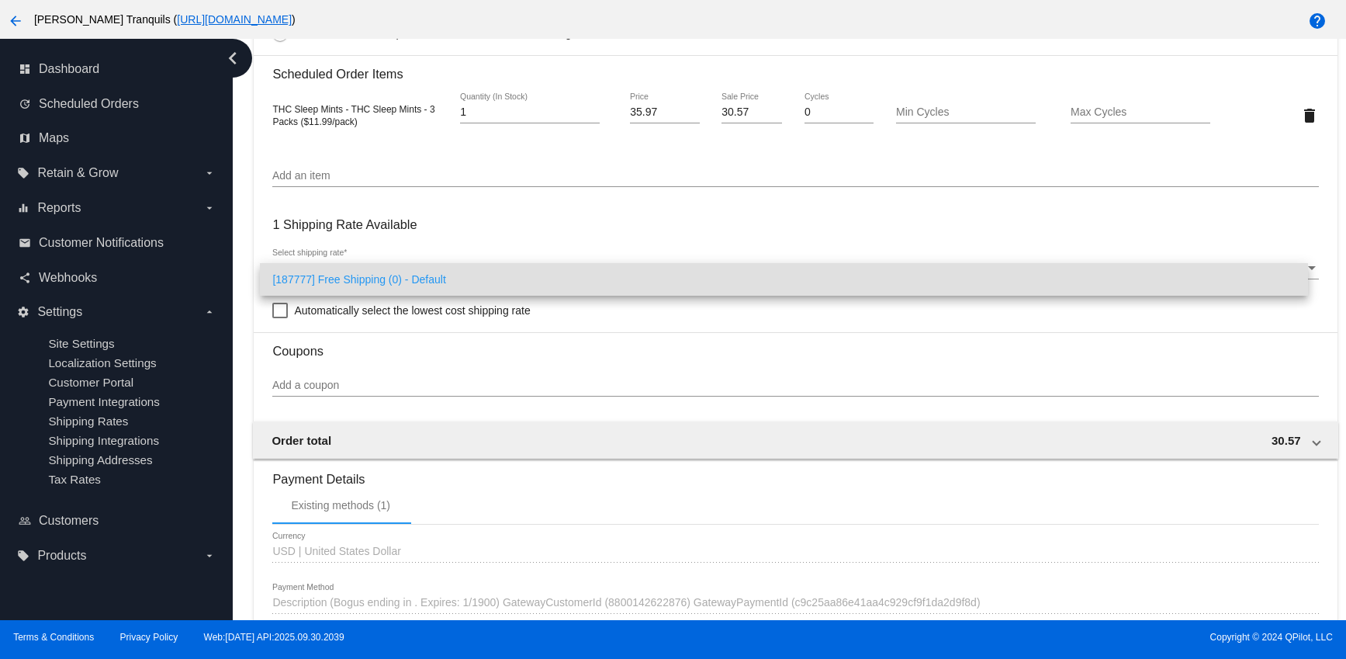
click at [663, 354] on div at bounding box center [673, 329] width 1346 height 659
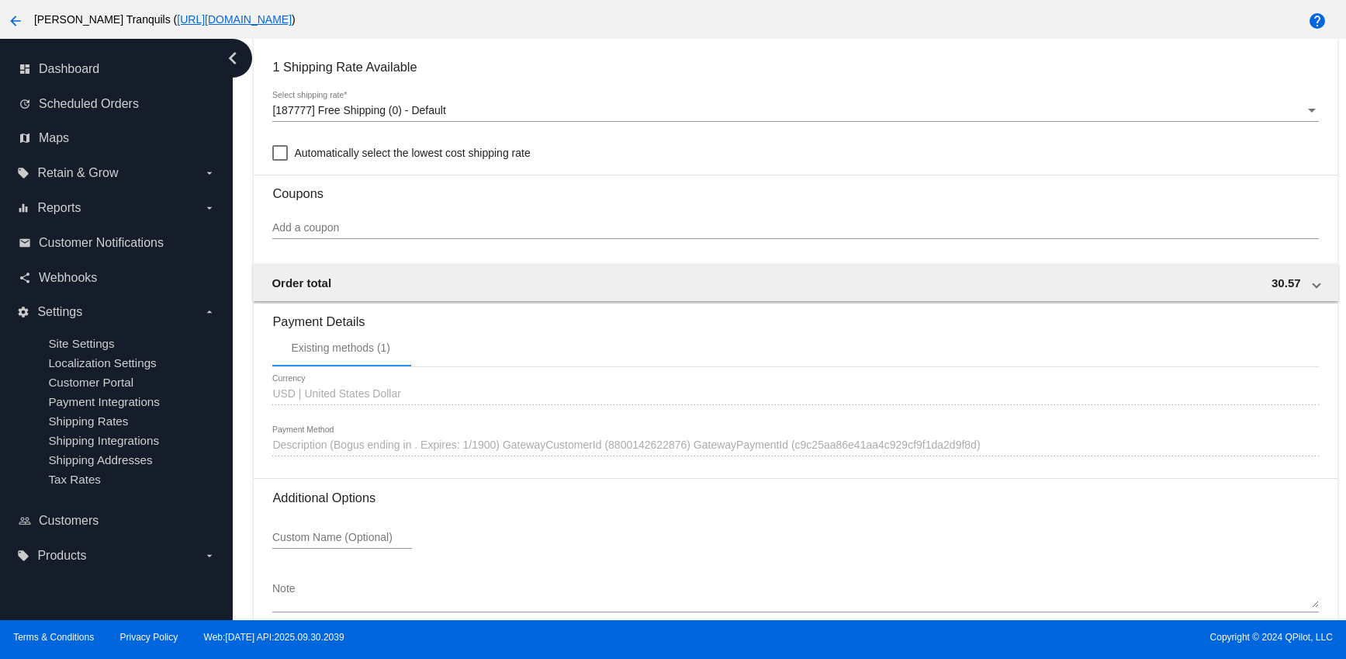
scroll to position [1386, 0]
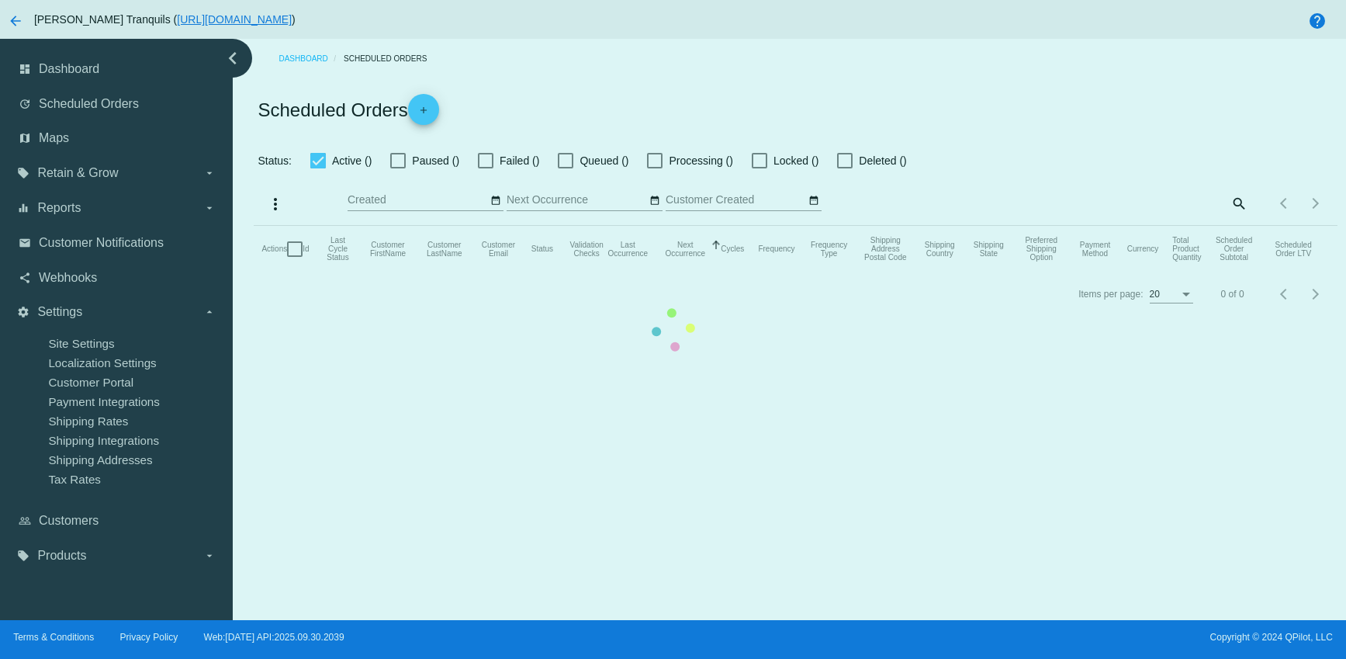
checkbox input "false"
